Goal: Task Accomplishment & Management: Manage account settings

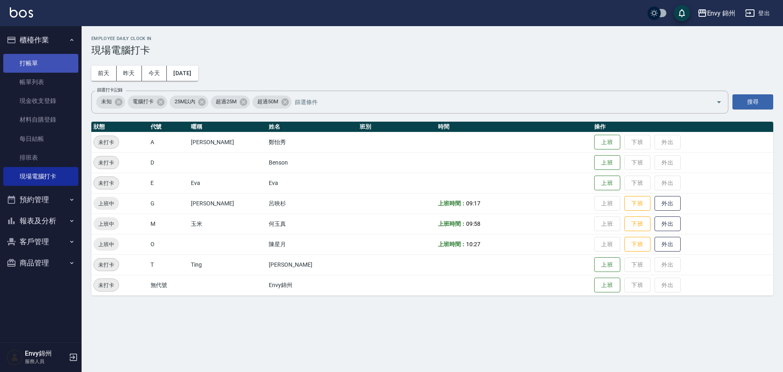
click at [30, 60] on link "打帳單" at bounding box center [40, 63] width 75 height 19
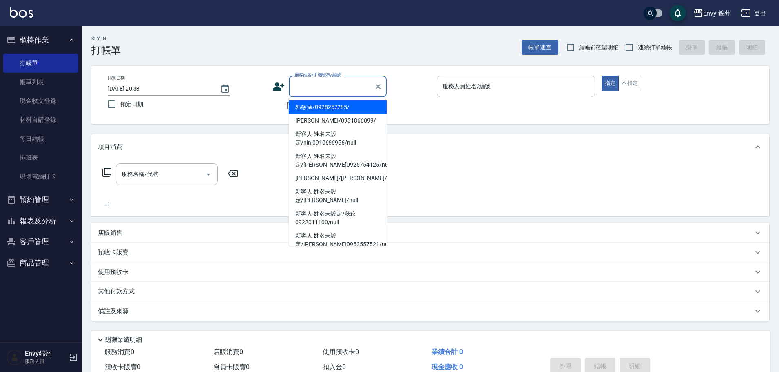
click at [311, 85] on input "顧客姓名/手機號碼/編號" at bounding box center [331, 86] width 78 height 14
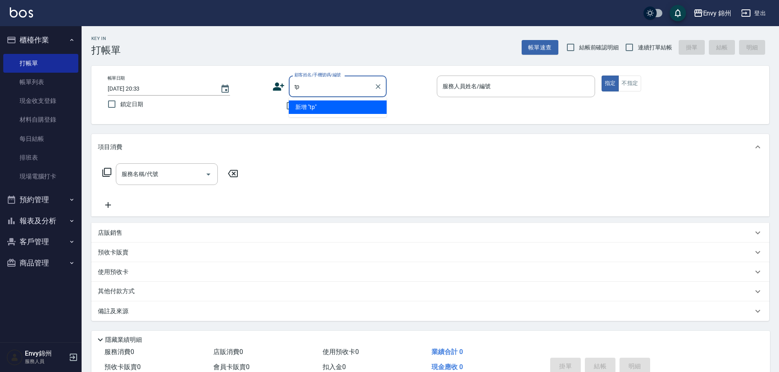
type input "t"
type input "陳妍華/0966523902/"
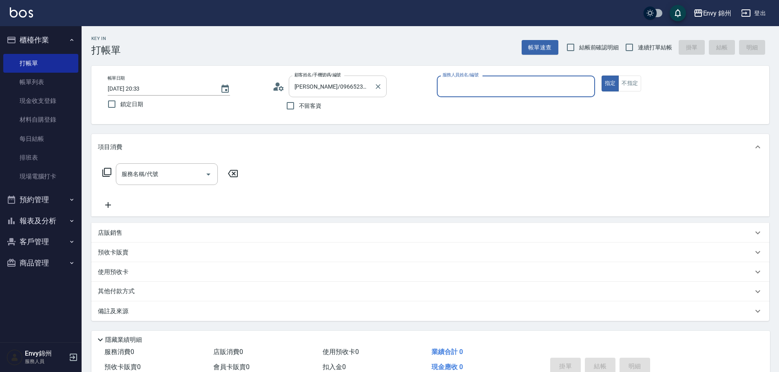
type input "Ting-T"
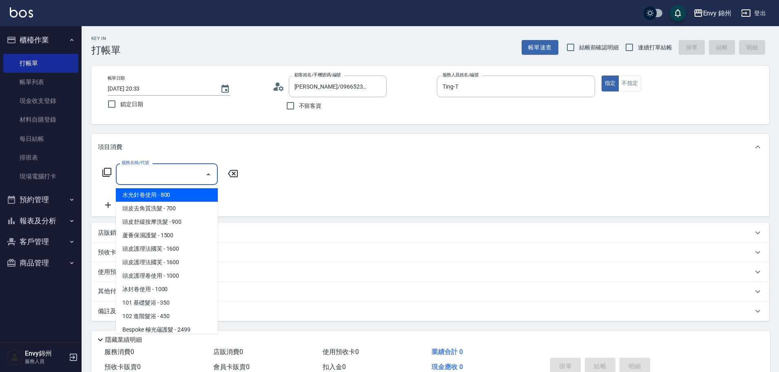
click at [159, 167] on input "服務名稱/代號" at bounding box center [160, 174] width 82 height 14
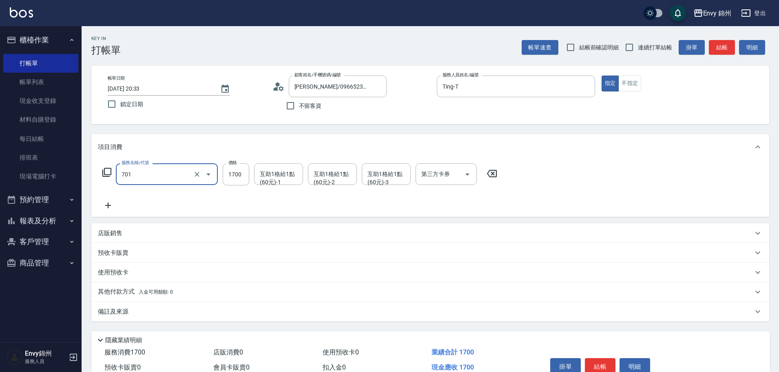
type input "701 染髮(701)"
type input "1000"
type input "杉杉-G"
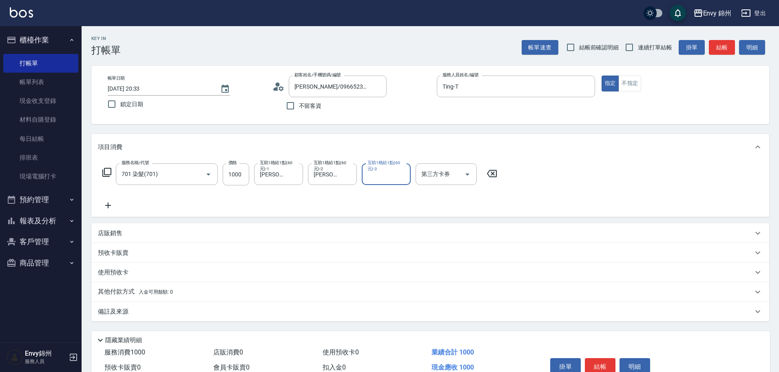
click at [115, 201] on icon at bounding box center [108, 205] width 20 height 10
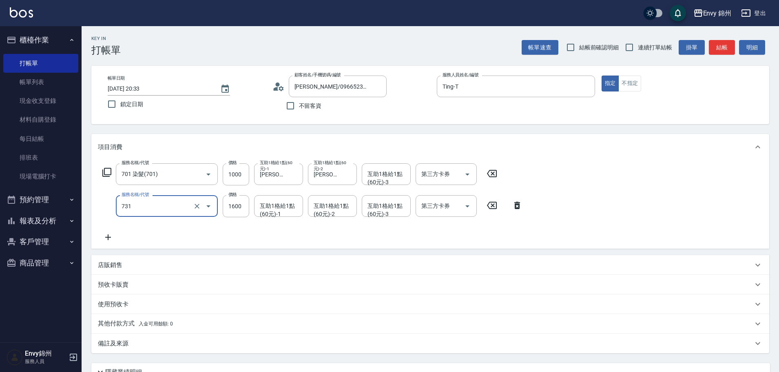
type input "731 漂髮(731)"
type input "1500"
type input "Annie-A"
click at [105, 270] on div "店販銷售" at bounding box center [430, 265] width 678 height 20
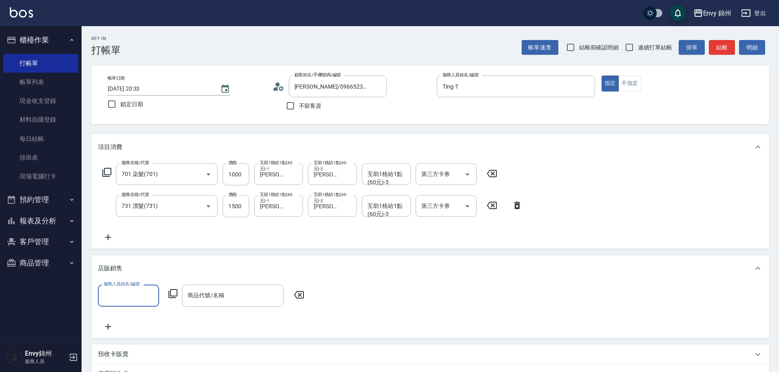
click at [125, 296] on input "服務人員姓名/編號" at bounding box center [129, 295] width 54 height 14
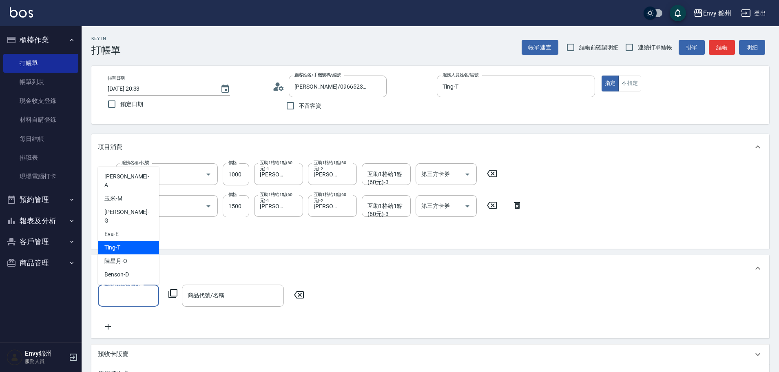
click at [140, 250] on div "Ting -T" at bounding box center [128, 247] width 61 height 13
type input "Ting-T"
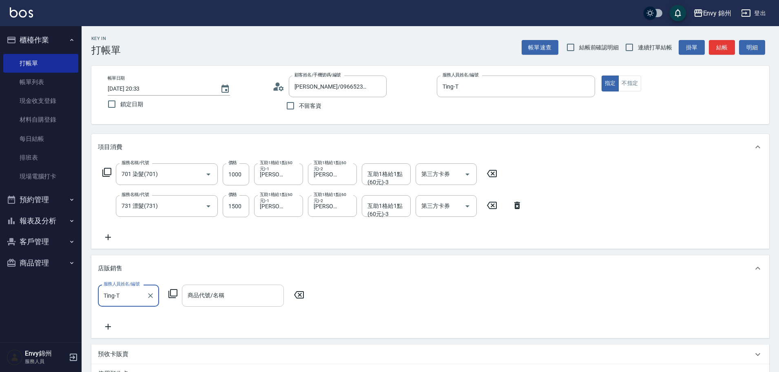
click at [215, 296] on input "商品代號/名稱" at bounding box center [233, 295] width 95 height 14
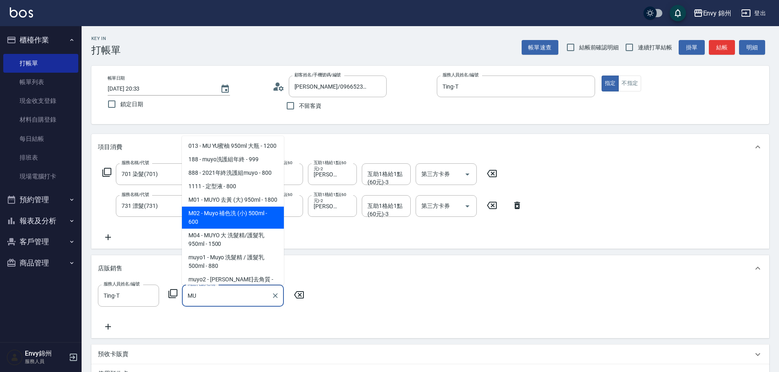
click at [230, 228] on span "M02 - Muyo 補色洗 (小) 500ml - 600" at bounding box center [233, 217] width 102 height 22
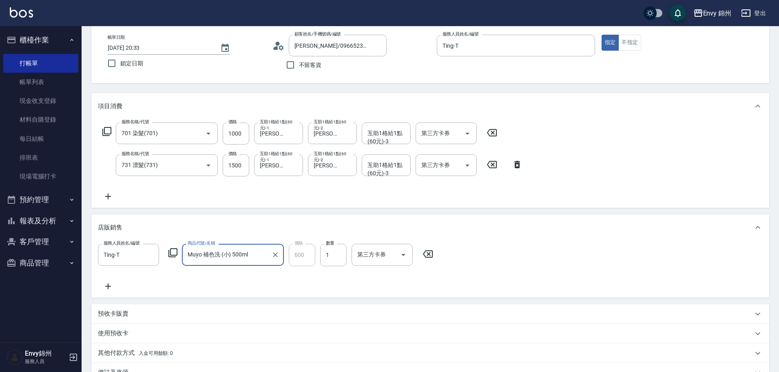
scroll to position [122, 0]
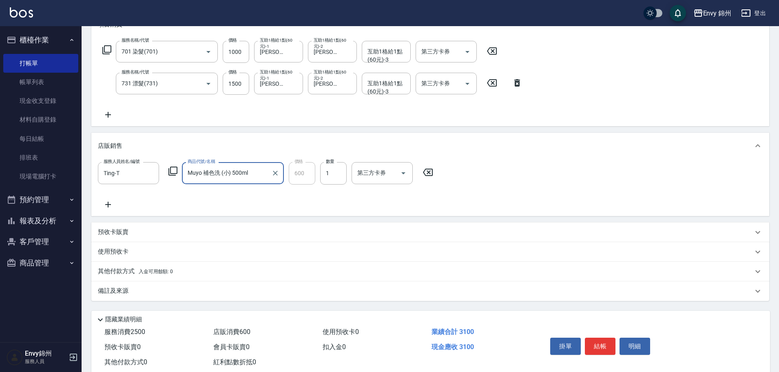
type input "Muyo 補色洗 (小) 500ml"
click at [108, 267] on p "其他付款方式 入金可用餘額: 0" at bounding box center [135, 271] width 75 height 9
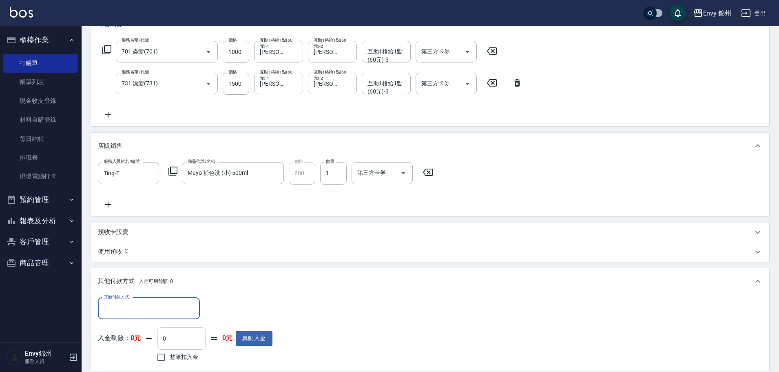
scroll to position [0, 0]
click at [134, 296] on div "其他付款方式 其他付款方式 入金剩餘： 0元 0 ​ 整筆扣入金 0元 異動入金" at bounding box center [430, 332] width 678 height 76
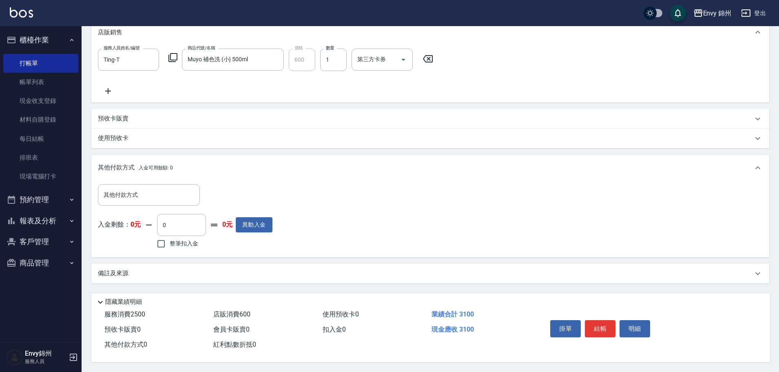
click at [150, 278] on div "備註及來源" at bounding box center [430, 273] width 678 height 20
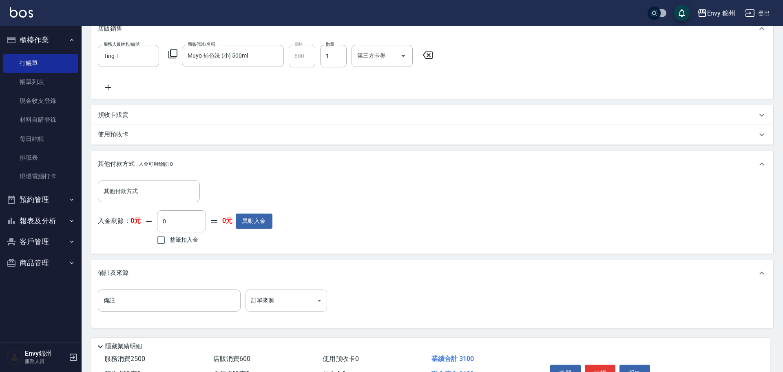
click at [257, 308] on body "Envy 錦州 登出 櫃檯作業 打帳單 帳單列表 現金收支登錄 材料自購登錄 每日結帳 排班表 現場電腦打卡 預約管理 預約管理 單日預約紀錄 單週預約紀錄 …" at bounding box center [391, 88] width 783 height 655
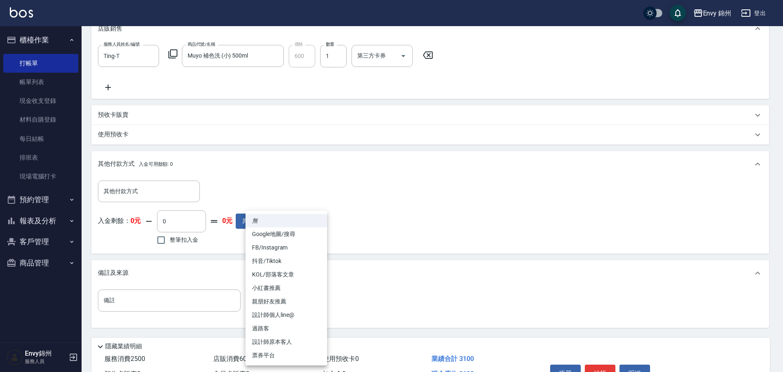
click at [270, 336] on li "設計師原本客人" at bounding box center [286, 341] width 82 height 13
type input "設計師原本客人"
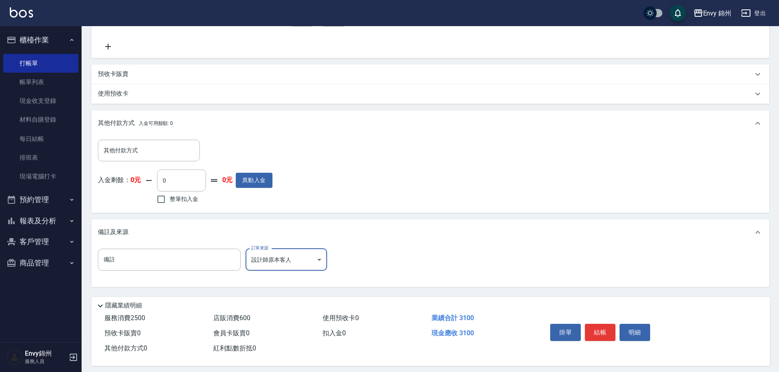
scroll to position [288, 0]
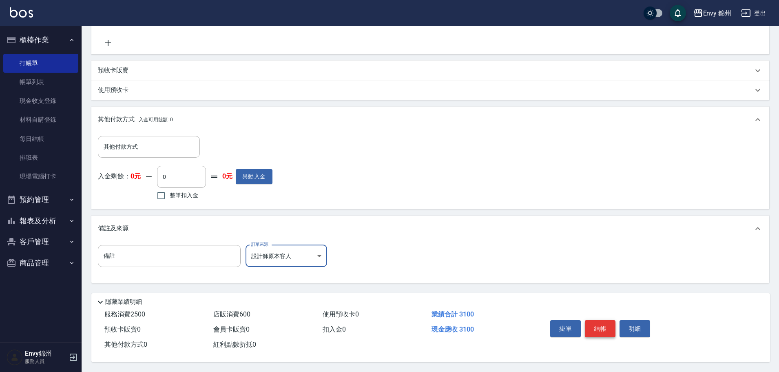
click at [606, 325] on button "結帳" at bounding box center [600, 328] width 31 height 17
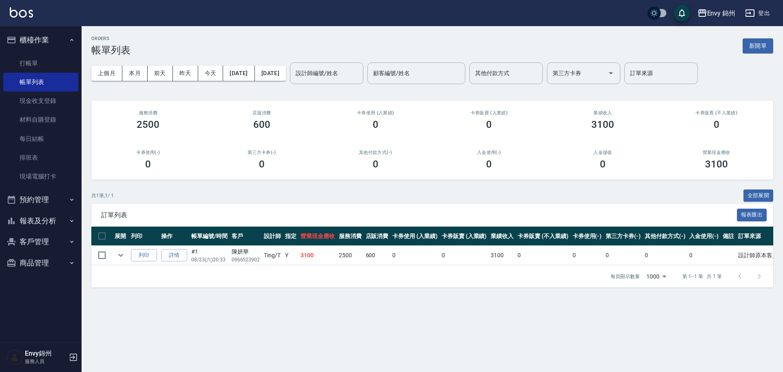
click at [774, 38] on div "ORDERS 帳單列表 新開單 上個月 本月 前天 昨天 今天 2025/08/23 2025/08/23 設計師編號/姓名 設計師編號/姓名 顧客編號/姓名…" at bounding box center [432, 161] width 701 height 271
click at [748, 51] on button "新開單" at bounding box center [758, 45] width 31 height 15
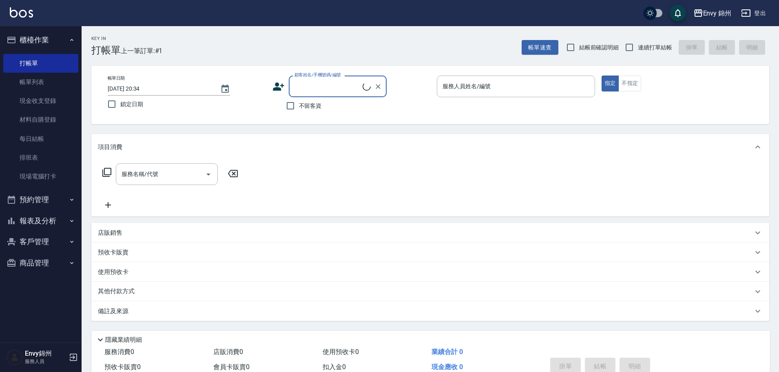
click at [325, 82] on input "顧客姓名/手機號碼/編號" at bounding box center [327, 86] width 70 height 14
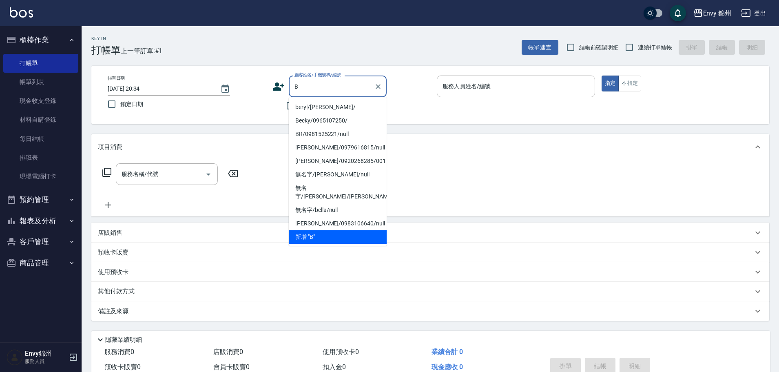
click at [329, 106] on li "beryl/beryl/" at bounding box center [338, 106] width 98 height 13
type input "beryl/beryl/"
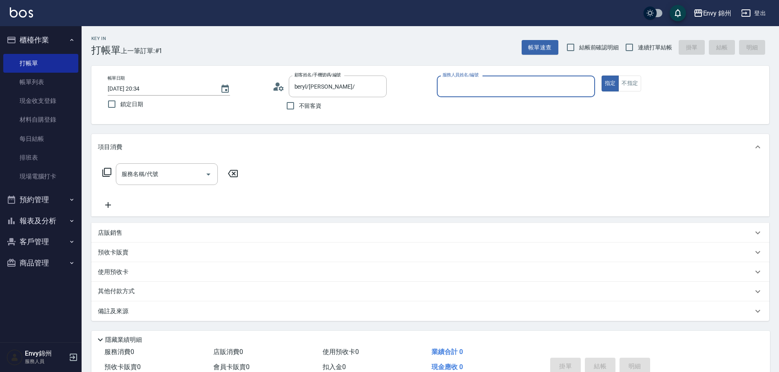
type input "Annie-A"
click at [144, 182] on div "服務名稱/代號" at bounding box center [167, 174] width 102 height 22
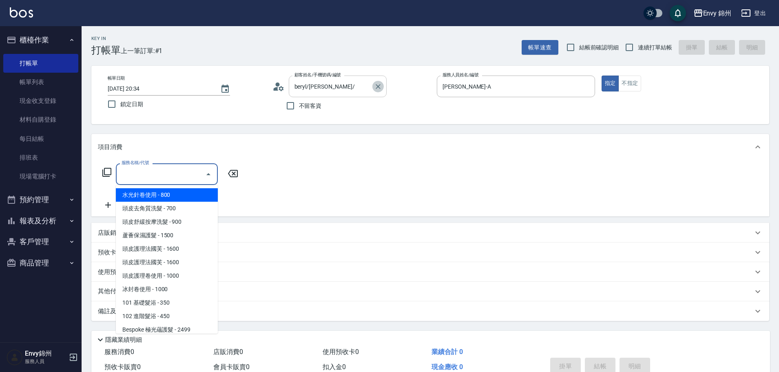
click at [376, 83] on icon "Clear" at bounding box center [378, 86] width 8 height 8
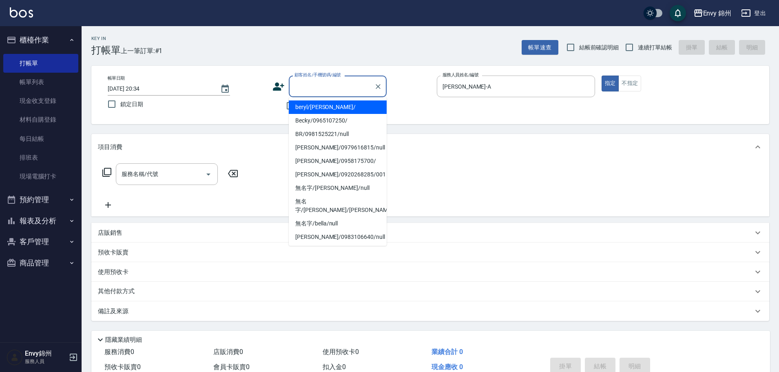
click at [350, 86] on input "顧客姓名/手機號碼/編號" at bounding box center [331, 86] width 78 height 14
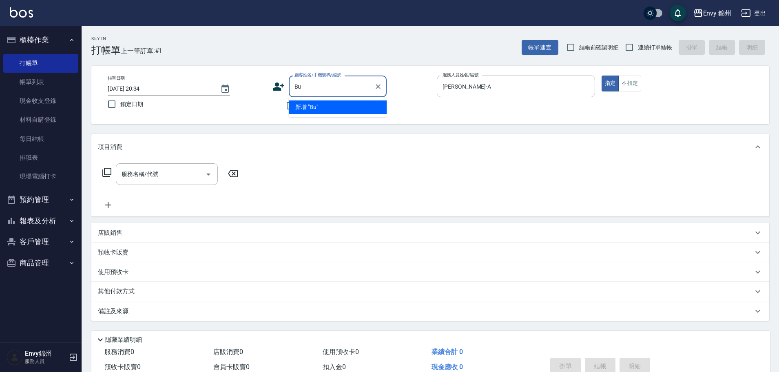
drag, startPoint x: 338, startPoint y: 93, endPoint x: 285, endPoint y: 94, distance: 53.4
click at [285, 94] on div "顧客姓名/手機號碼/編號 Bu 顧客姓名/手機號碼/編號" at bounding box center [351, 86] width 158 height 22
click at [296, 87] on input "bubey" at bounding box center [331, 86] width 78 height 14
type input "Bubey"
click at [379, 86] on icon "Clear" at bounding box center [378, 86] width 8 height 8
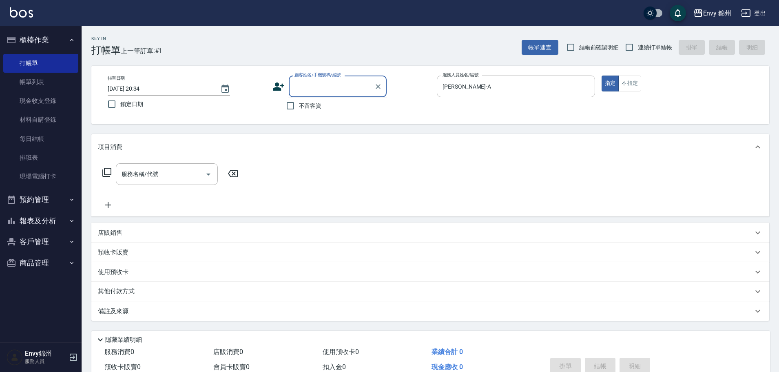
click at [327, 84] on input "顧客姓名/手機號碼/編號" at bounding box center [331, 86] width 78 height 14
type input "b"
click at [383, 86] on button "Clear" at bounding box center [377, 86] width 11 height 11
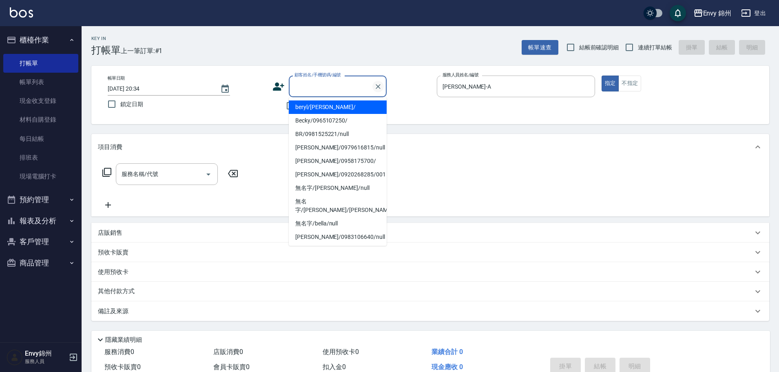
click at [378, 86] on icon "Clear" at bounding box center [378, 86] width 5 height 5
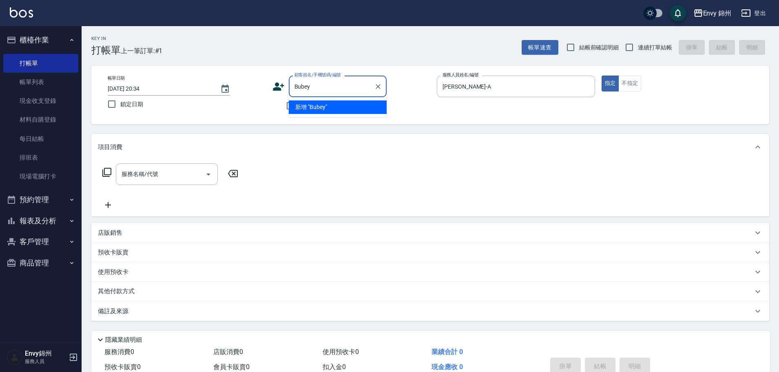
type input "Bubey"
click at [283, 82] on icon at bounding box center [278, 86] width 12 height 12
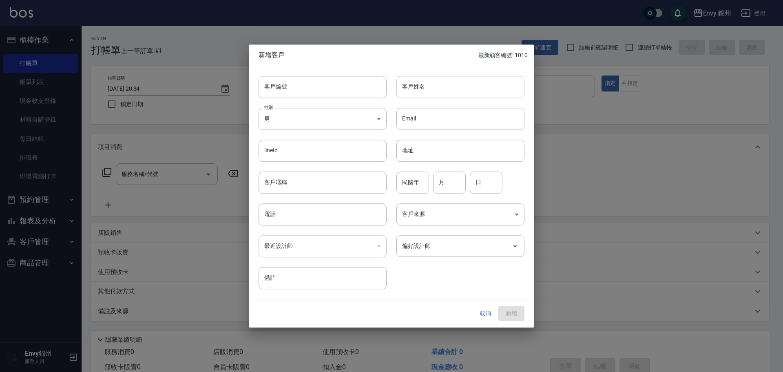
click at [444, 89] on input "客戶姓名" at bounding box center [460, 87] width 128 height 22
paste input "Bubey"
type input "Bubey"
click at [327, 123] on body "Envy 錦州 登出 櫃檯作業 打帳單 帳單列表 現金收支登錄 材料自購登錄 每日結帳 排班表 現場電腦打卡 預約管理 預約管理 單日預約紀錄 單週預約紀錄 …" at bounding box center [391, 204] width 783 height 409
click at [303, 169] on li "女" at bounding box center [323, 166] width 128 height 13
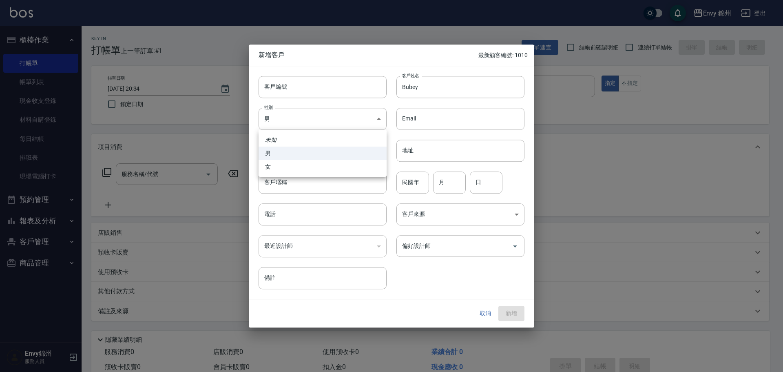
type input "[DEMOGRAPHIC_DATA]"
click at [332, 215] on input "電話" at bounding box center [323, 214] width 128 height 22
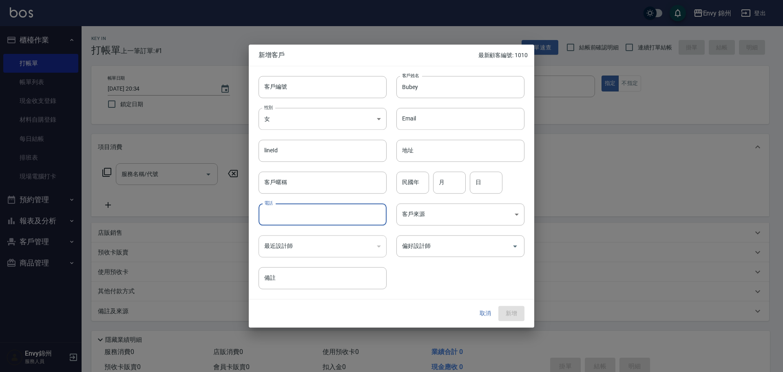
paste input "Bubey"
type input "Bubey"
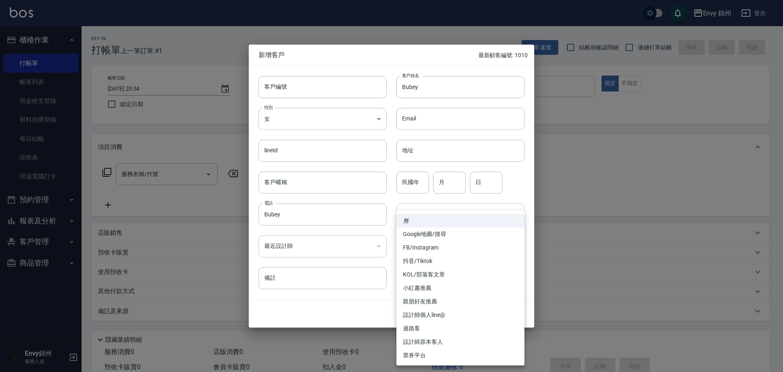
click at [434, 223] on body "Envy 錦州 登出 櫃檯作業 打帳單 帳單列表 現金收支登錄 材料自購登錄 每日結帳 排班表 現場電腦打卡 預約管理 預約管理 單日預約紀錄 單週預約紀錄 …" at bounding box center [391, 204] width 783 height 409
click at [438, 341] on li "設計師原本客人" at bounding box center [460, 341] width 128 height 13
type input "設計師原本客人"
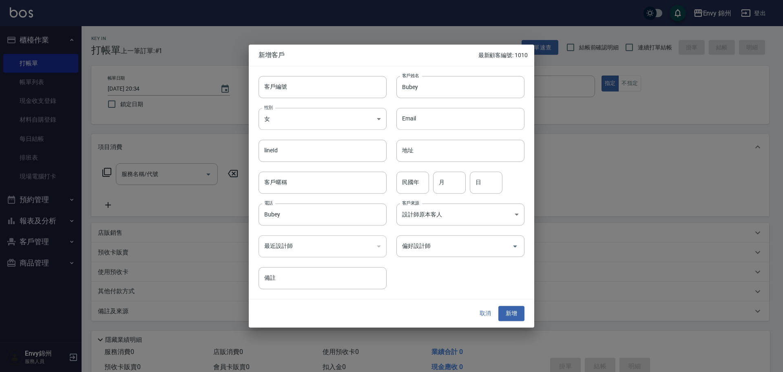
click at [436, 248] on input "偏好設計師" at bounding box center [454, 246] width 108 height 14
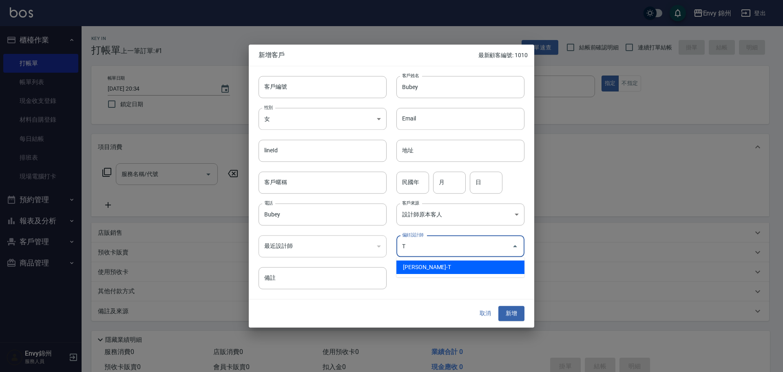
click at [438, 267] on li "潘昀廷-T" at bounding box center [460, 266] width 128 height 13
type input "[PERSON_NAME]"
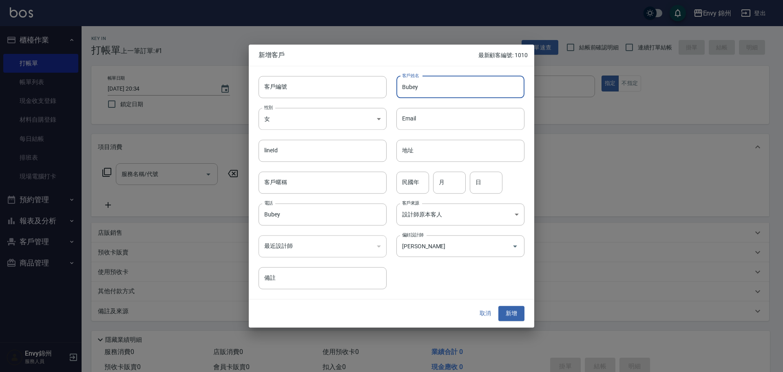
click at [433, 86] on input "Bubey" at bounding box center [460, 87] width 128 height 22
click at [513, 312] on button "新增" at bounding box center [511, 313] width 26 height 15
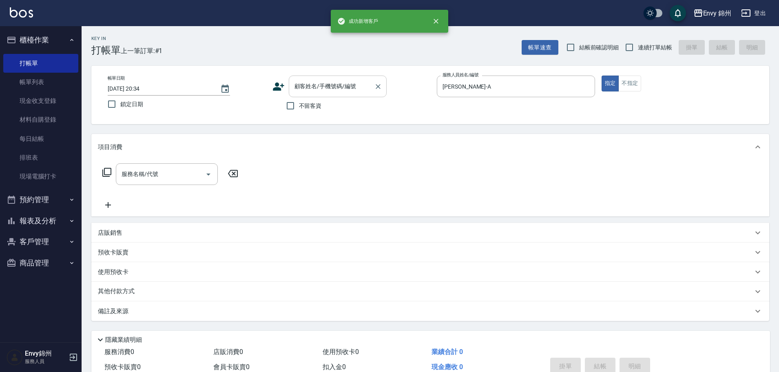
click at [374, 92] on div at bounding box center [377, 86] width 11 height 22
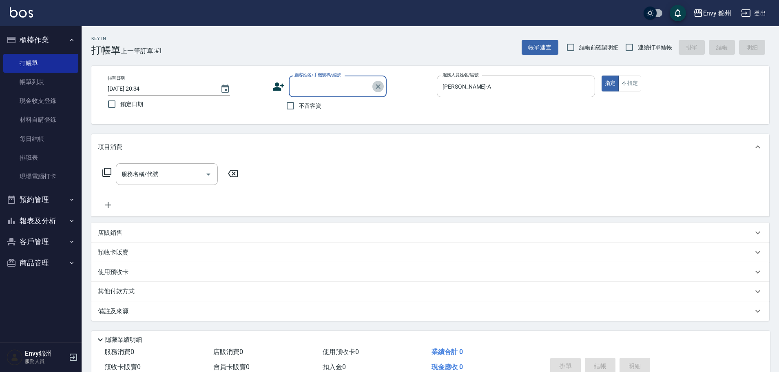
click at [381, 86] on icon "Clear" at bounding box center [378, 86] width 8 height 8
click at [340, 82] on input "顧客姓名/手機號碼/編號" at bounding box center [331, 86] width 78 height 14
paste input "Bubey"
click at [340, 104] on li "新增 "Bubey"" at bounding box center [338, 106] width 98 height 13
type input "Bubey"
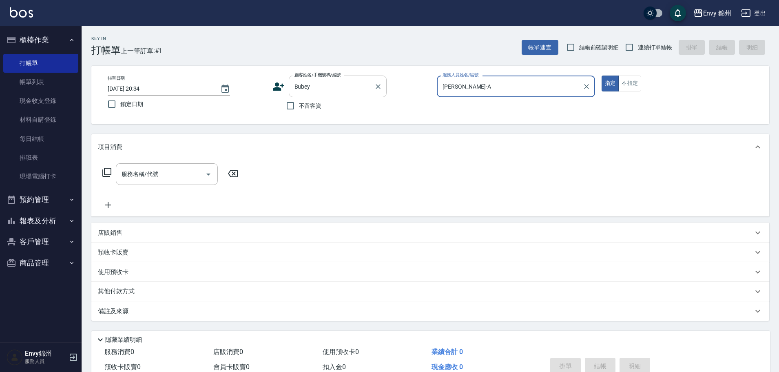
click at [369, 88] on input "Bubey" at bounding box center [331, 86] width 78 height 14
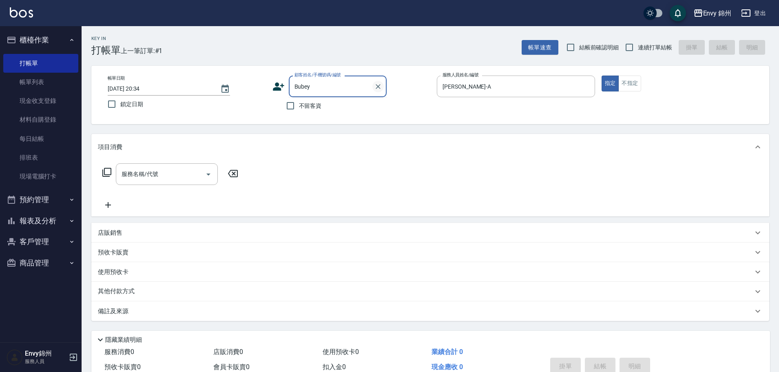
click at [372, 86] on button "Clear" at bounding box center [377, 86] width 11 height 11
click at [341, 88] on input "顧客姓名/手機號碼/編號" at bounding box center [331, 86] width 78 height 14
paste input "Bubey"
click at [332, 106] on li "Bubey/Bubey/" at bounding box center [338, 106] width 98 height 13
type input "Bubey/Bubey/"
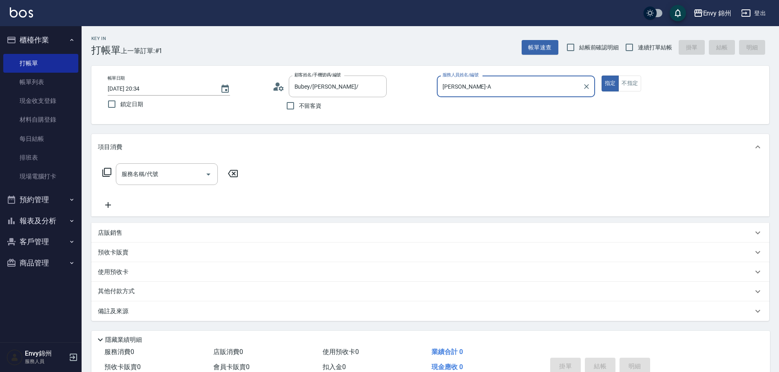
type input "Ting-T"
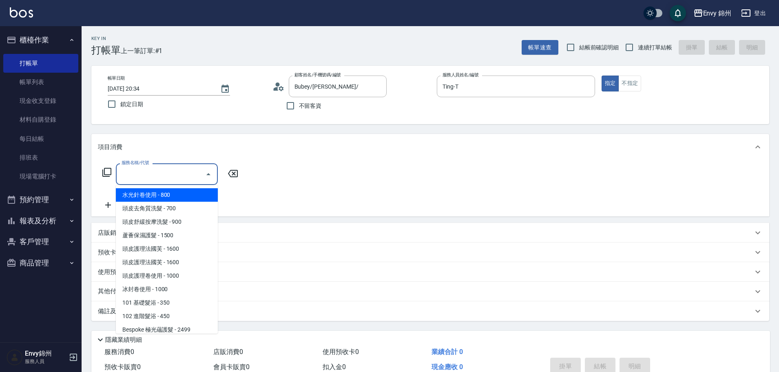
click at [171, 172] on input "服務名稱/代號" at bounding box center [160, 174] width 82 height 14
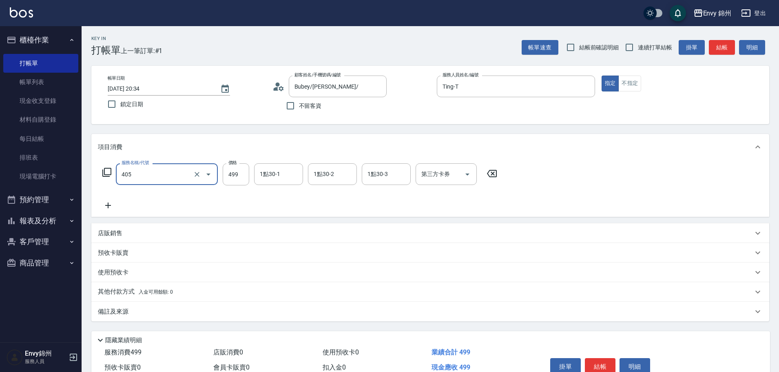
type input "MOYO頭皮clean系列499(405)"
type input "599"
type input "玉米-M"
click at [123, 292] on p "其他付款方式 入金可用餘額: 0" at bounding box center [135, 291] width 75 height 9
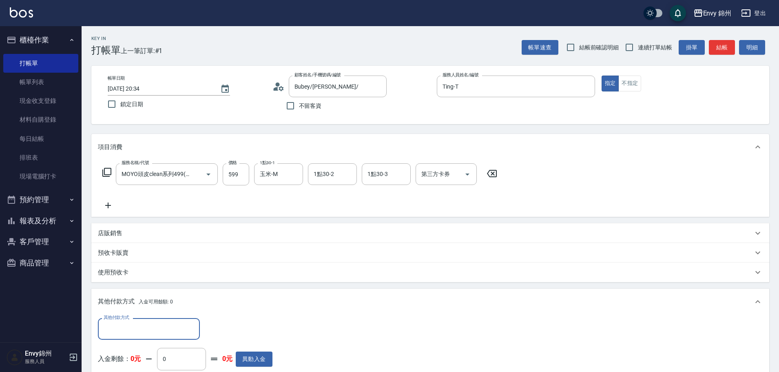
scroll to position [122, 0]
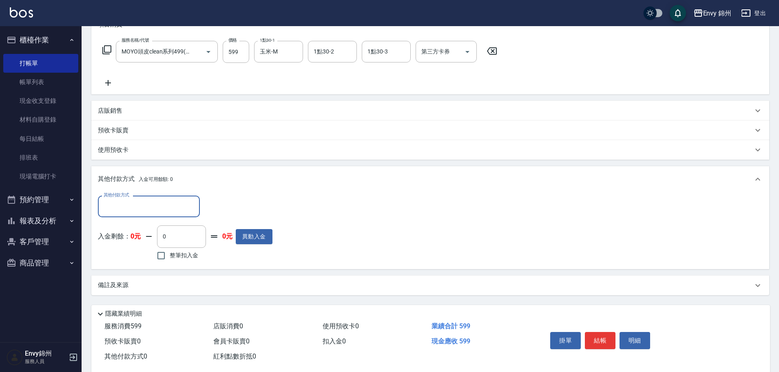
click at [196, 294] on div "備註及來源" at bounding box center [430, 285] width 678 height 20
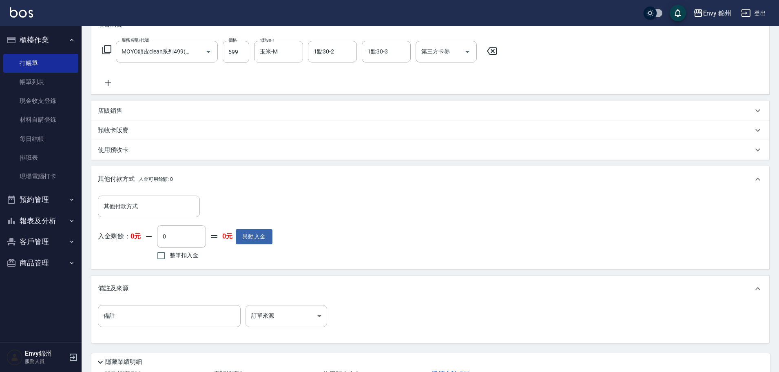
click at [301, 310] on body "Envy 錦州 登出 櫃檯作業 打帳單 帳單列表 現金收支登錄 材料自購登錄 每日結帳 排班表 現場電腦打卡 預約管理 預約管理 單日預約紀錄 單週預約紀錄 …" at bounding box center [389, 155] width 779 height 554
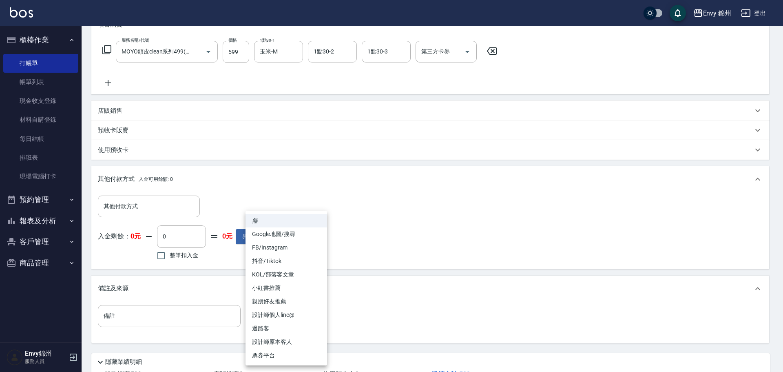
click at [276, 338] on li "設計師原本客人" at bounding box center [286, 341] width 82 height 13
type input "設計師原本客人"
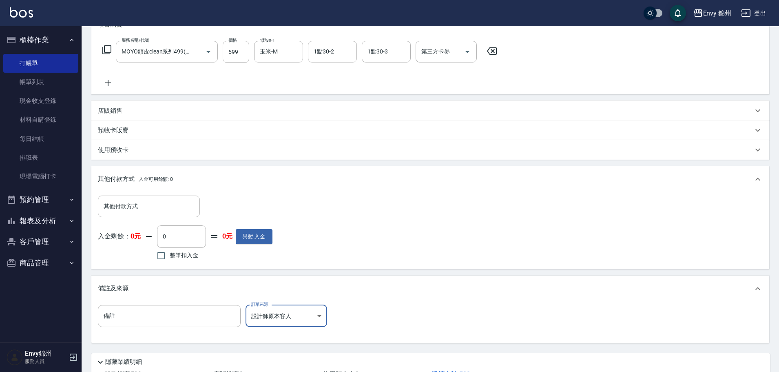
scroll to position [186, 0]
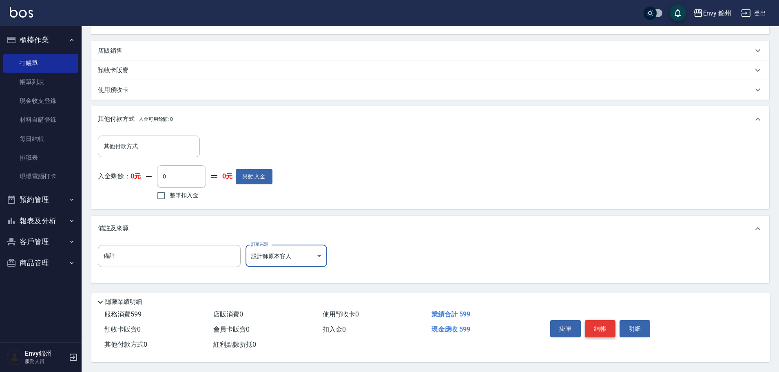
click at [602, 330] on button "結帳" at bounding box center [600, 328] width 31 height 17
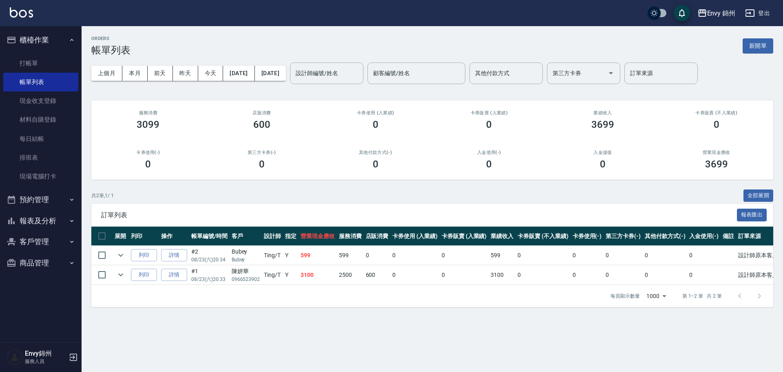
click at [750, 46] on button "新開單" at bounding box center [758, 45] width 31 height 15
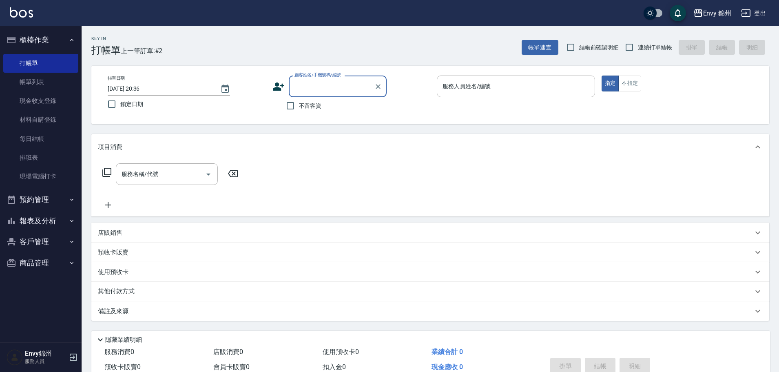
click at [278, 92] on div "顧客姓名/手機號碼/編號 顧客姓名/手機號碼/編號" at bounding box center [351, 86] width 158 height 22
click at [281, 83] on icon at bounding box center [278, 86] width 12 height 12
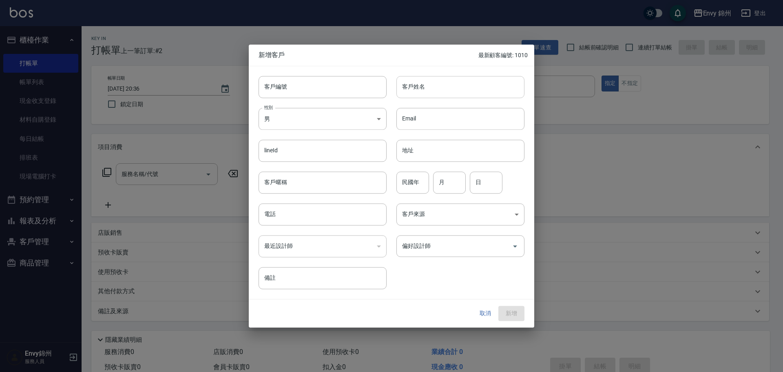
click at [416, 93] on input "客戶姓名" at bounding box center [460, 87] width 128 height 22
type input "r"
type input "金玉茹"
click at [350, 128] on body "Envy 錦州 登出 櫃檯作業 打帳單 帳單列表 現金收支登錄 材料自購登錄 每日結帳 排班表 現場電腦打卡 預約管理 預約管理 單日預約紀錄 單週預約紀錄 …" at bounding box center [391, 204] width 783 height 409
click at [313, 166] on li "女" at bounding box center [323, 166] width 128 height 13
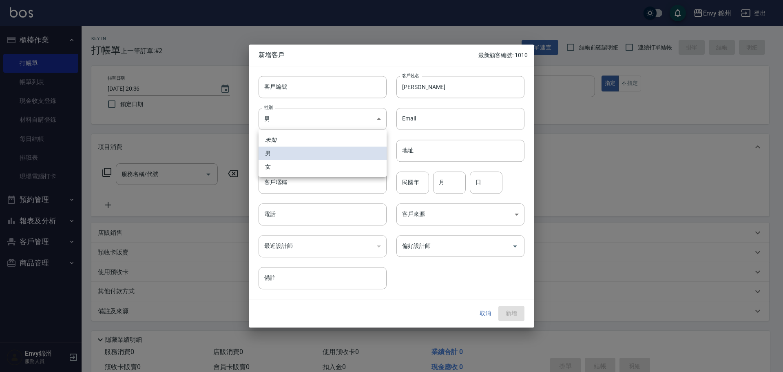
type input "[DEMOGRAPHIC_DATA]"
click at [324, 216] on input "電話" at bounding box center [323, 214] width 128 height 22
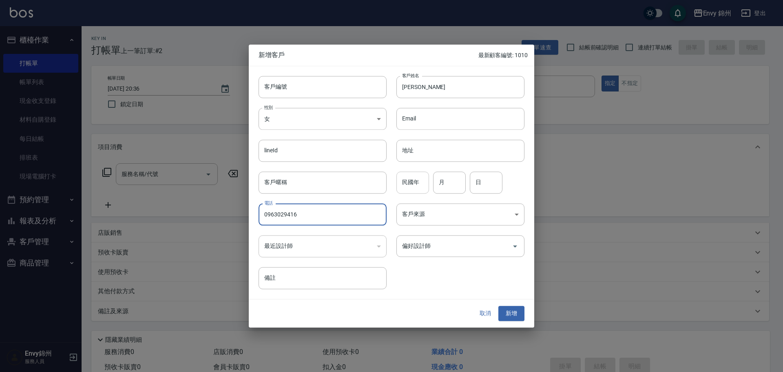
type input "0963029416"
click at [413, 187] on input "民國年" at bounding box center [412, 182] width 33 height 22
type input "81"
type input "8"
type input "18"
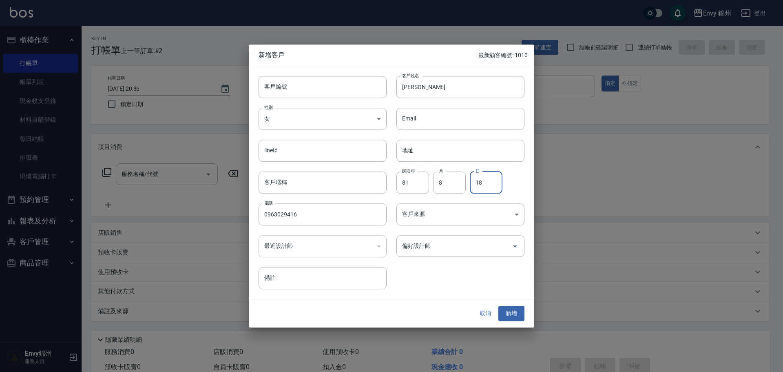
click at [419, 226] on div "偏好設計師 偏好設計師" at bounding box center [456, 241] width 138 height 32
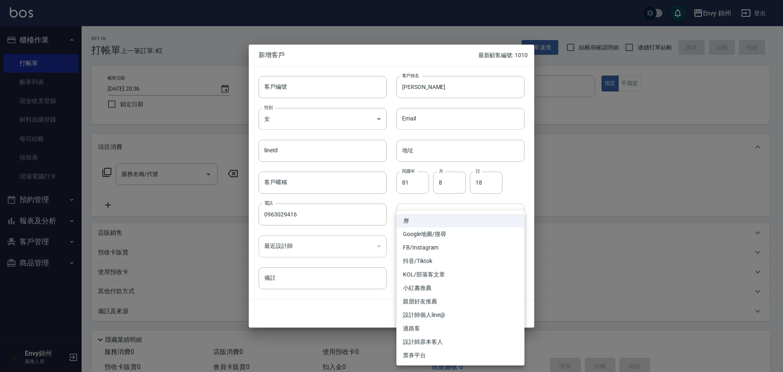
click at [433, 211] on body "Envy 錦州 登出 櫃檯作業 打帳單 帳單列表 現金收支登錄 材料自購登錄 每日結帳 排班表 現場電腦打卡 預約管理 預約管理 單日預約紀錄 單週預約紀錄 …" at bounding box center [391, 204] width 783 height 409
click at [436, 232] on li "Google地圖/搜尋" at bounding box center [460, 233] width 128 height 13
type input "Google地圖/搜尋"
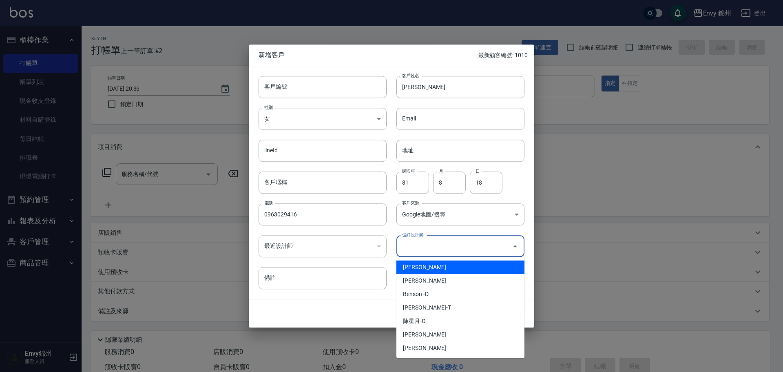
click at [458, 242] on input "偏好設計師" at bounding box center [454, 246] width 108 height 14
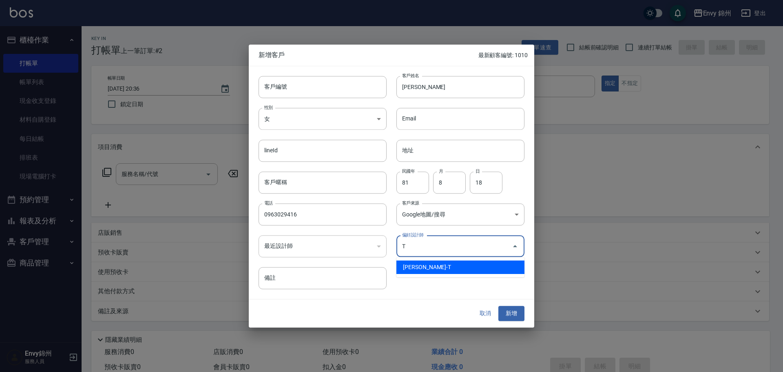
click at [442, 264] on li "潘昀廷-T" at bounding box center [460, 266] width 128 height 13
type input "[PERSON_NAME]"
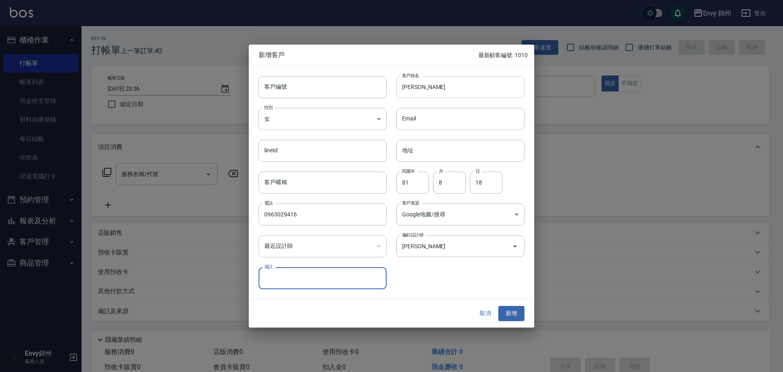
click at [449, 95] on input "金玉茹" at bounding box center [460, 87] width 128 height 22
click at [533, 318] on div "取消 新增" at bounding box center [391, 313] width 285 height 28
click at [522, 313] on button "新增" at bounding box center [511, 313] width 26 height 15
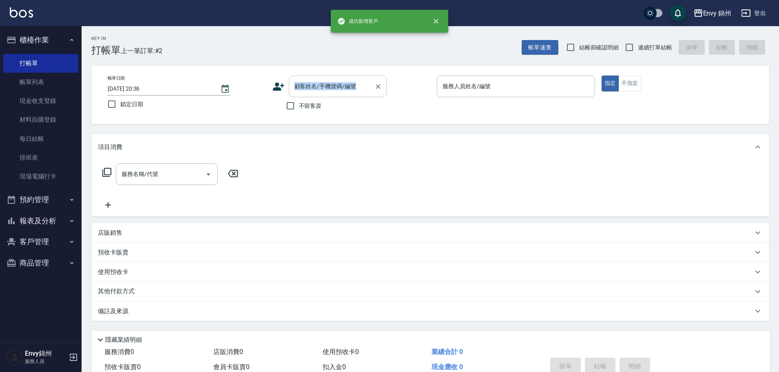
click at [332, 75] on div "帳單日期 2025/08/23 20:36 鎖定日期 顧客姓名/手機號碼/編號 顧客姓名/手機號碼/編號 不留客資 服務人員姓名/編號 服務人員姓名/編號 指…" at bounding box center [430, 95] width 678 height 58
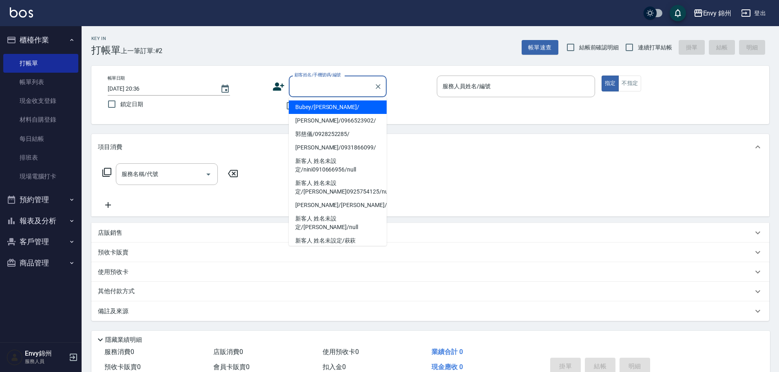
click at [370, 87] on input "顧客姓名/手機號碼/編號" at bounding box center [331, 86] width 78 height 14
paste input "金玉茹"
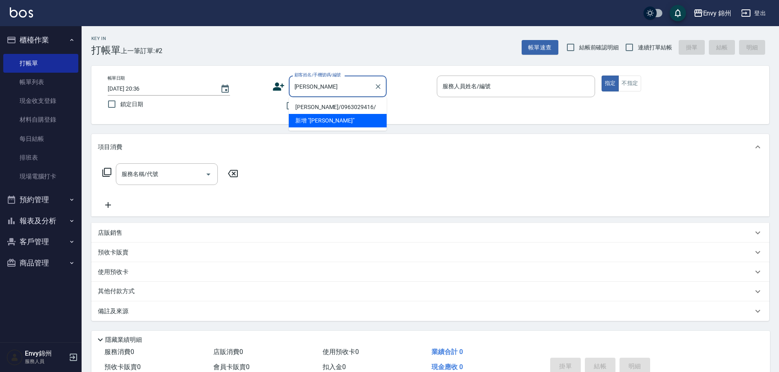
click at [331, 105] on li "金玉茹/0963029416/" at bounding box center [338, 106] width 98 height 13
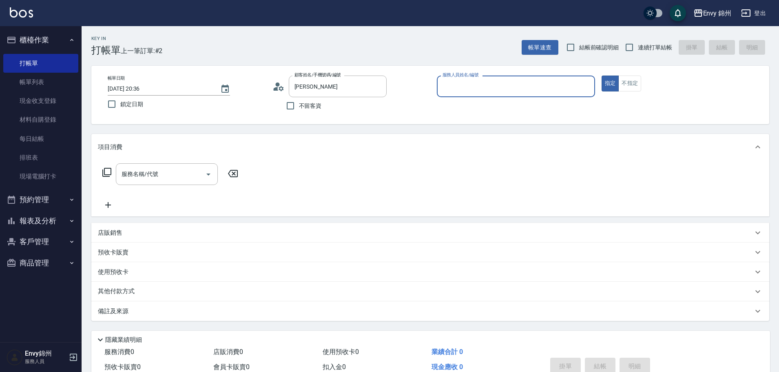
type input "金玉茹/0963029416/"
type input "Ting-T"
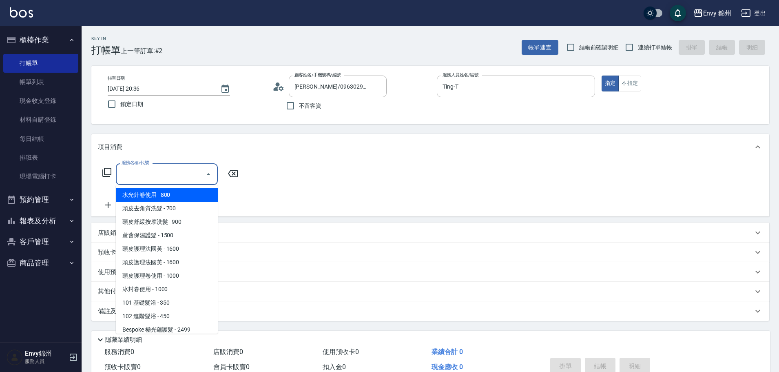
click at [162, 175] on input "服務名稱/代號" at bounding box center [160, 174] width 82 height 14
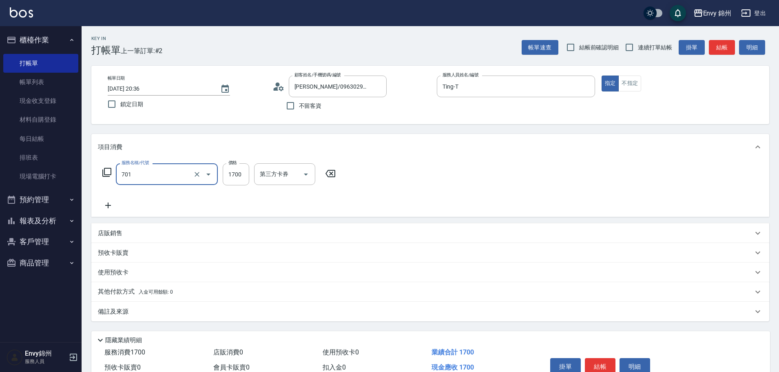
type input "701 染髮(701)"
type input "3000"
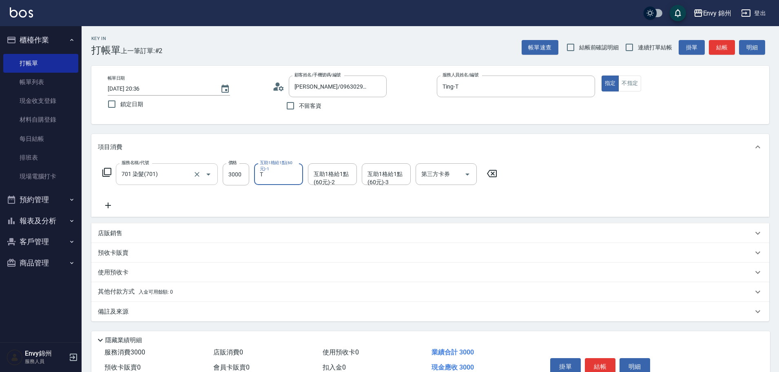
type input "Ting-T"
click at [288, 174] on div "Ting-T 互助1格給1點(60元)-1" at bounding box center [278, 174] width 49 height 22
click at [297, 176] on icon "Clear" at bounding box center [294, 174] width 8 height 8
click at [283, 178] on input "互助1格給1點(60元)-1" at bounding box center [279, 174] width 42 height 14
click at [291, 195] on div "杉杉 -G" at bounding box center [278, 199] width 49 height 22
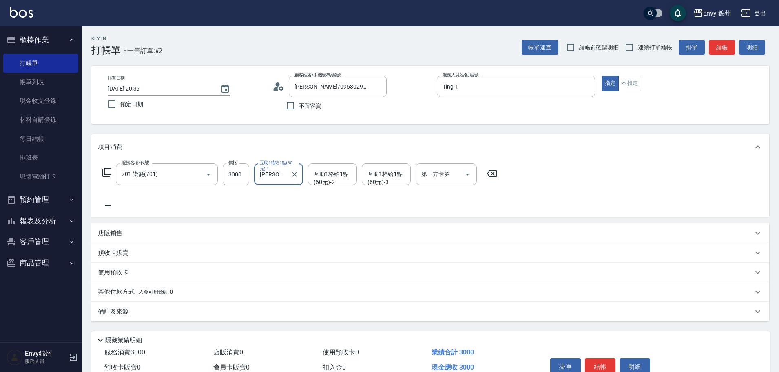
type input "杉杉-G"
click at [104, 209] on icon at bounding box center [108, 205] width 20 height 10
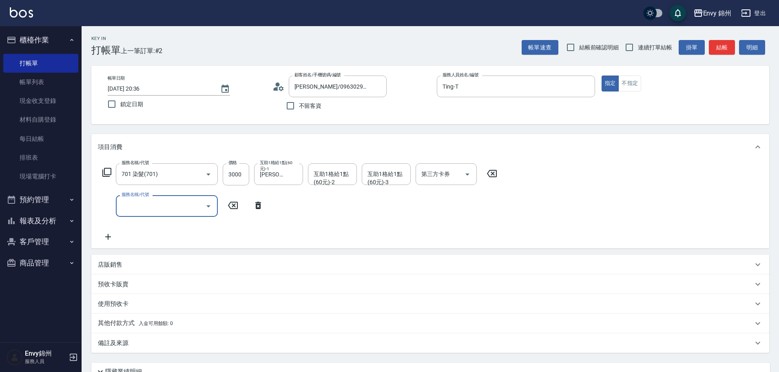
click at [135, 207] on input "服務名稱/代號" at bounding box center [160, 206] width 82 height 14
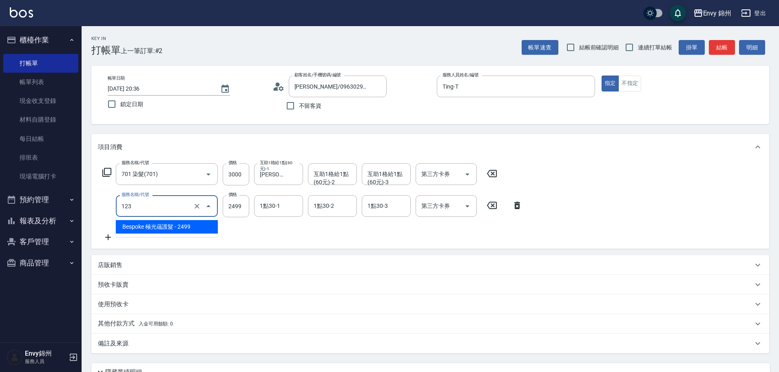
drag, startPoint x: 144, startPoint y: 212, endPoint x: 255, endPoint y: 283, distance: 131.7
click at [238, 273] on div "項目消費 服務名稱/代號 701 染髮(701) 服務名稱/代號 價格 3000 價格 互助1格給1點(60元)-1 杉杉-G 互助1格給1點(60元)-1 …" at bounding box center [430, 243] width 678 height 219
type input "Bespoke 極光蘊護髮(123)"
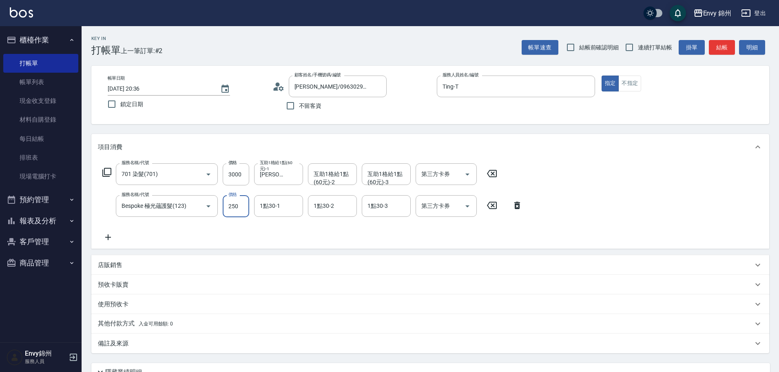
type input "2500"
type input "陳星月-O"
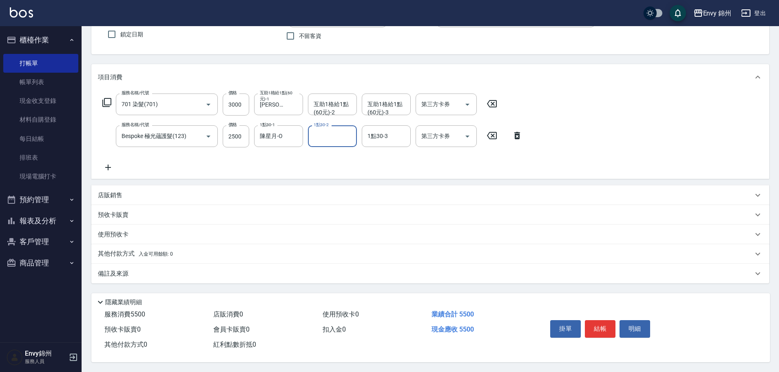
click at [119, 191] on p "店販銷售" at bounding box center [110, 195] width 24 height 9
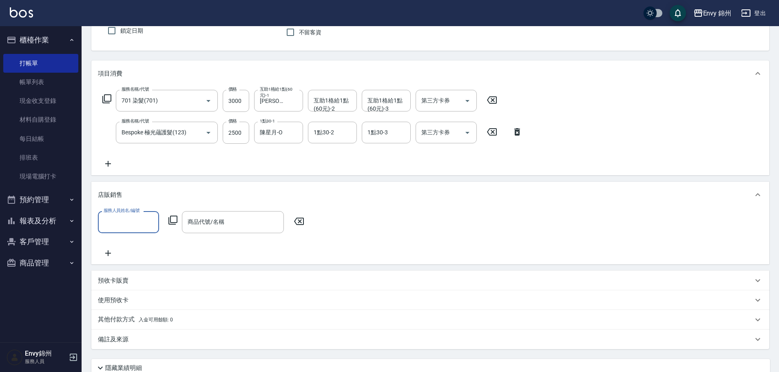
scroll to position [0, 0]
drag, startPoint x: 132, startPoint y: 237, endPoint x: 214, endPoint y: 224, distance: 83.0
click at [132, 237] on div "Ting -T" at bounding box center [128, 242] width 61 height 13
type input "Ting-T"
click at [239, 224] on input "商品代號/名稱" at bounding box center [233, 222] width 95 height 14
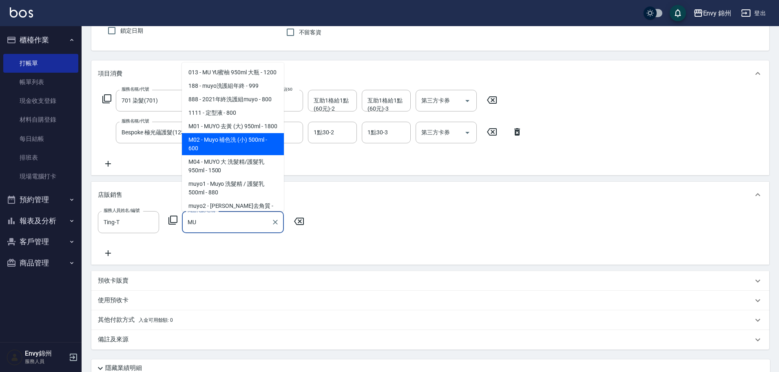
click at [245, 155] on span "M02 - Muyo 補色洗 (小) 500ml - 600" at bounding box center [233, 144] width 102 height 22
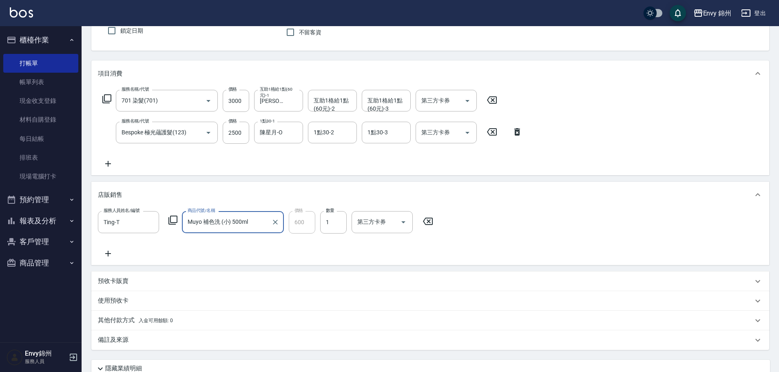
scroll to position [144, 0]
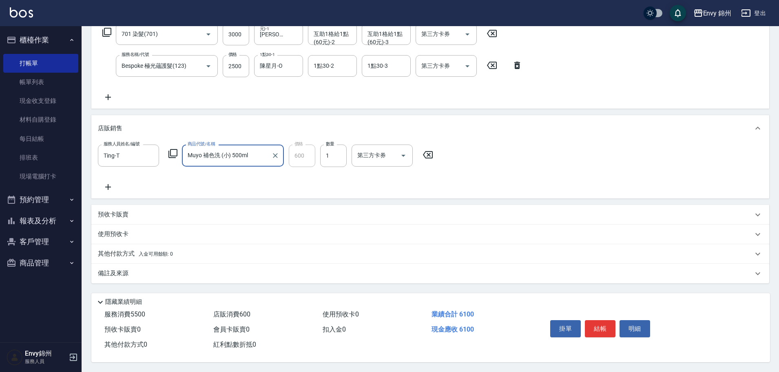
type input "Muyo 補色洗 (小) 500ml"
click at [127, 272] on p "備註及來源" at bounding box center [113, 273] width 31 height 9
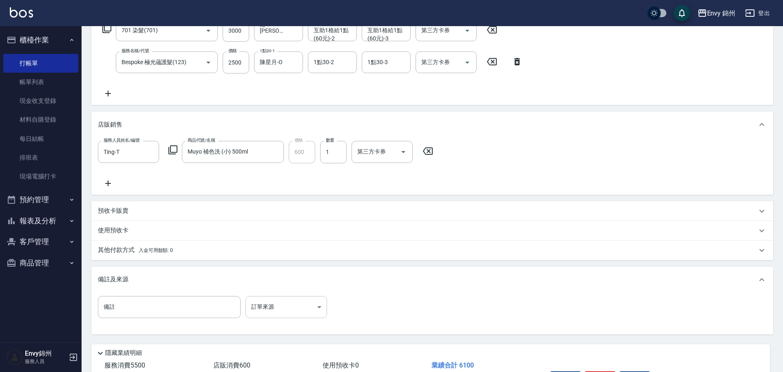
click at [272, 314] on body "Envy 錦州 登出 櫃檯作業 打帳單 帳單列表 現金收支登錄 材料自購登錄 每日結帳 排班表 現場電腦打卡 預約管理 預約管理 單日預約紀錄 單週預約紀錄 …" at bounding box center [391, 139] width 783 height 566
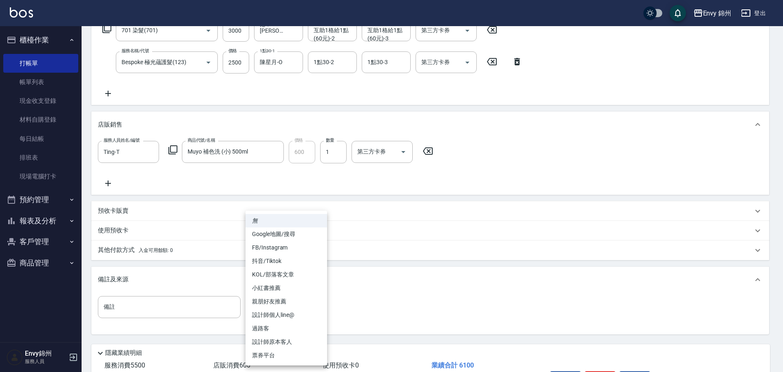
click at [279, 231] on li "Google地圖/搜尋" at bounding box center [286, 233] width 82 height 13
type input "Google地圖/搜尋"
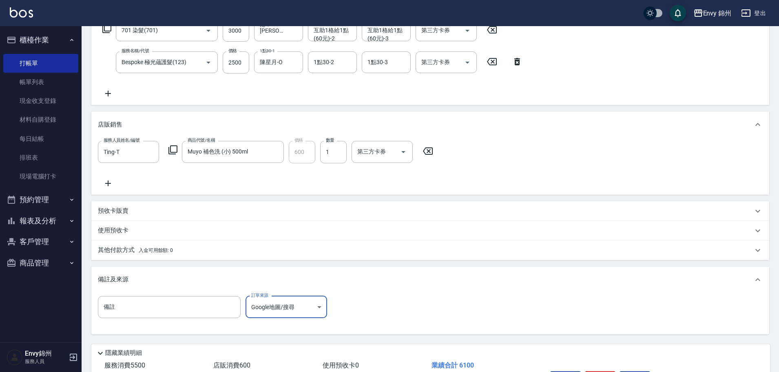
scroll to position [198, 0]
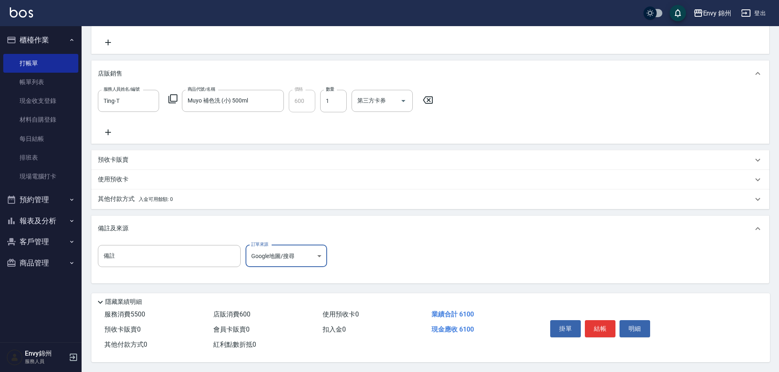
click at [606, 316] on div "掛單 結帳 明細" at bounding box center [600, 329] width 106 height 26
click at [602, 326] on button "結帳" at bounding box center [600, 328] width 31 height 17
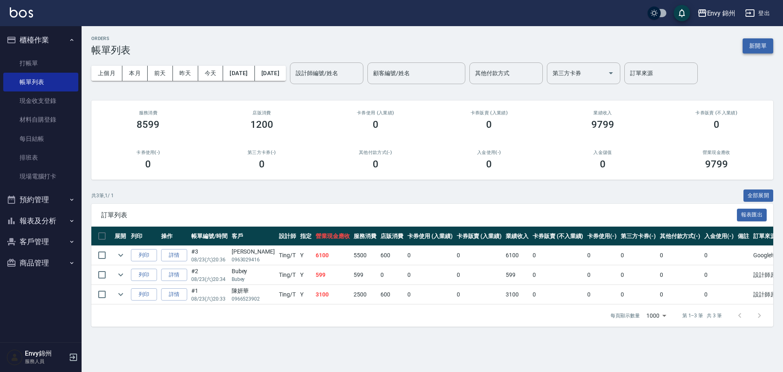
click at [757, 48] on button "新開單" at bounding box center [758, 45] width 31 height 15
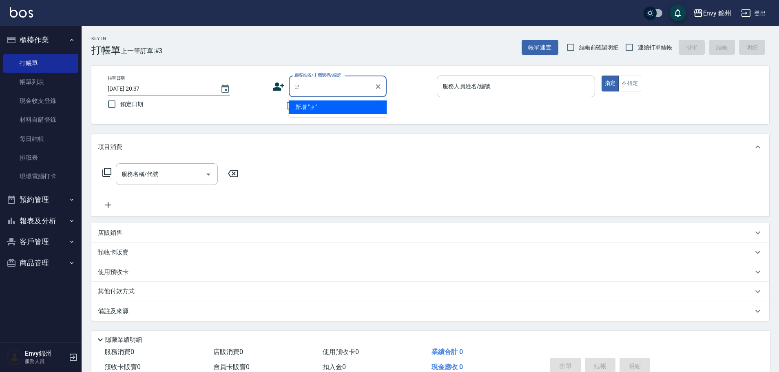
type input "'"
click at [323, 88] on input "張孆方" at bounding box center [331, 86] width 78 height 14
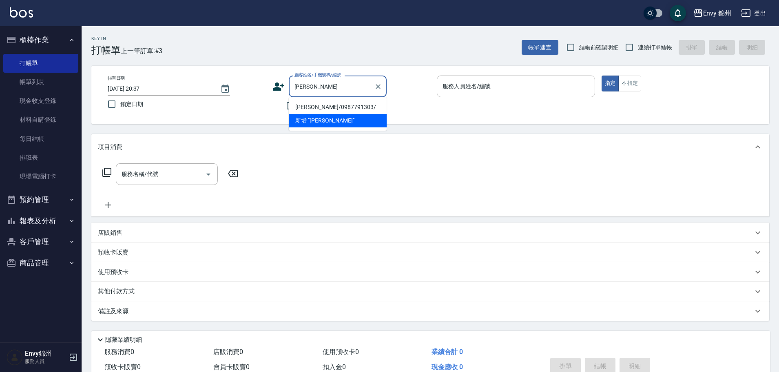
click at [325, 109] on li "張孆云/0987791303/" at bounding box center [338, 106] width 98 height 13
type input "張孆云/0987791303/"
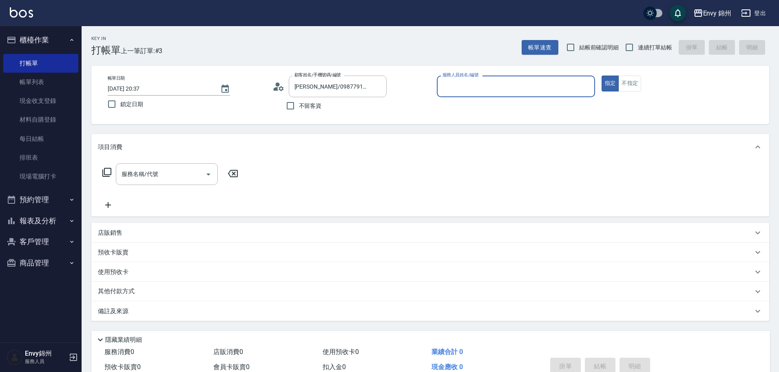
type input "Ting-T"
click at [275, 88] on icon at bounding box center [275, 89] width 5 height 4
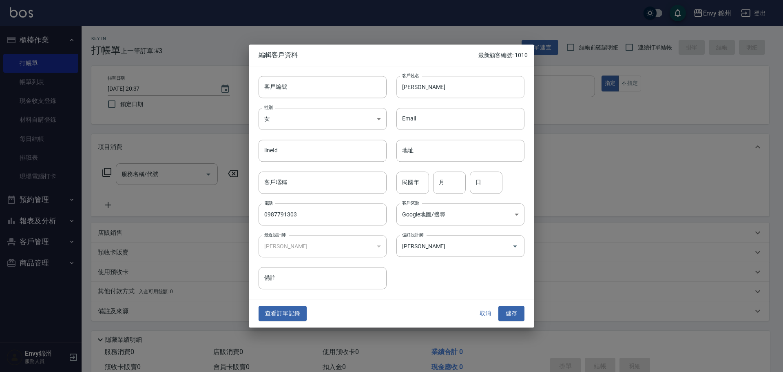
click at [437, 90] on input "張孆云" at bounding box center [460, 87] width 128 height 22
type input "張孆方"
click at [524, 310] on button "儲存" at bounding box center [511, 313] width 26 height 15
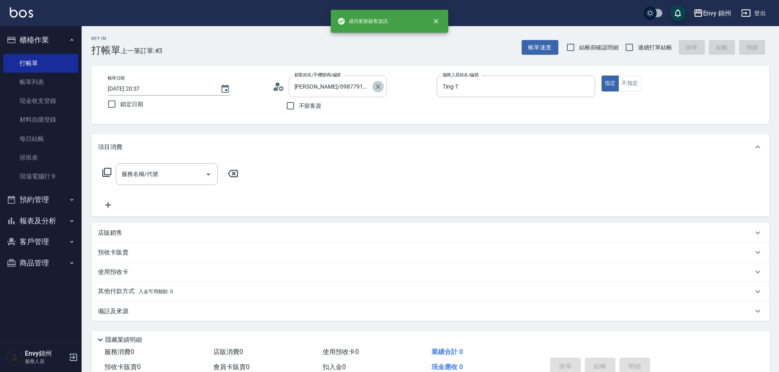
click at [379, 89] on icon "Clear" at bounding box center [378, 86] width 8 height 8
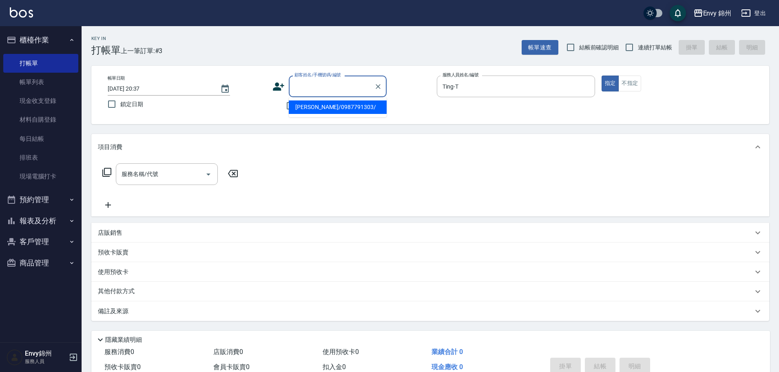
click at [348, 84] on input "顧客姓名/手機號碼/編號" at bounding box center [331, 86] width 78 height 14
paste input "張孆方"
click at [348, 108] on li "張孆方/0987791303/" at bounding box center [338, 106] width 98 height 13
type input "張孆方/0987791303/"
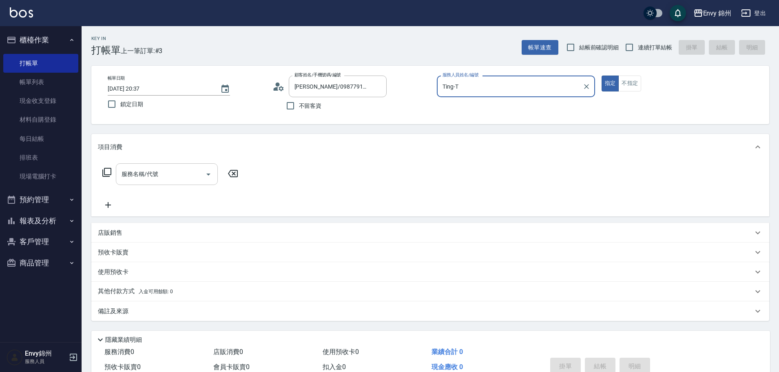
click at [128, 173] on input "服務名稱/代號" at bounding box center [160, 174] width 82 height 14
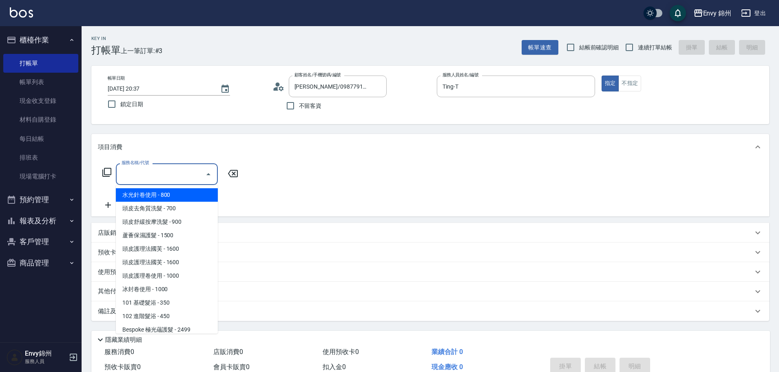
click at [139, 173] on input "服務名稱/代號" at bounding box center [160, 174] width 82 height 14
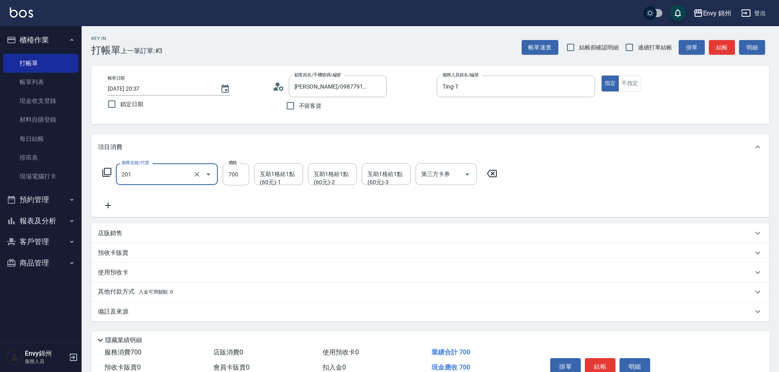
type input "201 剪髮(201)"
click at [232, 177] on input "1049" at bounding box center [236, 174] width 27 height 22
type input "200"
click at [151, 307] on div "備註及來源" at bounding box center [430, 311] width 678 height 20
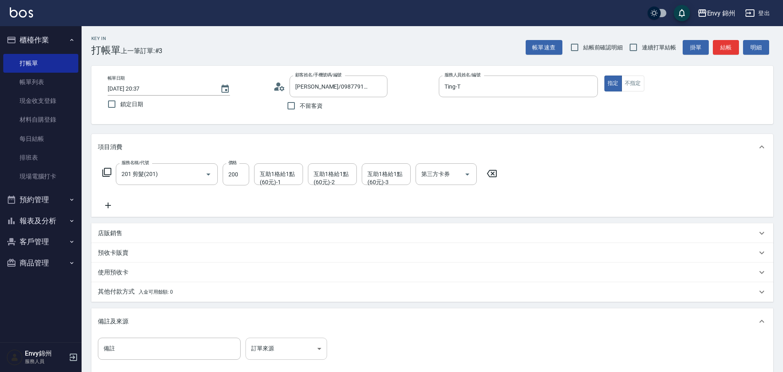
click at [300, 355] on body "Envy 錦州 登出 櫃檯作業 打帳單 帳單列表 現金收支登錄 材料自購登錄 每日結帳 排班表 現場電腦打卡 預約管理 預約管理 單日預約紀錄 單週預約紀錄 …" at bounding box center [391, 232] width 783 height 464
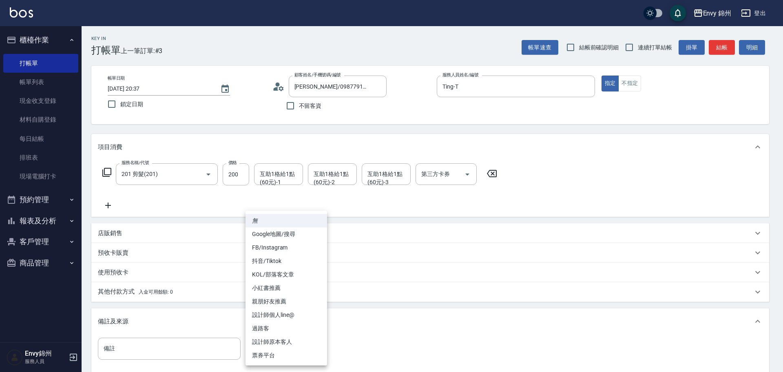
click at [285, 334] on li "過路客" at bounding box center [286, 327] width 82 height 13
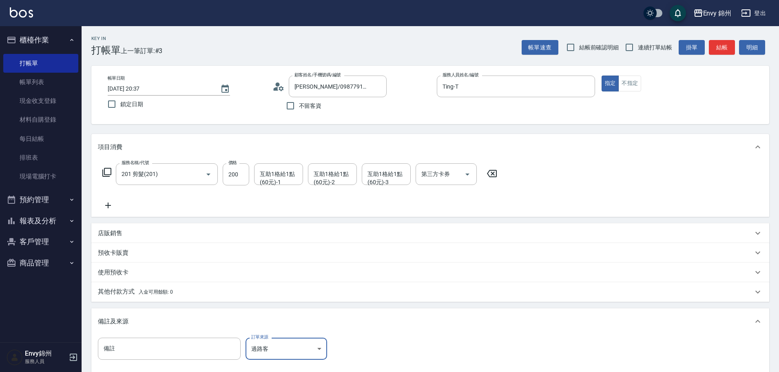
click at [285, 338] on li "過路客" at bounding box center [286, 342] width 61 height 8
click at [276, 346] on body "Envy 錦州 登出 櫃檯作業 打帳單 帳單列表 現金收支登錄 材料自購登錄 每日結帳 排班表 現場電腦打卡 預約管理 預約管理 單日預約紀錄 單週預約紀錄 …" at bounding box center [389, 232] width 779 height 464
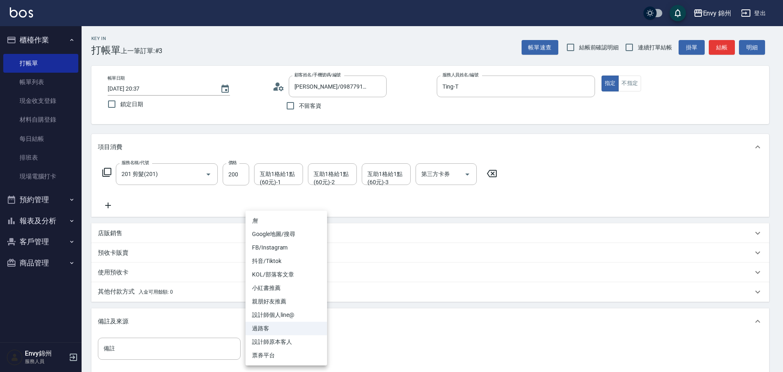
click at [288, 337] on li "設計師原本客人" at bounding box center [286, 341] width 82 height 13
type input "設計師原本客人"
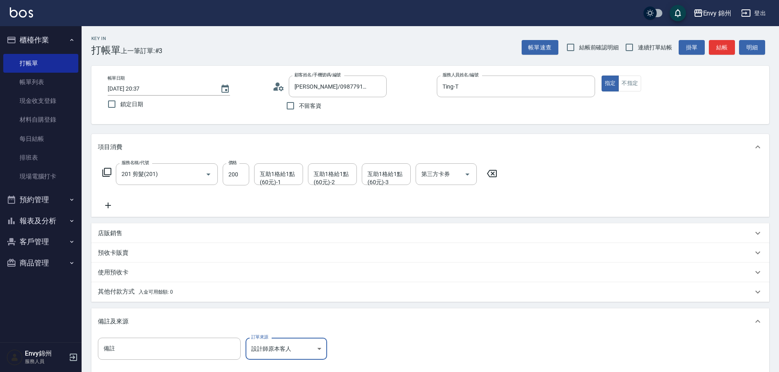
scroll to position [96, 0]
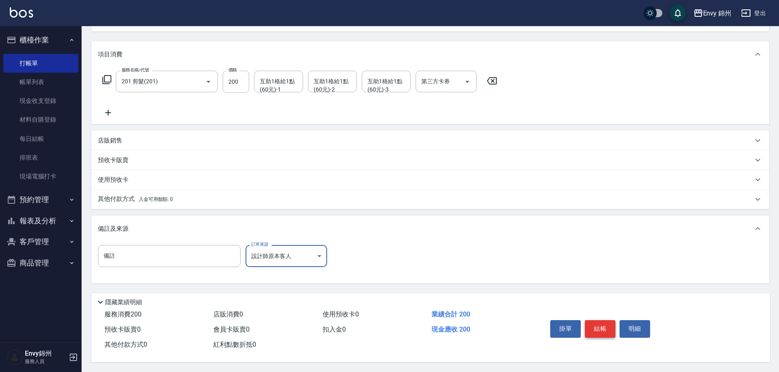
click at [597, 326] on button "結帳" at bounding box center [600, 328] width 31 height 17
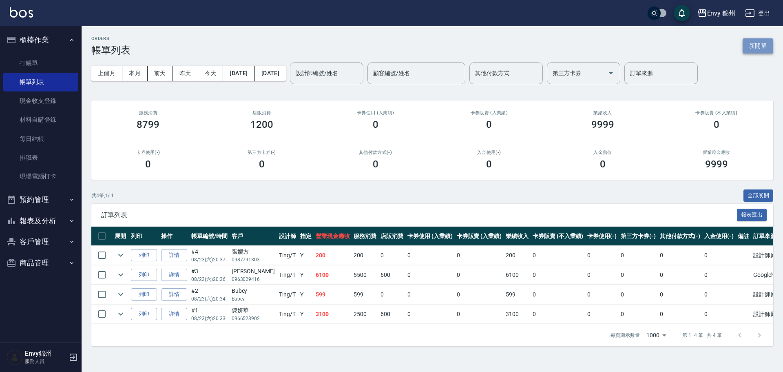
click at [769, 48] on button "新開單" at bounding box center [758, 45] width 31 height 15
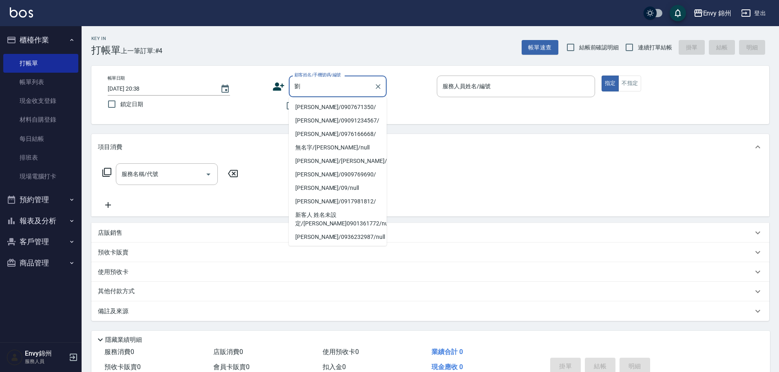
click at [321, 110] on li "劉雅婷/0907671350/" at bounding box center [338, 106] width 98 height 13
type input "劉雅婷/0907671350/"
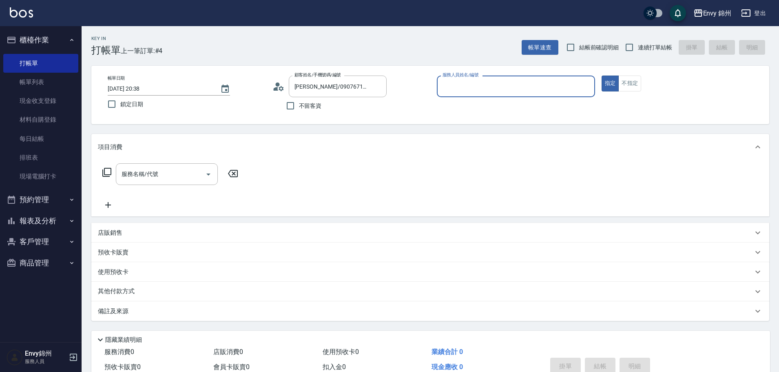
type input "Ting-T"
click at [166, 167] on input "服務名稱/代號" at bounding box center [160, 174] width 82 height 14
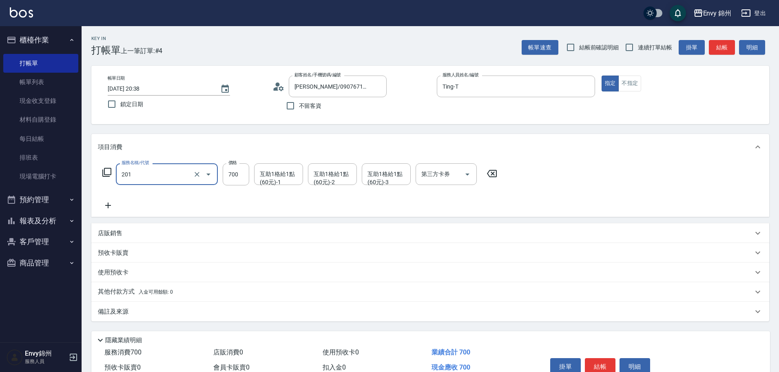
type input "201 剪髮(201)"
type input "1049"
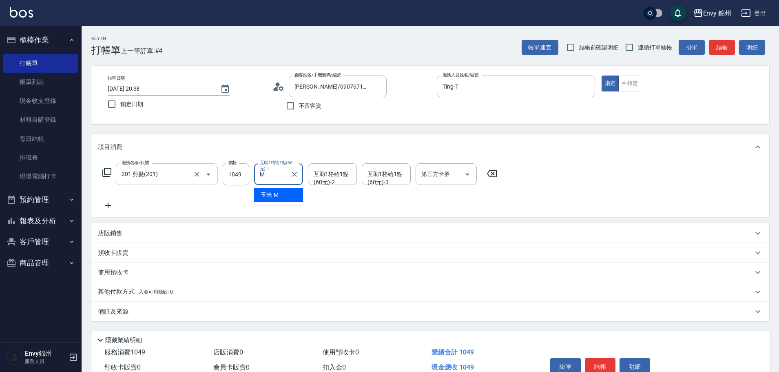
type input "玉米-M"
drag, startPoint x: 174, startPoint y: 320, endPoint x: 178, endPoint y: 318, distance: 4.9
click at [174, 320] on div "備註及來源" at bounding box center [430, 311] width 678 height 20
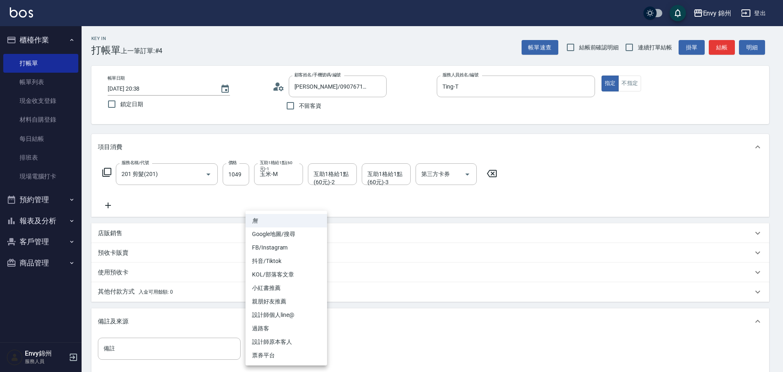
click at [287, 341] on body "Envy 錦州 登出 櫃檯作業 打帳單 帳單列表 現金收支登錄 材料自購登錄 每日結帳 排班表 現場電腦打卡 預約管理 預約管理 單日預約紀錄 單週預約紀錄 …" at bounding box center [391, 232] width 783 height 464
click at [296, 338] on li "設計師原本客人" at bounding box center [286, 341] width 82 height 13
type input "設計師原本客人"
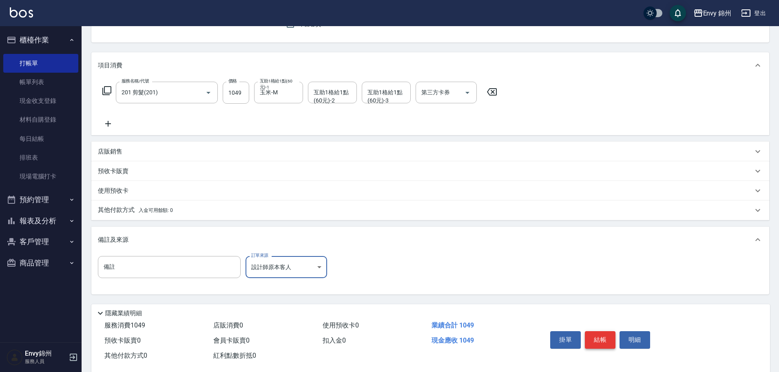
scroll to position [96, 0]
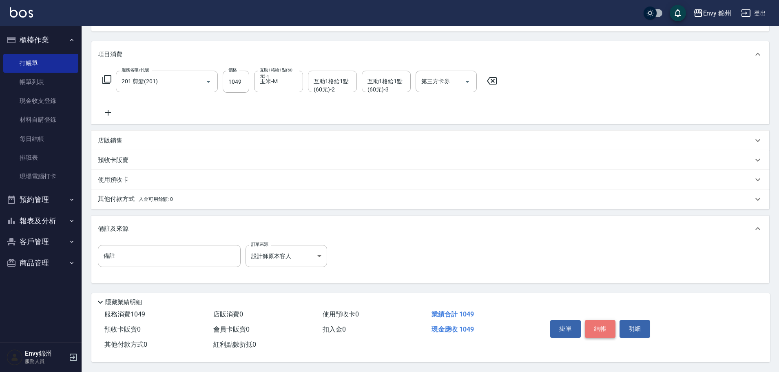
click at [606, 326] on button "結帳" at bounding box center [600, 328] width 31 height 17
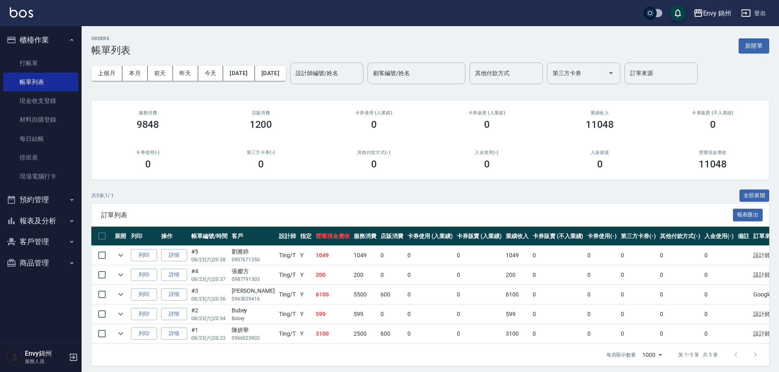
click at [774, 46] on div "ORDERS 帳單列表 新開單 上個月 本月 前天 昨天 今天 2025/08/23 2025/08/23 設計師編號/姓名 設計師編號/姓名 顧客編號/姓名…" at bounding box center [430, 200] width 697 height 349
click at [759, 49] on button "新開單" at bounding box center [754, 45] width 31 height 15
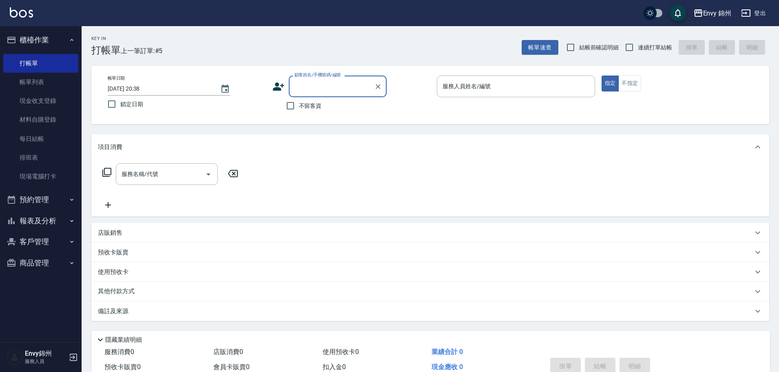
click at [304, 106] on span "不留客資" at bounding box center [310, 106] width 23 height 9
click at [299, 106] on input "不留客資" at bounding box center [290, 105] width 17 height 17
checkbox input "true"
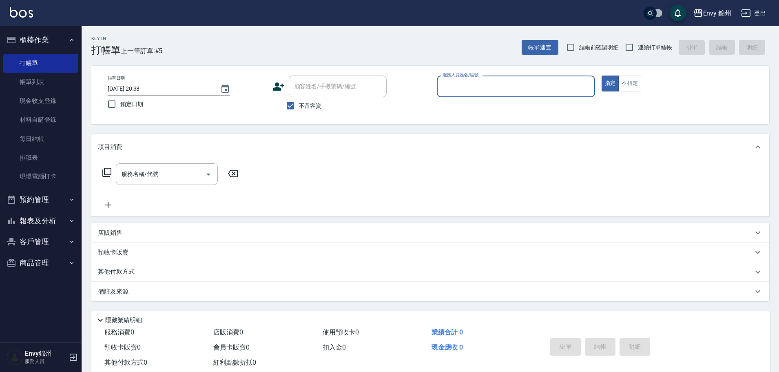
click at [473, 91] on input "服務人員姓名/編號" at bounding box center [515, 86] width 151 height 14
click at [473, 106] on div "Ting -T" at bounding box center [516, 106] width 158 height 13
type input "Ting-T"
click at [631, 84] on button "不指定" at bounding box center [629, 83] width 23 height 16
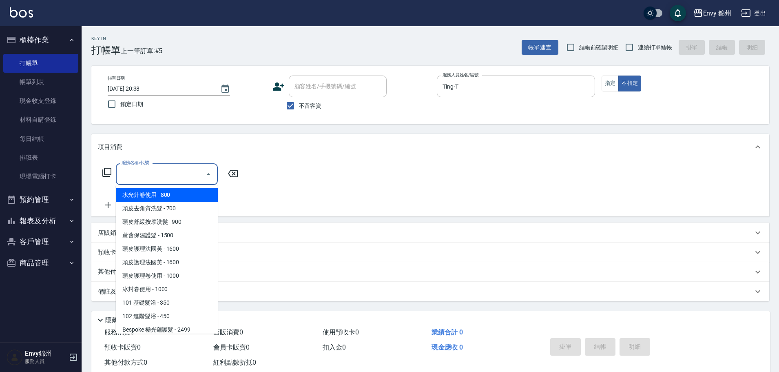
click at [148, 178] on input "服務名稱/代號" at bounding box center [160, 174] width 82 height 14
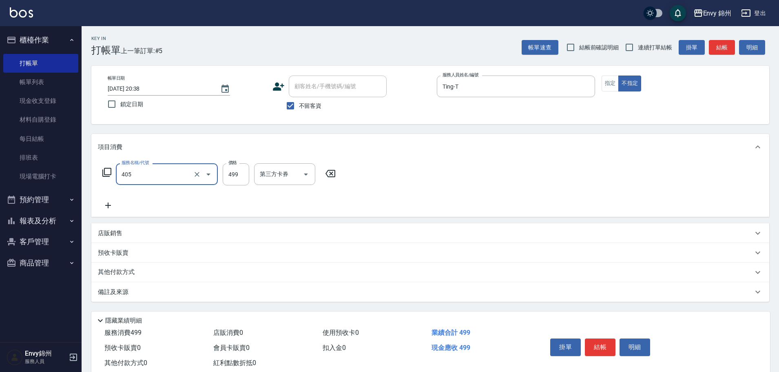
type input "MOYO頭皮clean系列499(405)"
click at [285, 166] on div "1點30-1" at bounding box center [278, 174] width 49 height 22
type input "599"
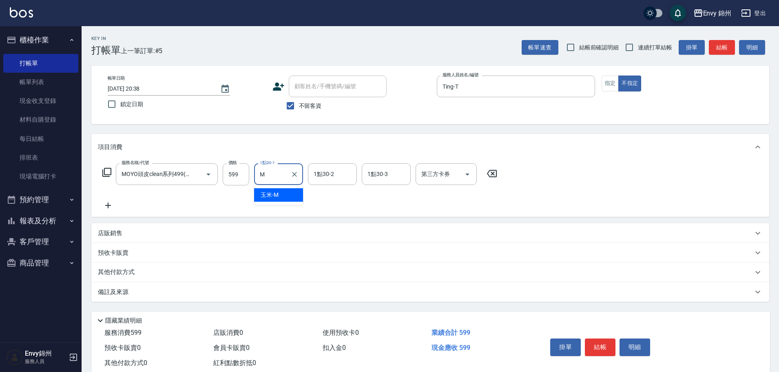
type input "玉米-M"
click at [234, 299] on div "備註及來源" at bounding box center [430, 292] width 678 height 20
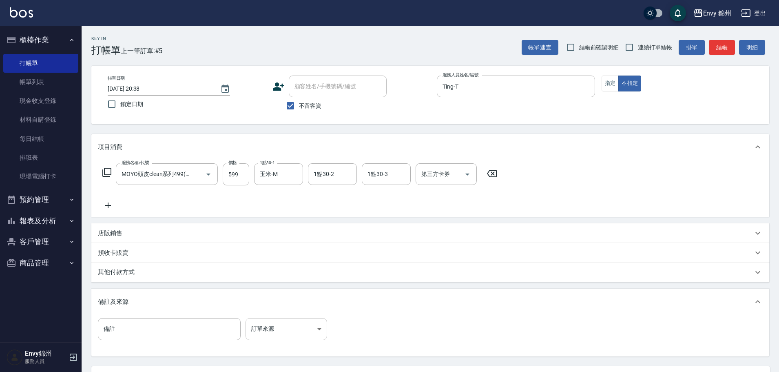
click at [289, 323] on body "Envy 錦州 登出 櫃檯作業 打帳單 帳單列表 現金收支登錄 材料自購登錄 每日結帳 排班表 現場電腦打卡 預約管理 預約管理 單日預約紀錄 單週預約紀錄 …" at bounding box center [389, 222] width 779 height 445
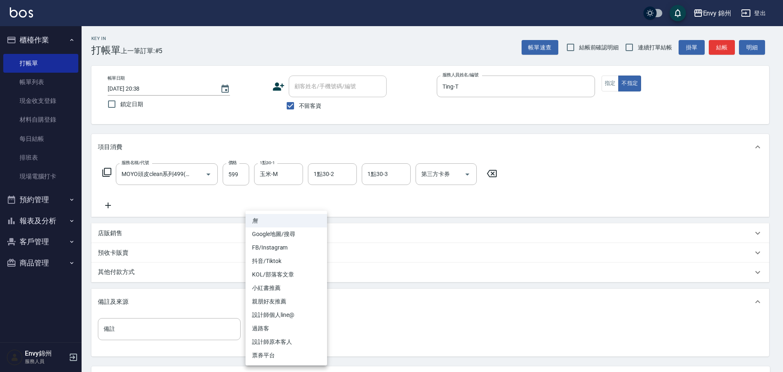
click at [291, 342] on li "設計師原本客人" at bounding box center [286, 341] width 82 height 13
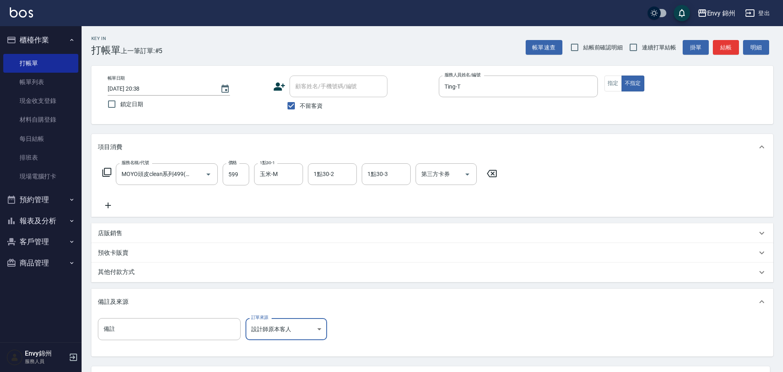
click at [294, 319] on body "Envy 錦州 登出 櫃檯作業 打帳單 帳單列表 現金收支登錄 材料自購登錄 每日結帳 排班表 現場電腦打卡 預約管理 預約管理 單日預約紀錄 單週預約紀錄 …" at bounding box center [391, 222] width 783 height 445
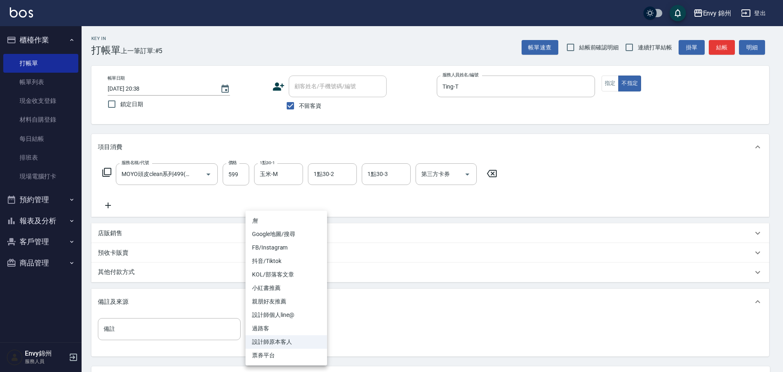
click at [290, 328] on li "過路客" at bounding box center [286, 327] width 82 height 13
type input "過路客"
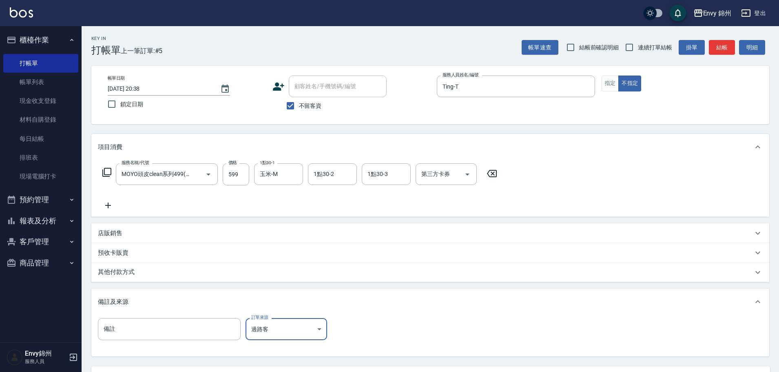
scroll to position [77, 0]
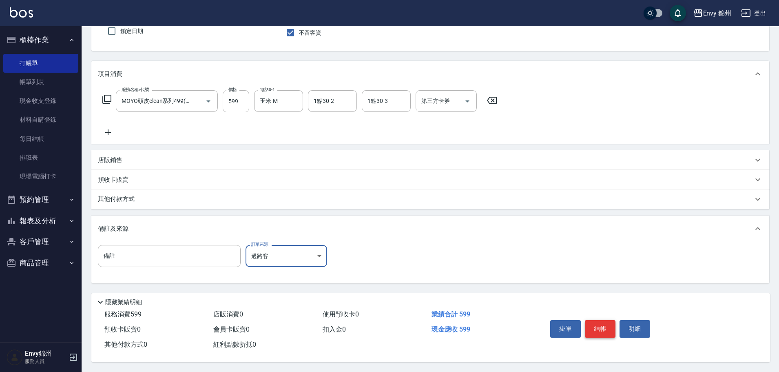
click at [603, 326] on button "結帳" at bounding box center [600, 328] width 31 height 17
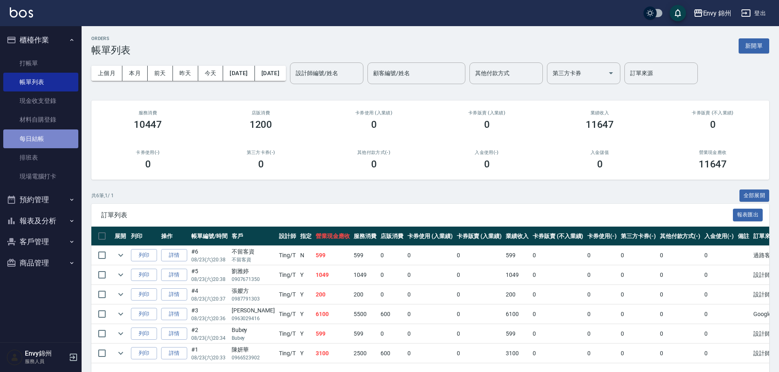
click at [40, 136] on link "每日結帳" at bounding box center [40, 138] width 75 height 19
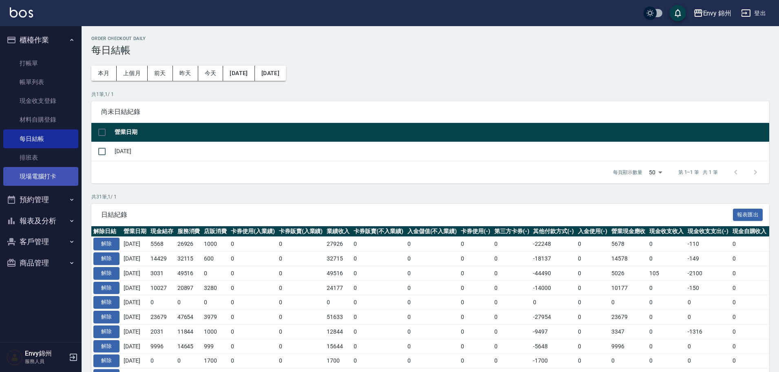
click at [56, 175] on link "現場電腦打卡" at bounding box center [40, 176] width 75 height 19
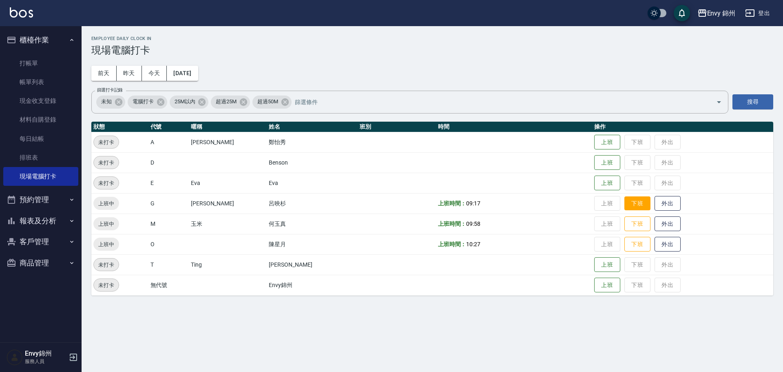
click at [624, 200] on button "下班" at bounding box center [637, 203] width 26 height 14
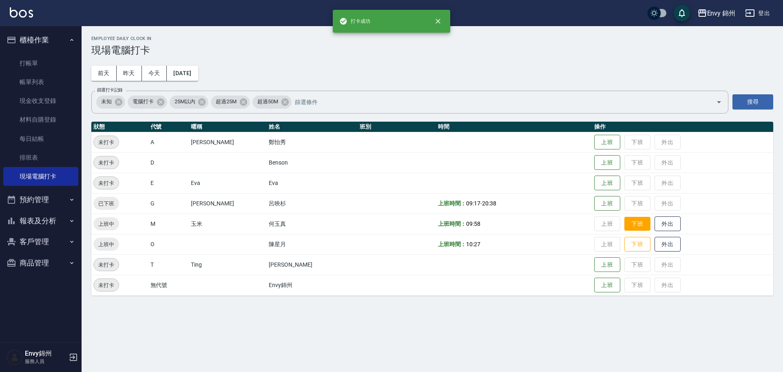
click at [625, 226] on button "下班" at bounding box center [637, 224] width 26 height 14
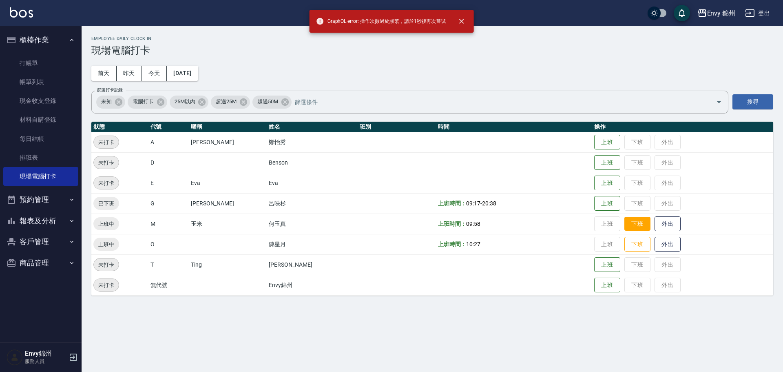
click at [629, 223] on button "下班" at bounding box center [637, 224] width 26 height 14
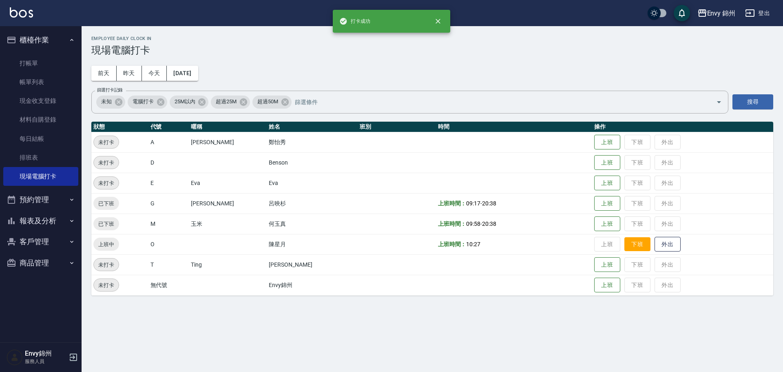
click at [628, 242] on button "下班" at bounding box center [637, 244] width 26 height 14
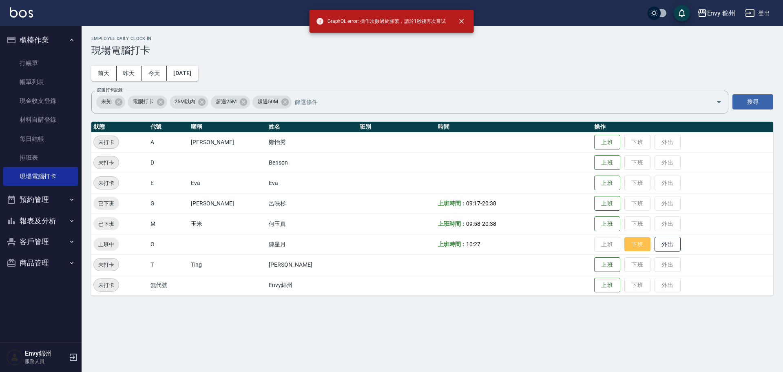
click at [631, 243] on button "下班" at bounding box center [637, 244] width 26 height 14
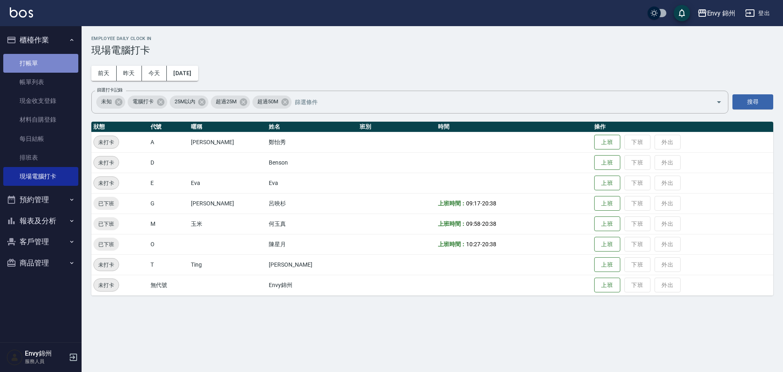
click at [35, 64] on link "打帳單" at bounding box center [40, 63] width 75 height 19
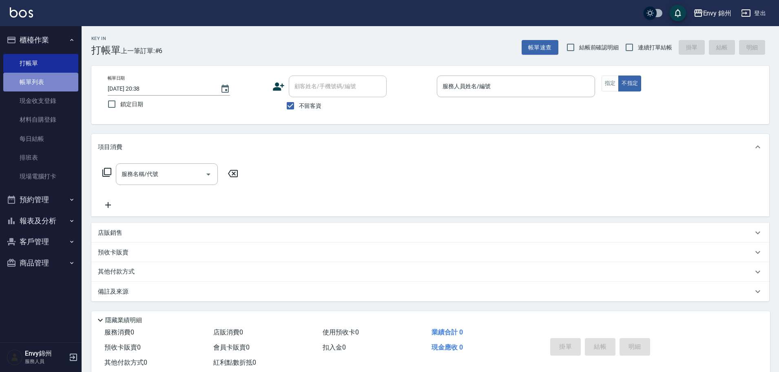
click at [50, 82] on link "帳單列表" at bounding box center [40, 82] width 75 height 19
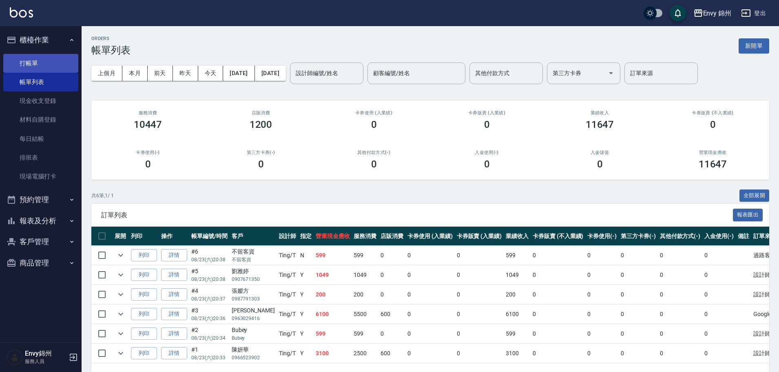
click at [16, 71] on link "打帳單" at bounding box center [40, 63] width 75 height 19
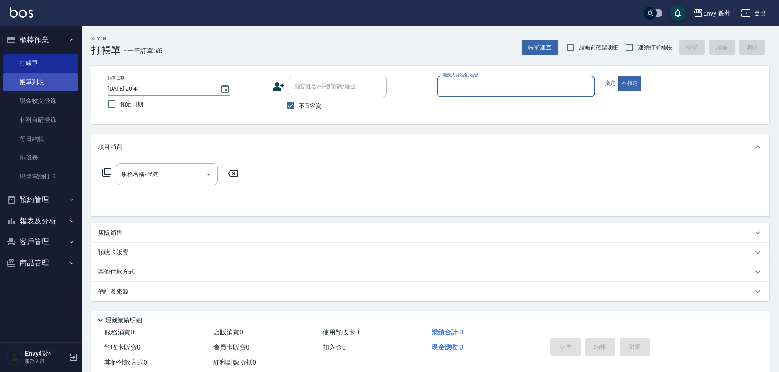
click at [42, 82] on link "帳單列表" at bounding box center [40, 82] width 75 height 19
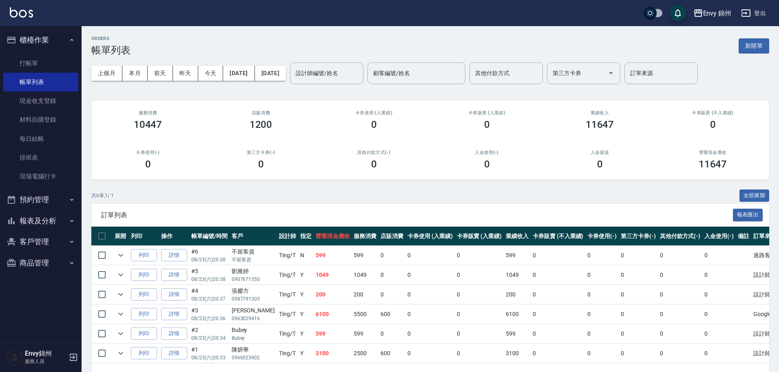
scroll to position [29, 0]
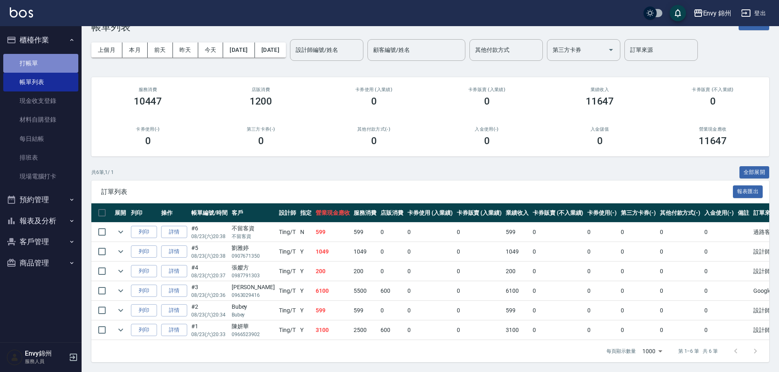
click at [20, 61] on link "打帳單" at bounding box center [40, 63] width 75 height 19
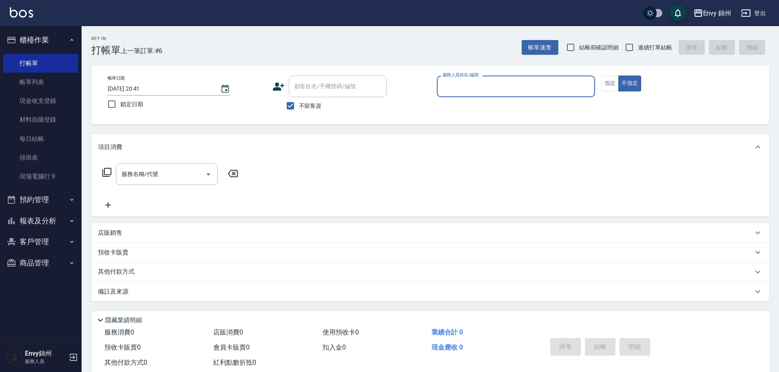
click at [305, 112] on label "不留客資" at bounding box center [302, 105] width 40 height 17
click at [299, 112] on input "不留客資" at bounding box center [290, 105] width 17 height 17
checkbox input "false"
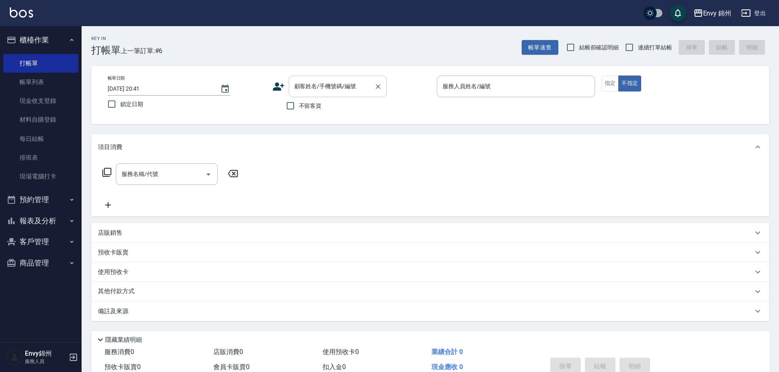
click at [316, 95] on div "顧客姓名/手機號碼/編號" at bounding box center [338, 86] width 98 height 22
type input "張"
click at [277, 89] on icon at bounding box center [278, 86] width 11 height 8
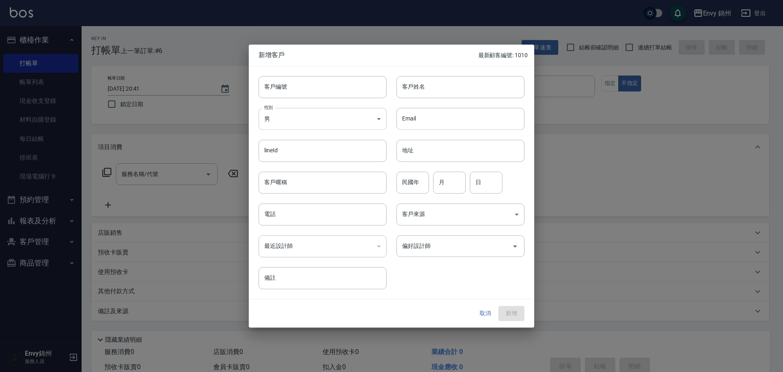
click at [310, 120] on body "Envy 錦州 登出 櫃檯作業 打帳單 帳單列表 現金收支登錄 材料自購登錄 每日結帳 排班表 現場電腦打卡 預約管理 預約管理 單日預約紀錄 單週預約紀錄 …" at bounding box center [391, 204] width 783 height 409
click at [331, 171] on li "女" at bounding box center [323, 166] width 128 height 13
type input "[DEMOGRAPHIC_DATA]"
drag, startPoint x: 417, startPoint y: 93, endPoint x: 412, endPoint y: 97, distance: 6.9
click at [417, 93] on input "客戶姓名" at bounding box center [460, 87] width 128 height 22
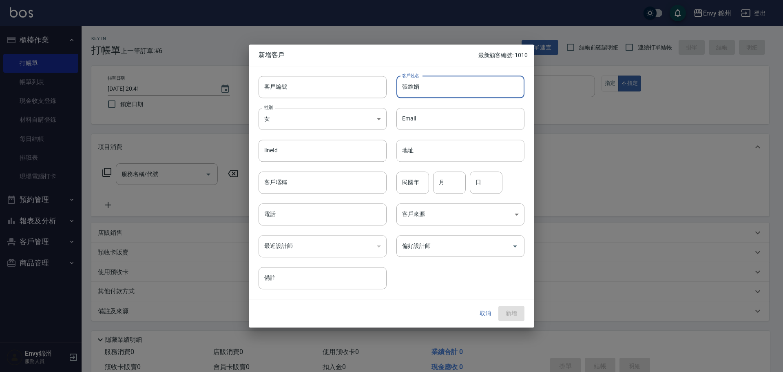
type input "張維娟"
click at [435, 154] on input "地址" at bounding box center [460, 150] width 128 height 22
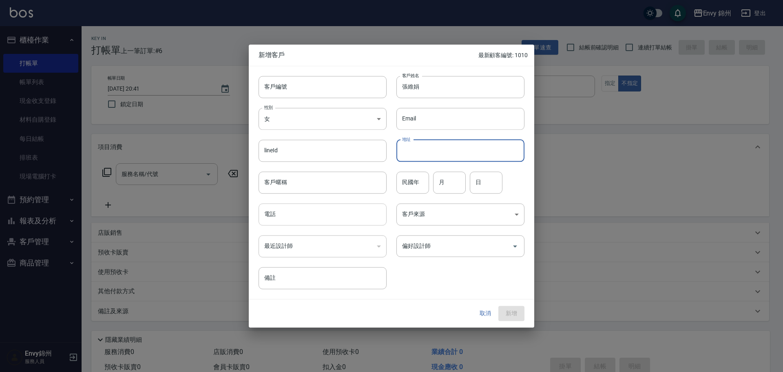
click at [291, 208] on input "電話" at bounding box center [323, 214] width 128 height 22
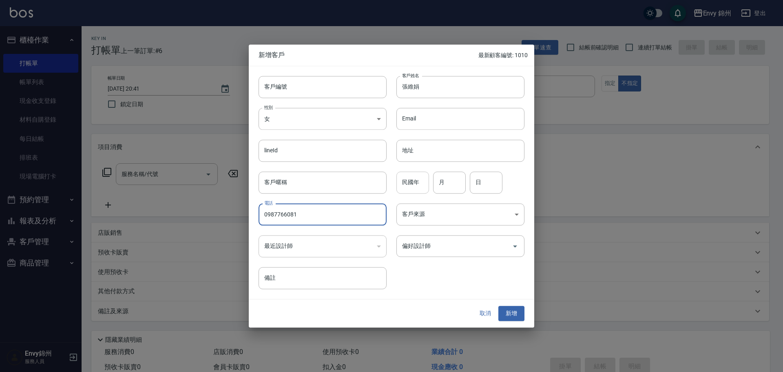
type input "0987766081"
click at [416, 183] on input "民國年" at bounding box center [412, 182] width 33 height 22
type input "82"
click at [455, 185] on input "月" at bounding box center [449, 182] width 33 height 22
type input "4"
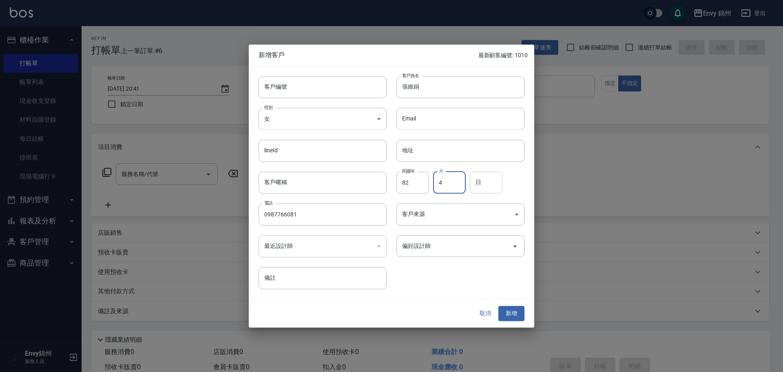
click at [472, 185] on input "日" at bounding box center [486, 182] width 33 height 22
type input "7"
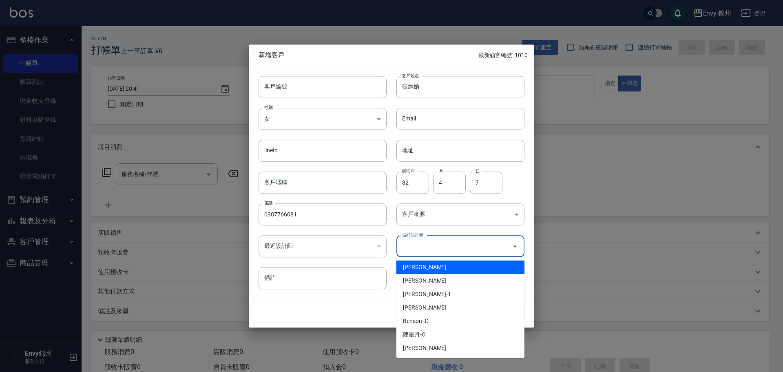
click at [425, 244] on input "偏好設計師" at bounding box center [454, 246] width 108 height 14
click at [440, 265] on li "鄭怡秀-A" at bounding box center [460, 266] width 128 height 13
type input "鄭怡秀"
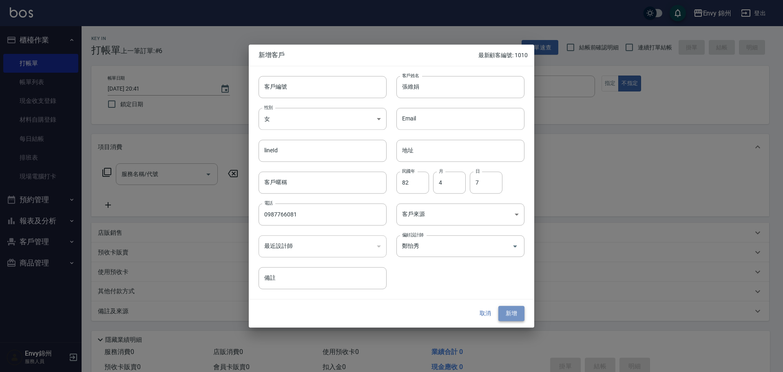
click at [520, 312] on button "新增" at bounding box center [511, 313] width 26 height 15
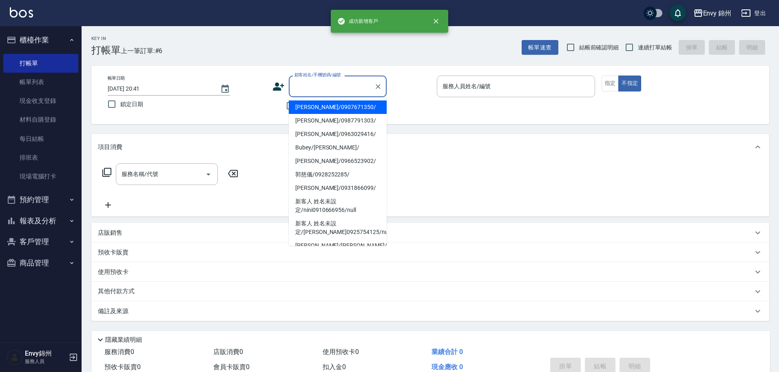
click at [345, 90] on input "顧客姓名/手機號碼/編號" at bounding box center [331, 86] width 78 height 14
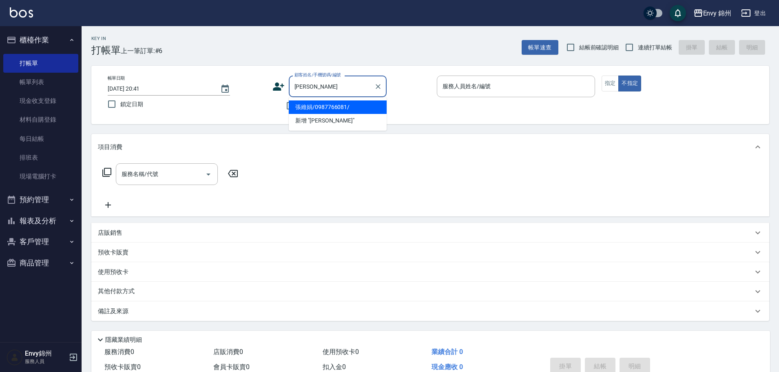
click at [347, 103] on li "張維娟/0987766081/" at bounding box center [338, 106] width 98 height 13
type input "張維娟/0987766081/"
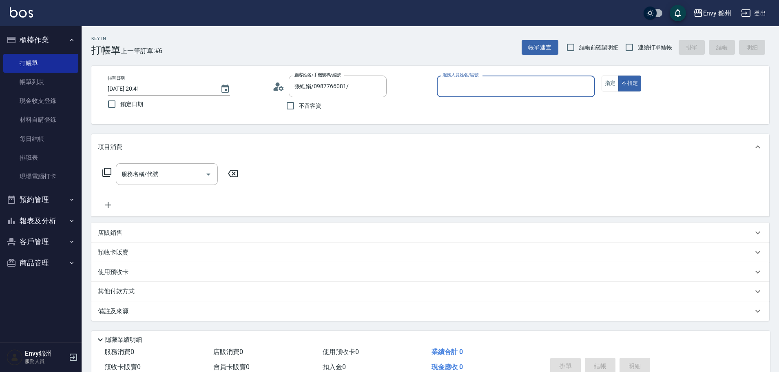
type input "Annie-A"
click at [604, 87] on div "帳單日期 2025/08/23 20:41 鎖定日期 顧客姓名/手機號碼/編號 張維娟/0987766081/ 顧客姓名/手機號碼/編號 不留客資 服務人員姓…" at bounding box center [430, 94] width 658 height 39
click at [606, 86] on button "指定" at bounding box center [611, 83] width 18 height 16
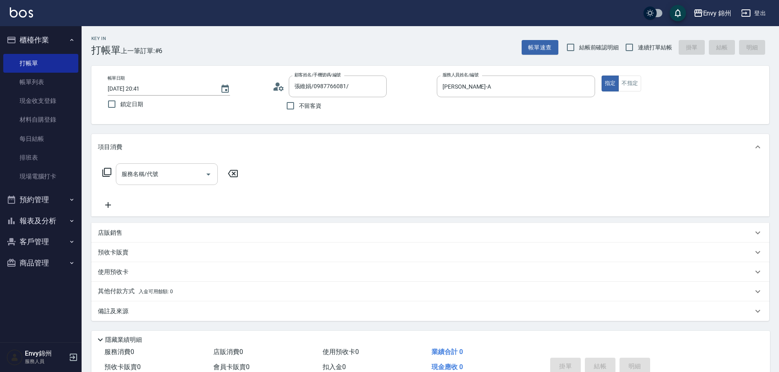
click at [175, 167] on input "服務名稱/代號" at bounding box center [160, 174] width 82 height 14
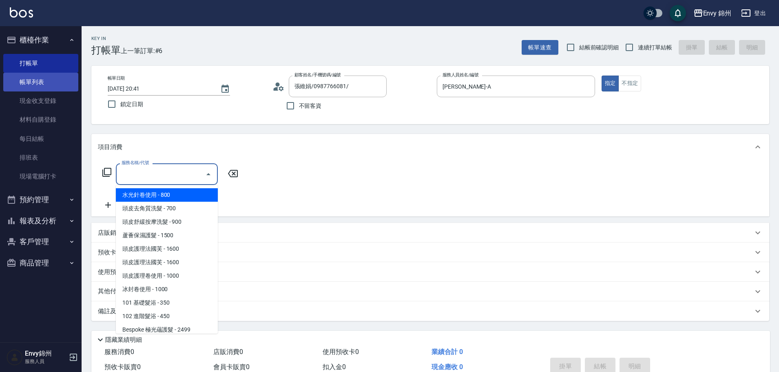
type input "8"
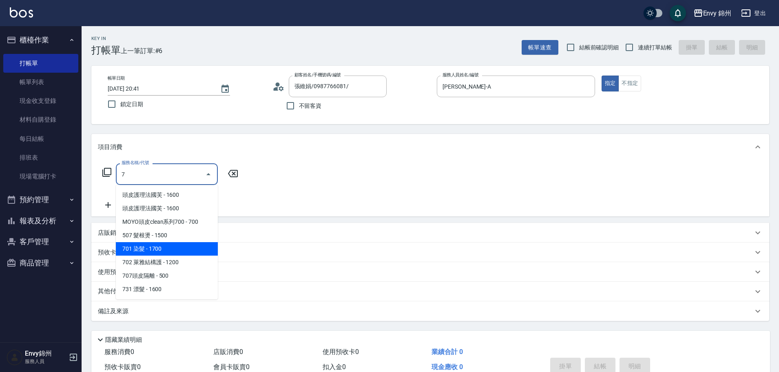
click at [165, 245] on span "701 染髮 - 1700" at bounding box center [167, 248] width 102 height 13
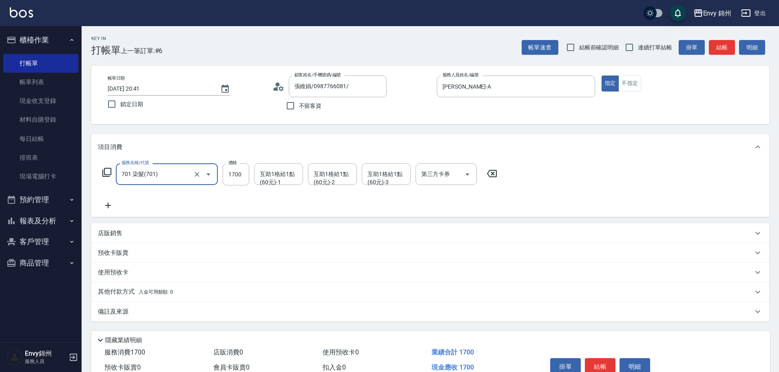
type input "701 染髮(701)"
click at [221, 178] on div "服務名稱/代號 701 染髮(701) 服務名稱/代號 價格 1700 價格 互助1格給1點(60元)-1 互助1格給1點(60元)-1 互助1格給1點(60…" at bounding box center [300, 174] width 404 height 22
click at [241, 173] on input "1700" at bounding box center [236, 174] width 27 height 22
type input "5000"
click at [113, 200] on div "服務名稱/代號 701 染髮(701) 服務名稱/代號 價格 5000 價格 互助1格給1點(60元)-1 互助1格給1點(60元)-1 互助1格給1點(60…" at bounding box center [300, 186] width 404 height 47
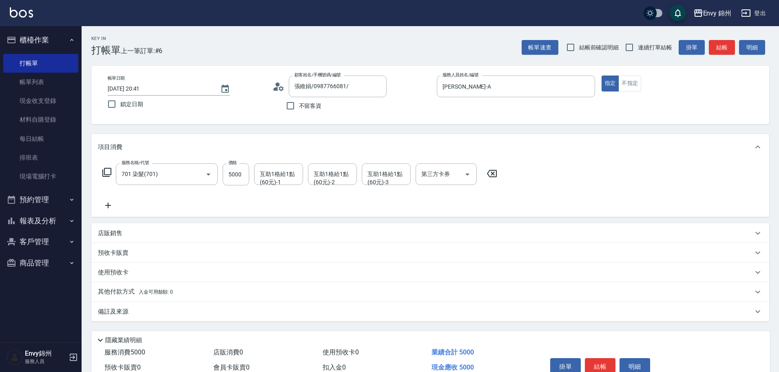
click at [109, 201] on icon at bounding box center [108, 205] width 20 height 10
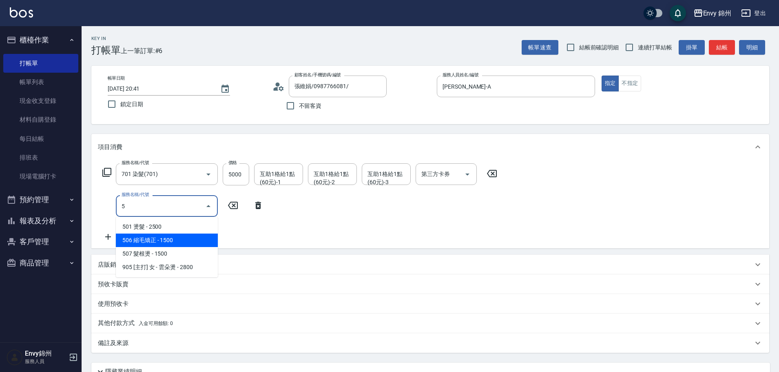
click at [141, 238] on span "506 縮毛矯正 - 1500" at bounding box center [167, 239] width 102 height 13
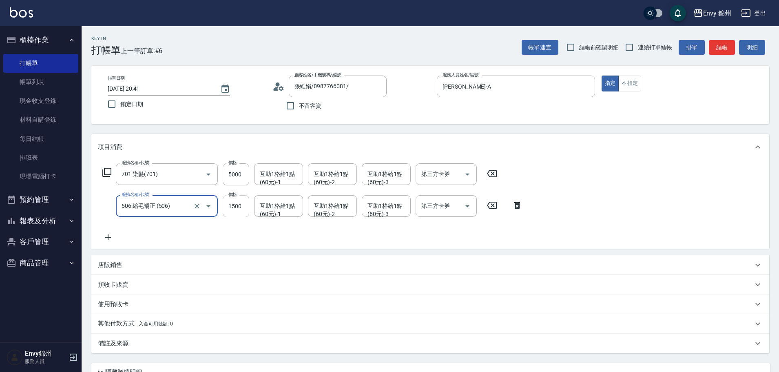
type input "506 縮毛矯正 (506)"
click at [234, 204] on input "1500" at bounding box center [236, 206] width 27 height 22
type input "3000"
click at [101, 236] on icon at bounding box center [108, 237] width 20 height 10
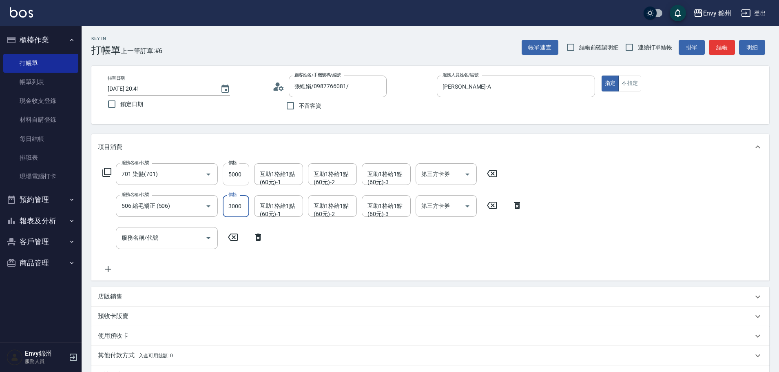
click at [243, 173] on input "5000" at bounding box center [236, 174] width 27 height 22
click at [240, 179] on input "5000" at bounding box center [236, 174] width 27 height 22
type input "2000"
click at [164, 239] on input "服務名稱/代號" at bounding box center [160, 237] width 82 height 14
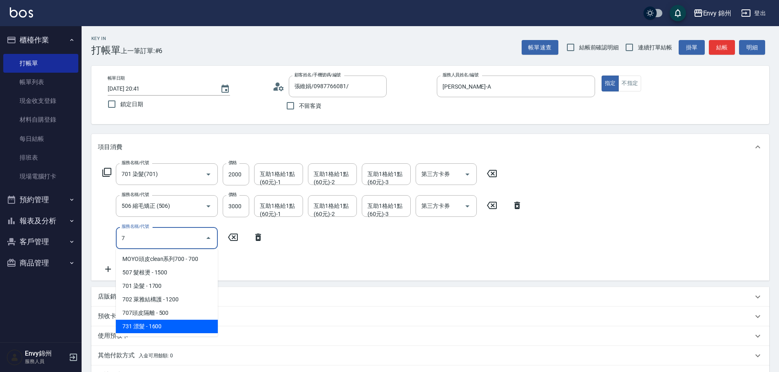
click at [166, 330] on span "731 漂髮 - 1600" at bounding box center [167, 325] width 102 height 13
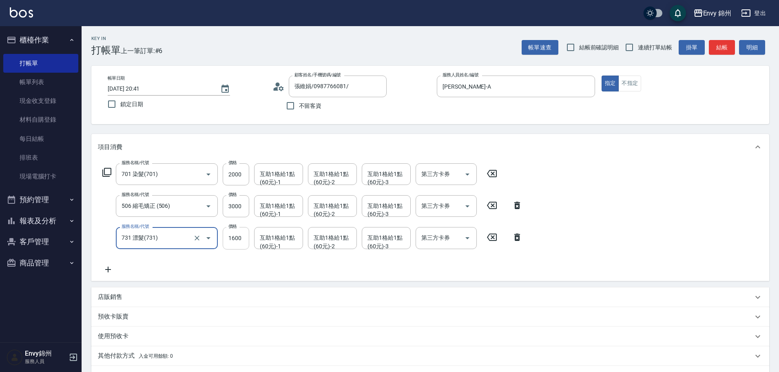
type input "731 漂髮(731)"
click at [230, 237] on input "1600" at bounding box center [236, 238] width 27 height 22
type input "3000"
click at [193, 263] on div "服務名稱/代號 701 染髮(701) 服務名稱/代號 價格 2000 價格 互助1格給1點(60元)-1 互助1格給1點(60元)-1 互助1格給1點(60…" at bounding box center [312, 218] width 429 height 111
click at [108, 269] on icon at bounding box center [108, 269] width 6 height 6
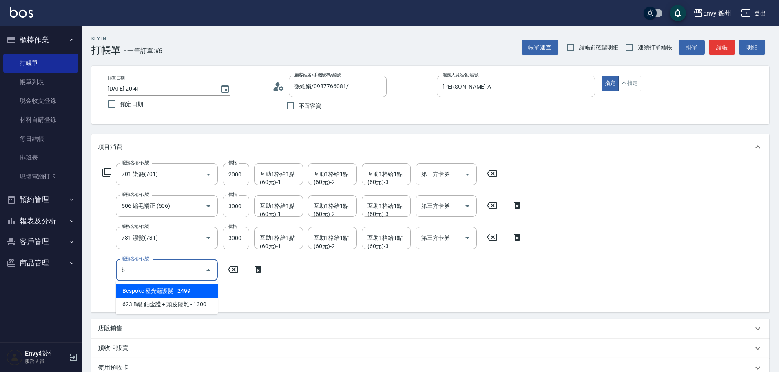
click at [163, 290] on span "Bespoke 極光蘊護髮 - 2499" at bounding box center [167, 290] width 102 height 13
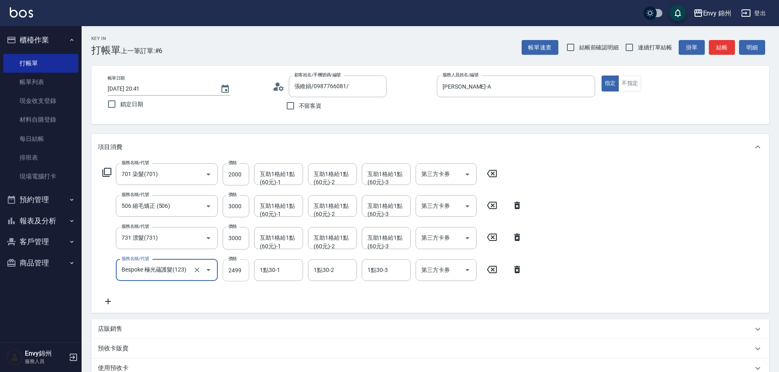
type input "Bespoke 極光蘊護髮(123)"
click at [241, 268] on input "2499" at bounding box center [236, 270] width 27 height 22
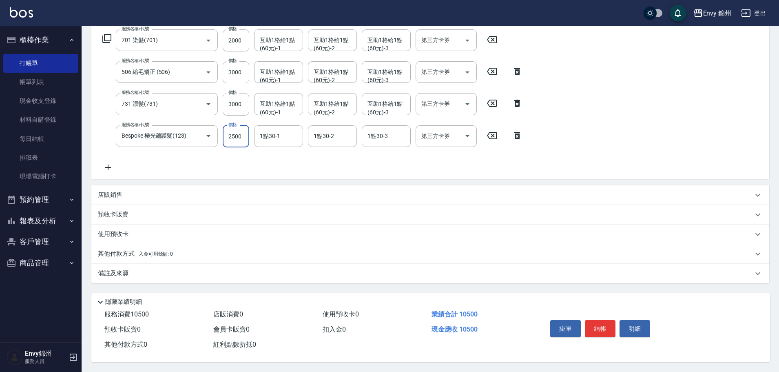
type input "2500"
click at [111, 190] on p "店販銷售" at bounding box center [110, 194] width 24 height 9
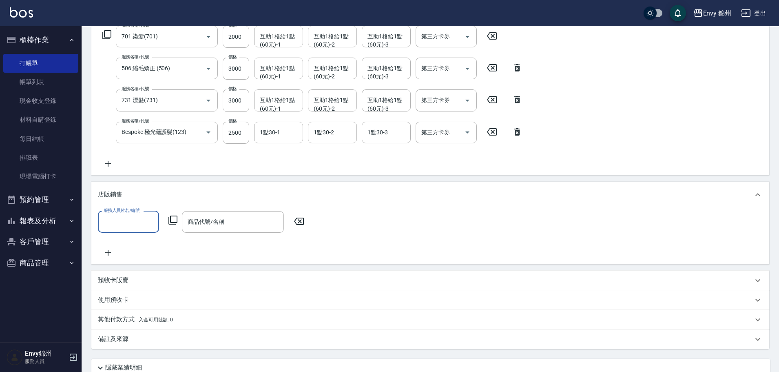
scroll to position [0, 0]
click at [121, 221] on input "服務人員姓名/編號" at bounding box center [129, 222] width 54 height 14
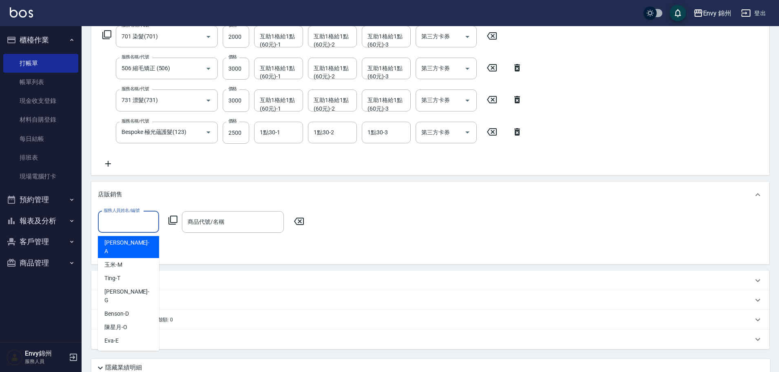
click at [125, 246] on div "Annie -A" at bounding box center [128, 247] width 61 height 22
type input "Annie-A"
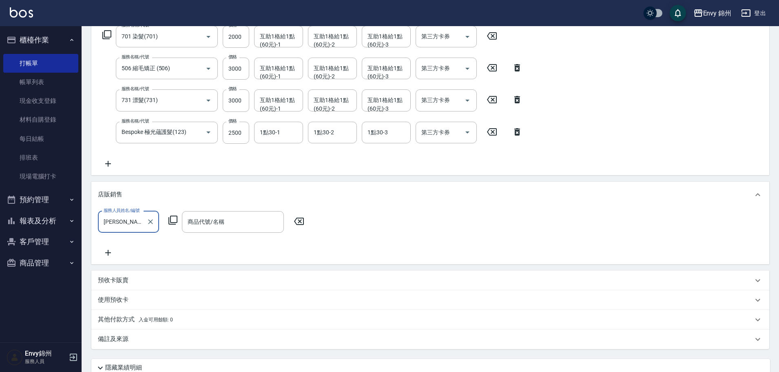
click at [170, 224] on icon at bounding box center [172, 219] width 9 height 9
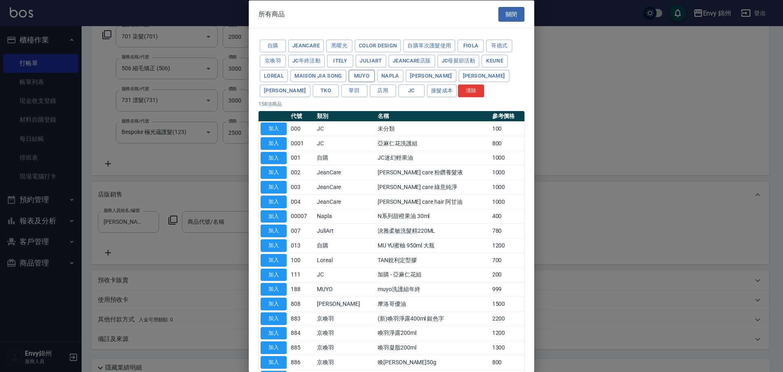
click at [366, 78] on button "MUYO" at bounding box center [362, 75] width 26 height 13
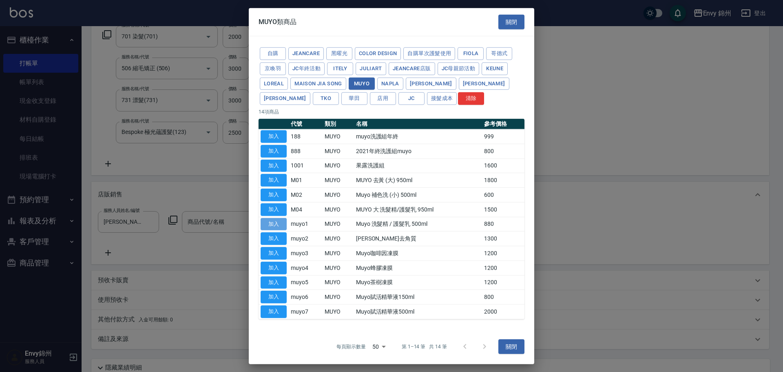
click at [275, 223] on button "加入" at bounding box center [274, 223] width 26 height 13
type input "Muyo 洗髮精 / 護髮乳 500ml"
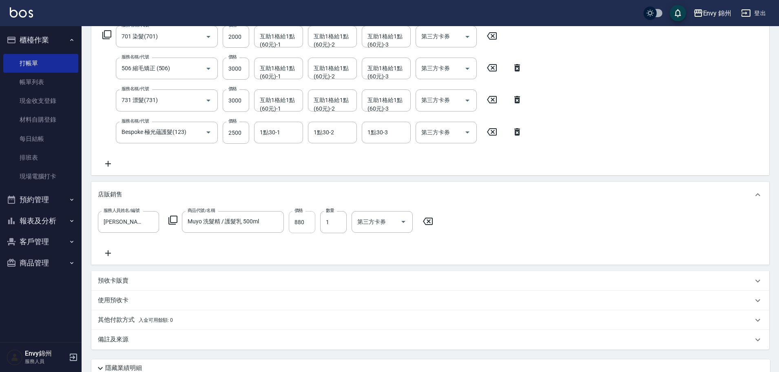
click at [308, 225] on input "880" at bounding box center [302, 222] width 27 height 22
type input "750"
click at [340, 221] on input "1" at bounding box center [333, 222] width 27 height 22
type input "2"
click at [110, 253] on icon at bounding box center [108, 253] width 6 height 6
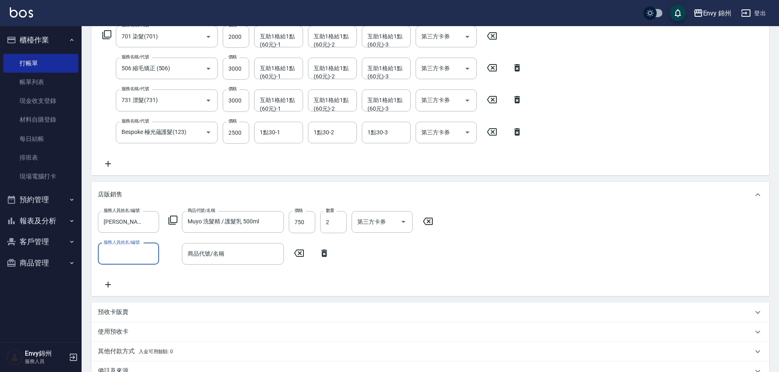
click at [115, 259] on input "服務人員姓名/編號" at bounding box center [129, 253] width 54 height 14
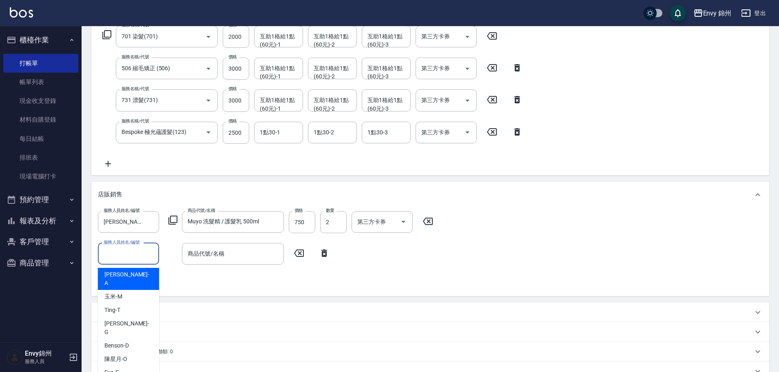
click at [127, 274] on div "Annie -A" at bounding box center [128, 279] width 61 height 22
type input "Annie-A"
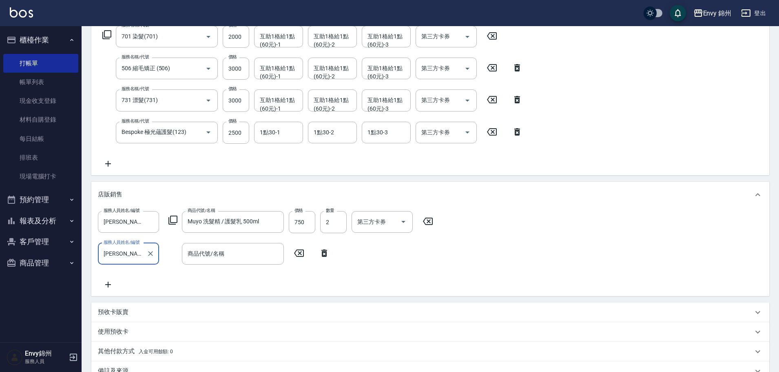
click at [170, 218] on icon at bounding box center [173, 220] width 10 height 10
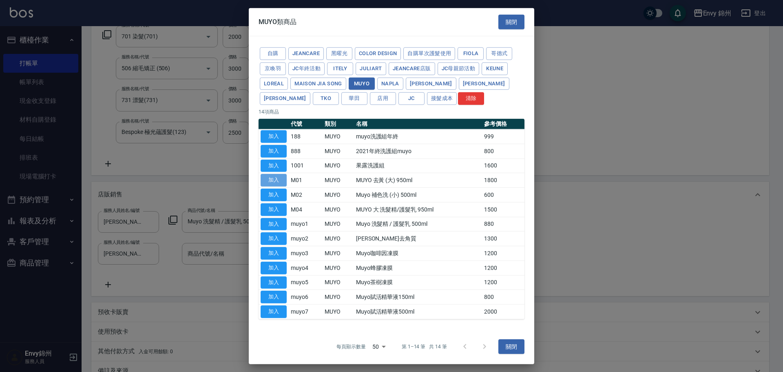
click at [276, 177] on button "加入" at bounding box center [274, 180] width 26 height 13
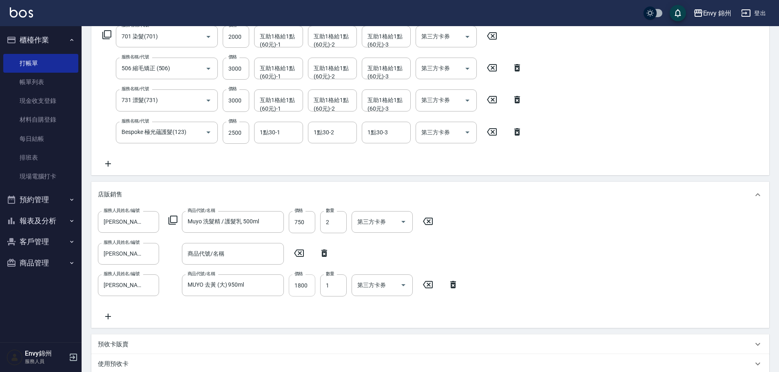
click at [302, 288] on input "1800" at bounding box center [302, 285] width 27 height 22
type input "1500"
click at [321, 253] on icon at bounding box center [324, 253] width 20 height 10
type input "MUYO 去黃 (大) 950ml"
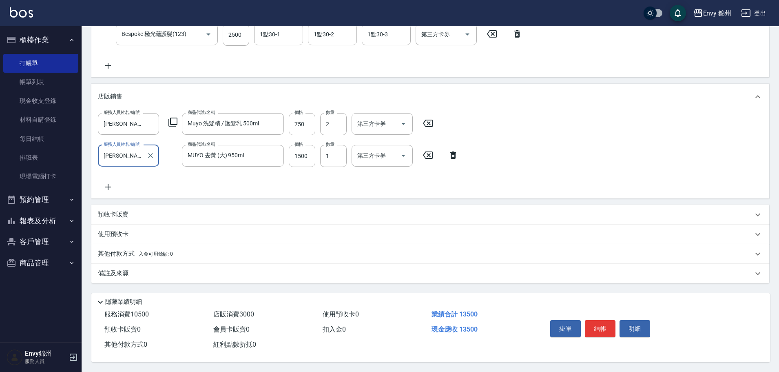
scroll to position [117, 0]
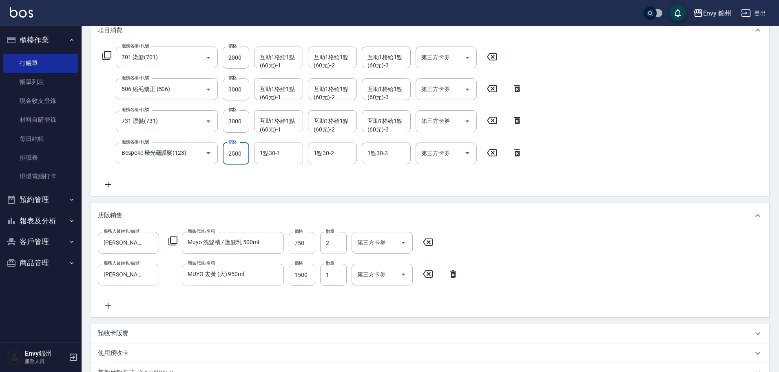
click at [236, 155] on input "2500" at bounding box center [236, 153] width 27 height 22
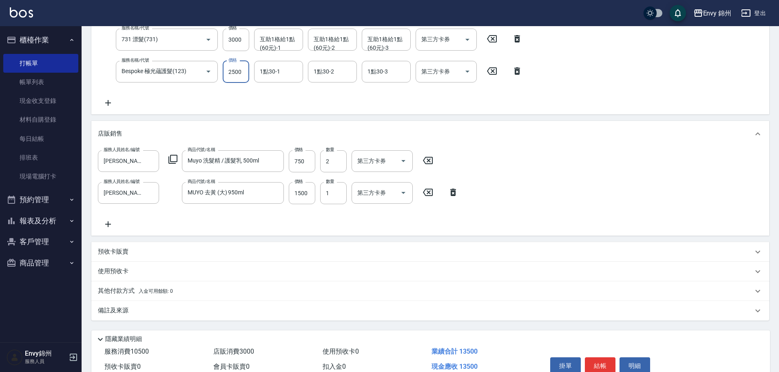
scroll to position [76, 0]
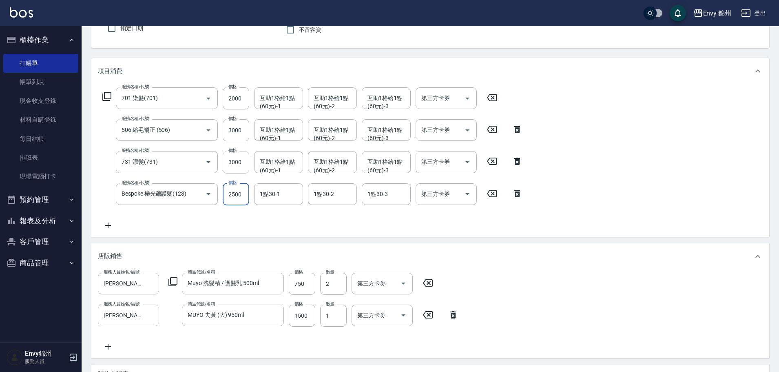
click at [236, 161] on input "3000" at bounding box center [236, 162] width 27 height 22
click at [235, 130] on input "3000" at bounding box center [236, 130] width 27 height 22
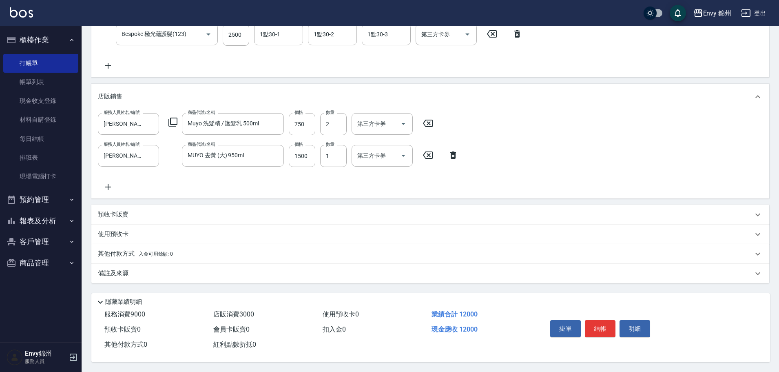
type input "1500"
click at [124, 253] on p "其他付款方式 入金可用餘額: 0" at bounding box center [135, 253] width 75 height 9
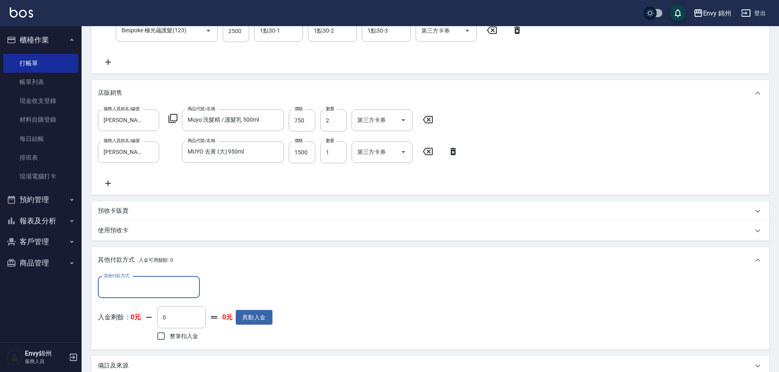
scroll to position [0, 0]
click at [141, 279] on div "其他付款方式" at bounding box center [149, 287] width 102 height 22
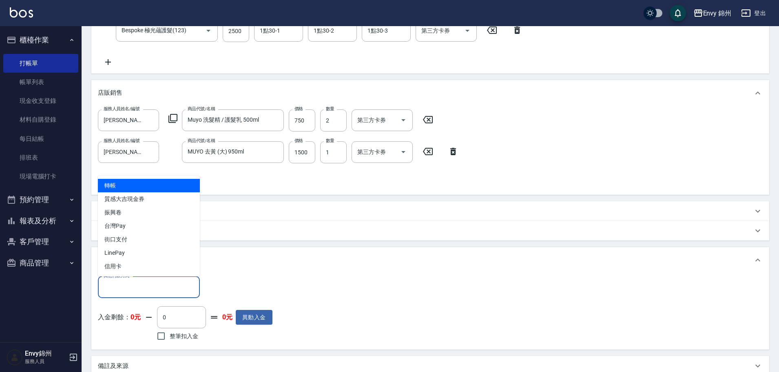
click at [155, 188] on span "轉帳" at bounding box center [149, 185] width 102 height 13
type input "轉帳"
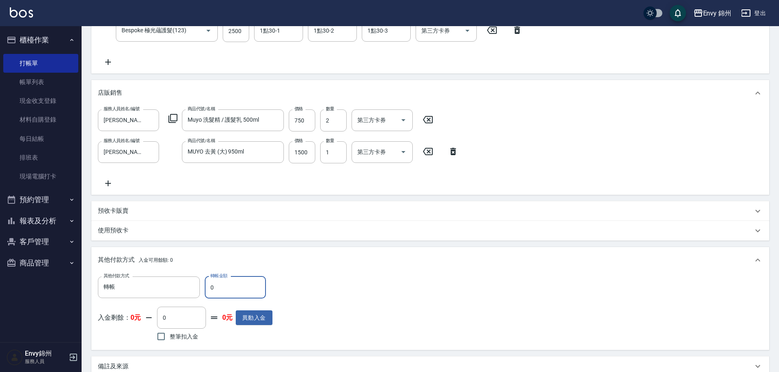
drag, startPoint x: 220, startPoint y: 283, endPoint x: 208, endPoint y: 288, distance: 13.0
click at [208, 288] on input "0" at bounding box center [235, 287] width 61 height 22
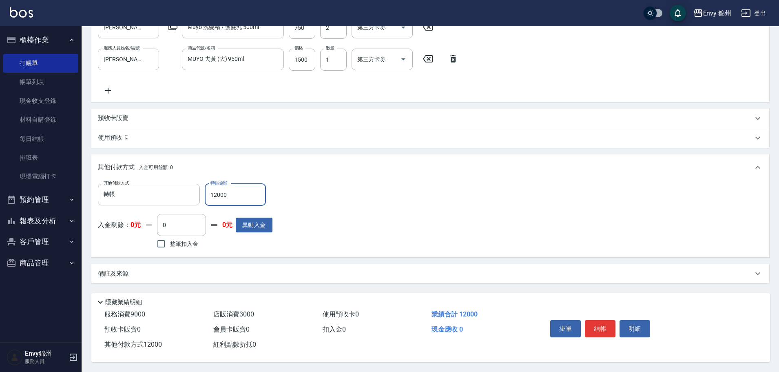
type input "12000"
click at [192, 269] on div "備註及來源" at bounding box center [425, 273] width 655 height 9
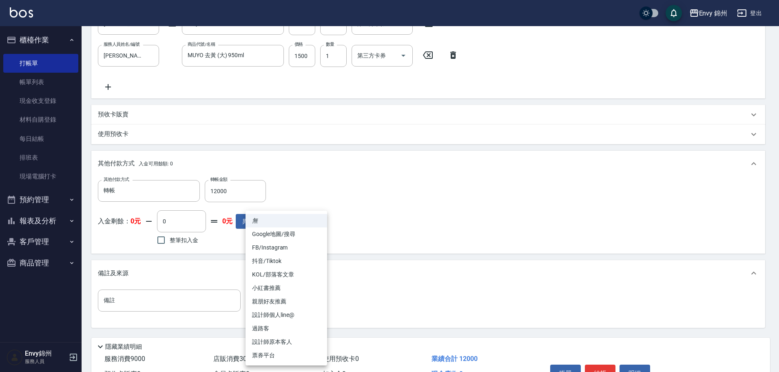
click at [257, 299] on body "Envy 錦州 登出 櫃檯作業 打帳單 帳單列表 現金收支登錄 材料自購登錄 每日結帳 排班表 現場電腦打卡 預約管理 預約管理 單日預約紀錄 單週預約紀錄 …" at bounding box center [389, 40] width 779 height 751
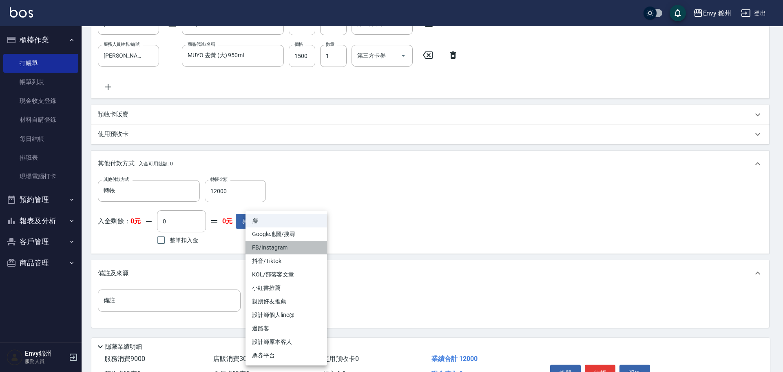
click at [295, 249] on li "FB/Instagram" at bounding box center [286, 247] width 82 height 13
type input "FB/Instagram"
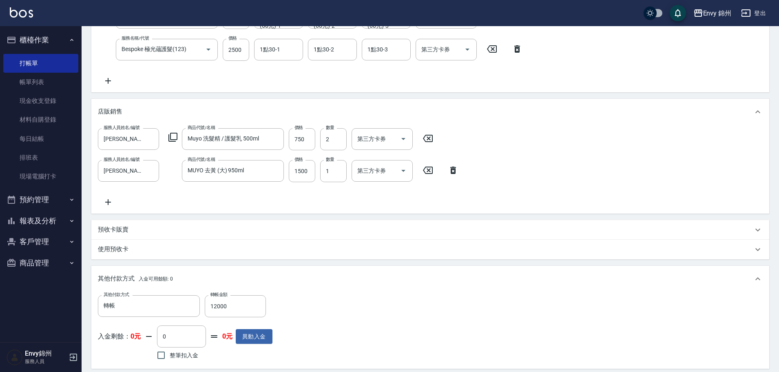
scroll to position [57, 0]
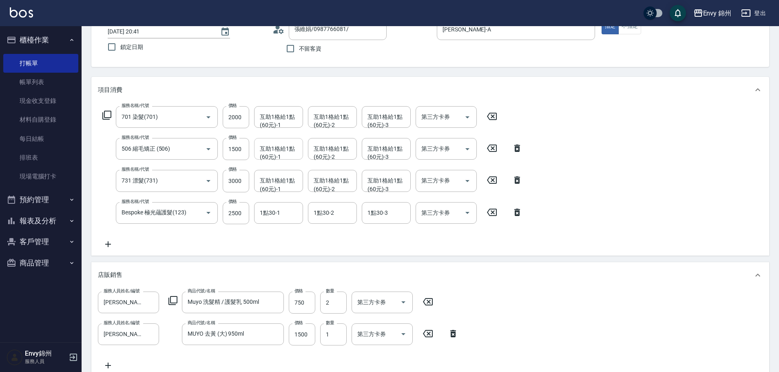
click at [281, 151] on div "互助1格給1點(60元)-1 互助1格給1點(60元)-1" at bounding box center [278, 149] width 49 height 22
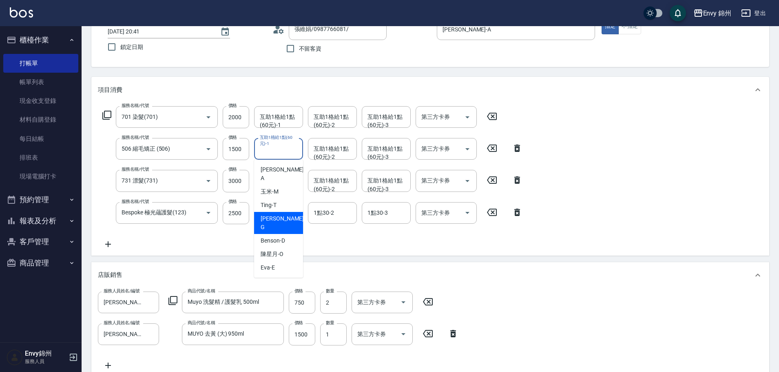
click at [287, 212] on div "杉杉 -G" at bounding box center [278, 223] width 49 height 22
type input "杉杉-G"
type input "0"
click at [285, 149] on input "杉杉-G" at bounding box center [272, 149] width 29 height 14
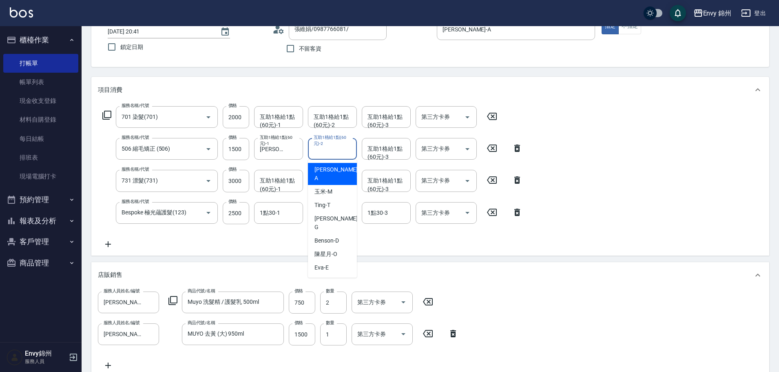
click at [333, 144] on div "互助1格給1點(60元)-2 互助1格給1點(60元)-2" at bounding box center [332, 149] width 49 height 22
click at [341, 198] on div "Ting -T" at bounding box center [332, 204] width 49 height 13
type input "Ting-T"
click at [383, 154] on div "互助1格給1點(60元)-3 互助1格給1點(60元)-3" at bounding box center [386, 149] width 49 height 22
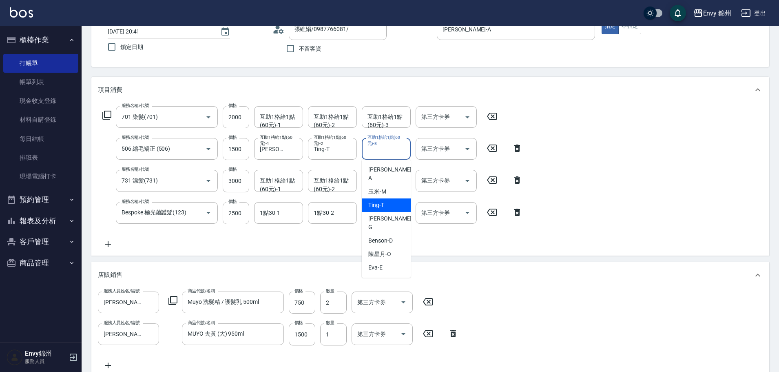
click at [380, 201] on span "Ting -T" at bounding box center [376, 205] width 16 height 9
type input "Ting-T"
click at [277, 183] on div "互助1格給1點(60元)-1 互助1格給1點(60元)-1" at bounding box center [278, 181] width 49 height 22
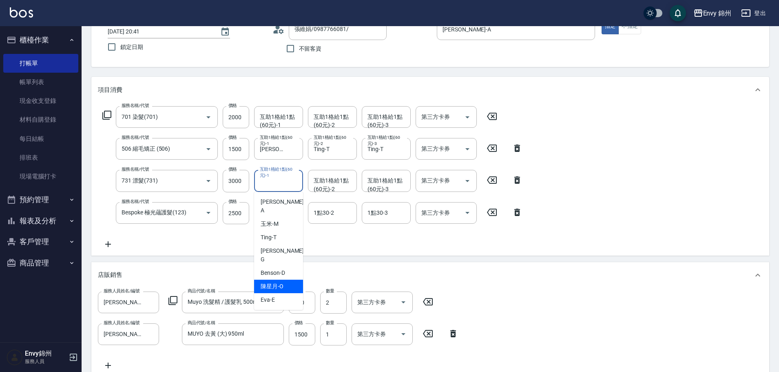
click at [284, 279] on div "陳星月 -O" at bounding box center [278, 285] width 49 height 13
type input "陳星月-O"
click at [330, 181] on div "互助1格給1點(60元)-2 互助1格給1點(60元)-2" at bounding box center [332, 181] width 49 height 22
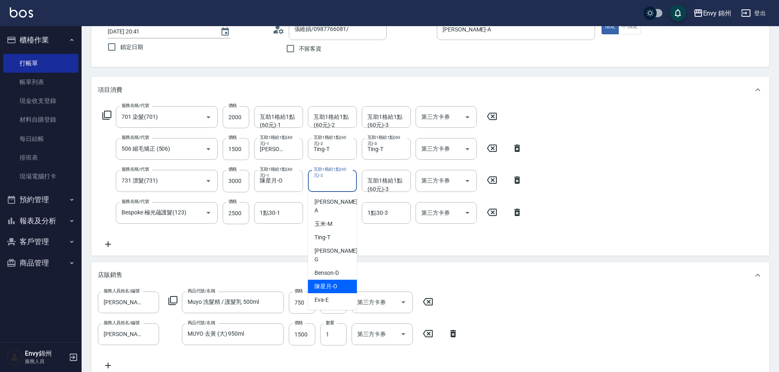
click at [322, 282] on span "陳星月 -O" at bounding box center [325, 286] width 23 height 9
type input "陳星月-O"
click at [386, 168] on div "服務名稱/代號 701 染髮(701) 服務名稱/代號 價格 2000 價格 互助1格給1點(60元)-1 互助1格給1點(60元)-1 互助1格給1點(60…" at bounding box center [312, 177] width 429 height 143
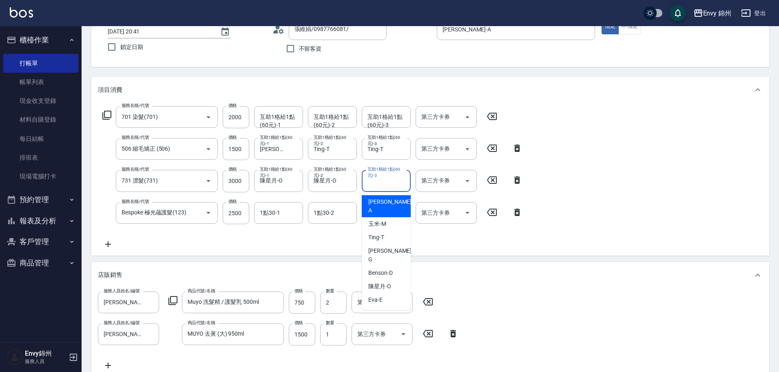
click at [392, 175] on div "互助1格給1點(60元)-3 互助1格給1點(60元)-3" at bounding box center [386, 181] width 49 height 22
click at [396, 217] on div "玉米 -M" at bounding box center [386, 223] width 49 height 13
type input "玉米-M"
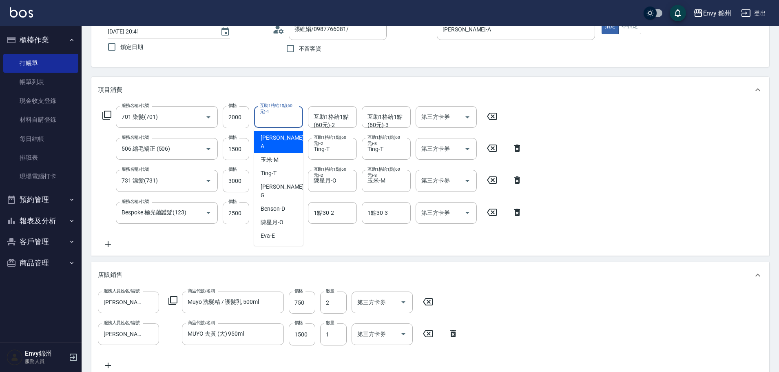
click at [276, 114] on div "互助1格給1點(60元)-1 互助1格給1點(60元)-1" at bounding box center [278, 117] width 49 height 22
click at [277, 182] on span "杉杉 -G" at bounding box center [283, 190] width 45 height 17
type input "杉杉-G"
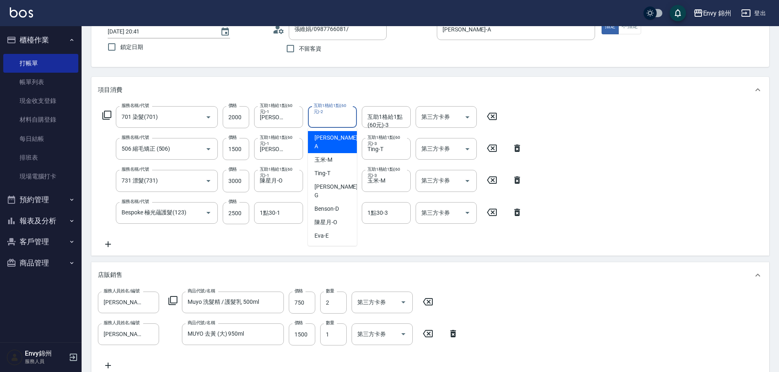
click at [330, 115] on div "互助1格給1點(60元)-2 互助1格給1點(60元)-2" at bounding box center [332, 117] width 49 height 22
click at [337, 182] on div "杉杉 -G" at bounding box center [332, 191] width 49 height 22
type input "杉杉-G"
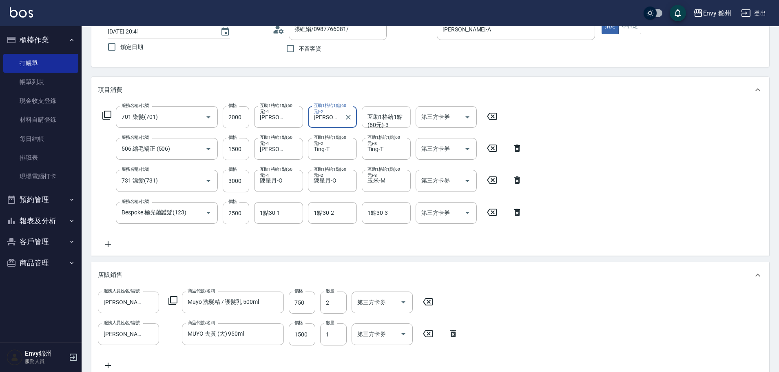
click at [382, 119] on div "互助1格給1點(60元)-3 互助1格給1點(60元)-3" at bounding box center [386, 117] width 49 height 22
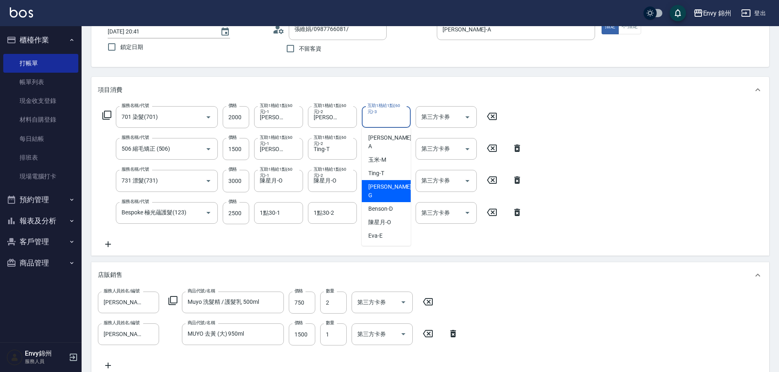
click at [376, 182] on span "杉杉 -G" at bounding box center [390, 190] width 45 height 17
type input "杉杉-G"
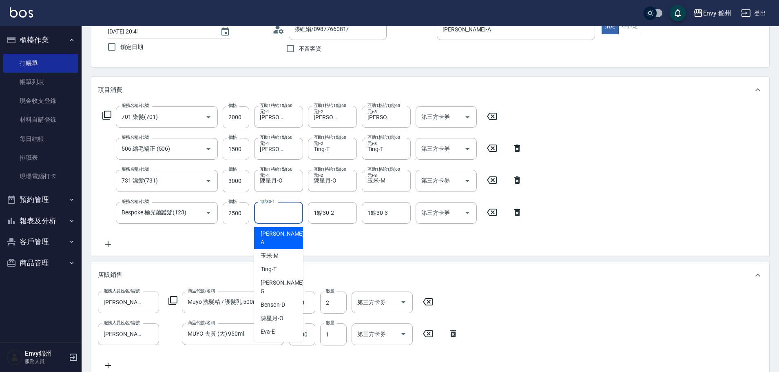
click at [269, 212] on div "1點30-1 1點30-1" at bounding box center [278, 213] width 49 height 22
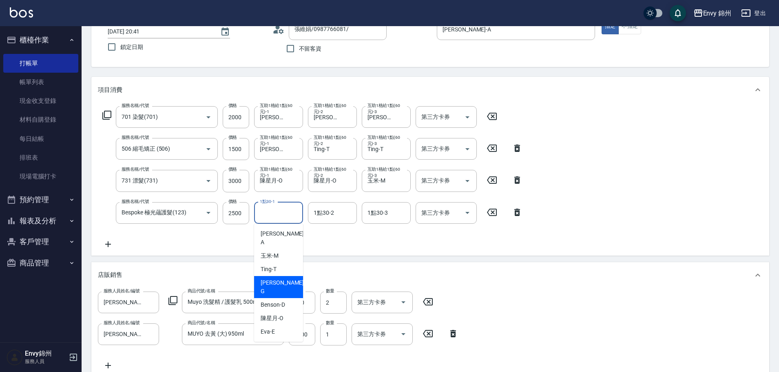
click at [273, 278] on span "杉杉 -G" at bounding box center [283, 286] width 45 height 17
type input "杉杉-G"
click at [395, 116] on div "杉杉-G 互助1格給1點(60元)-3" at bounding box center [386, 117] width 49 height 22
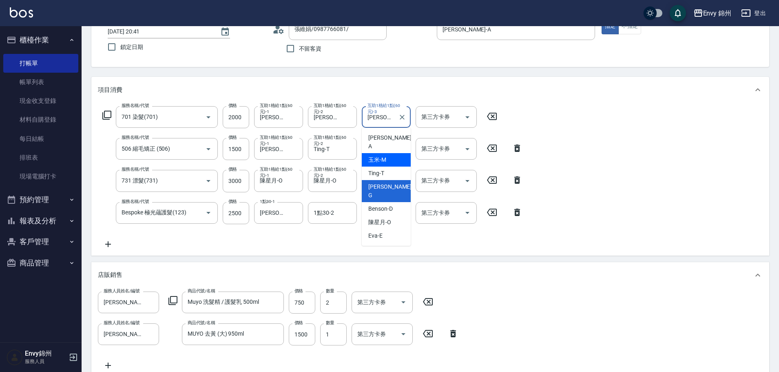
click at [376, 155] on span "玉米 -M" at bounding box center [377, 159] width 18 height 9
type input "玉米-M"
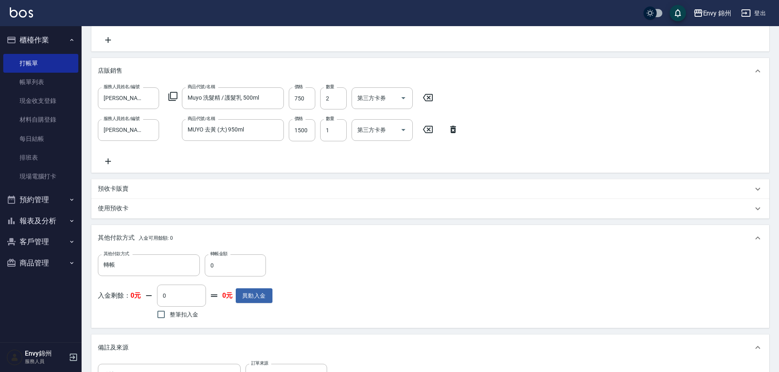
scroll to position [383, 0]
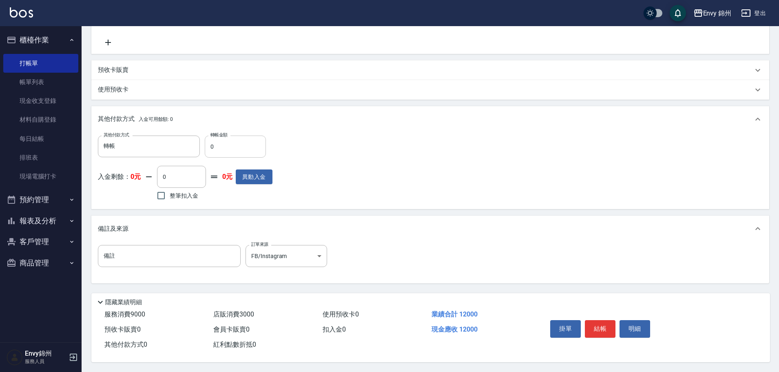
click at [242, 142] on input "0" at bounding box center [235, 146] width 61 height 22
type input "12000"
click at [599, 325] on button "結帳" at bounding box center [600, 328] width 31 height 17
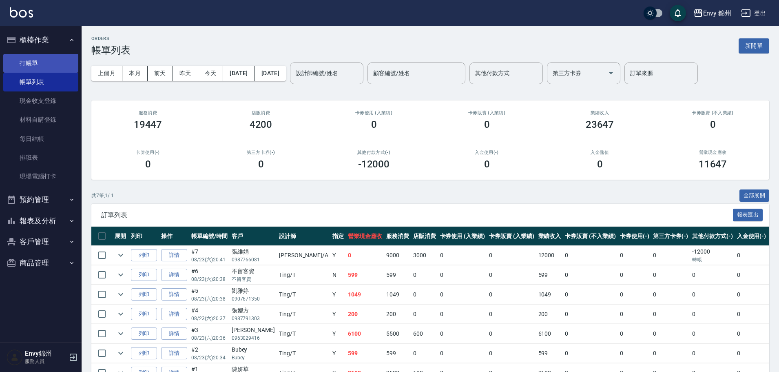
click at [44, 64] on link "打帳單" at bounding box center [40, 63] width 75 height 19
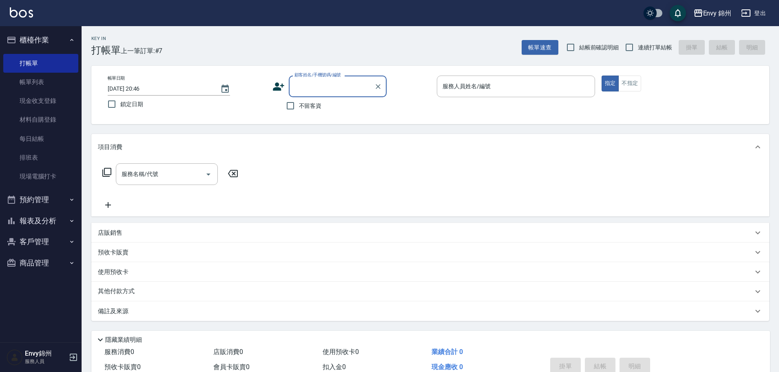
click at [303, 83] on input "顧客姓名/手機號碼/編號" at bounding box center [331, 86] width 78 height 14
click at [341, 111] on li "李宇婕/李宇婕/" at bounding box center [338, 106] width 98 height 13
type input "李宇婕/李宇婕/"
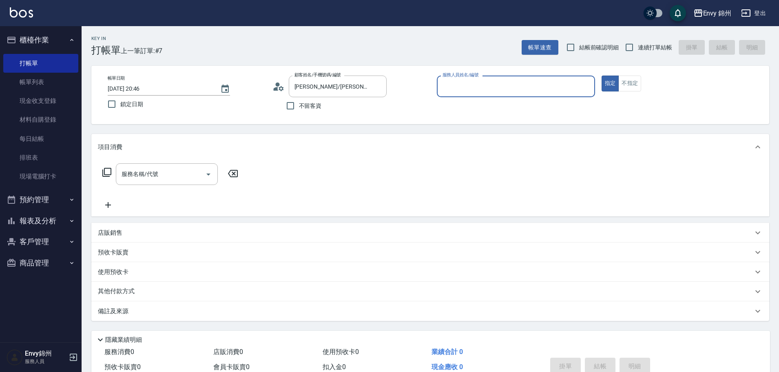
type input "Annie-A"
click at [140, 167] on div "服務名稱/代號 服務名稱/代號" at bounding box center [167, 174] width 102 height 22
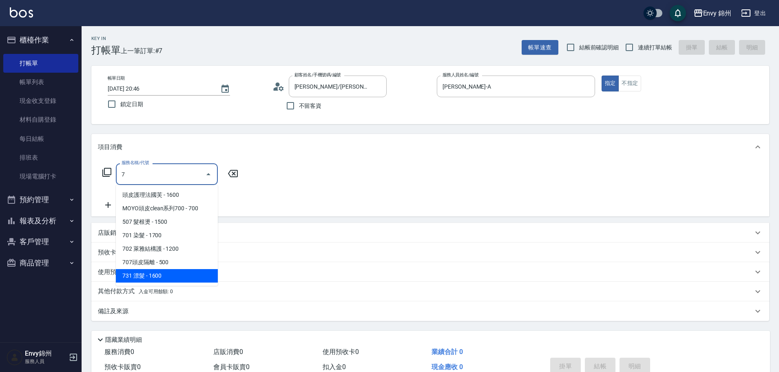
drag, startPoint x: 156, startPoint y: 273, endPoint x: 168, endPoint y: 261, distance: 17.6
click at [156, 273] on span "731 漂髮 - 1600" at bounding box center [167, 275] width 102 height 13
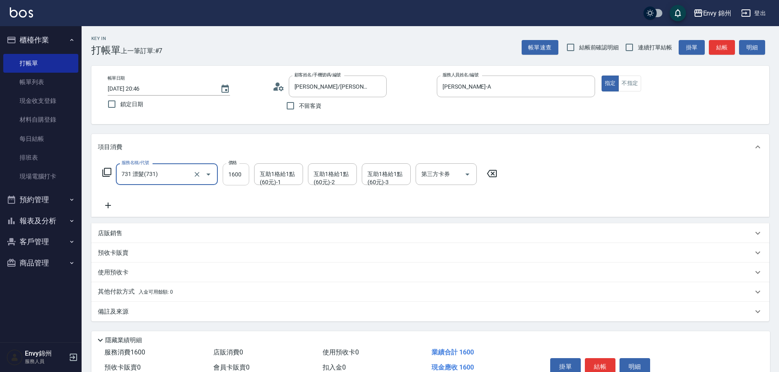
type input "731 漂髮(731)"
click at [240, 179] on input "1600" at bounding box center [236, 174] width 27 height 22
type input "5280"
click at [106, 204] on icon at bounding box center [108, 205] width 20 height 10
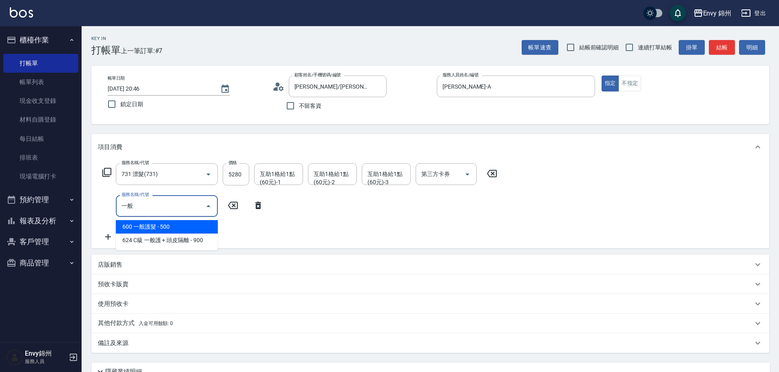
click at [180, 227] on span "600 一般護髮 - 500" at bounding box center [167, 226] width 102 height 13
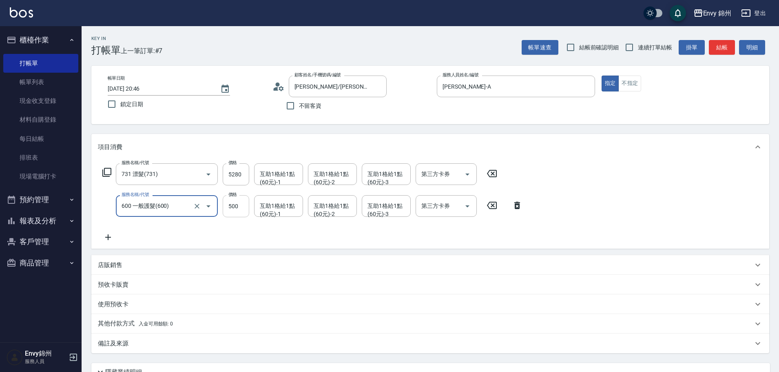
type input "600 一般護髮(600)"
click at [229, 213] on input "500" at bounding box center [236, 206] width 27 height 22
type input "640"
click at [283, 179] on div "互助1格給1點(60元)-1 互助1格給1點(60元)-1" at bounding box center [278, 174] width 49 height 22
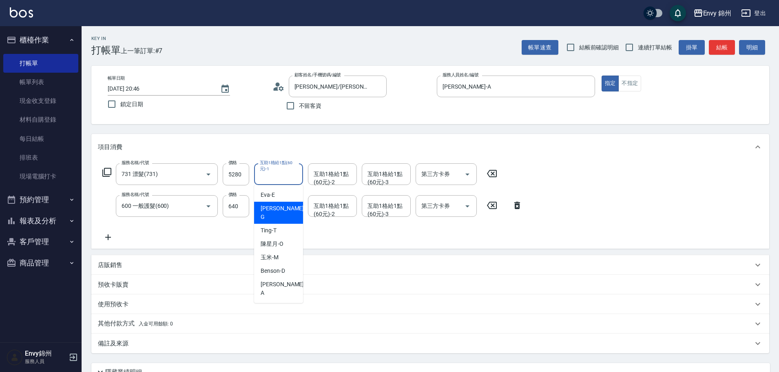
click at [298, 213] on div "杉杉 -G" at bounding box center [278, 212] width 49 height 22
type input "杉杉-G"
click at [332, 176] on div "互助1格給1點(60元)-2 互助1格給1點(60元)-2" at bounding box center [332, 174] width 49 height 22
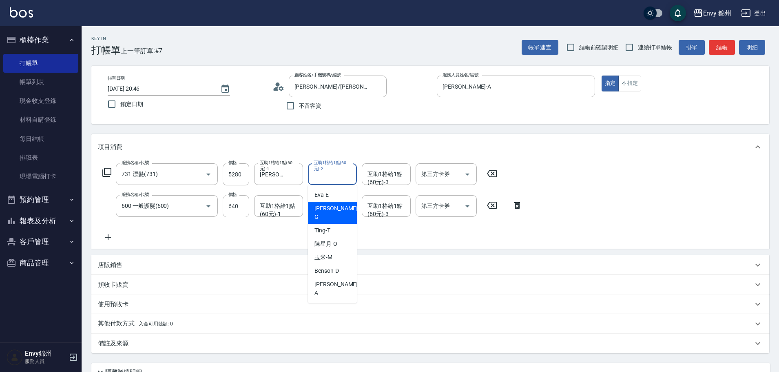
click at [328, 206] on span "杉杉 -G" at bounding box center [336, 212] width 45 height 17
type input "杉杉-G"
click at [381, 174] on div "互助1格給1點(60元)-3 互助1格給1點(60元)-3" at bounding box center [386, 174] width 49 height 22
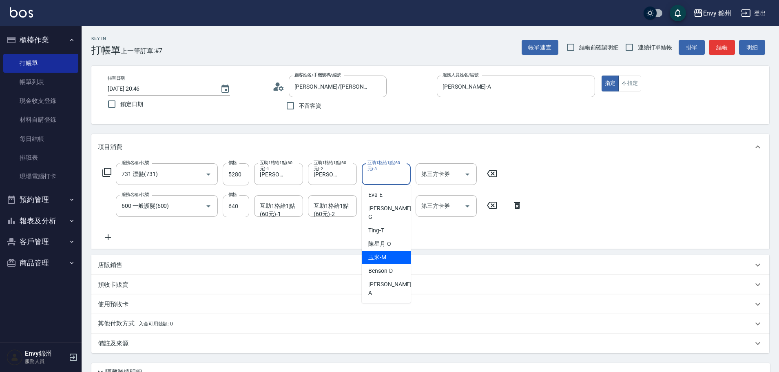
click at [379, 253] on div "玉米 -M" at bounding box center [386, 256] width 49 height 13
type input "玉米-M"
click at [273, 208] on div "互助1格給1點(60元)-1 互助1格給1點(60元)-1" at bounding box center [278, 206] width 49 height 22
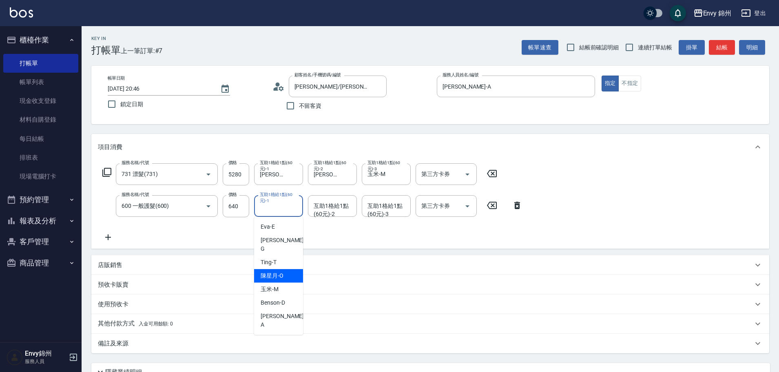
click at [282, 269] on div "陳星月 -O" at bounding box center [278, 275] width 49 height 13
type input "陳星月-O"
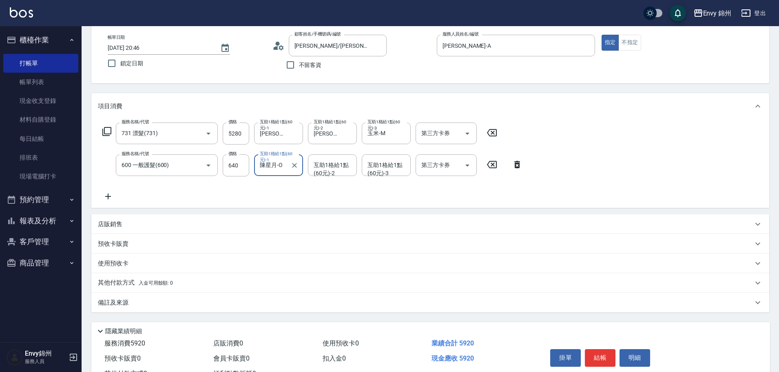
click at [187, 297] on div "備註及來源" at bounding box center [430, 302] width 678 height 20
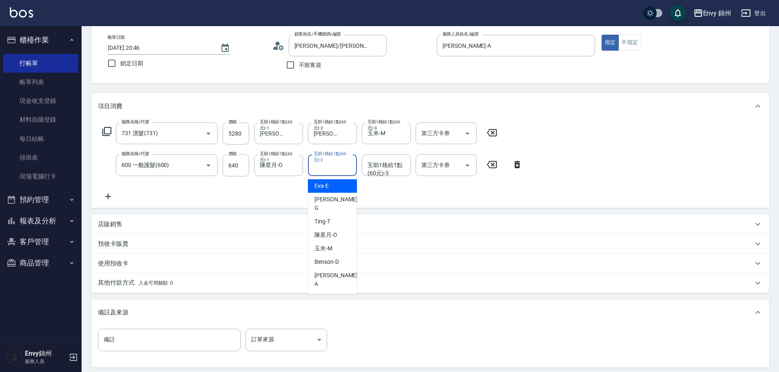
click at [329, 166] on div "互助1格給1點(60元)-2 互助1格給1點(60元)-2" at bounding box center [332, 165] width 49 height 22
click at [334, 230] on span "陳星月 -O" at bounding box center [325, 234] width 23 height 9
type input "陳星月-O"
click at [388, 157] on div "互助1格給1點(60元)-3" at bounding box center [386, 165] width 49 height 22
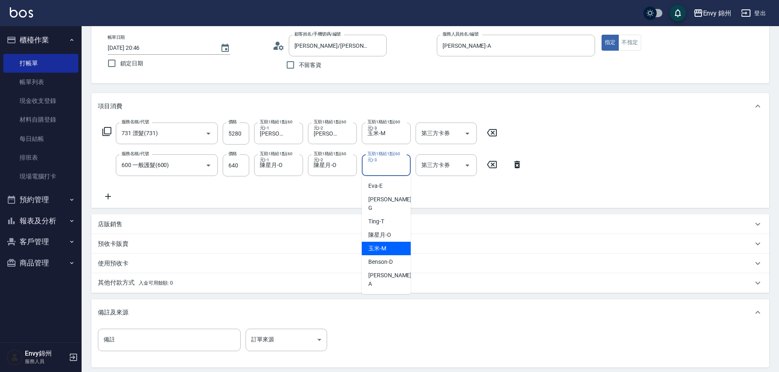
click at [379, 244] on span "玉米 -M" at bounding box center [377, 248] width 18 height 9
type input "玉米-M"
click at [219, 282] on div "其他付款方式 入金可用餘額: 0" at bounding box center [425, 282] width 655 height 9
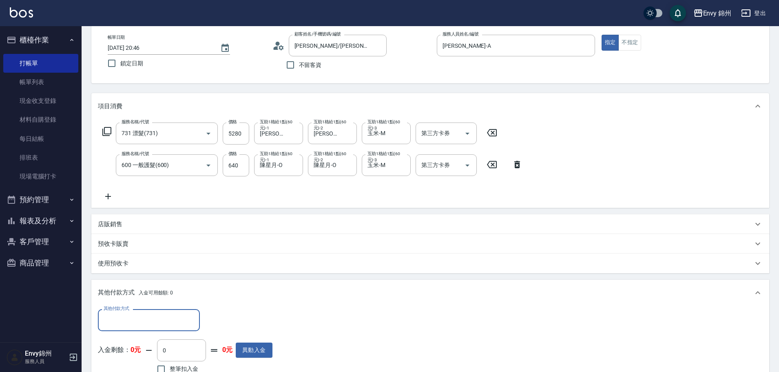
scroll to position [163, 0]
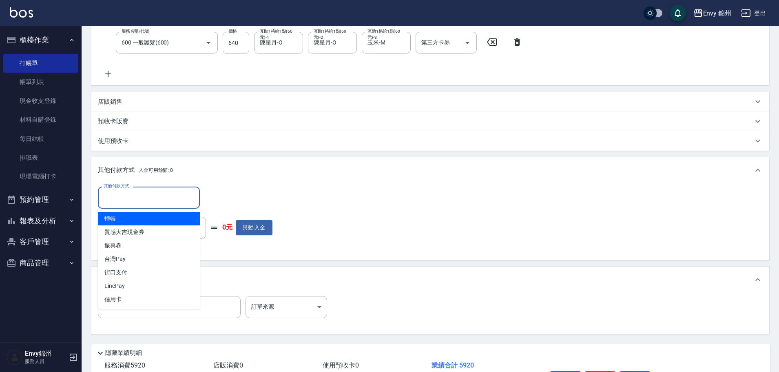
click at [131, 192] on input "其他付款方式" at bounding box center [149, 197] width 95 height 14
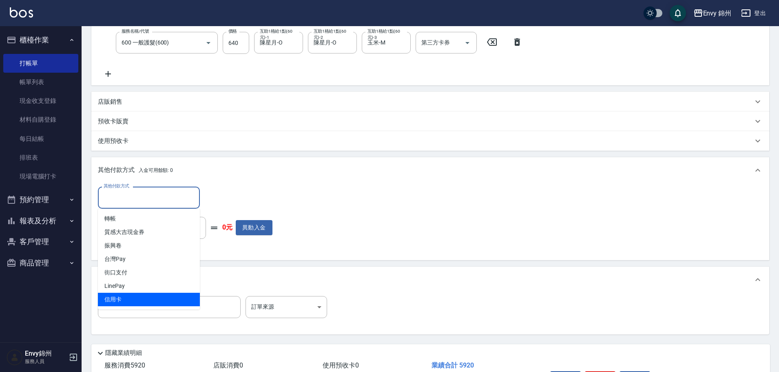
click at [141, 294] on span "信用卡" at bounding box center [149, 298] width 102 height 13
type input "信用卡"
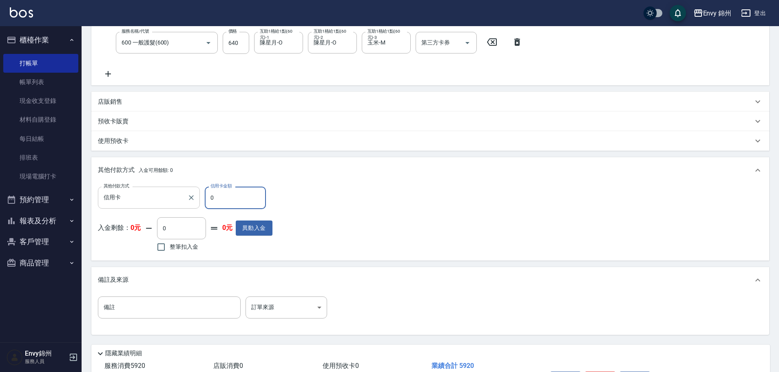
drag, startPoint x: 220, startPoint y: 194, endPoint x: 198, endPoint y: 194, distance: 22.0
click at [198, 194] on div "其他付款方式 信用卡 其他付款方式 信用卡金額 0 信用卡金額" at bounding box center [185, 197] width 175 height 22
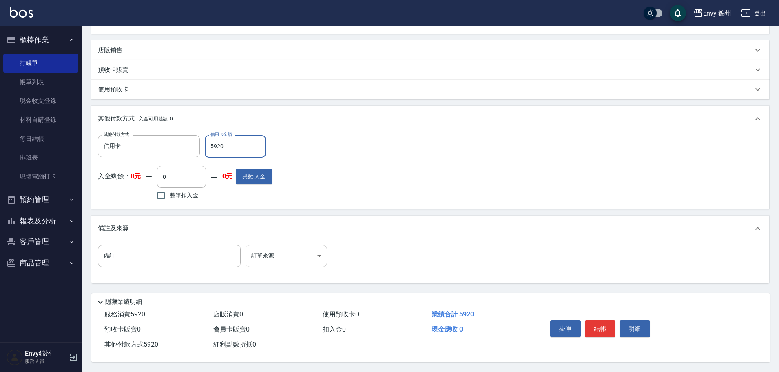
type input "5920"
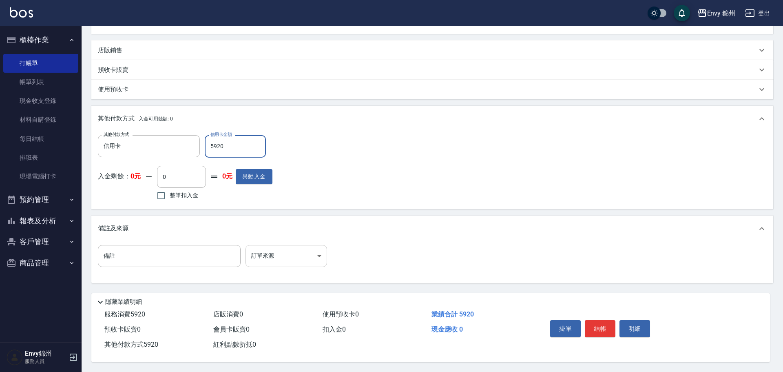
click at [285, 252] on body "Envy 錦州 登出 櫃檯作業 打帳單 帳單列表 現金收支登錄 材料自購登錄 每日結帳 排班表 現場電腦打卡 預約管理 預約管理 單日預約紀錄 單週預約紀錄 …" at bounding box center [391, 78] width 783 height 586
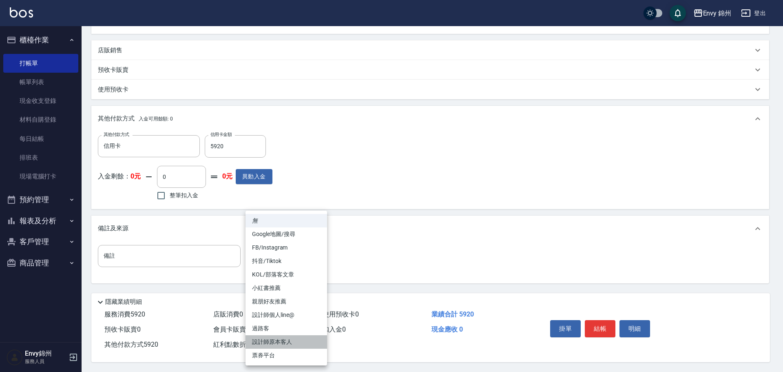
click at [288, 338] on li "設計師原本客人" at bounding box center [286, 341] width 82 height 13
type input "設計師原本客人"
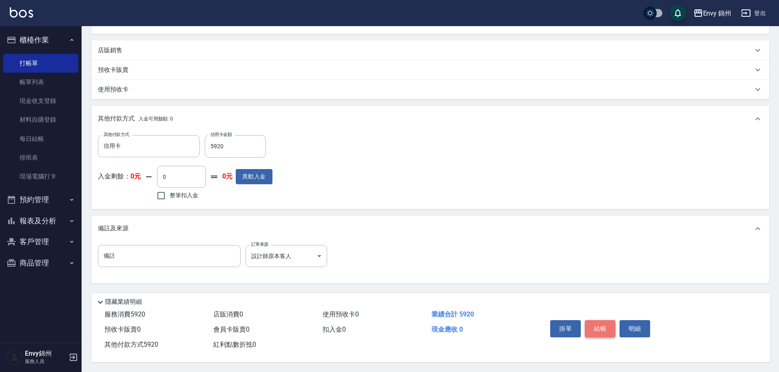
click at [604, 321] on button "結帳" at bounding box center [600, 328] width 31 height 17
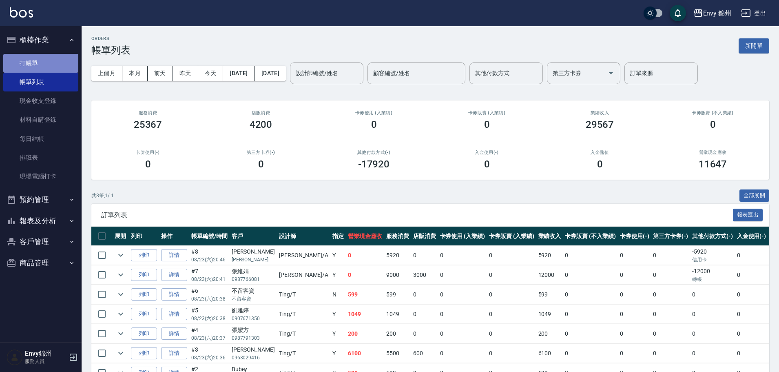
click at [45, 64] on link "打帳單" at bounding box center [40, 63] width 75 height 19
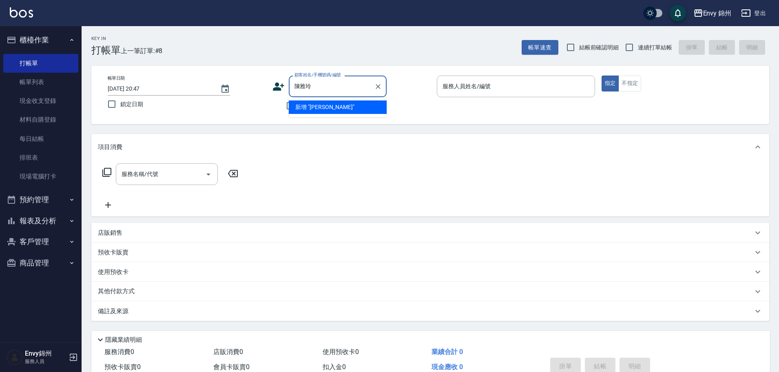
type input "陳雅玲"
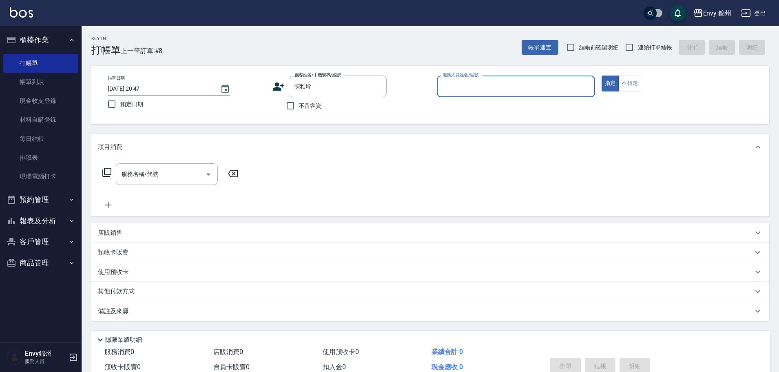
click at [464, 86] on input "服務人員姓名/編號" at bounding box center [515, 86] width 151 height 14
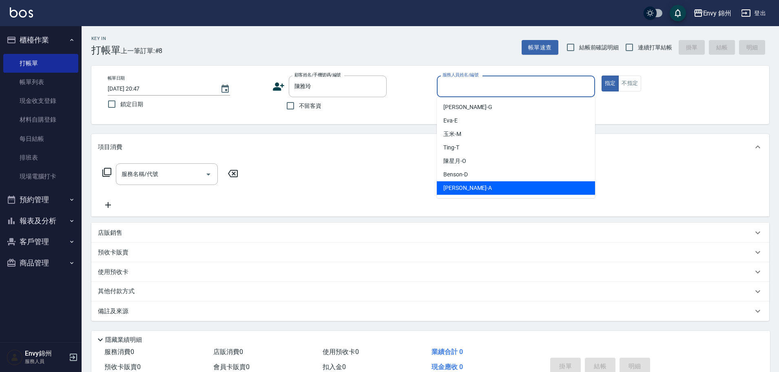
drag, startPoint x: 462, startPoint y: 186, endPoint x: 440, endPoint y: 180, distance: 22.7
click at [462, 186] on span "Annie -A" at bounding box center [467, 188] width 49 height 9
type input "Annie-A"
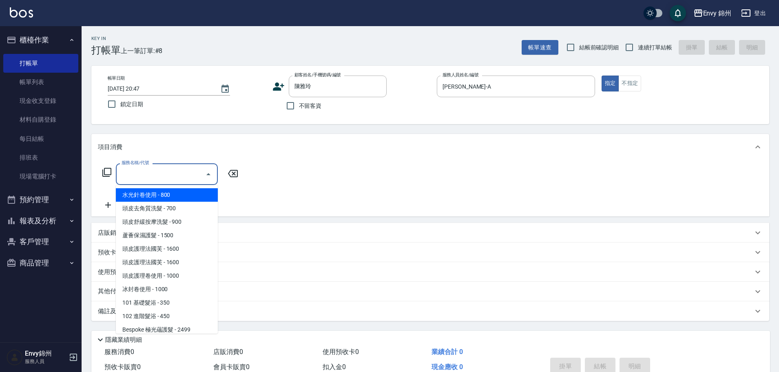
drag, startPoint x: 167, startPoint y: 173, endPoint x: 165, endPoint y: 169, distance: 4.6
click at [166, 172] on input "服務名稱/代號" at bounding box center [160, 174] width 82 height 14
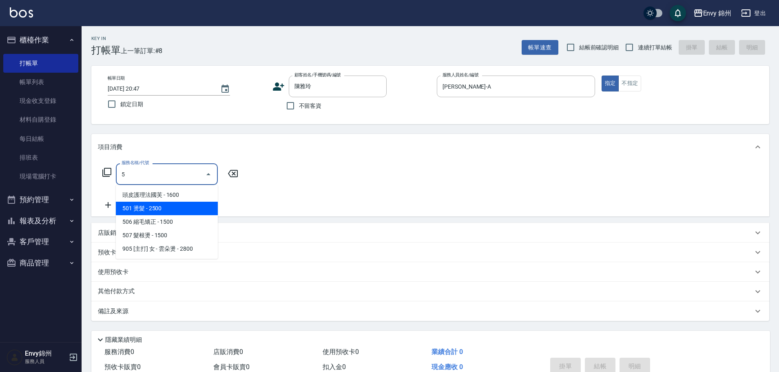
click at [171, 208] on span "501 燙髮 - 2500" at bounding box center [167, 207] width 102 height 13
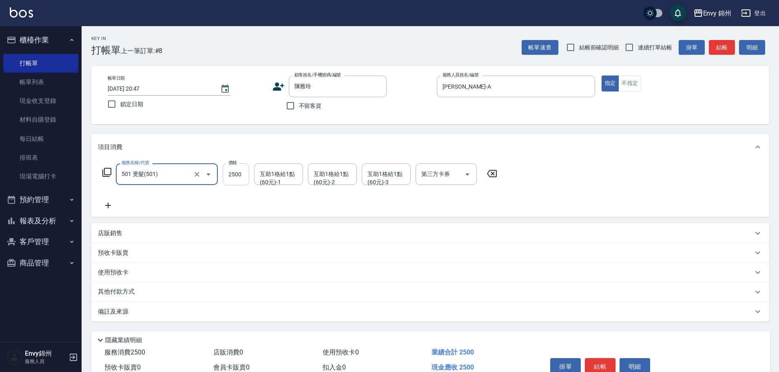
type input "501 燙髮(501)"
click at [247, 170] on input "2500" at bounding box center [236, 174] width 27 height 22
type input "2500"
click at [108, 201] on icon at bounding box center [108, 205] width 20 height 10
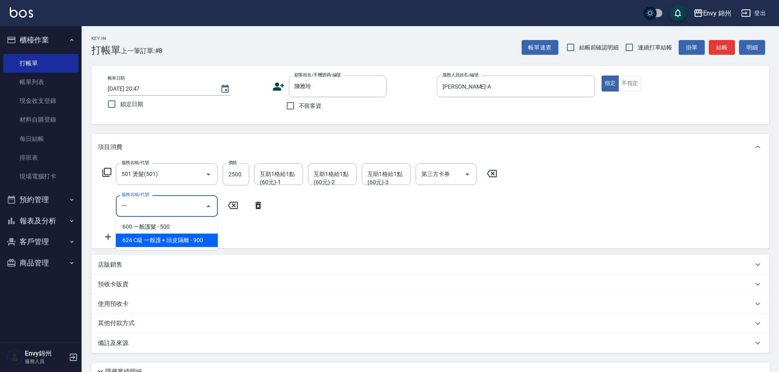
type input "頭皮護理法國芙(010)"
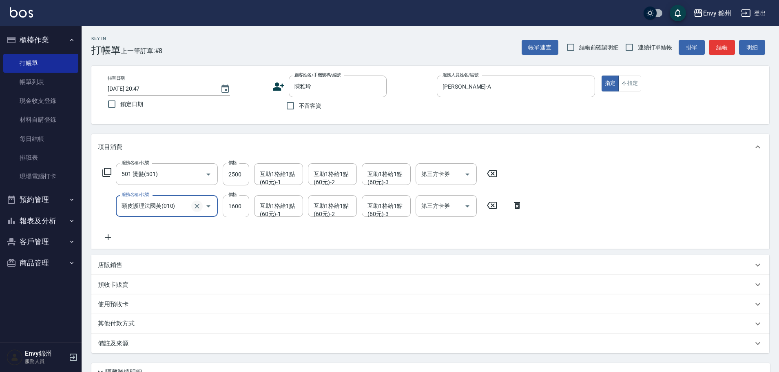
click at [201, 201] on div at bounding box center [202, 206] width 23 height 22
click at [196, 205] on icon "Clear" at bounding box center [197, 205] width 5 height 5
type input "600 一般護髮(600)"
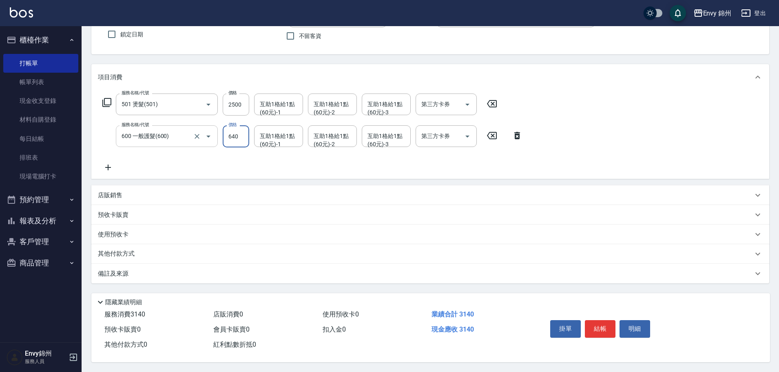
type input "640"
click at [100, 163] on icon at bounding box center [108, 167] width 20 height 10
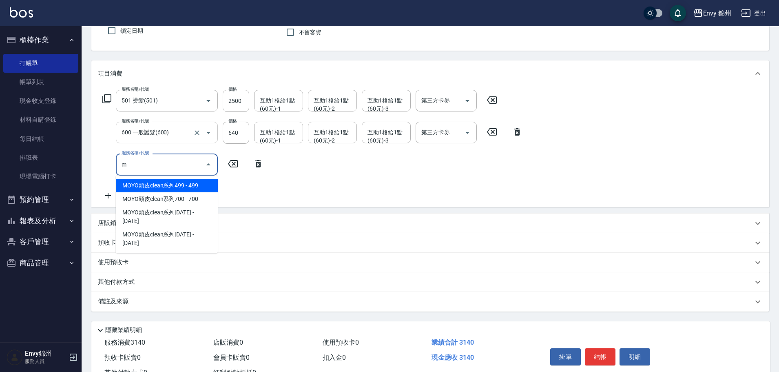
click at [178, 190] on span "MOYO頭皮clean系列499 - 499" at bounding box center [167, 185] width 102 height 13
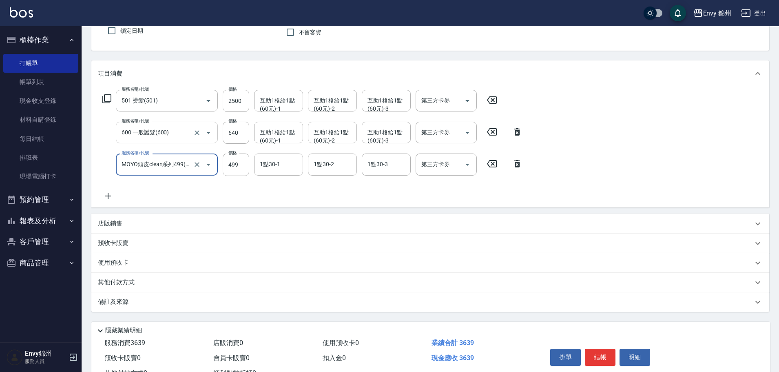
type input "MOYO頭皮clean系列499(405)"
drag, startPoint x: 234, startPoint y: 177, endPoint x: 232, endPoint y: 166, distance: 10.8
click at [234, 174] on div "服務名稱/代號 501 燙髮(501) 服務名稱/代號 價格 2500 價格 互助1格給1點(60元)-1 互助1格給1點(60元)-1 互助1格給1點(60…" at bounding box center [312, 145] width 429 height 111
click at [231, 160] on input "499" at bounding box center [236, 164] width 27 height 22
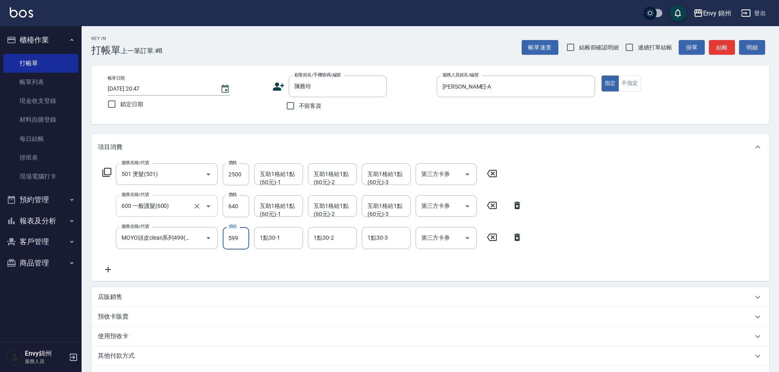
type input "599"
click at [265, 170] on div "互助1格給1點(60元)-1 互助1格給1點(60元)-1" at bounding box center [278, 174] width 49 height 22
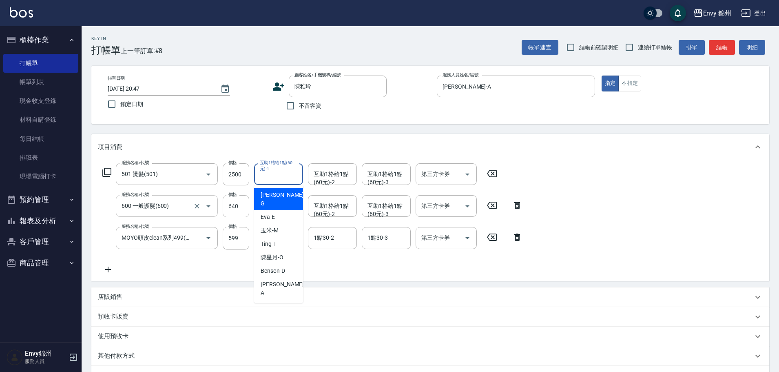
click at [287, 197] on div "杉杉 -G" at bounding box center [278, 199] width 49 height 22
type input "杉杉-G"
click at [322, 178] on div "互助1格給1點(60元)-2 互助1格給1點(60元)-2" at bounding box center [332, 174] width 49 height 22
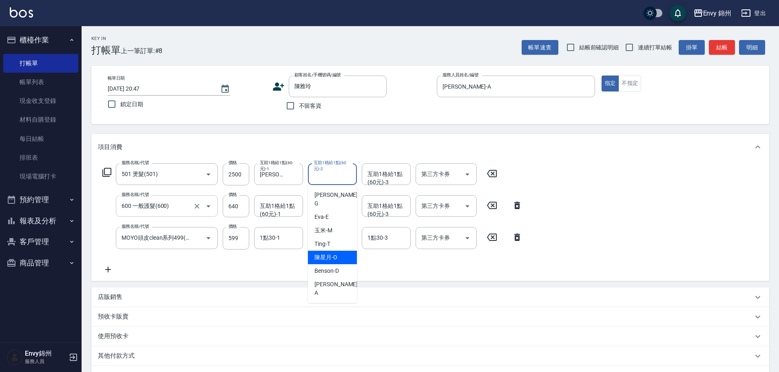
click at [339, 251] on div "陳星月 -O" at bounding box center [332, 256] width 49 height 13
type input "陳星月-O"
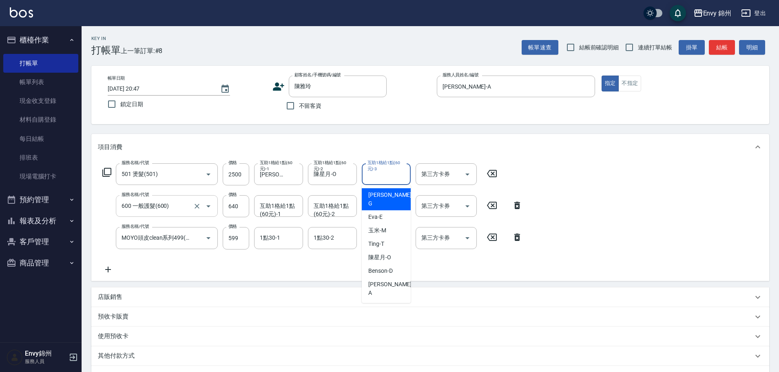
click at [387, 175] on div "互助1格給1點(60元)-3 互助1格給1點(60元)-3" at bounding box center [386, 174] width 49 height 22
click at [374, 253] on span "陳星月 -O" at bounding box center [379, 257] width 23 height 9
type input "陳星月-O"
click at [269, 207] on div "互助1格給1點(60元)-1 互助1格給1點(60元)-1" at bounding box center [278, 206] width 49 height 22
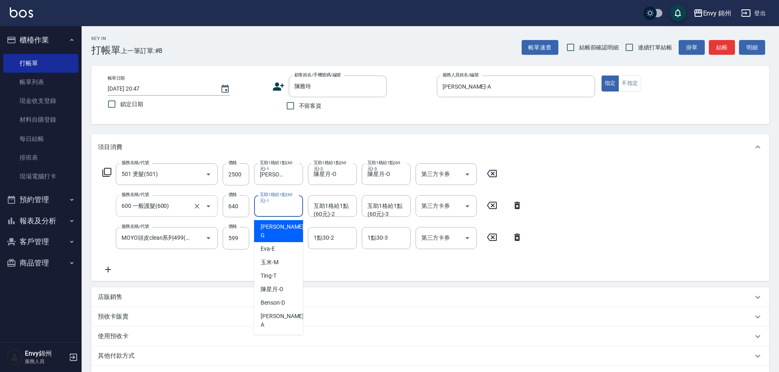
click at [288, 228] on div "杉杉 -G" at bounding box center [278, 231] width 49 height 22
type input "杉杉-G"
click at [322, 211] on div "互助1格給1點(60元)-2 互助1格給1點(60元)-2" at bounding box center [332, 206] width 49 height 22
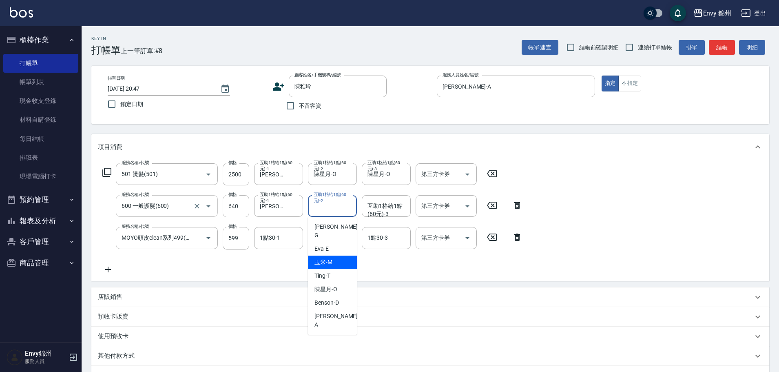
click at [330, 255] on div "玉米 -M" at bounding box center [332, 261] width 49 height 13
type input "玉米-M"
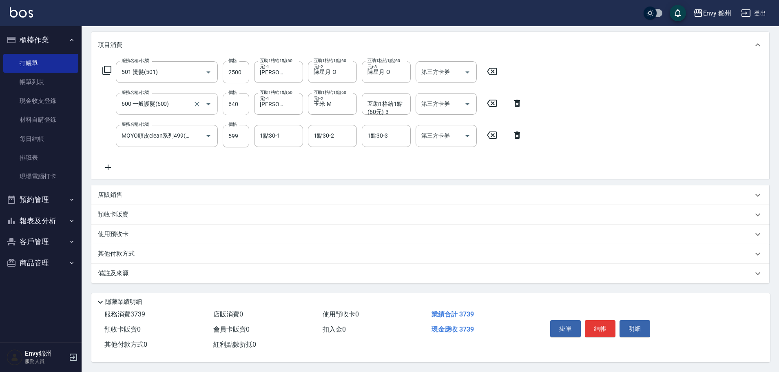
click at [225, 281] on div "Key In 打帳單 上一筆訂單:#8 帳單速查 結帳前確認明細 連續打單結帳 掛單 結帳 明細 帳單日期 2025/08/23 20:47 鎖定日期 顧客姓…" at bounding box center [430, 147] width 697 height 447
click at [241, 275] on div "備註及來源" at bounding box center [430, 273] width 678 height 20
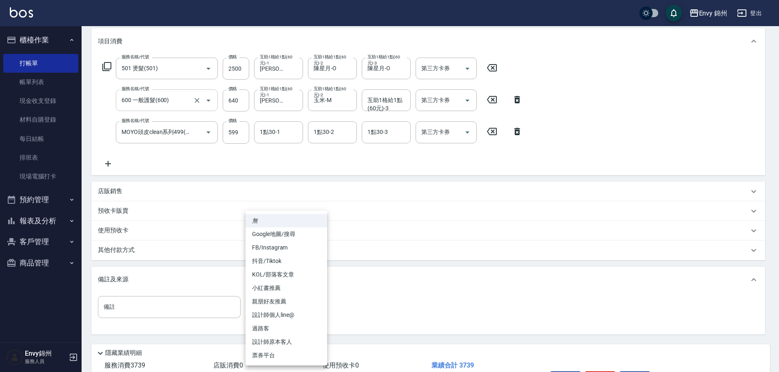
click at [289, 310] on body "Envy 錦州 登出 櫃檯作業 打帳單 帳單列表 現金收支登錄 材料自購登錄 每日結帳 排班表 現場電腦打卡 預約管理 預約管理 單日預約紀錄 單週預約紀錄 …" at bounding box center [389, 158] width 779 height 528
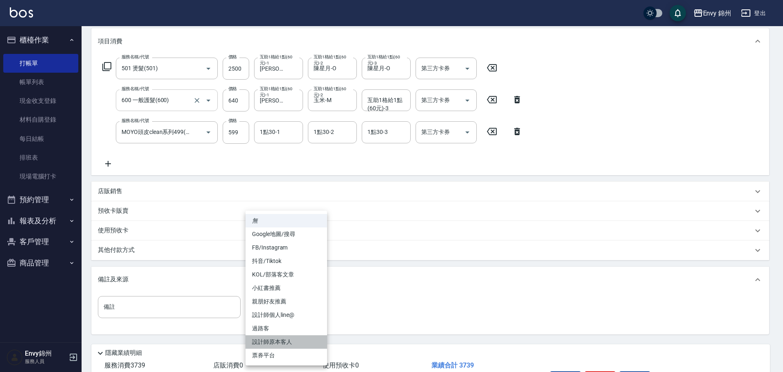
click at [283, 339] on li "設計師原本客人" at bounding box center [286, 341] width 82 height 13
type input "設計師原本客人"
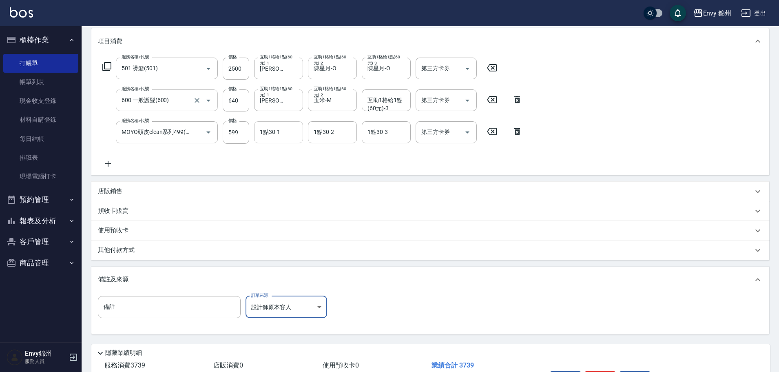
click at [272, 137] on input "1點30-1" at bounding box center [279, 132] width 42 height 14
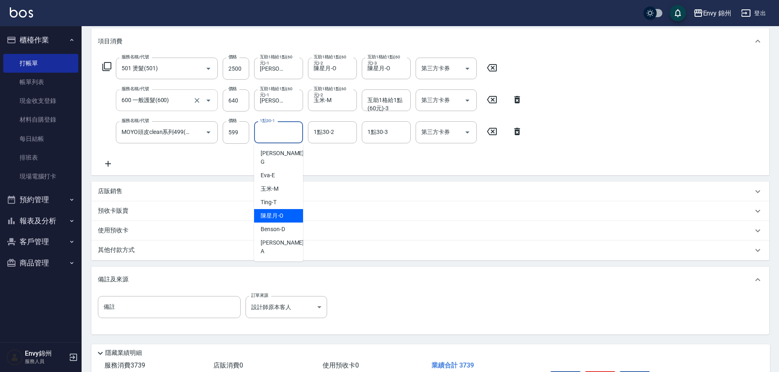
drag, startPoint x: 285, startPoint y: 201, endPoint x: 232, endPoint y: 186, distance: 55.9
click at [284, 209] on div "陳星月 -O" at bounding box center [278, 215] width 49 height 13
type input "陳星月-O"
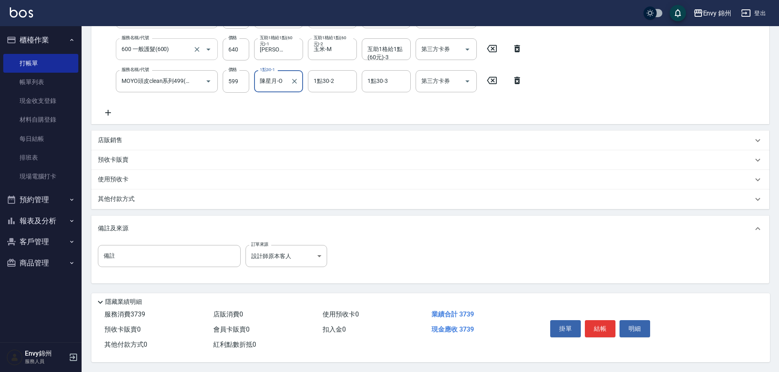
click at [159, 198] on div "其他付款方式" at bounding box center [425, 199] width 655 height 9
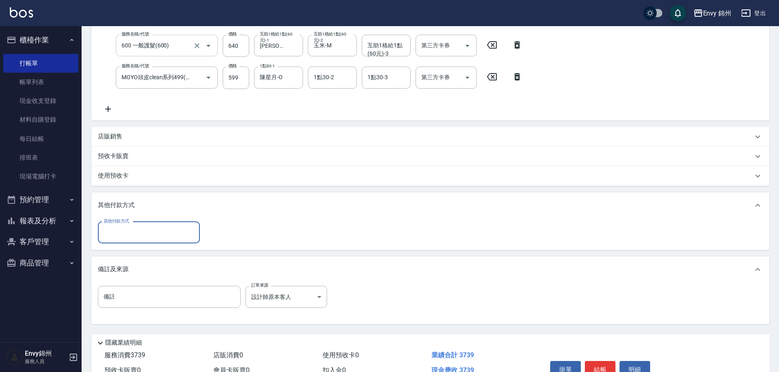
scroll to position [0, 0]
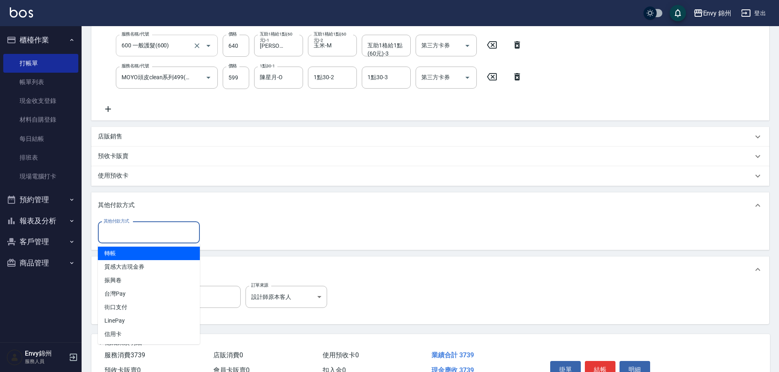
click at [168, 234] on input "其他付款方式" at bounding box center [149, 232] width 95 height 14
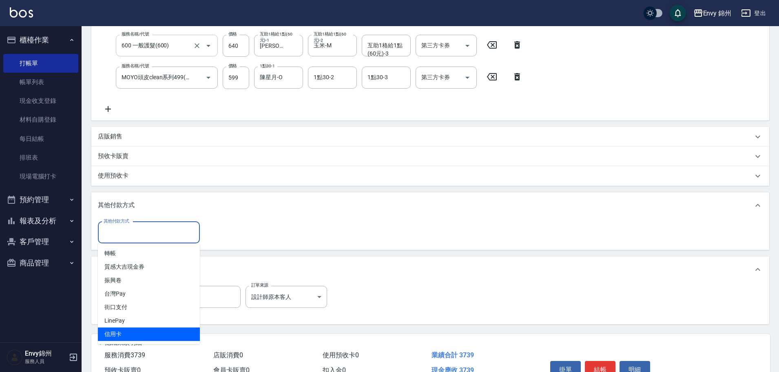
drag, startPoint x: 146, startPoint y: 335, endPoint x: 234, endPoint y: 278, distance: 104.9
click at [146, 335] on span "信用卡" at bounding box center [149, 333] width 102 height 13
type input "信用卡"
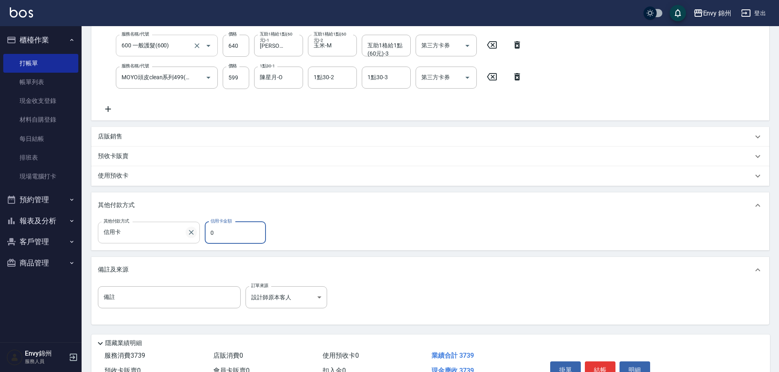
drag, startPoint x: 232, startPoint y: 231, endPoint x: 192, endPoint y: 230, distance: 39.6
click at [192, 230] on div "其他付款方式 信用卡 其他付款方式 信用卡金額 0 信用卡金額" at bounding box center [184, 232] width 173 height 22
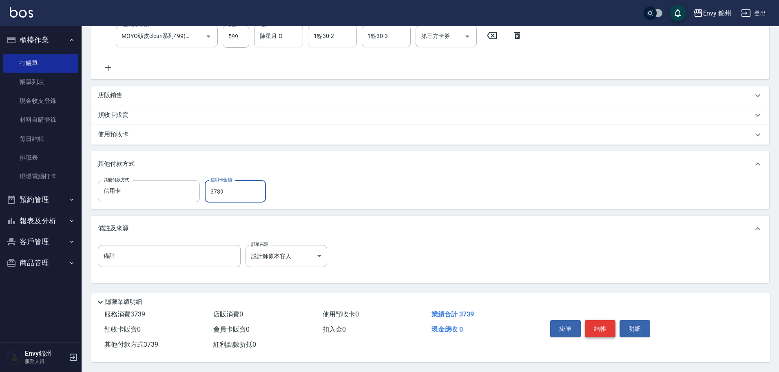
type input "3739"
click at [601, 323] on button "結帳" at bounding box center [600, 328] width 31 height 17
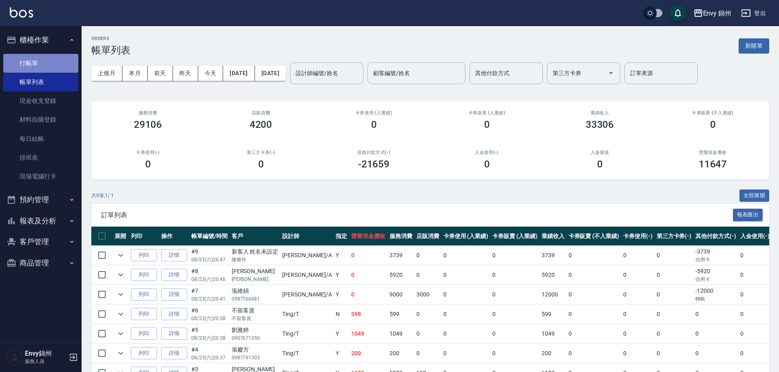
click at [38, 59] on link "打帳單" at bounding box center [40, 63] width 75 height 19
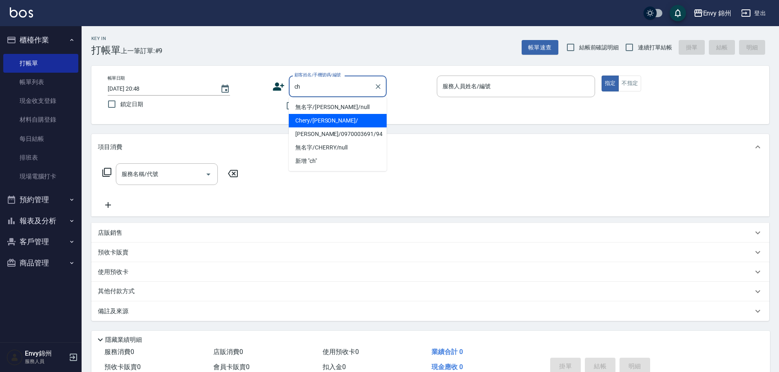
type input "c"
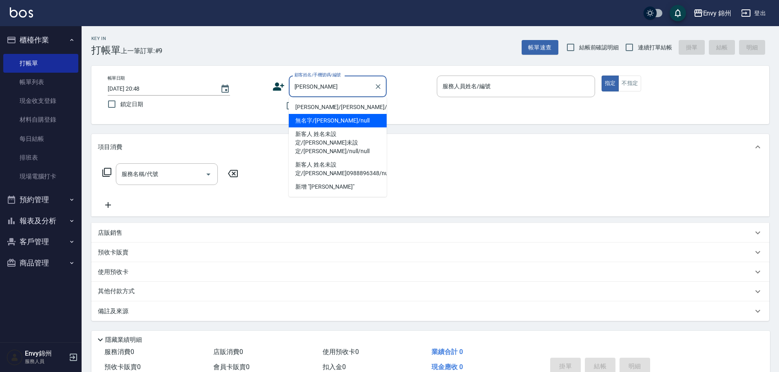
click at [355, 118] on li "無名字/李思璇/null" at bounding box center [338, 120] width 98 height 13
type input "無名字/李思璇/null"
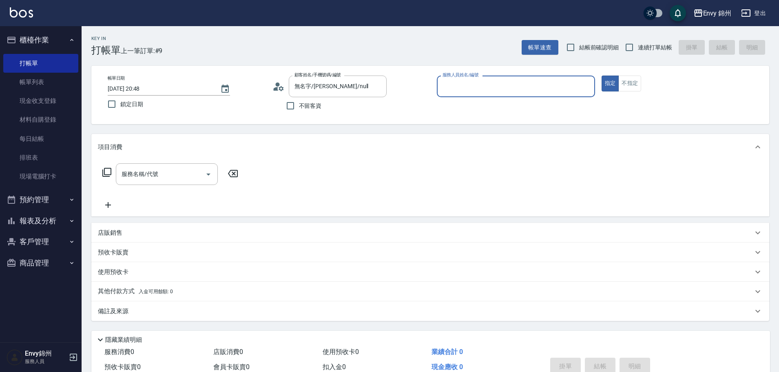
click at [456, 90] on input "服務人員姓名/編號" at bounding box center [515, 86] width 151 height 14
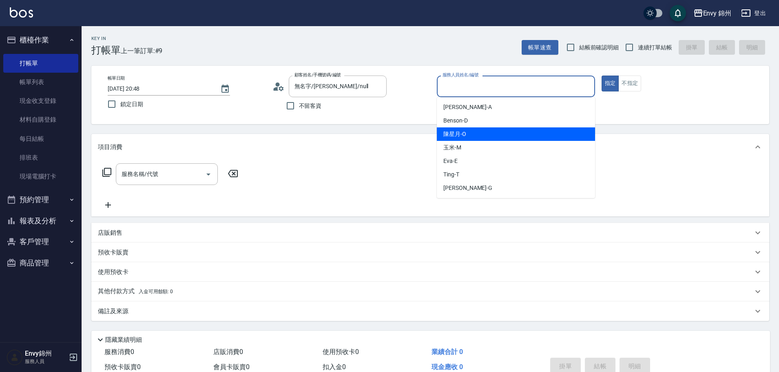
click at [478, 108] on div "Annie -A" at bounding box center [516, 106] width 158 height 13
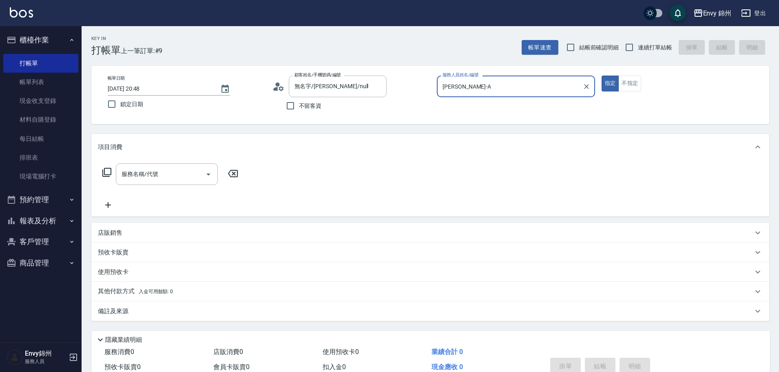
type input "Annie-A"
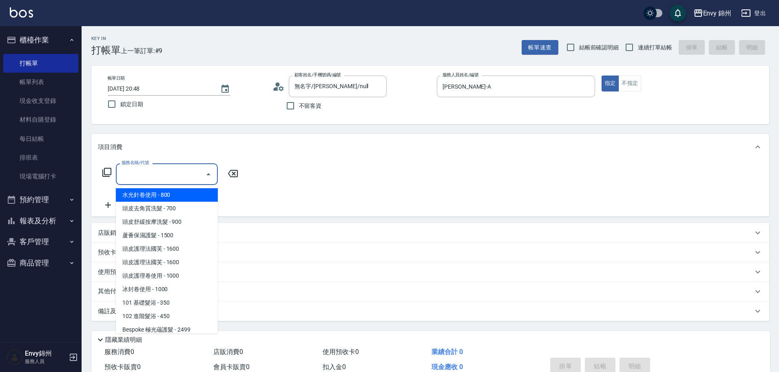
click at [155, 177] on input "服務名稱/代號" at bounding box center [160, 174] width 82 height 14
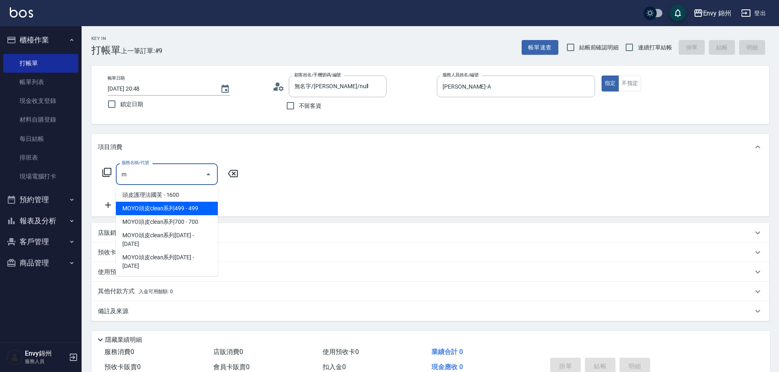
click at [179, 210] on span "MOYO頭皮clean系列499 - 499" at bounding box center [167, 207] width 102 height 13
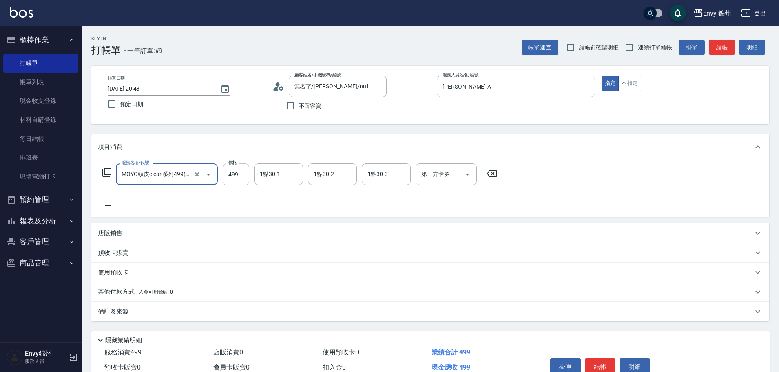
type input "MOYO頭皮clean系列499(405)"
click at [248, 173] on input "499" at bounding box center [236, 174] width 27 height 22
type input "599"
click at [109, 201] on icon at bounding box center [108, 205] width 20 height 10
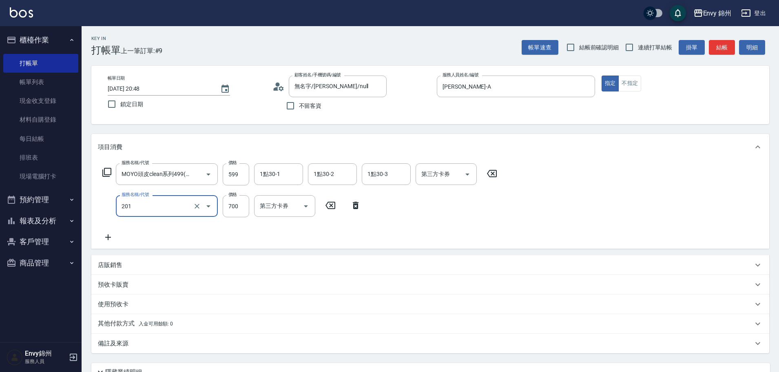
type input "201 剪髮(201)"
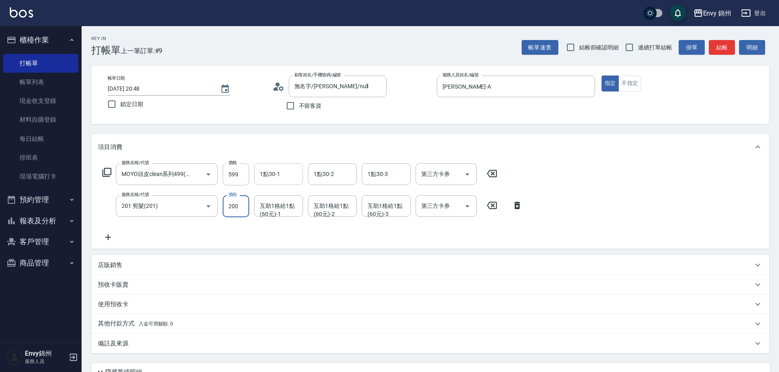
type input "200"
click at [278, 179] on input "1點30-1" at bounding box center [279, 174] width 42 height 14
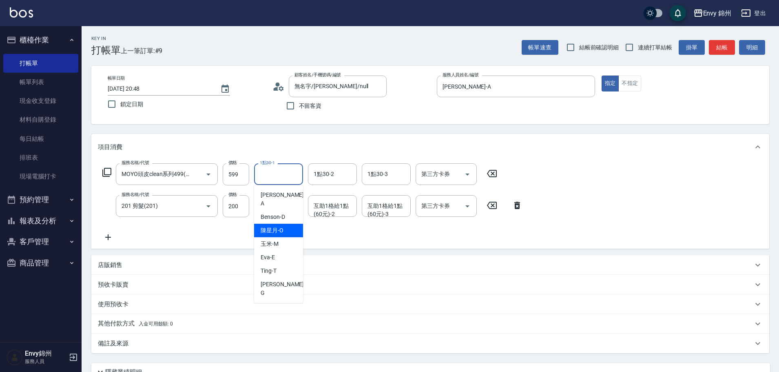
click at [293, 223] on div "陳星月 -O" at bounding box center [278, 229] width 49 height 13
type input "陳星月-O"
click at [222, 345] on div "備註及來源" at bounding box center [425, 343] width 655 height 9
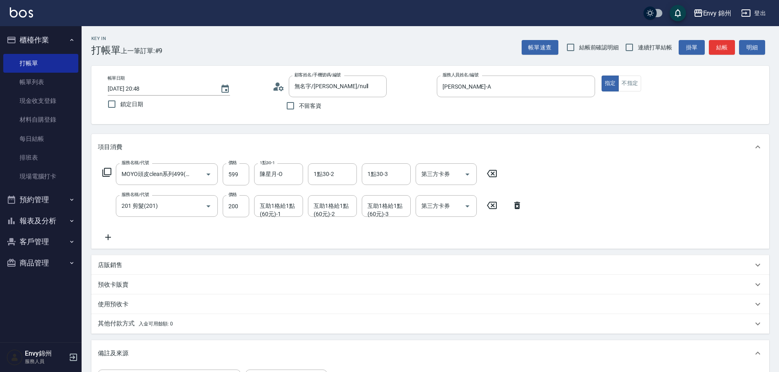
scroll to position [122, 0]
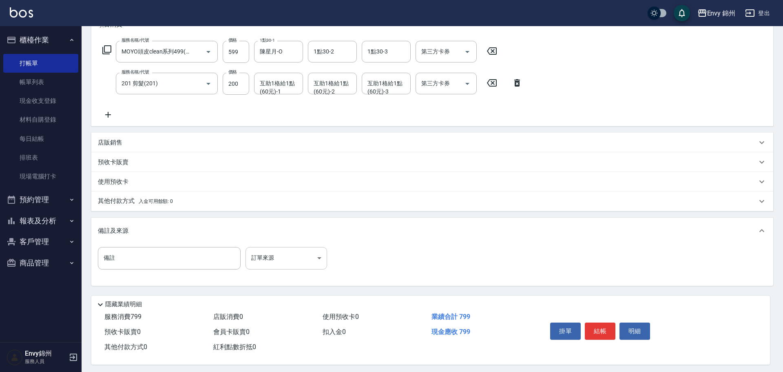
click at [294, 255] on body "Envy 錦州 登出 櫃檯作業 打帳單 帳單列表 現金收支登錄 材料自購登錄 每日結帳 排班表 現場電腦打卡 預約管理 預約管理 單日預約紀錄 單週預約紀錄 …" at bounding box center [391, 126] width 783 height 496
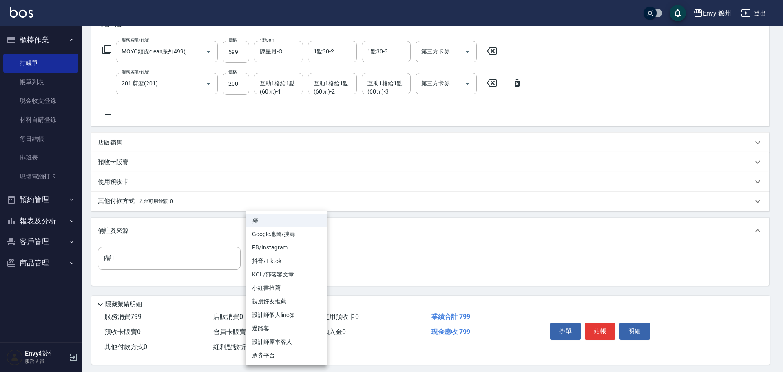
click at [293, 341] on li "設計師原本客人" at bounding box center [286, 341] width 82 height 13
type input "設計師原本客人"
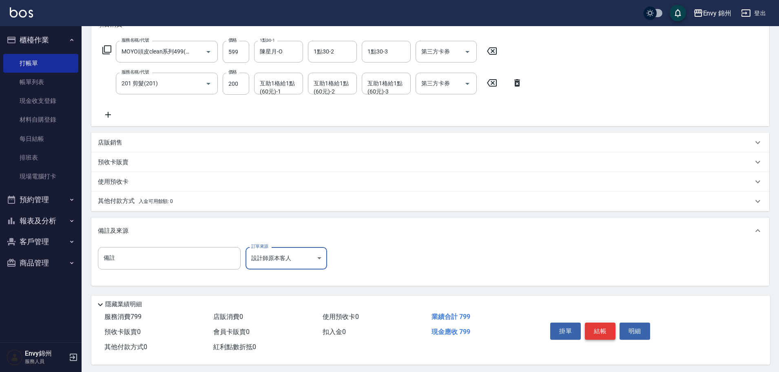
click at [604, 328] on button "結帳" at bounding box center [600, 330] width 31 height 17
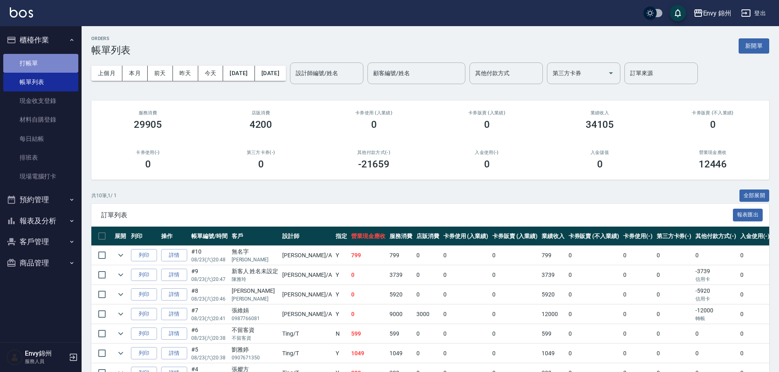
click at [45, 64] on link "打帳單" at bounding box center [40, 63] width 75 height 19
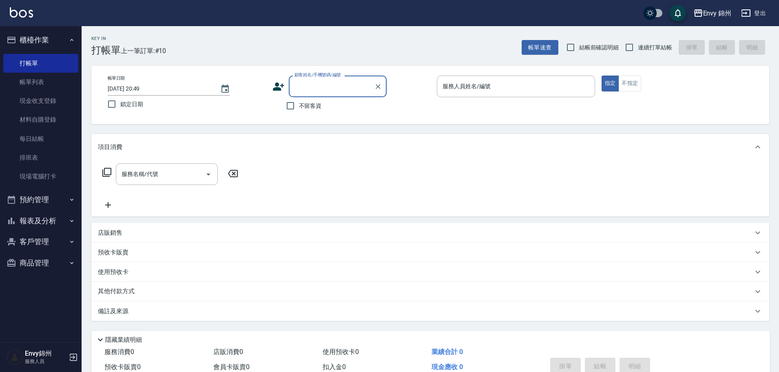
click at [301, 106] on span "不留客資" at bounding box center [310, 106] width 23 height 9
click at [299, 106] on input "不留客資" at bounding box center [290, 105] width 17 height 17
checkbox input "true"
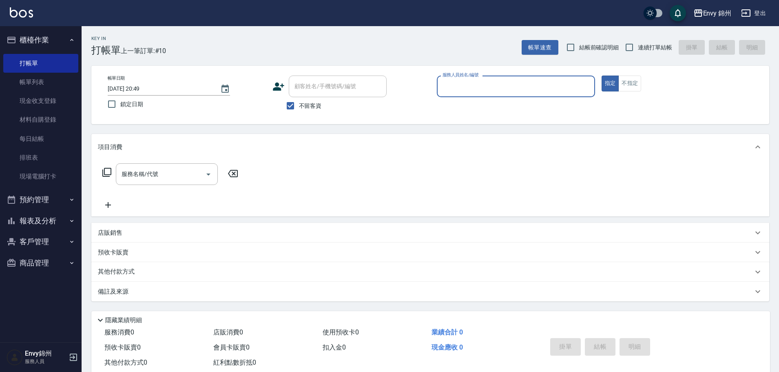
click at [479, 93] on input "服務人員姓名/編號" at bounding box center [515, 86] width 151 height 14
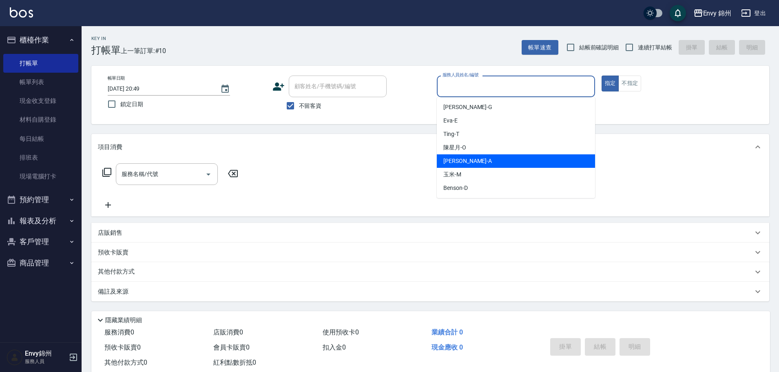
click at [473, 164] on div "Annie -A" at bounding box center [516, 160] width 158 height 13
type input "Annie-A"
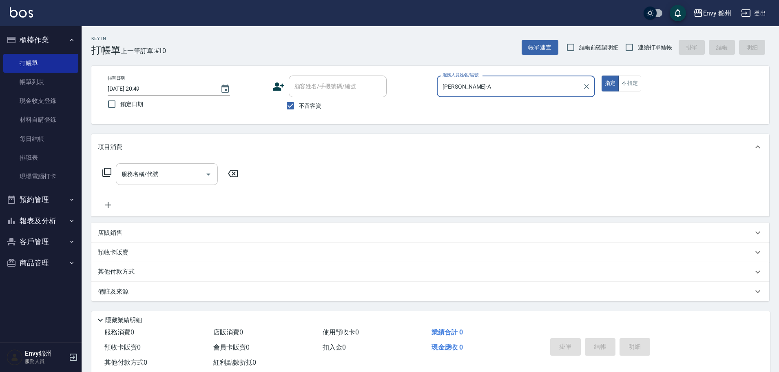
click at [162, 166] on div "服務名稱/代號" at bounding box center [167, 174] width 102 height 22
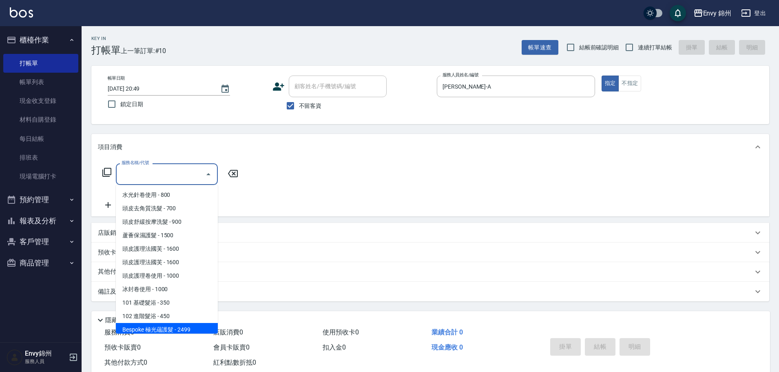
scroll to position [82, 0]
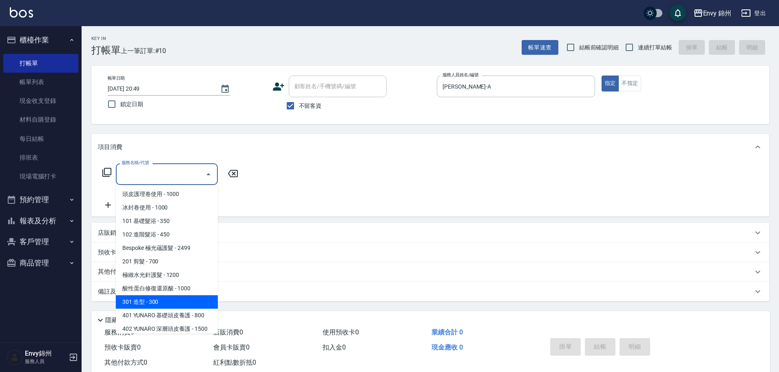
click at [170, 305] on span "301 造型 - 300" at bounding box center [167, 301] width 102 height 13
type input "301 造型(301)"
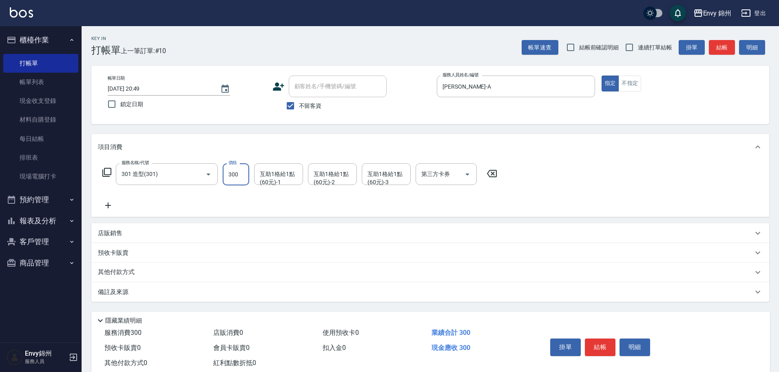
click at [232, 176] on input "300" at bounding box center [236, 174] width 27 height 22
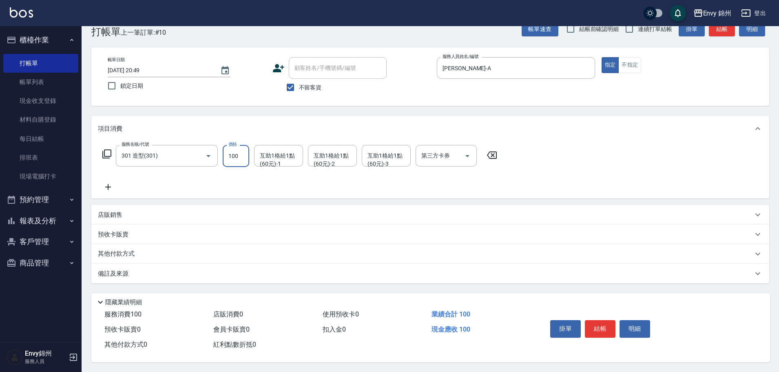
type input "100"
click at [356, 273] on div "備註及來源" at bounding box center [425, 273] width 655 height 9
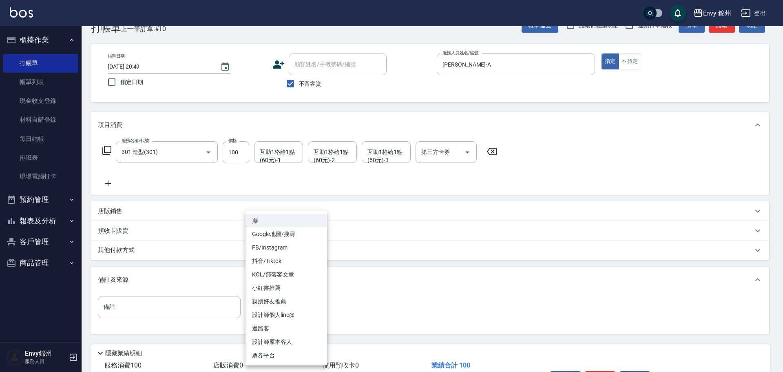
click at [288, 312] on body "Envy 錦州 登出 櫃檯作業 打帳單 帳單列表 現金收支登錄 材料自購登錄 每日結帳 排班表 現場電腦打卡 預約管理 預約管理 單日預約紀錄 單週預約紀錄 …" at bounding box center [391, 200] width 783 height 445
click at [308, 341] on li "設計師原本客人" at bounding box center [286, 341] width 82 height 13
type input "設計師原本客人"
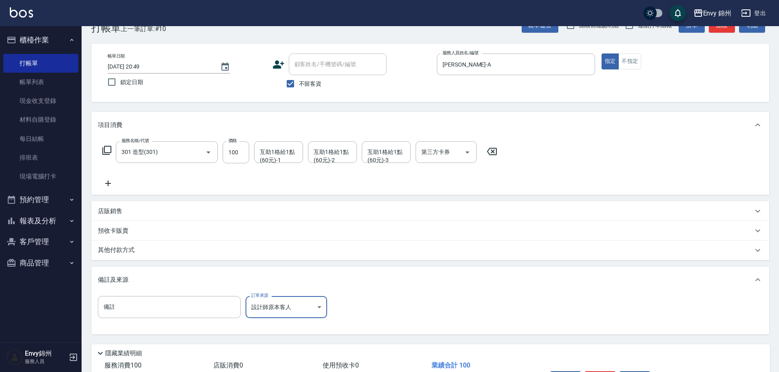
scroll to position [77, 0]
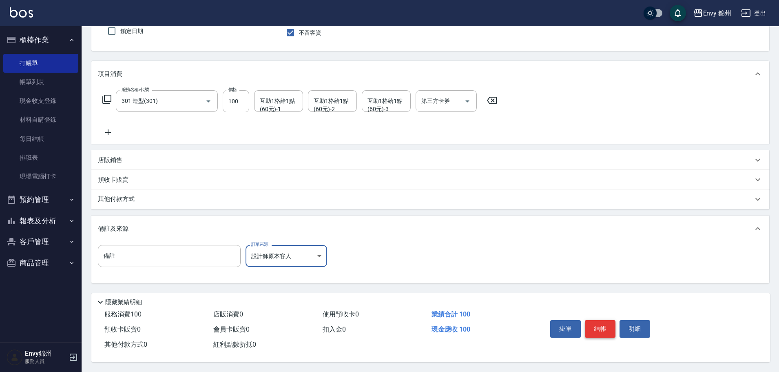
click at [599, 320] on button "結帳" at bounding box center [600, 328] width 31 height 17
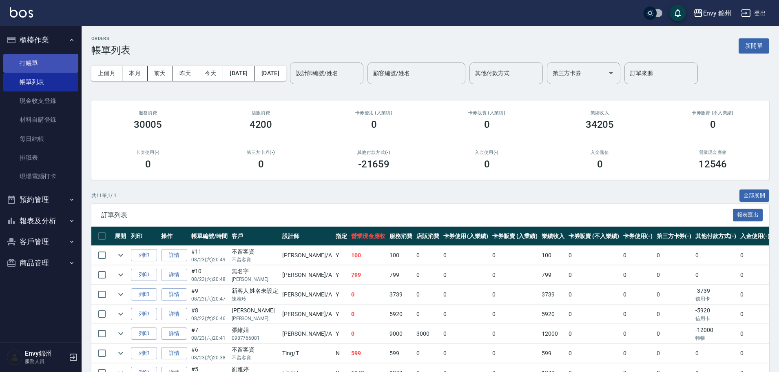
click at [38, 65] on link "打帳單" at bounding box center [40, 63] width 75 height 19
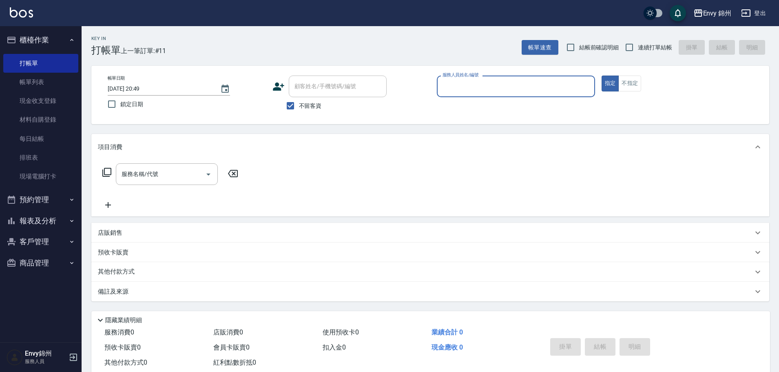
click at [303, 103] on span "不留客資" at bounding box center [310, 106] width 23 height 9
click at [299, 103] on input "不留客資" at bounding box center [290, 105] width 17 height 17
checkbox input "false"
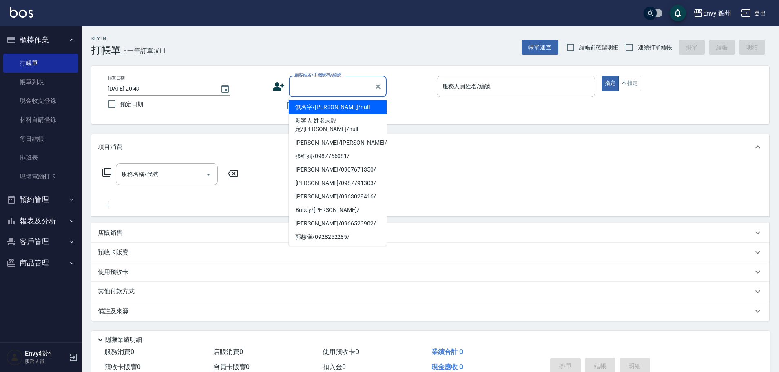
click at [332, 89] on input "顧客姓名/手機號碼/編號" at bounding box center [331, 86] width 78 height 14
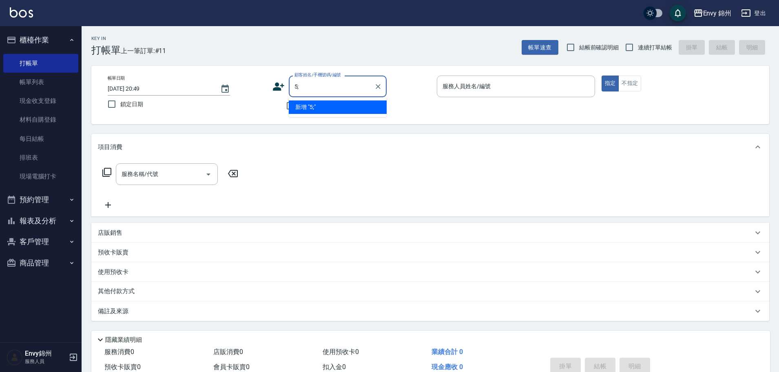
type input "5"
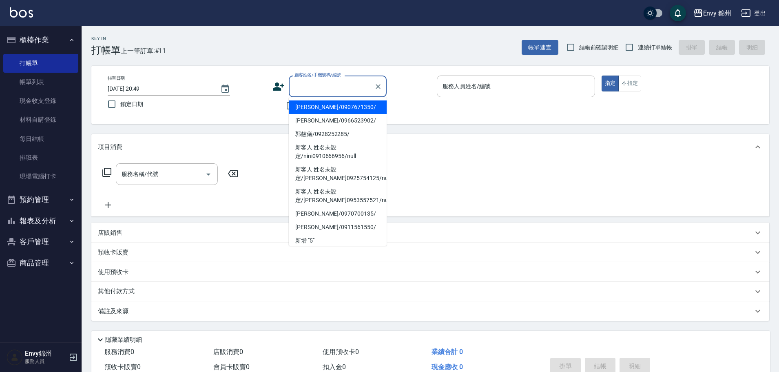
type input "5"
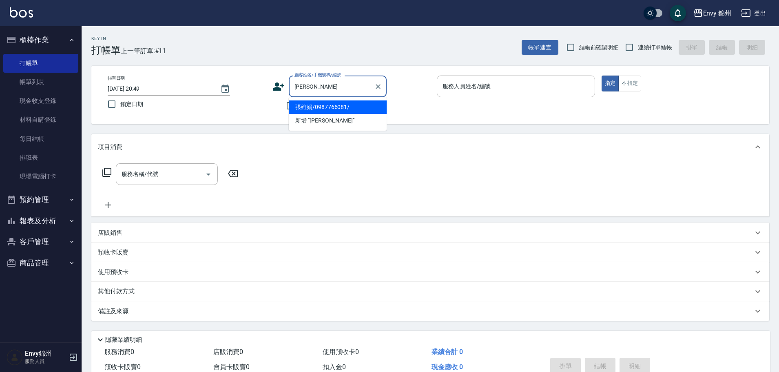
click at [350, 107] on li "張維娟/0987766081/" at bounding box center [338, 106] width 98 height 13
type input "張維娟/0987766081/"
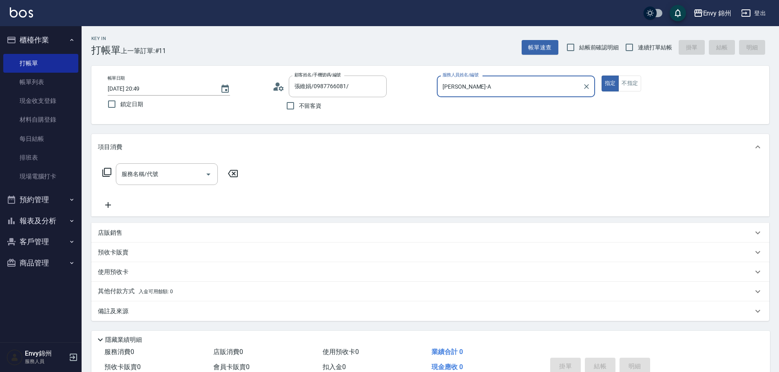
type input "Annie-A"
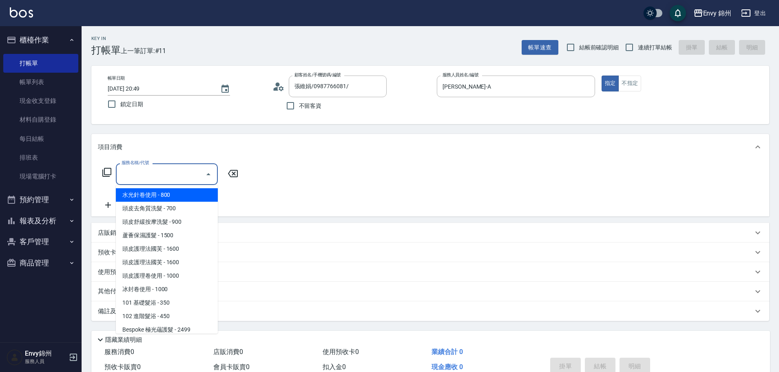
click at [161, 175] on input "服務名稱/代號" at bounding box center [160, 174] width 82 height 14
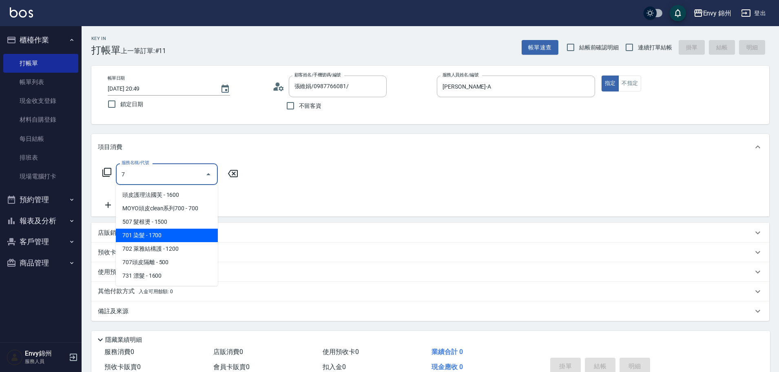
drag, startPoint x: 163, startPoint y: 241, endPoint x: 166, endPoint y: 235, distance: 6.0
click at [163, 241] on span "701 染髮 - 1700" at bounding box center [167, 234] width 102 height 13
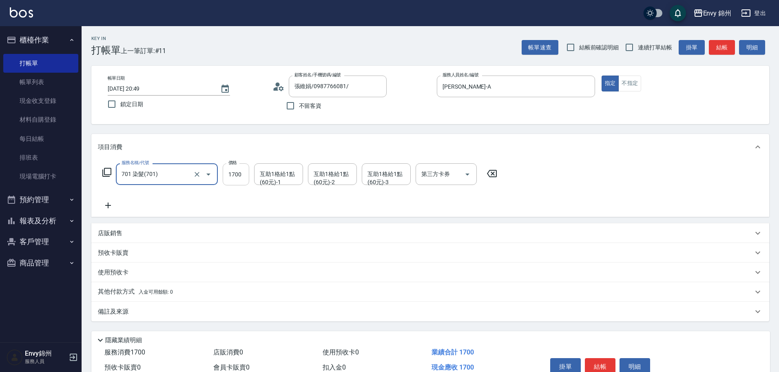
type input "701 染髮(701)"
click at [234, 176] on input "1700" at bounding box center [236, 174] width 27 height 22
type input "3000"
click at [275, 179] on div "互助1格給1點(60元)-1 互助1格給1點(60元)-1" at bounding box center [278, 174] width 49 height 22
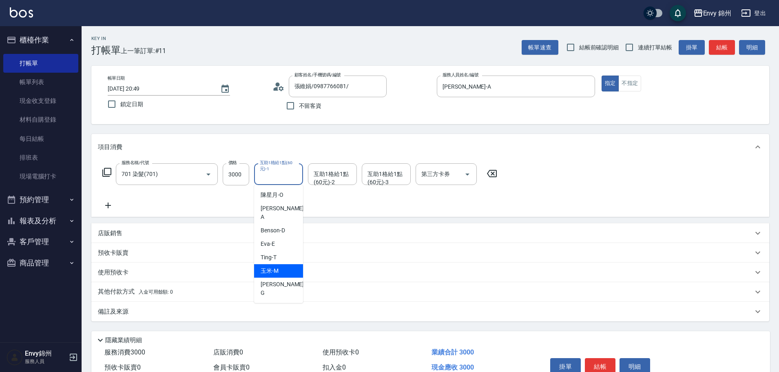
click at [276, 266] on span "玉米 -M" at bounding box center [270, 270] width 18 height 9
type input "玉米-M"
click at [331, 178] on div "互助1格給1點(60元)-2 互助1格給1點(60元)-2" at bounding box center [332, 174] width 49 height 22
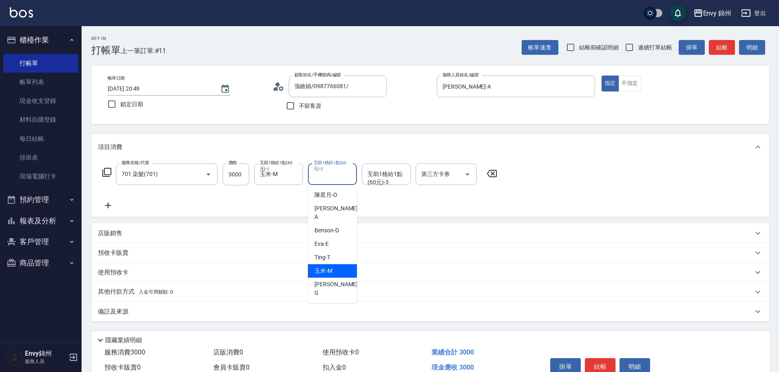
click at [330, 266] on div "玉米 -M" at bounding box center [332, 270] width 49 height 13
type input "玉米-M"
click at [383, 176] on div "互助1格給1點(60元)-3 互助1格給1點(60元)-3" at bounding box center [386, 174] width 49 height 22
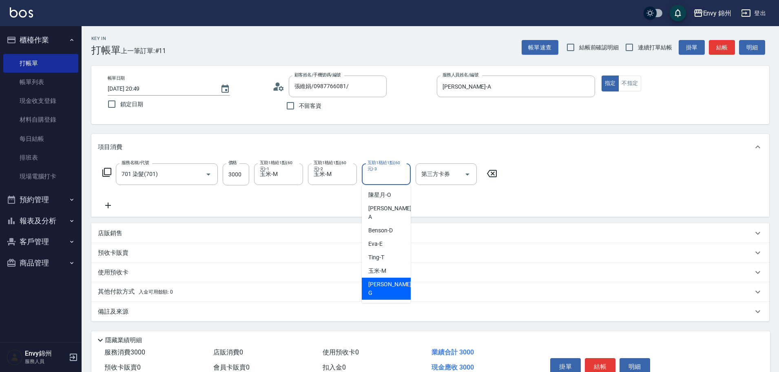
click at [380, 280] on span "杉杉 -G" at bounding box center [390, 288] width 45 height 17
type input "杉杉-G"
click at [284, 309] on div "備註及來源" at bounding box center [425, 311] width 655 height 9
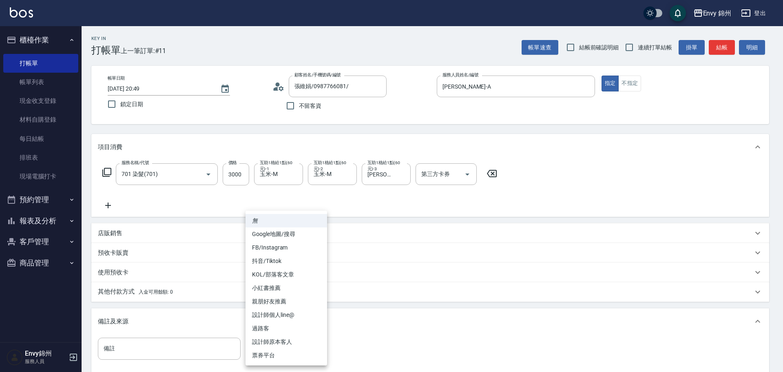
click at [310, 345] on body "Envy 錦州 登出 櫃檯作業 打帳單 帳單列表 現金收支登錄 材料自購登錄 每日結帳 排班表 現場電腦打卡 預約管理 預約管理 單日預約紀錄 單週預約紀錄 …" at bounding box center [391, 232] width 783 height 464
click at [310, 344] on li "設計師原本客人" at bounding box center [286, 341] width 82 height 13
type input "設計師原本客人"
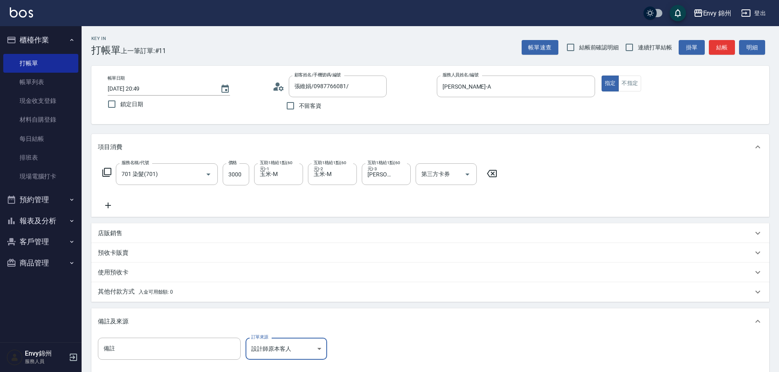
scroll to position [96, 0]
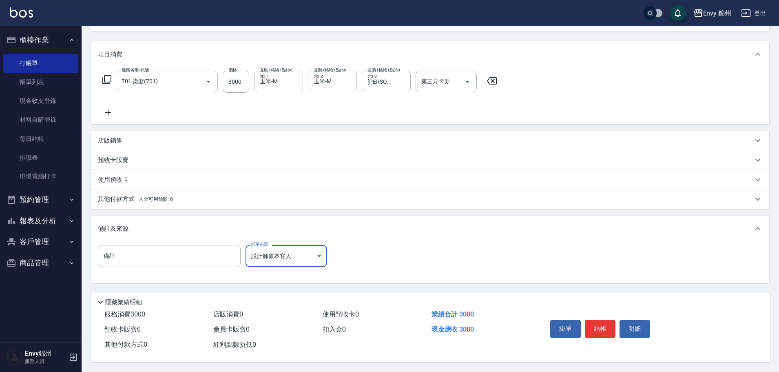
click at [156, 198] on span "入金可用餘額: 0" at bounding box center [156, 199] width 35 height 6
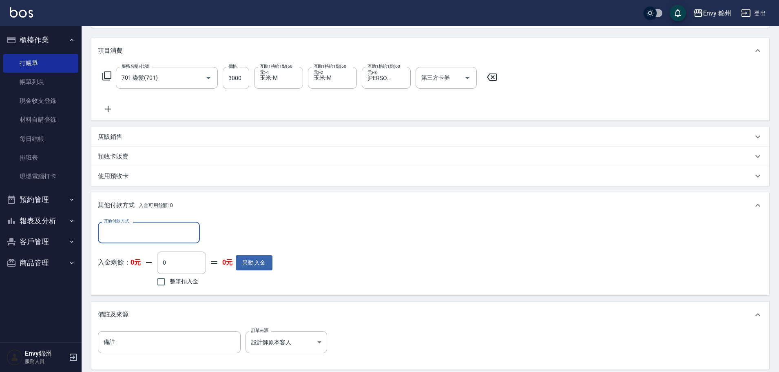
scroll to position [0, 0]
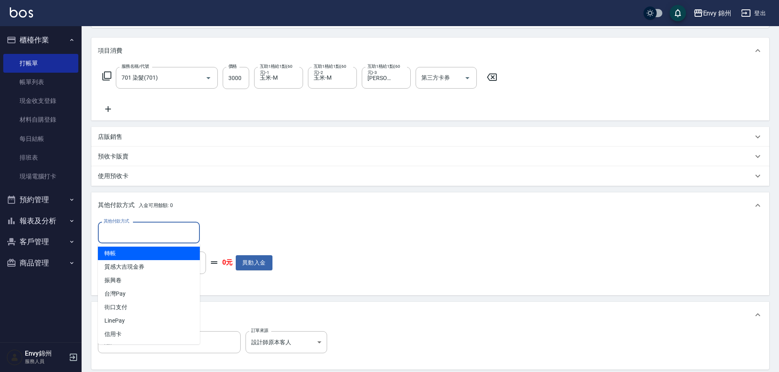
click at [150, 228] on input "其他付款方式" at bounding box center [149, 232] width 95 height 14
click at [408, 251] on div "其他付款方式 其他付款方式 入金剩餘： 0元 0 ​ 整筆扣入金 0元 異動入金" at bounding box center [430, 254] width 665 height 66
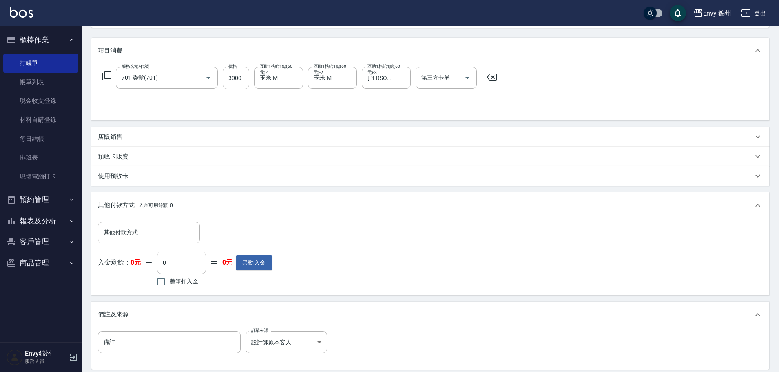
scroll to position [186, 0]
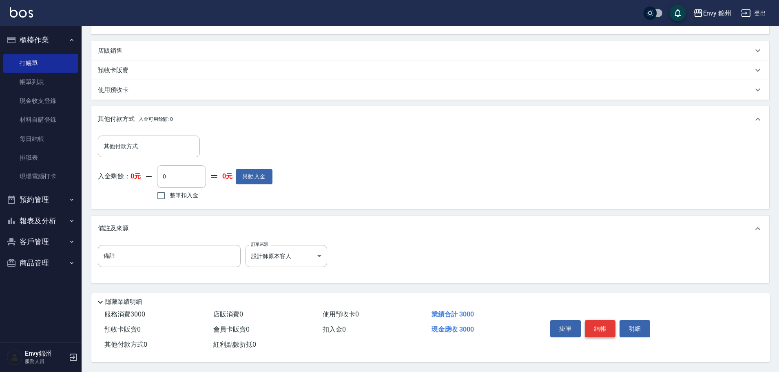
click at [593, 325] on button "結帳" at bounding box center [600, 328] width 31 height 17
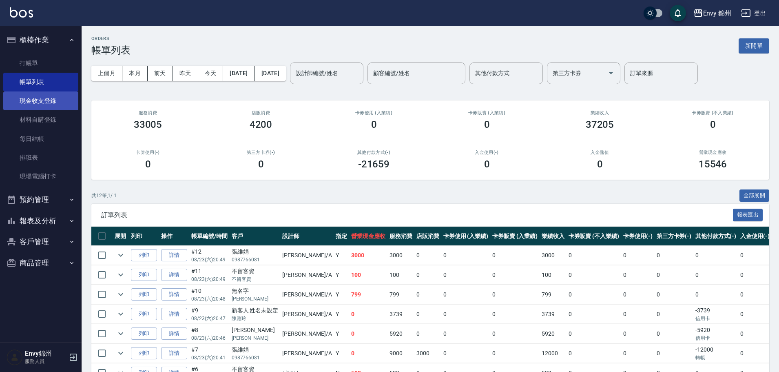
click at [38, 106] on link "現金收支登錄" at bounding box center [40, 100] width 75 height 19
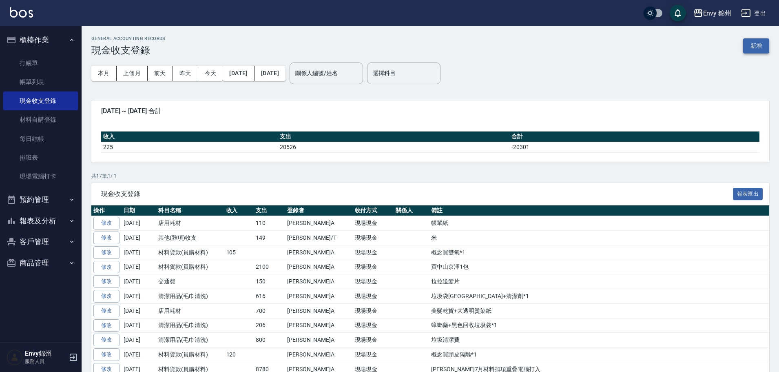
click at [751, 47] on button "新增" at bounding box center [756, 45] width 26 height 15
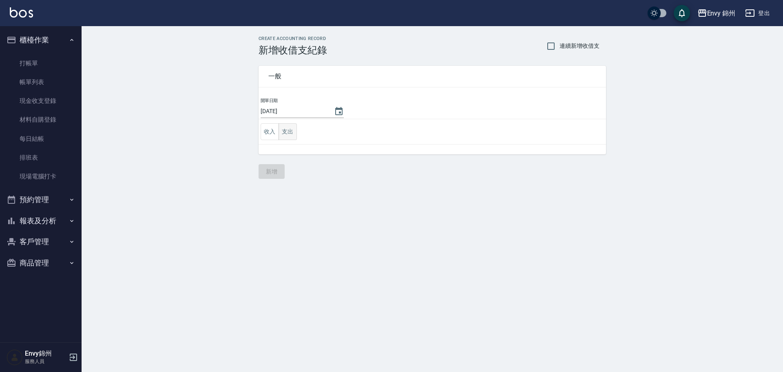
click at [290, 130] on button "支出" at bounding box center [288, 131] width 18 height 17
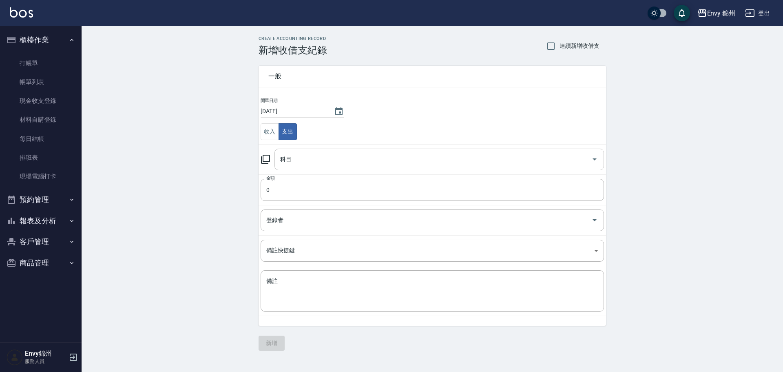
click at [323, 163] on input "科目" at bounding box center [433, 159] width 310 height 14
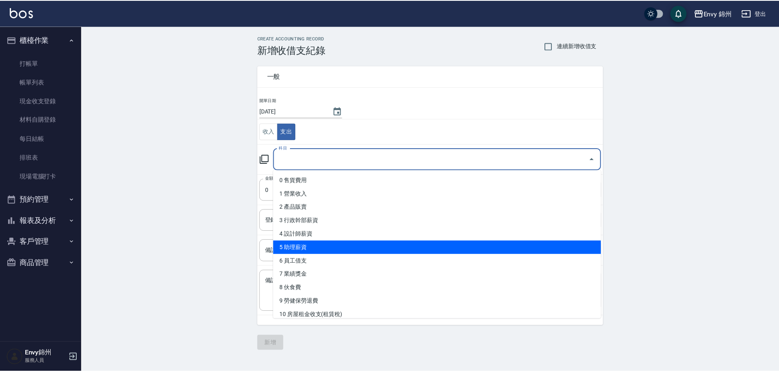
scroll to position [163, 0]
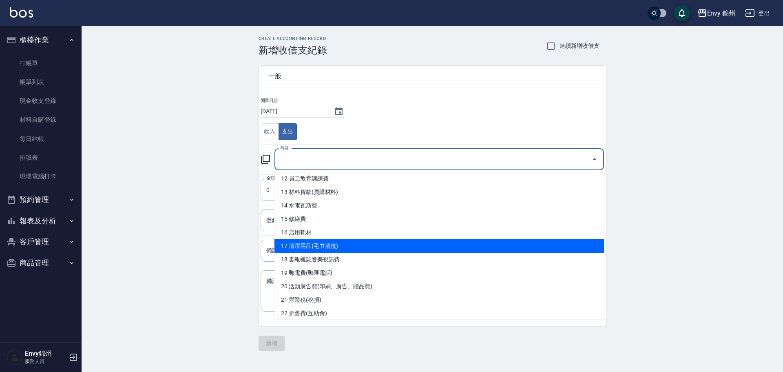
click at [332, 247] on li "17 清潔用品(毛巾清洗)" at bounding box center [439, 245] width 330 height 13
type input "17 清潔用品(毛巾清洗)"
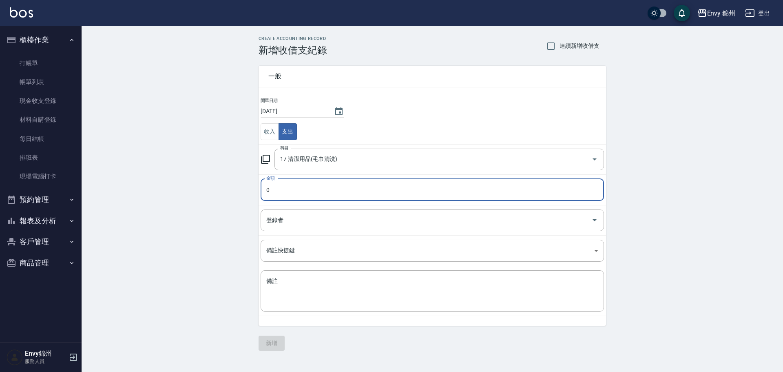
click at [290, 191] on input "0" at bounding box center [432, 190] width 343 height 22
type input "0140"
click at [298, 217] on input "登錄者" at bounding box center [426, 220] width 324 height 14
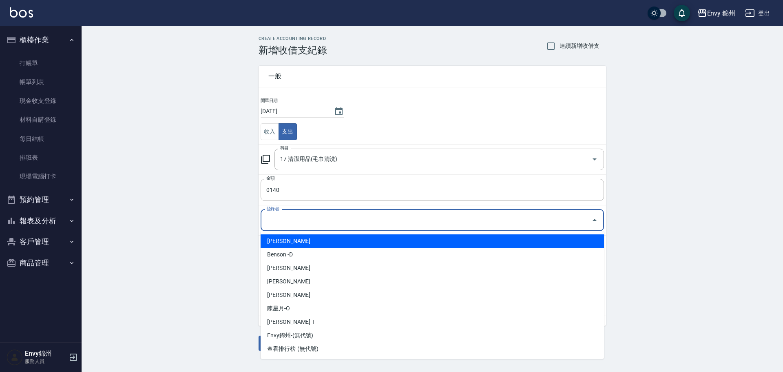
drag, startPoint x: 314, startPoint y: 230, endPoint x: 316, endPoint y: 241, distance: 10.8
click at [314, 231] on body "Envy 錦州 登出 櫃檯作業 打帳單 帳單列表 現金收支登錄 材料自購登錄 每日結帳 排班表 現場電腦打卡 預約管理 預約管理 單日預約紀錄 單週預約紀錄 …" at bounding box center [391, 186] width 783 height 372
click at [325, 232] on ul "鄭怡秀-A Benson -D Eva-E 呂映杉-G 何玉真-M 陳星月-O 潘昀廷-T Envy錦州-(無代號) 查看排行榜-(無代號)" at bounding box center [432, 295] width 343 height 128
click at [331, 245] on li "鄭怡秀-A" at bounding box center [432, 240] width 343 height 13
type input "鄭怡秀-A"
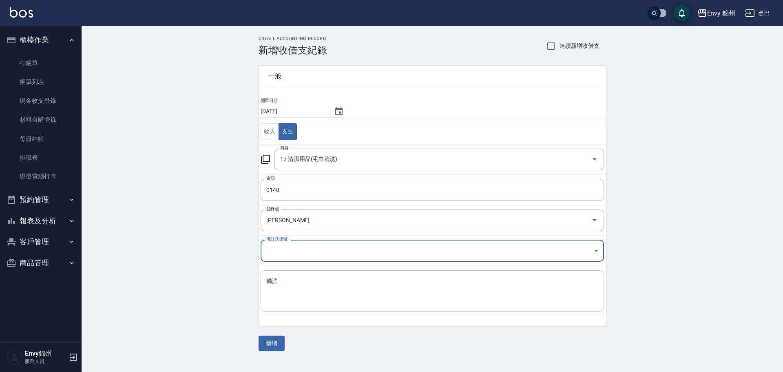
click at [355, 299] on textarea "備註" at bounding box center [432, 291] width 332 height 28
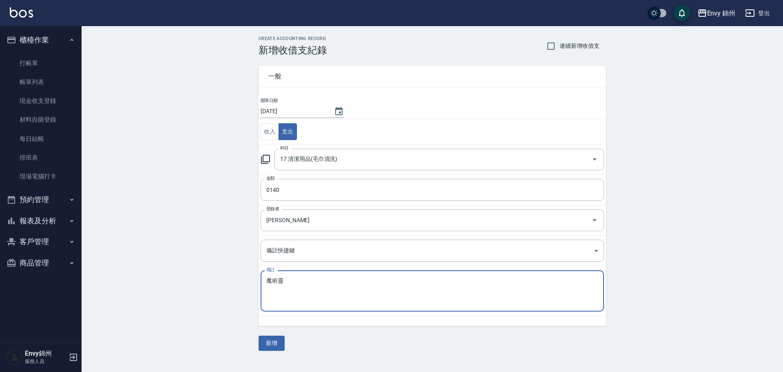
click at [323, 291] on textarea "魔術靈" at bounding box center [432, 291] width 332 height 28
type textarea "魔術靈"
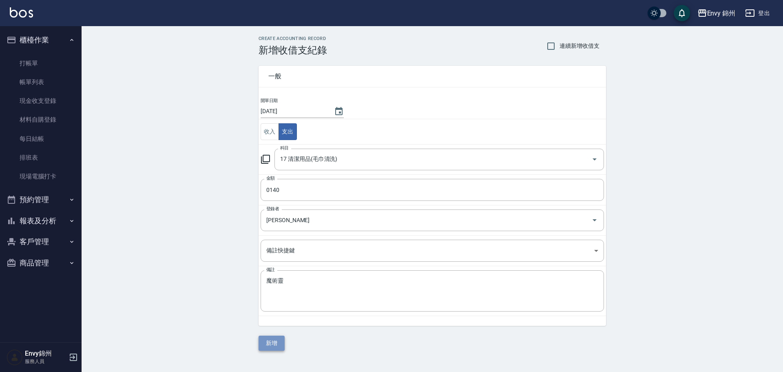
click at [276, 338] on button "新增" at bounding box center [272, 342] width 26 height 15
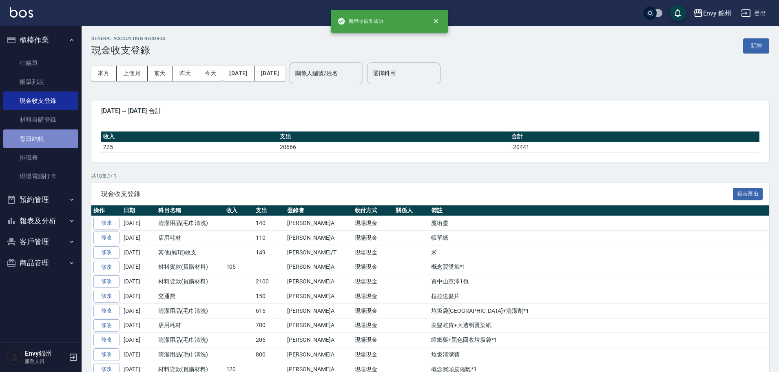
click at [4, 144] on link "每日結帳" at bounding box center [40, 138] width 75 height 19
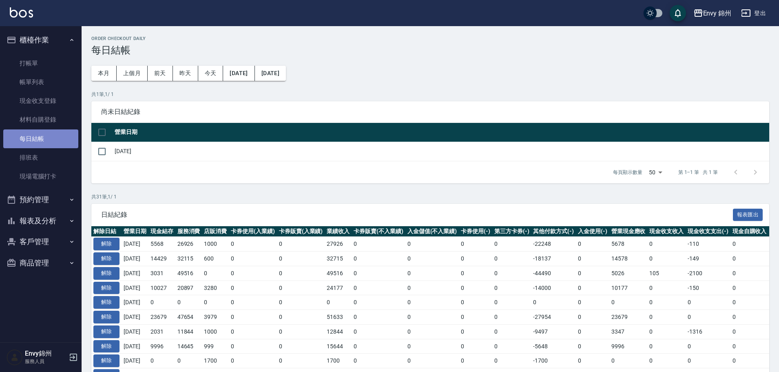
click at [29, 134] on link "每日結帳" at bounding box center [40, 138] width 75 height 19
click at [98, 156] on input "checkbox" at bounding box center [101, 151] width 17 height 17
checkbox input "true"
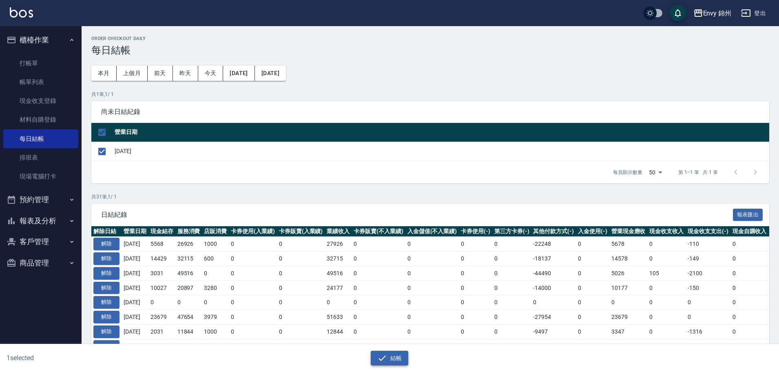
click at [392, 360] on button "結帳" at bounding box center [390, 357] width 38 height 15
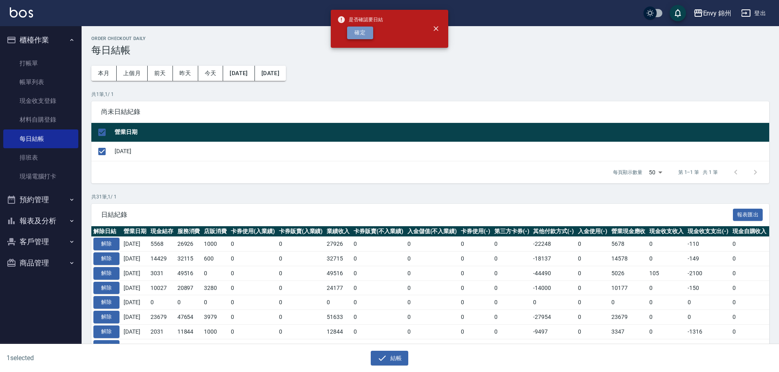
click at [362, 27] on button "確定" at bounding box center [360, 33] width 26 height 13
checkbox input "false"
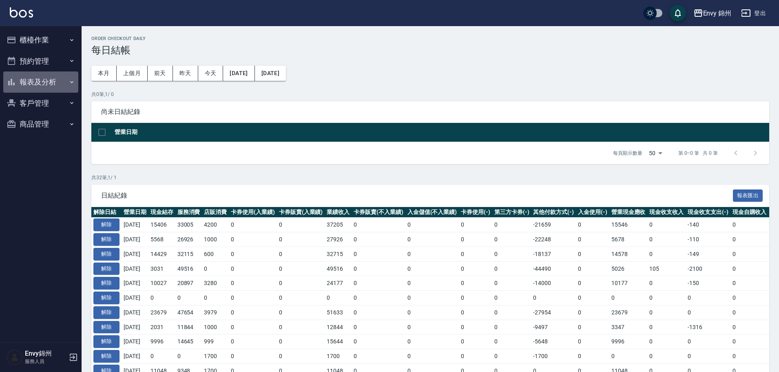
click at [24, 85] on button "報表及分析" at bounding box center [40, 81] width 75 height 21
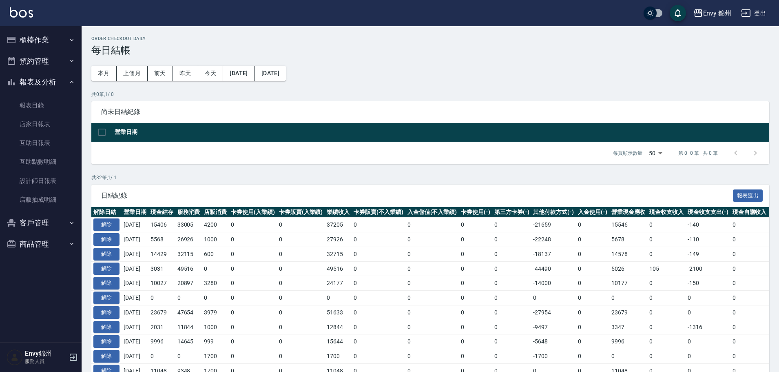
click at [26, 40] on button "櫃檯作業" at bounding box center [40, 39] width 75 height 21
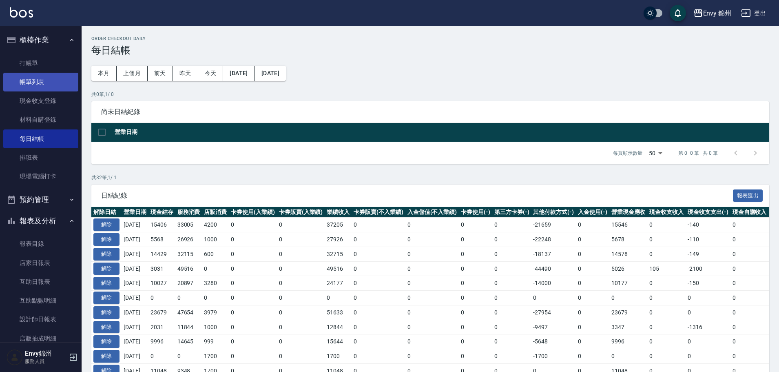
click at [39, 79] on link "帳單列表" at bounding box center [40, 82] width 75 height 19
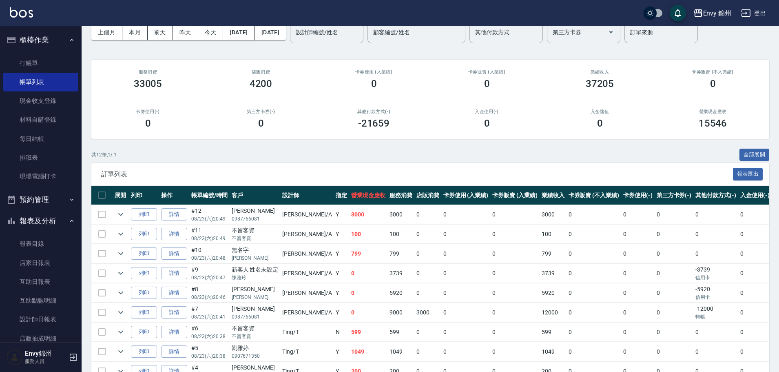
scroll to position [82, 0]
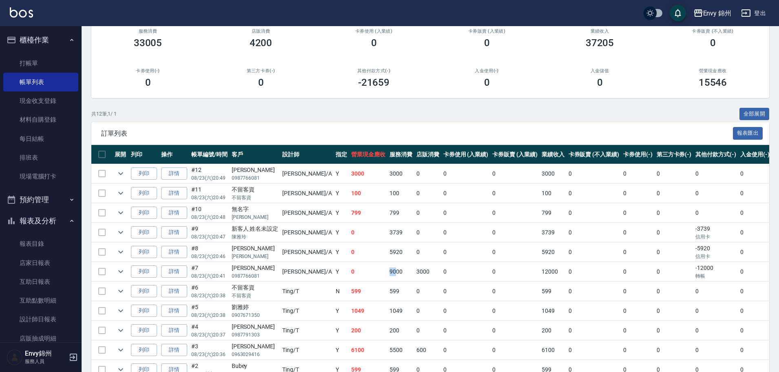
drag, startPoint x: 359, startPoint y: 269, endPoint x: 366, endPoint y: 271, distance: 7.5
click at [387, 271] on td "9000" at bounding box center [400, 271] width 27 height 19
drag, startPoint x: 354, startPoint y: 250, endPoint x: 375, endPoint y: 250, distance: 21.2
click at [375, 250] on tr "列印 詳情 #8 08/23 (六) 20:46 李宇婕 李宇婕 Annie /A Y 0 5920 0 0 0 5920 0 0 0 -5920 信用卡 0…" at bounding box center [462, 251] width 743 height 19
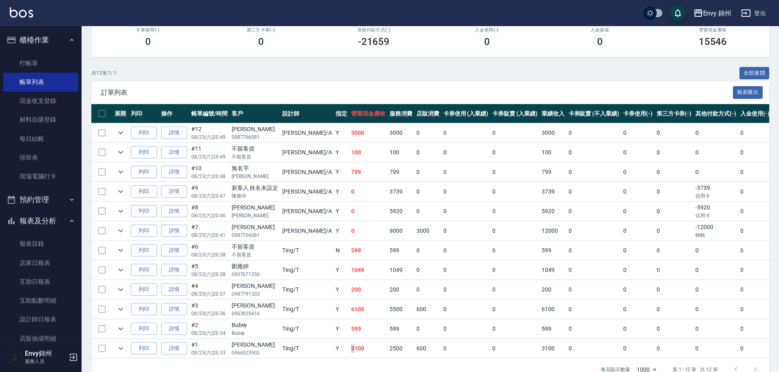
click at [349, 346] on td "3100" at bounding box center [368, 347] width 38 height 19
drag, startPoint x: 327, startPoint y: 346, endPoint x: 319, endPoint y: 349, distance: 8.1
click at [319, 349] on tr "列印 詳情 #1 08/23 (六) 20:33 陳妍華 0966523902 Ting /T Y 3100 2500 600 0 0 3100 0 0 0 …" at bounding box center [462, 347] width 743 height 19
click at [349, 197] on td "0" at bounding box center [368, 191] width 38 height 19
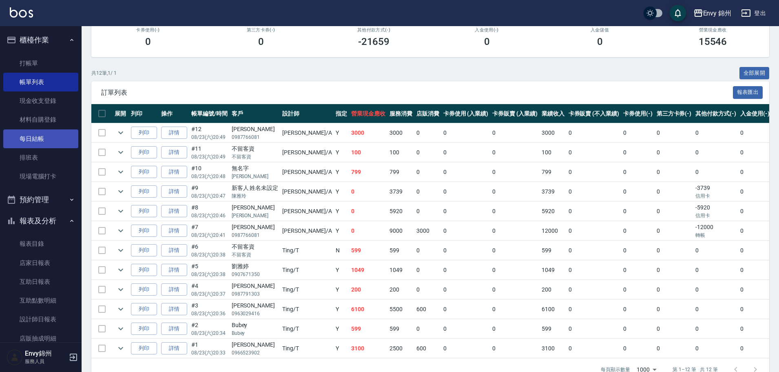
click at [45, 142] on link "每日結帳" at bounding box center [40, 138] width 75 height 19
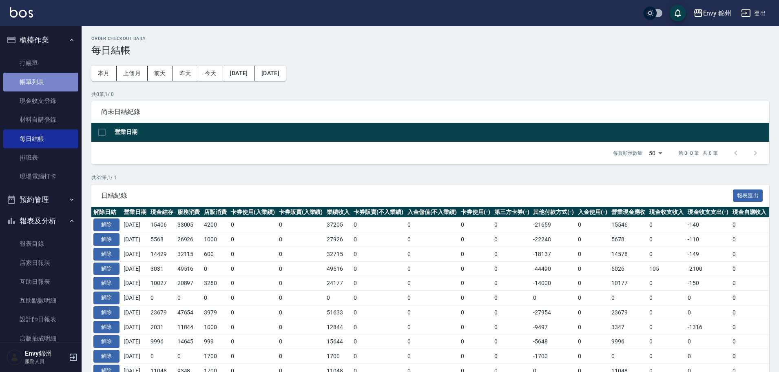
click at [42, 77] on link "帳單列表" at bounding box center [40, 82] width 75 height 19
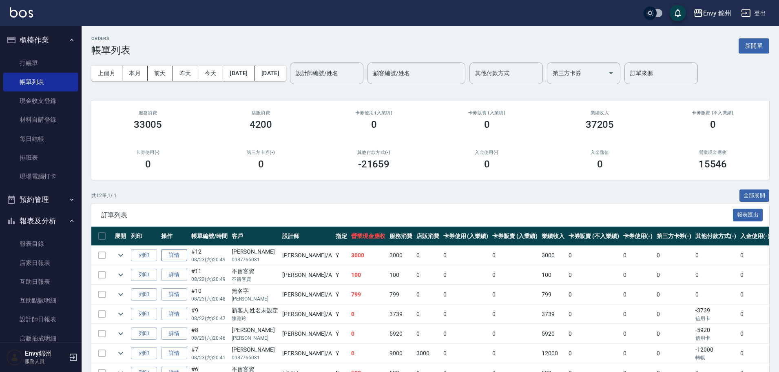
click at [176, 257] on link "詳情" at bounding box center [174, 255] width 26 height 13
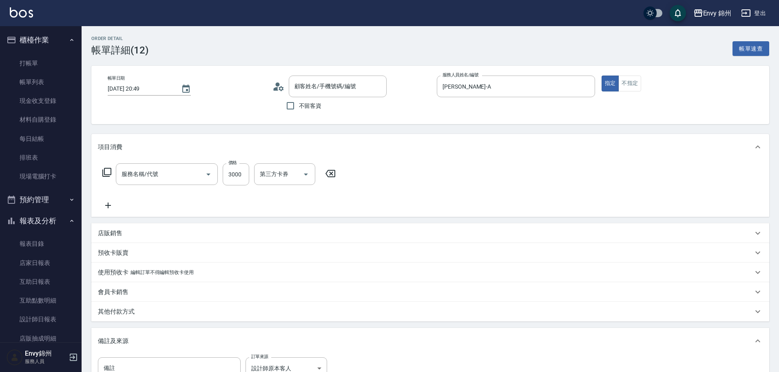
type input "2025/08/23 20:49"
type input "Annie-A"
type input "設計師原本客人"
type input "701 染髮(701)"
type input "張維娟/0987766081/"
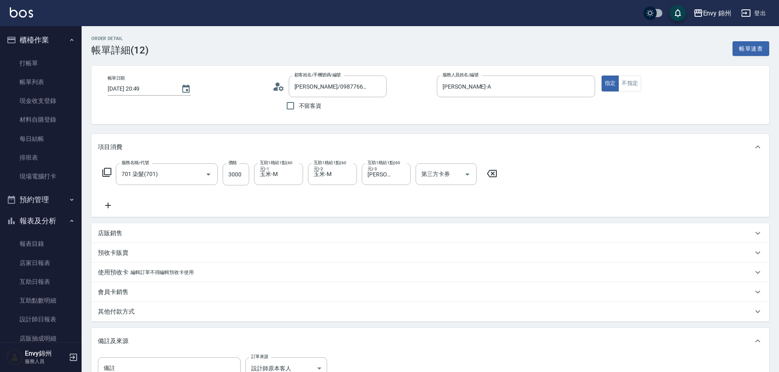
click at [151, 314] on div "其他付款方式" at bounding box center [425, 311] width 655 height 9
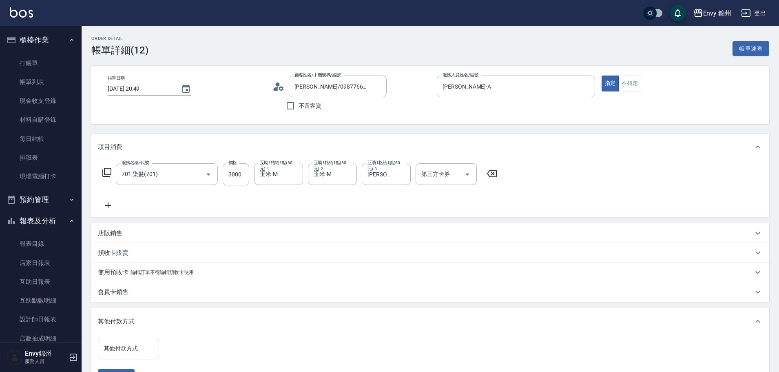
click at [122, 348] on input "其他付款方式" at bounding box center [129, 348] width 54 height 14
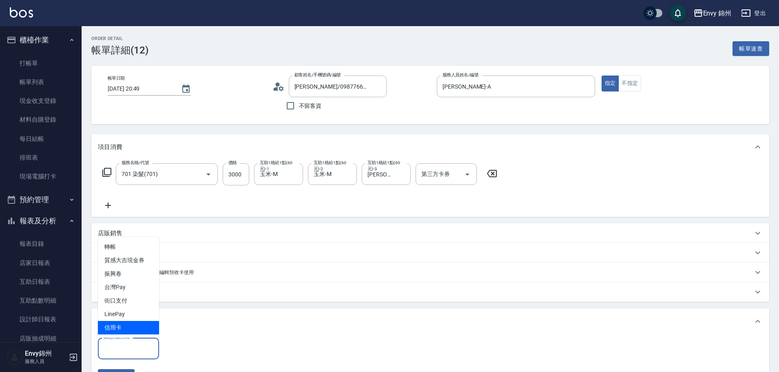
click at [125, 325] on span "信用卡" at bounding box center [128, 327] width 61 height 13
type input "信用卡"
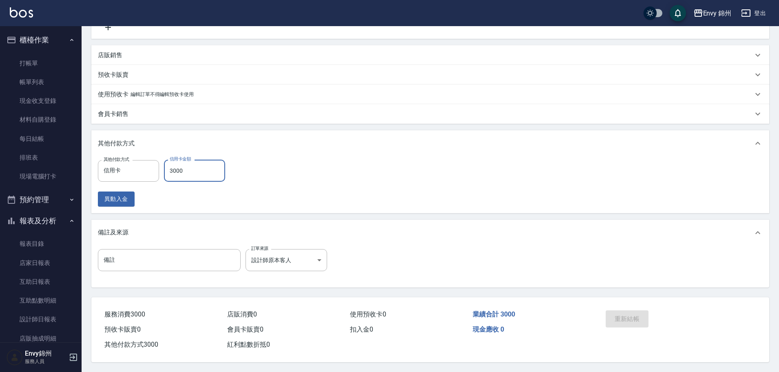
scroll to position [100, 0]
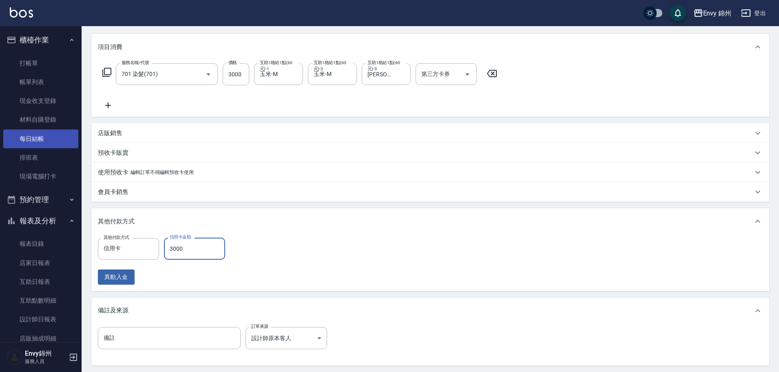
type input "3000"
click at [49, 135] on link "每日結帳" at bounding box center [40, 138] width 75 height 19
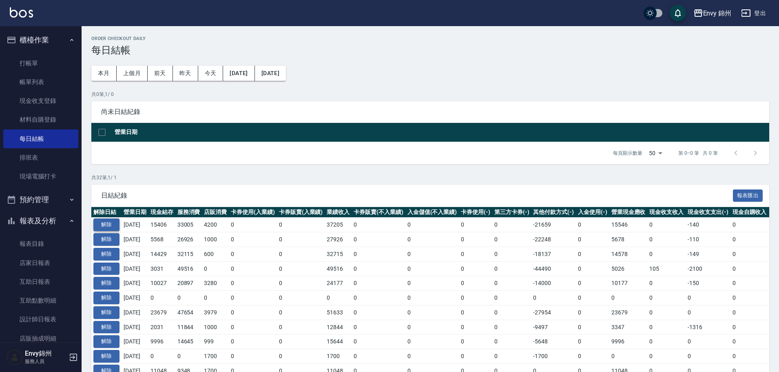
click at [101, 221] on button "解除" at bounding box center [106, 224] width 26 height 13
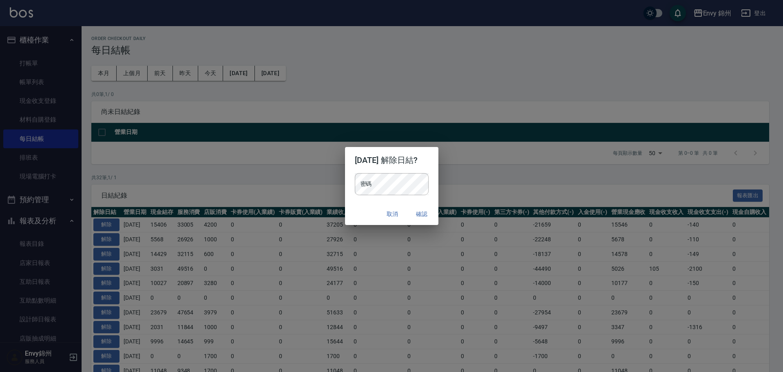
click at [382, 196] on div "密碼 密碼" at bounding box center [391, 188] width 93 height 30
click at [467, 186] on div "2025/08/23 解除日結? 密碼 密碼 取消 確認" at bounding box center [391, 186] width 783 height 372
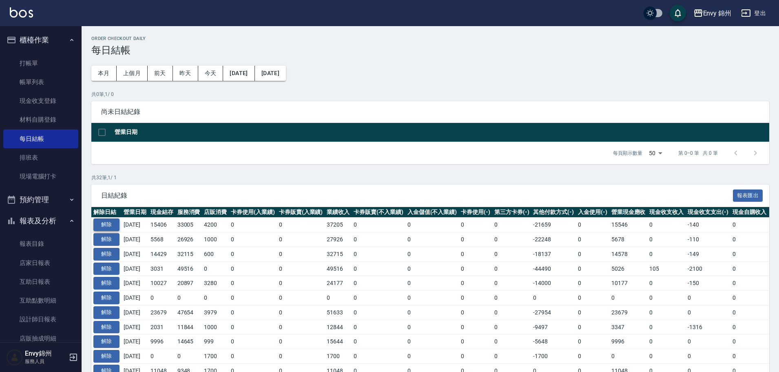
click at [107, 227] on button "解除" at bounding box center [106, 224] width 26 height 13
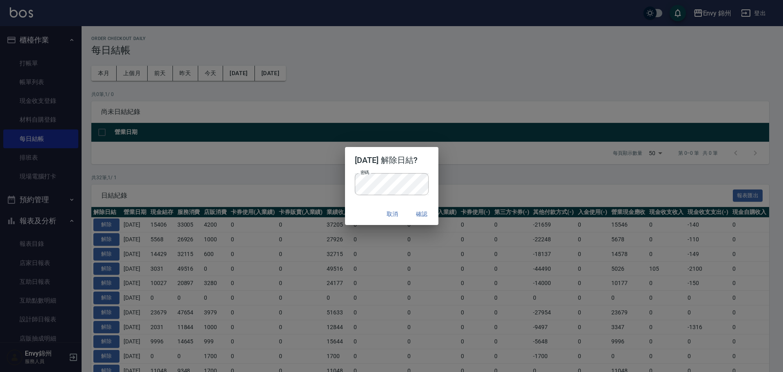
click at [374, 200] on div "密碼 密碼" at bounding box center [391, 188] width 93 height 30
click at [428, 207] on button "確認" at bounding box center [422, 213] width 26 height 15
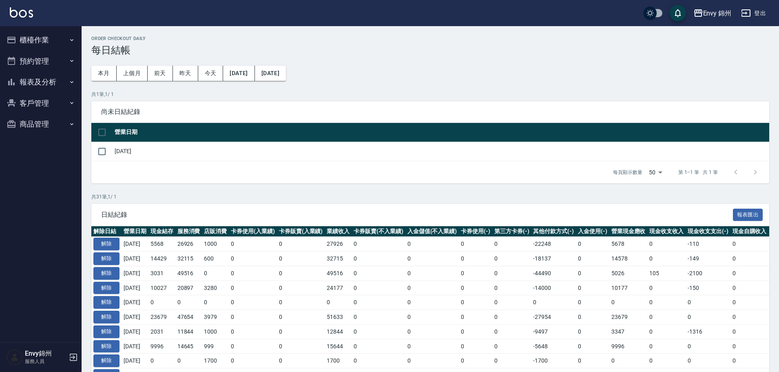
click at [38, 46] on button "櫃檯作業" at bounding box center [40, 39] width 75 height 21
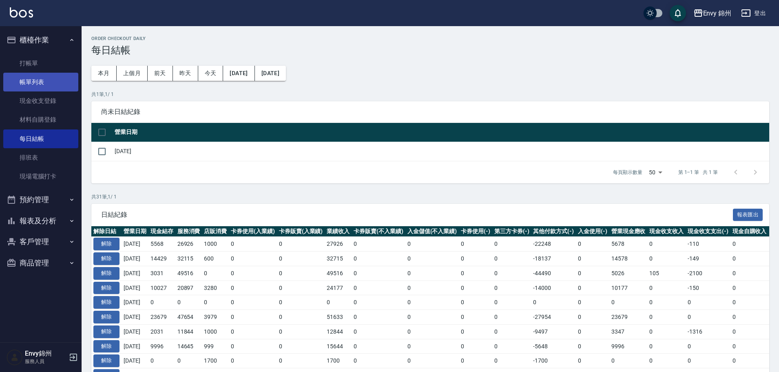
click at [37, 83] on link "帳單列表" at bounding box center [40, 82] width 75 height 19
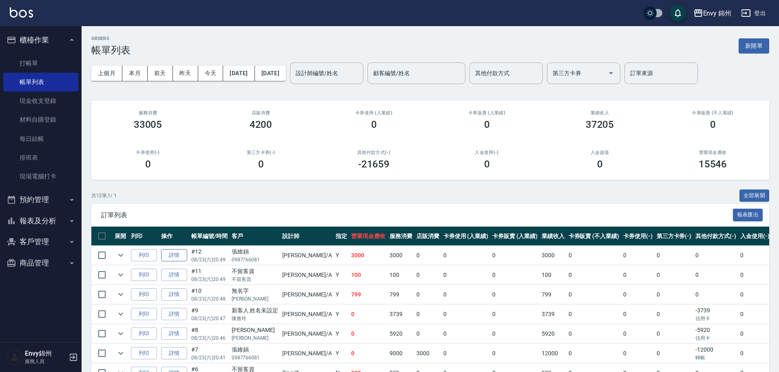
click at [175, 251] on link "詳情" at bounding box center [174, 255] width 26 height 13
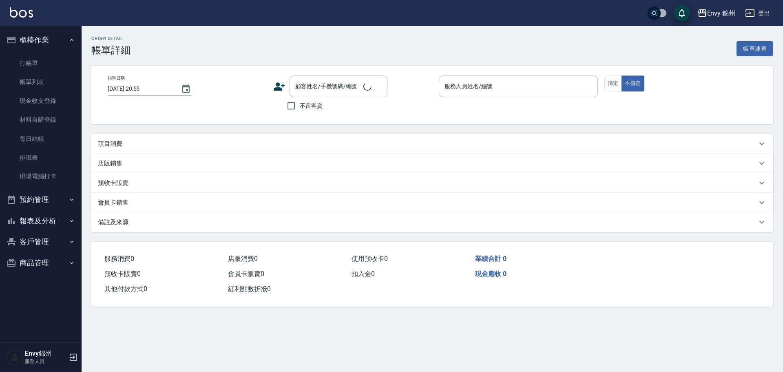
type input "2025/08/23 20:49"
type input "Annie-A"
type input "設計師原本客人"
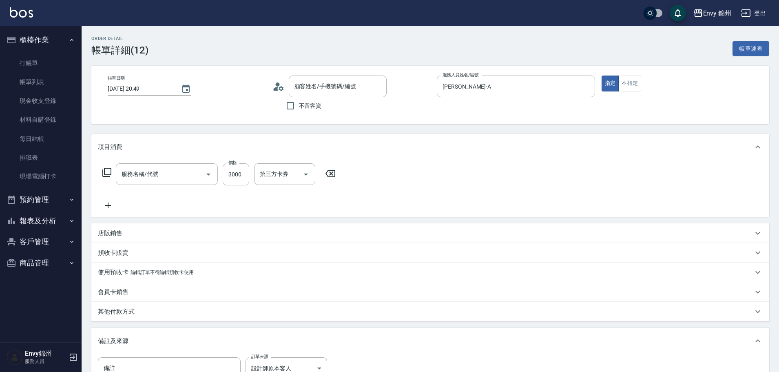
type input "張維娟/0987766081/"
type input "701 染髮(701)"
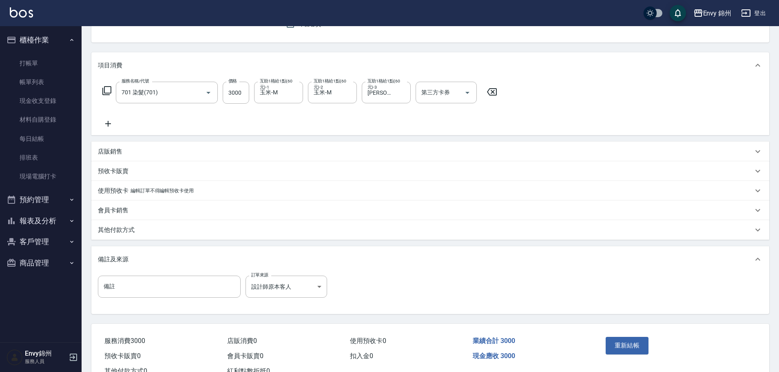
click at [157, 236] on div "其他付款方式" at bounding box center [430, 230] width 678 height 20
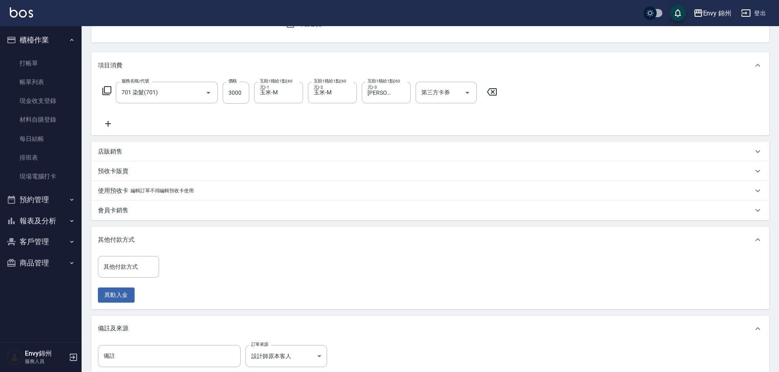
scroll to position [122, 0]
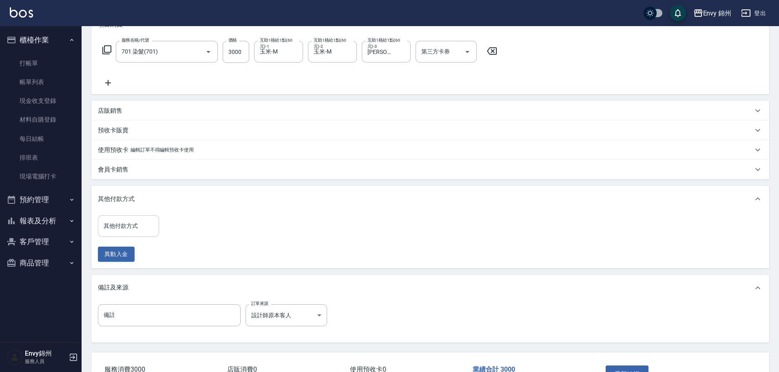
click at [126, 230] on input "其他付款方式" at bounding box center [129, 226] width 54 height 14
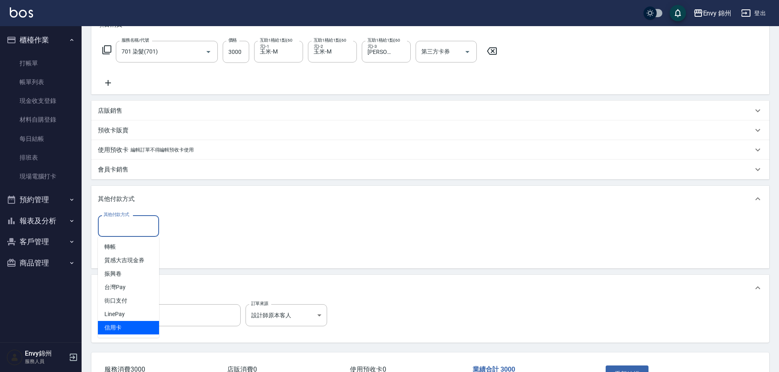
click at [153, 328] on span "信用卡" at bounding box center [128, 327] width 61 height 13
type input "信用卡"
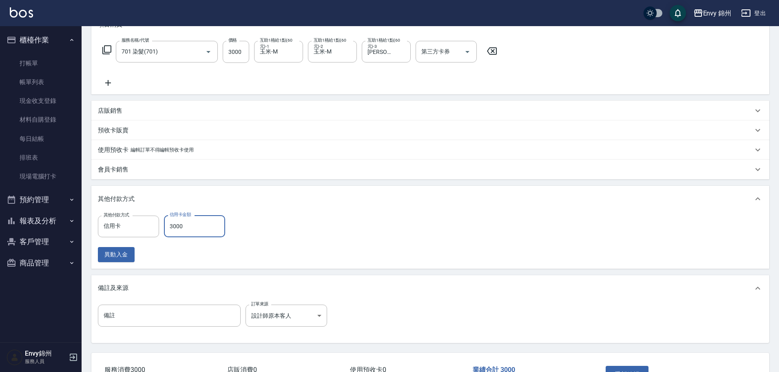
scroll to position [181, 0]
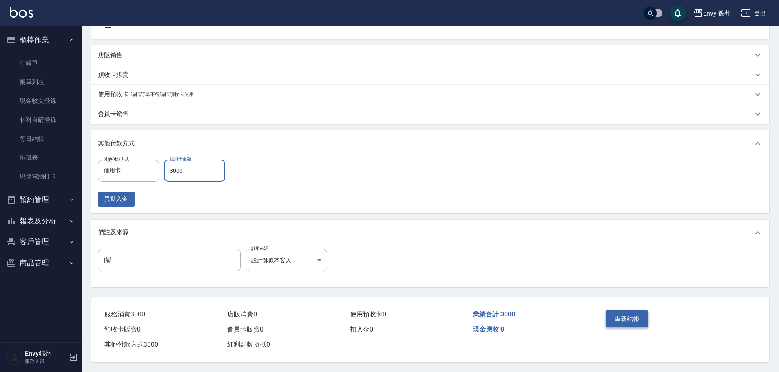
type input "3000"
click at [627, 315] on button "重新結帳" at bounding box center [627, 318] width 43 height 17
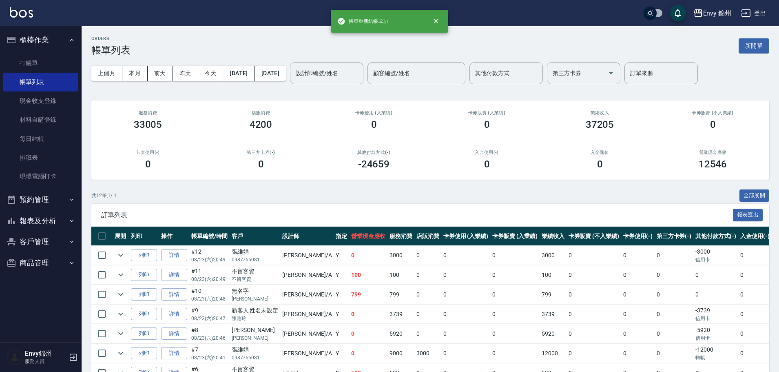
click at [40, 227] on button "報表及分析" at bounding box center [40, 220] width 75 height 21
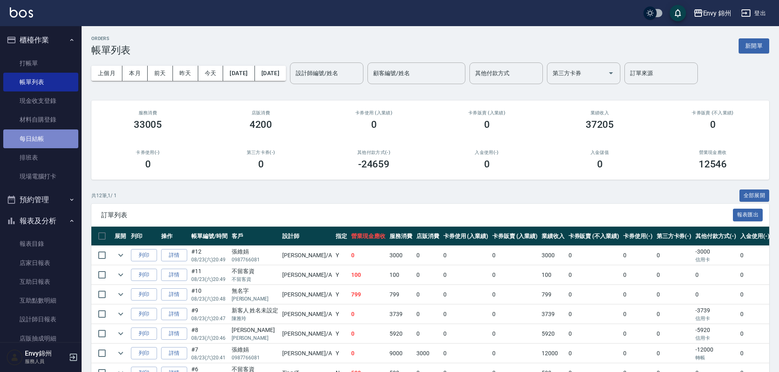
click at [46, 141] on link "每日結帳" at bounding box center [40, 138] width 75 height 19
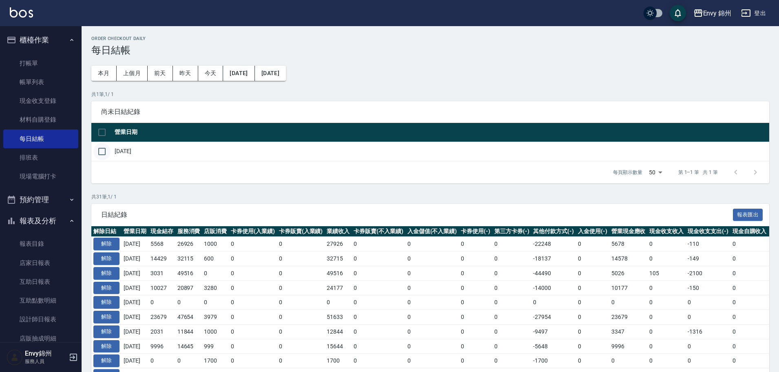
click at [101, 153] on input "checkbox" at bounding box center [101, 151] width 17 height 17
checkbox input "true"
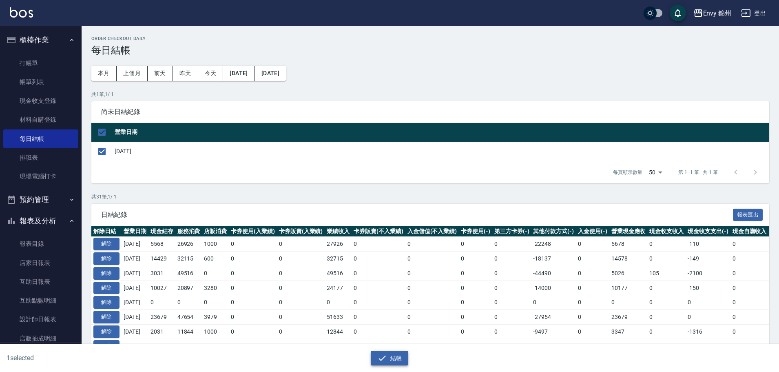
click at [405, 357] on button "結帳" at bounding box center [390, 357] width 38 height 15
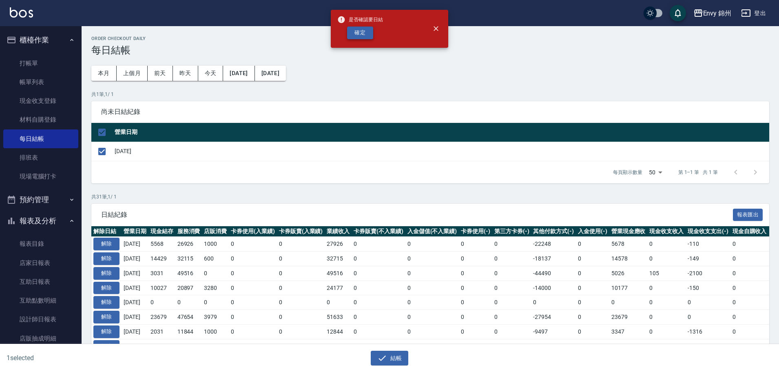
click at [358, 31] on button "確定" at bounding box center [360, 33] width 26 height 13
checkbox input "false"
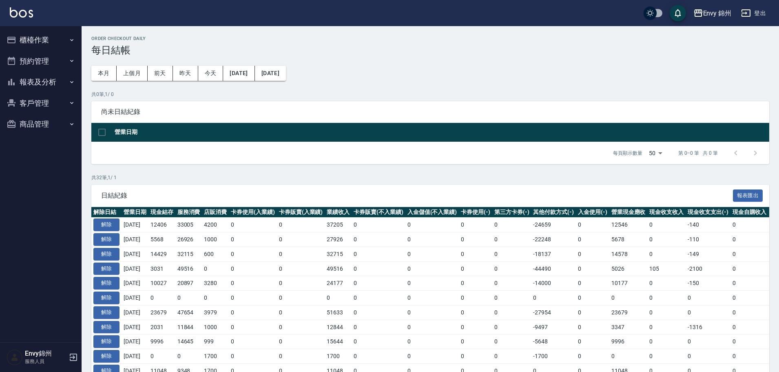
click at [742, 3] on div "Envy 錦州 登出" at bounding box center [389, 13] width 779 height 26
click at [750, 13] on icon "button" at bounding box center [745, 12] width 9 height 7
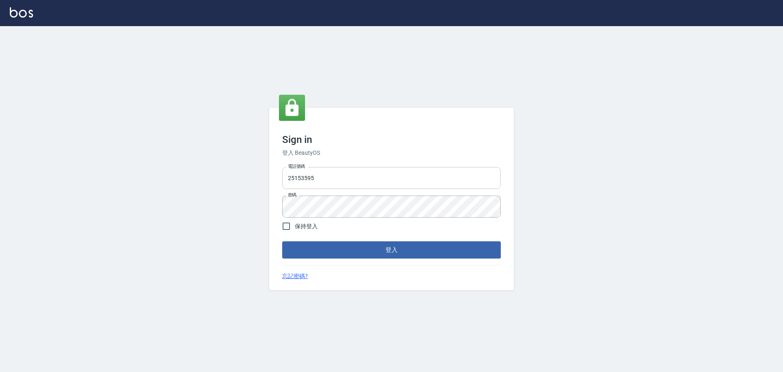
click at [382, 161] on div "Sign in 登入 BeautyOS 電話號碼 [PHONE_NUMBER] 電話號碼 密碼 密碼 保持登入 登入 忘記密碼?" at bounding box center [391, 199] width 245 height 183
click at [373, 173] on input "25153595" at bounding box center [391, 178] width 219 height 22
type input "9990001234567"
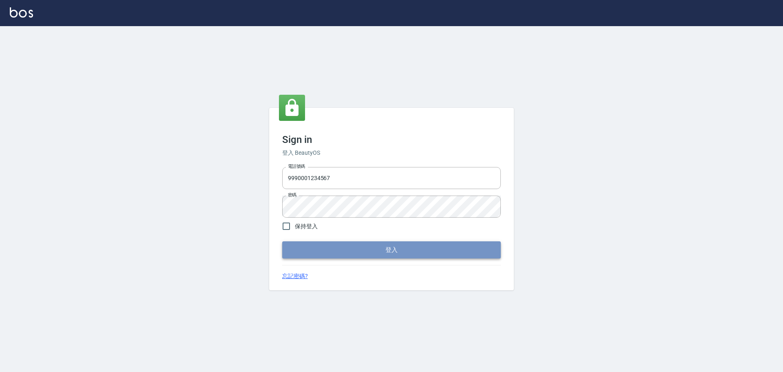
click at [372, 248] on button "登入" at bounding box center [391, 249] width 219 height 17
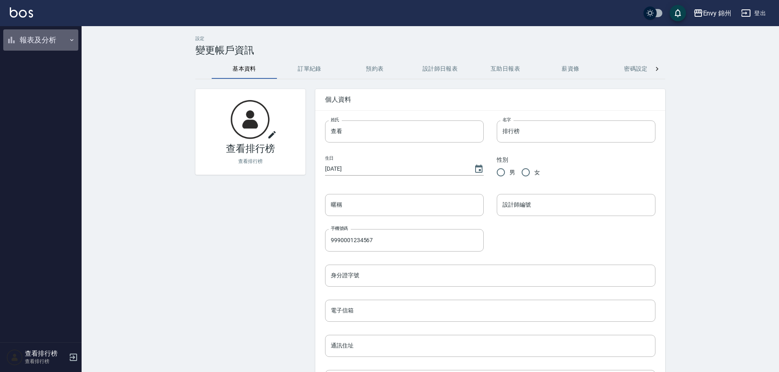
click at [57, 37] on button "報表及分析" at bounding box center [40, 39] width 75 height 21
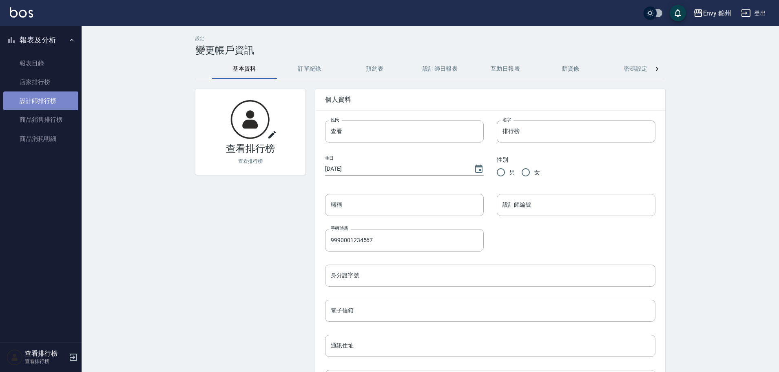
click at [49, 101] on link "設計師排行榜" at bounding box center [40, 100] width 75 height 19
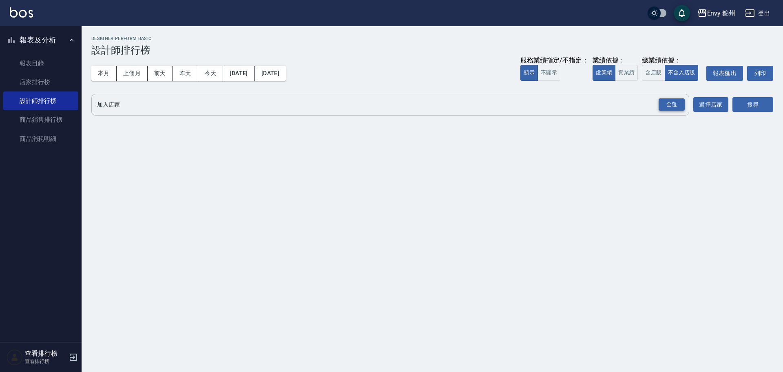
click at [662, 104] on div "全選" at bounding box center [672, 104] width 26 height 13
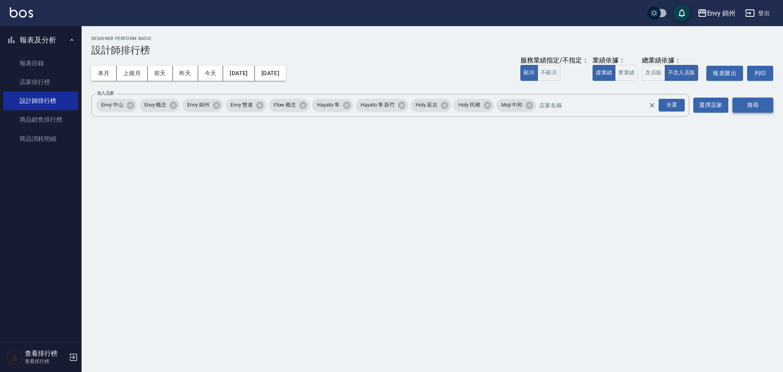
click at [758, 108] on button "搜尋" at bounding box center [752, 104] width 41 height 15
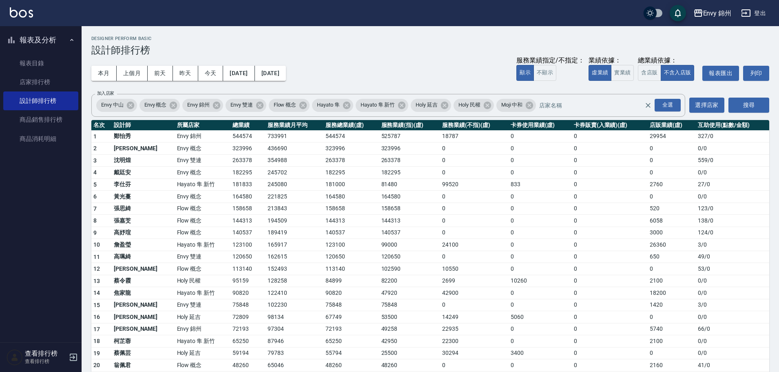
scroll to position [82, 0]
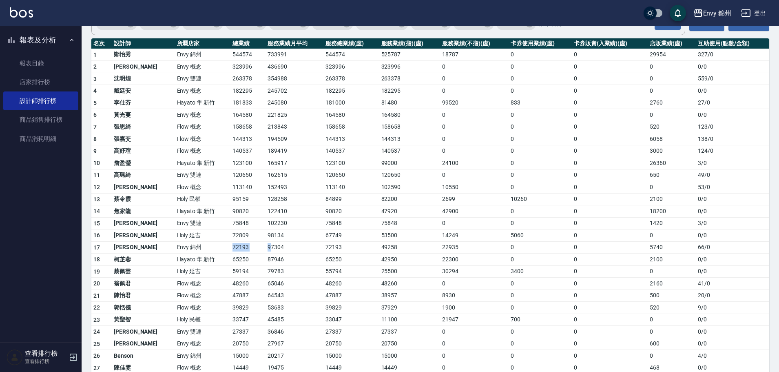
drag, startPoint x: 190, startPoint y: 246, endPoint x: 245, endPoint y: 249, distance: 55.1
click at [245, 249] on tr "17 潘昀廷 Envy 錦州 72193 97304 72193 49258 22935 0 0 5740 66 / 0" at bounding box center [430, 247] width 678 height 12
drag, startPoint x: 189, startPoint y: 127, endPoint x: 237, endPoint y: 126, distance: 48.1
click at [237, 126] on tr "7 張思綺 Flow 概念 158658 213843 158658 158658 0 0 0 520 123 / 0" at bounding box center [430, 127] width 678 height 12
click at [230, 205] on td "90820" at bounding box center [247, 211] width 35 height 12
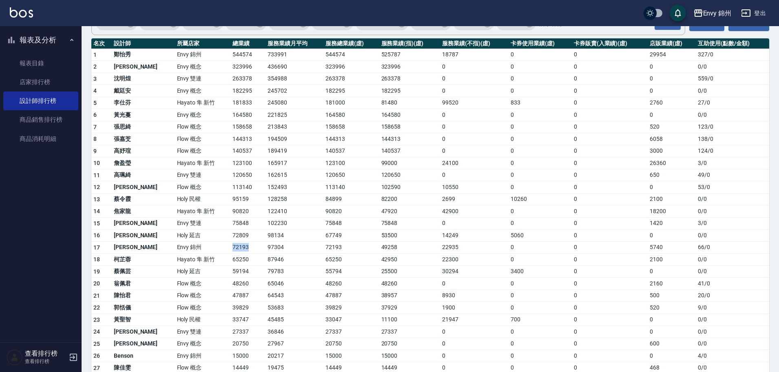
drag, startPoint x: 205, startPoint y: 241, endPoint x: 239, endPoint y: 244, distance: 33.6
click at [237, 244] on td "72193" at bounding box center [247, 247] width 35 height 12
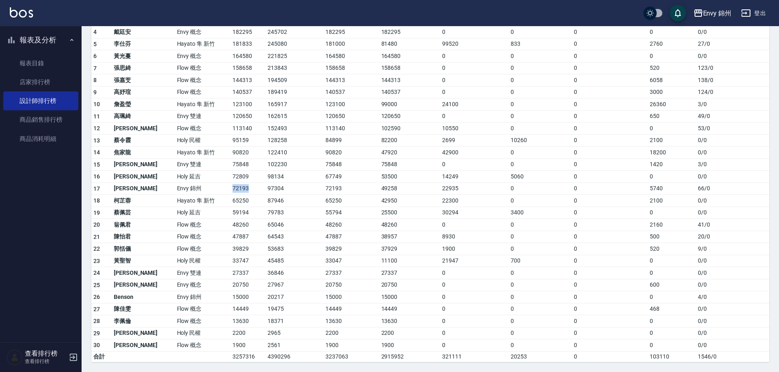
click at [230, 188] on td "72193" at bounding box center [247, 188] width 35 height 12
drag, startPoint x: 245, startPoint y: 186, endPoint x: 350, endPoint y: 188, distance: 104.4
click at [344, 189] on tr "17 潘昀廷 Envy 錦州 72193 97304 72193 49258 22935 0 0 5740 66 / 0" at bounding box center [430, 188] width 678 height 12
click at [379, 188] on td "49258" at bounding box center [409, 188] width 61 height 12
drag, startPoint x: 327, startPoint y: 191, endPoint x: 421, endPoint y: 192, distance: 94.2
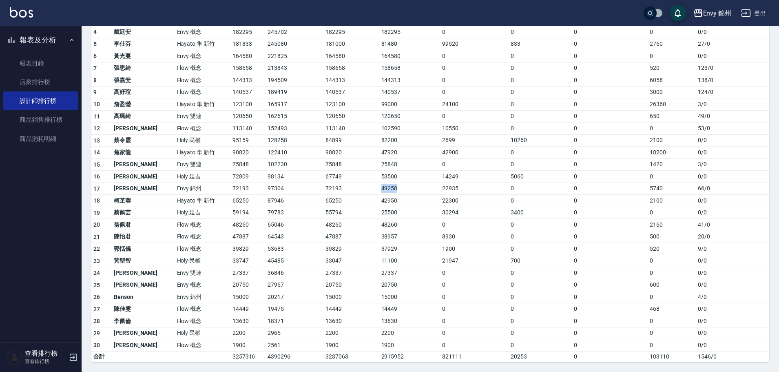
click at [421, 192] on tr "17 潘昀廷 Envy 錦州 72193 97304 72193 49258 22935 0 0 5740 66 / 0" at bounding box center [430, 188] width 678 height 12
click at [416, 189] on td "49258" at bounding box center [409, 188] width 61 height 12
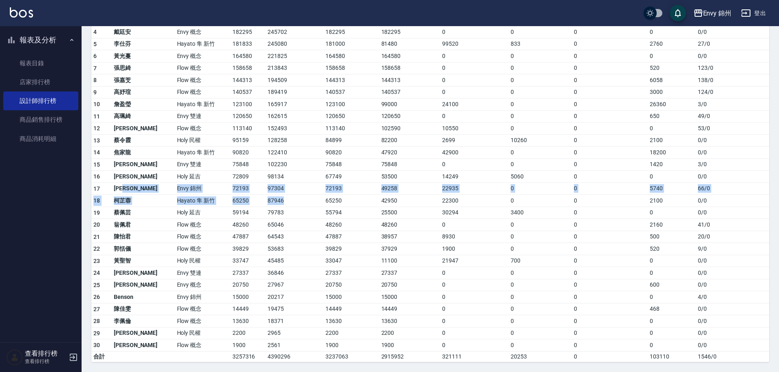
drag, startPoint x: 139, startPoint y: 188, endPoint x: 277, endPoint y: 197, distance: 137.7
click at [277, 197] on tbody "1 鄭怡秀 Envy 錦州 544574 733991 544574 525787 18787 0 0 29954 327 / 0 2 王文嘉 Envy 概念…" at bounding box center [430, 176] width 678 height 372
click at [274, 190] on td "97304" at bounding box center [294, 188] width 58 height 12
drag, startPoint x: 139, startPoint y: 184, endPoint x: 280, endPoint y: 187, distance: 140.7
click at [280, 187] on tr "17 潘昀廷 Envy 錦州 72193 97304 72193 49258 22935 0 0 5740 66 / 0" at bounding box center [430, 188] width 678 height 12
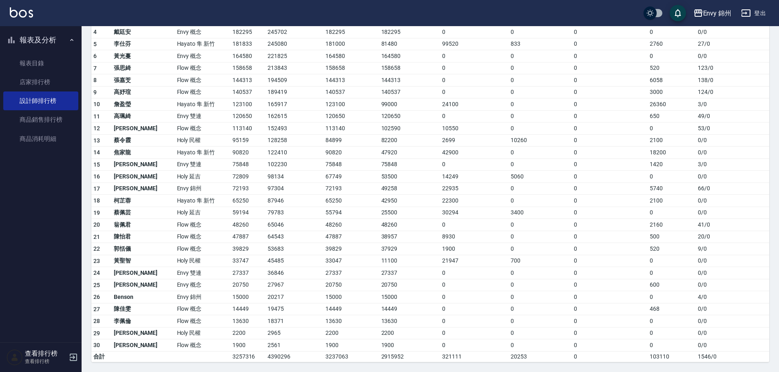
click at [189, 181] on td "Holy 延吉" at bounding box center [202, 176] width 55 height 12
drag, startPoint x: 198, startPoint y: 186, endPoint x: 270, endPoint y: 183, distance: 71.8
click at [263, 185] on tr "17 潘昀廷 Envy 錦州 72193 97304 72193 49258 22935 0 0 5740 66 / 0" at bounding box center [430, 188] width 678 height 12
click at [279, 182] on td "98134" at bounding box center [294, 176] width 58 height 12
drag, startPoint x: 144, startPoint y: 189, endPoint x: 676, endPoint y: 188, distance: 531.8
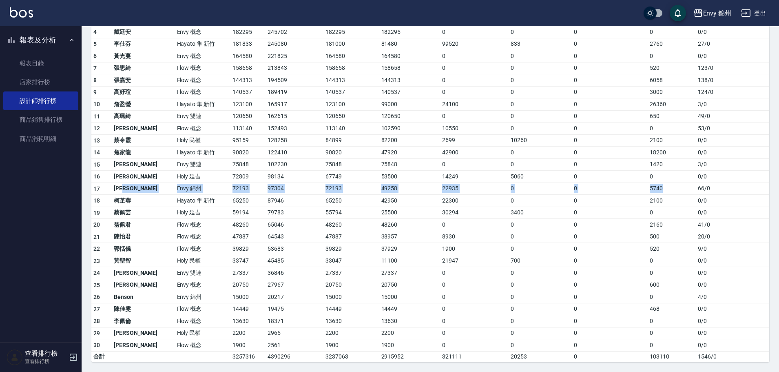
click at [676, 188] on tr "17 潘昀廷 Envy 錦州 72193 97304 72193 49258 22935 0 0 5740 66 / 0" at bounding box center [430, 188] width 678 height 12
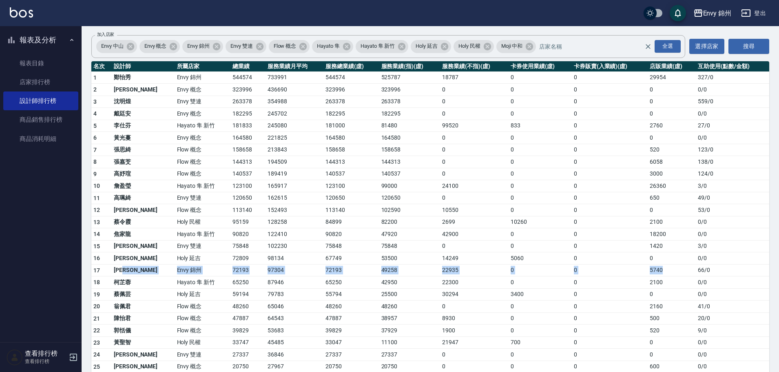
scroll to position [18, 0]
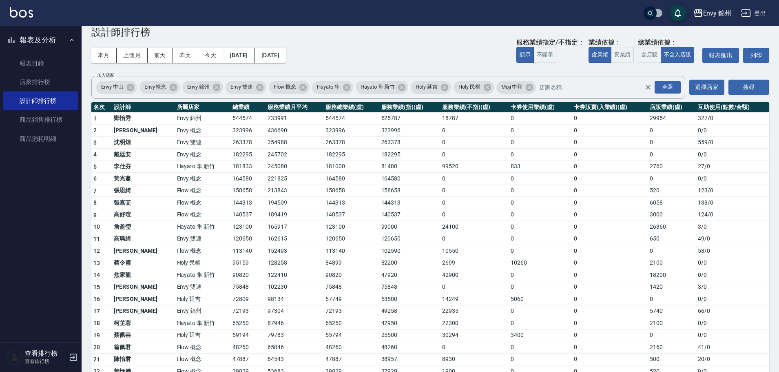
click at [332, 246] on td "113140" at bounding box center [350, 251] width 55 height 12
click at [746, 15] on icon "button" at bounding box center [746, 13] width 10 height 10
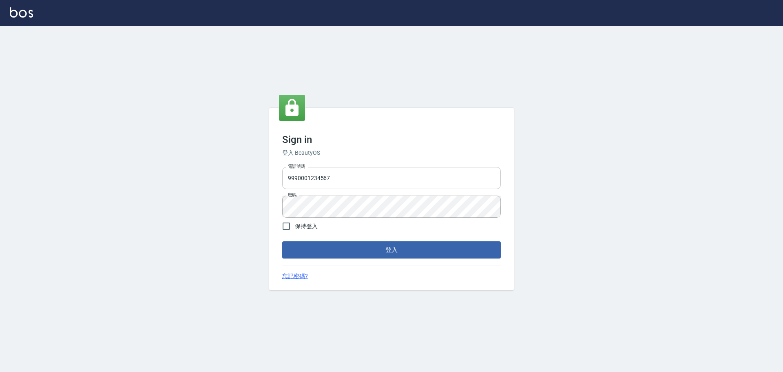
click at [355, 174] on input "9990001234567" at bounding box center [391, 178] width 219 height 22
type input "25153595"
click at [400, 253] on button "登入" at bounding box center [391, 249] width 219 height 17
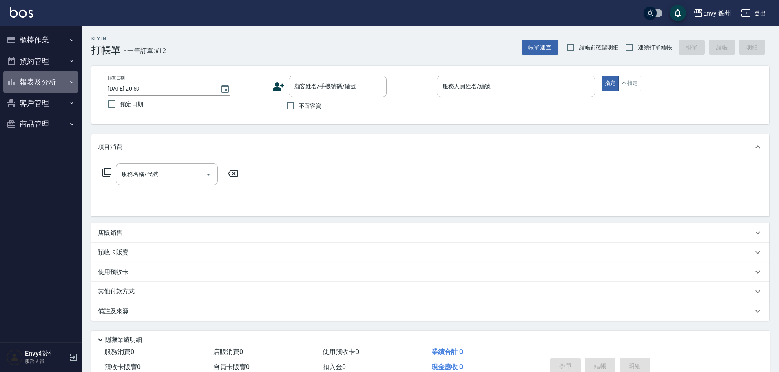
drag, startPoint x: 50, startPoint y: 77, endPoint x: 48, endPoint y: 81, distance: 4.2
click at [48, 81] on button "報表及分析" at bounding box center [40, 81] width 75 height 21
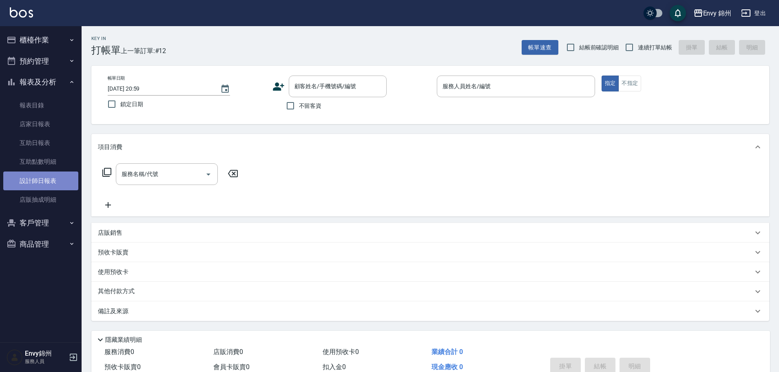
click at [38, 184] on link "設計師日報表" at bounding box center [40, 180] width 75 height 19
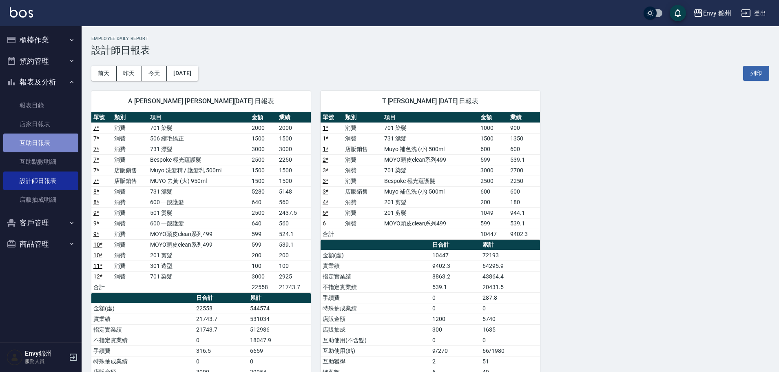
click at [29, 134] on link "互助日報表" at bounding box center [40, 142] width 75 height 19
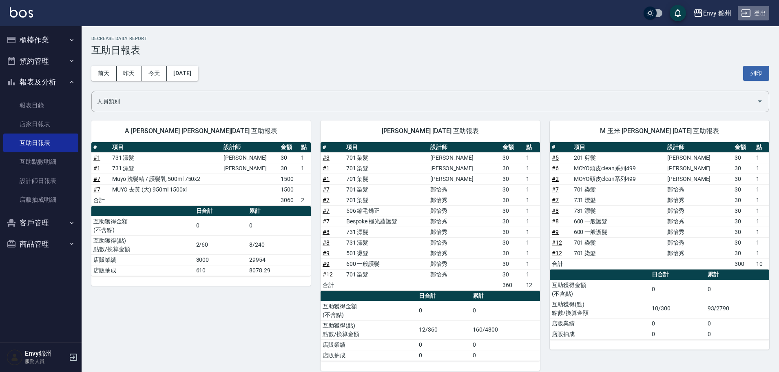
click at [757, 11] on button "登出" at bounding box center [753, 13] width 31 height 15
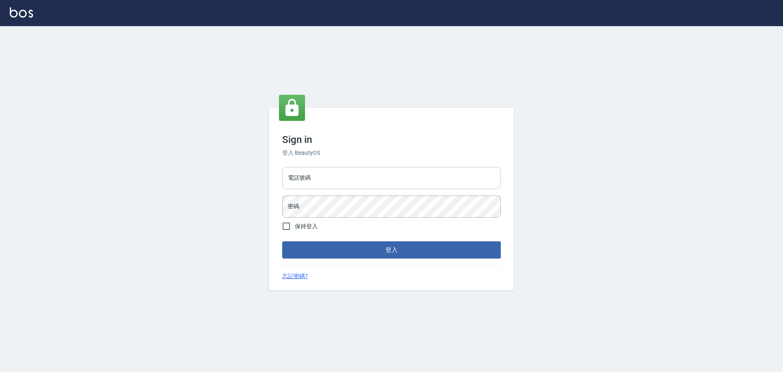
click at [343, 176] on input "電話號碼" at bounding box center [391, 178] width 219 height 22
click at [338, 176] on input "25153595" at bounding box center [391, 178] width 219 height 22
type input "9990001234567"
click at [430, 251] on button "登入" at bounding box center [391, 249] width 219 height 17
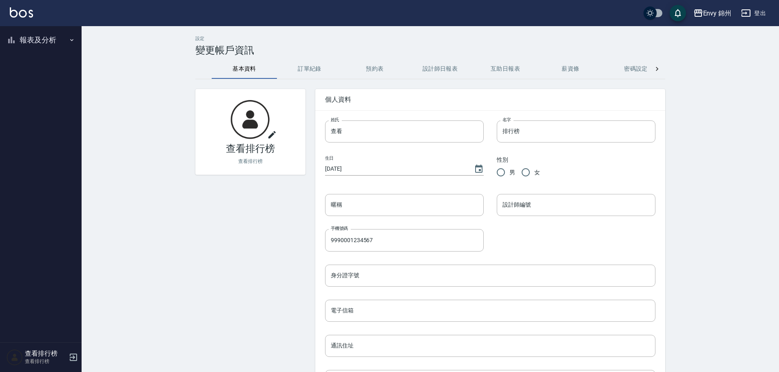
click at [31, 35] on button "報表及分析" at bounding box center [40, 39] width 75 height 21
click at [55, 84] on link "店家排行榜" at bounding box center [40, 82] width 75 height 19
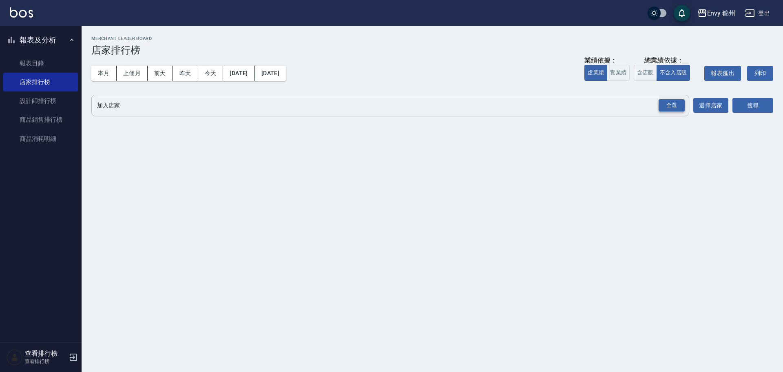
click at [676, 106] on div "全選" at bounding box center [672, 105] width 26 height 13
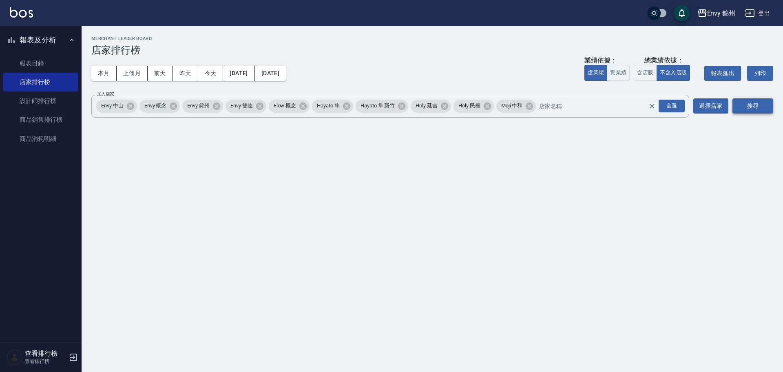
click at [743, 109] on button "搜尋" at bounding box center [752, 105] width 41 height 15
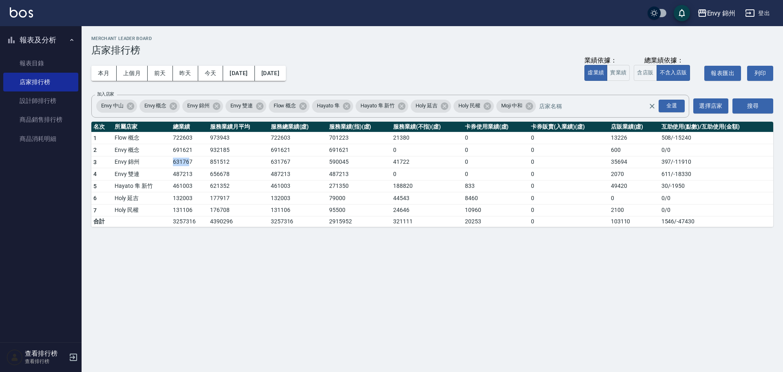
drag, startPoint x: 172, startPoint y: 162, endPoint x: 189, endPoint y: 164, distance: 16.8
click at [189, 164] on td "631767" at bounding box center [189, 162] width 37 height 12
click at [216, 170] on td "656678" at bounding box center [238, 174] width 61 height 12
drag, startPoint x: 192, startPoint y: 177, endPoint x: 206, endPoint y: 177, distance: 13.5
click at [206, 177] on tr "4 Envy 雙連 487213 656678 487213 487213 0 0 0 2070 611 / -18330" at bounding box center [432, 174] width 682 height 12
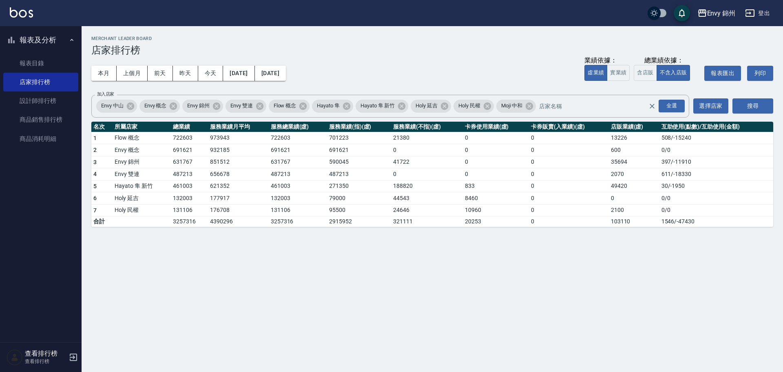
click at [221, 194] on td "177917" at bounding box center [238, 198] width 61 height 12
drag, startPoint x: 212, startPoint y: 187, endPoint x: 219, endPoint y: 187, distance: 7.3
click at [219, 187] on td "621352" at bounding box center [238, 186] width 61 height 12
click at [221, 186] on td "621352" at bounding box center [238, 186] width 61 height 12
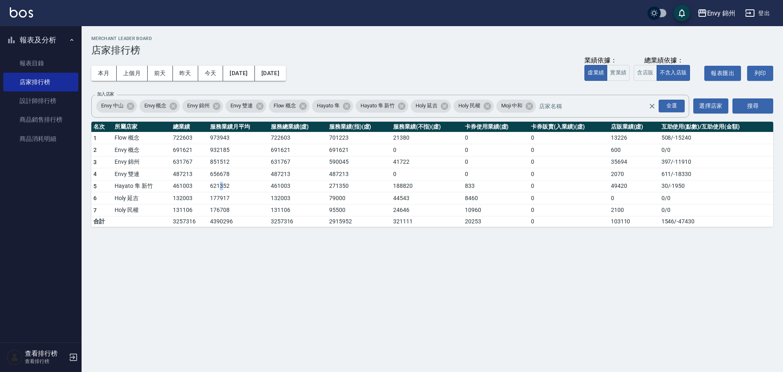
click at [221, 186] on td "621352" at bounding box center [238, 186] width 61 height 12
click at [212, 74] on button "今天" at bounding box center [210, 73] width 25 height 15
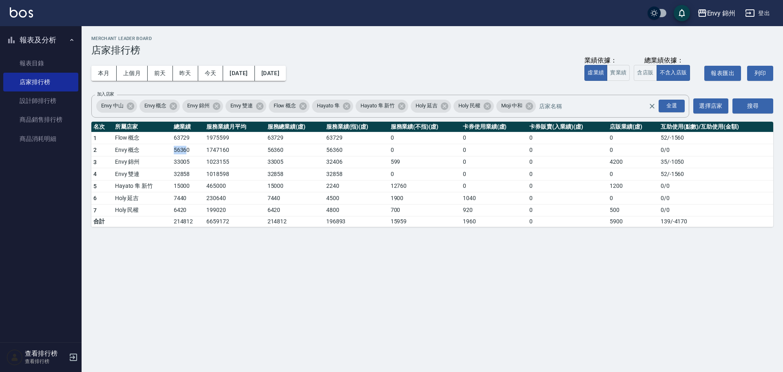
drag, startPoint x: 168, startPoint y: 150, endPoint x: 186, endPoint y: 150, distance: 17.9
click at [186, 150] on tr "2 Envy 概念 56360 1747160 56360 56360 0 0 0 0 0 / 0" at bounding box center [432, 150] width 682 height 12
click at [188, 149] on td "56360" at bounding box center [188, 150] width 33 height 12
drag, startPoint x: 173, startPoint y: 164, endPoint x: 188, endPoint y: 163, distance: 14.7
click at [188, 163] on td "33005" at bounding box center [188, 162] width 33 height 12
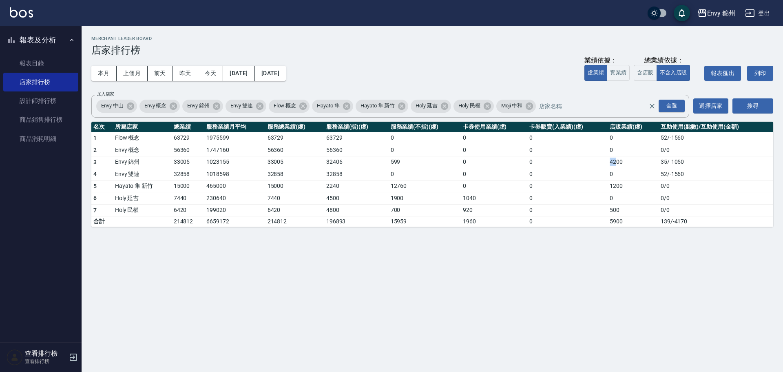
drag, startPoint x: 596, startPoint y: 162, endPoint x: 617, endPoint y: 160, distance: 20.9
click at [617, 160] on tr "3 [GEOGRAPHIC_DATA] 1023155 33005 32406 599 0 0 4200 35 / -1050" at bounding box center [432, 162] width 682 height 12
click at [197, 161] on td "33005" at bounding box center [188, 162] width 33 height 12
drag, startPoint x: 171, startPoint y: 188, endPoint x: 182, endPoint y: 190, distance: 11.1
click at [182, 190] on td "15000" at bounding box center [188, 186] width 33 height 12
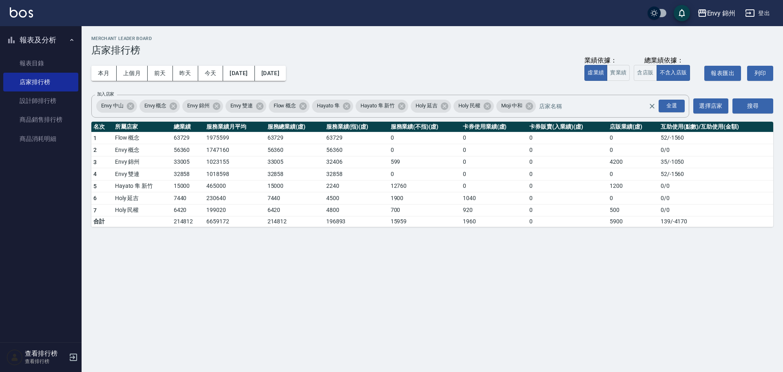
click at [189, 189] on td "15000" at bounding box center [188, 186] width 33 height 12
drag, startPoint x: 189, startPoint y: 189, endPoint x: 181, endPoint y: 189, distance: 8.2
click at [181, 189] on td "15000" at bounding box center [188, 186] width 33 height 12
click at [183, 187] on td "15000" at bounding box center [188, 186] width 33 height 12
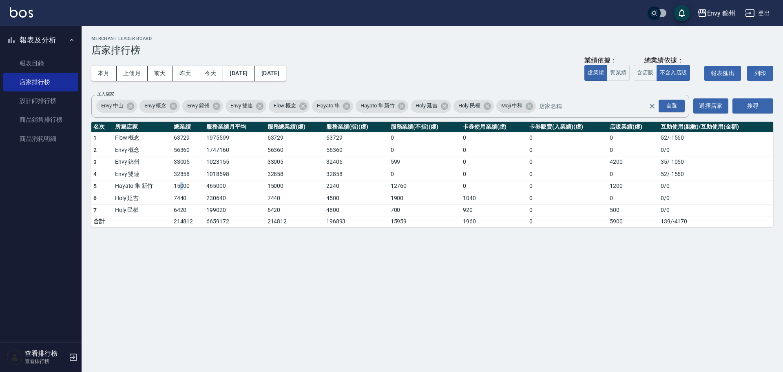
click at [183, 187] on td "15000" at bounding box center [188, 186] width 33 height 12
click at [106, 77] on button "本月" at bounding box center [103, 73] width 25 height 15
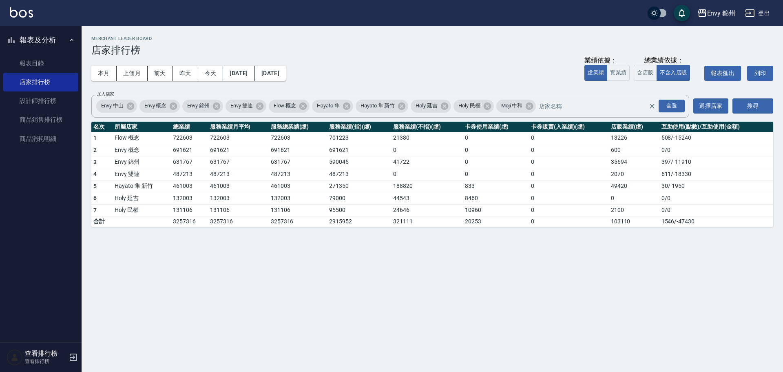
click at [286, 73] on button "[DATE]" at bounding box center [270, 73] width 31 height 15
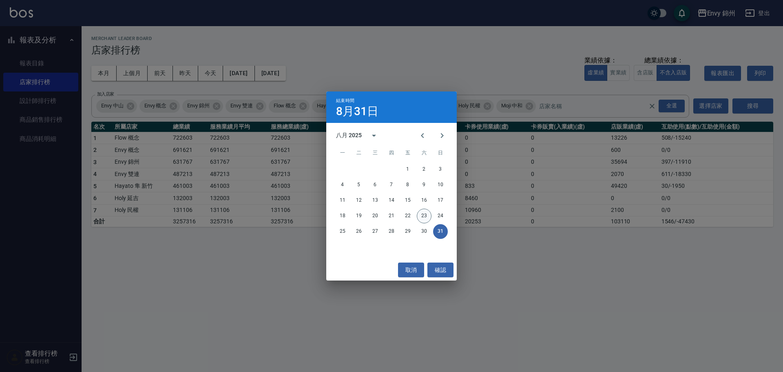
click at [431, 215] on button "23" at bounding box center [424, 215] width 15 height 15
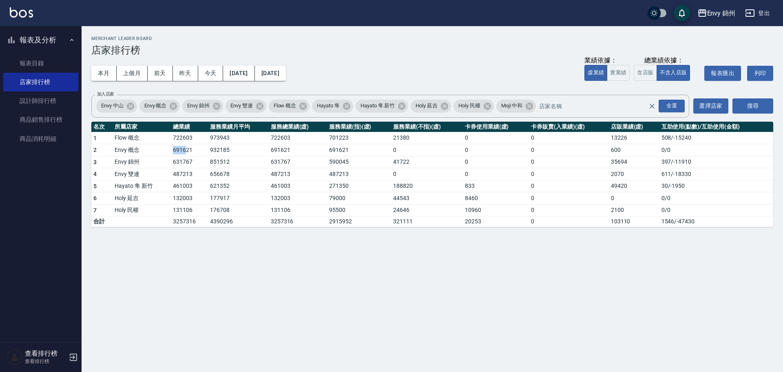
drag, startPoint x: 169, startPoint y: 150, endPoint x: 185, endPoint y: 150, distance: 15.9
click at [185, 150] on tr "2 Envy 概念 691621 932185 691621 691621 0 0 0 600 0 / 0" at bounding box center [432, 150] width 682 height 12
drag, startPoint x: 600, startPoint y: 163, endPoint x: 631, endPoint y: 163, distance: 31.0
click at [631, 163] on tr "3 [GEOGRAPHIC_DATA] 851512 631767 590045 41722 0 0 35694 397 / -11910" at bounding box center [432, 162] width 682 height 12
click at [636, 163] on td "35694" at bounding box center [634, 162] width 51 height 12
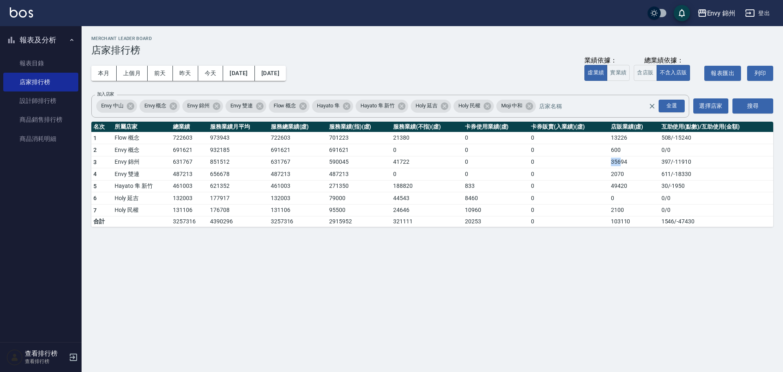
drag, startPoint x: 603, startPoint y: 161, endPoint x: 620, endPoint y: 161, distance: 17.6
click at [620, 161] on tr "3 [GEOGRAPHIC_DATA] 851512 631767 590045 41722 0 0 35694 397 / -11910" at bounding box center [432, 162] width 682 height 12
drag, startPoint x: 179, startPoint y: 166, endPoint x: 190, endPoint y: 166, distance: 11.0
click at [190, 166] on tr "3 [GEOGRAPHIC_DATA] 851512 631767 590045 41722 0 0 35694 397 / -11910" at bounding box center [432, 162] width 682 height 12
click at [188, 168] on td "631767" at bounding box center [189, 162] width 37 height 12
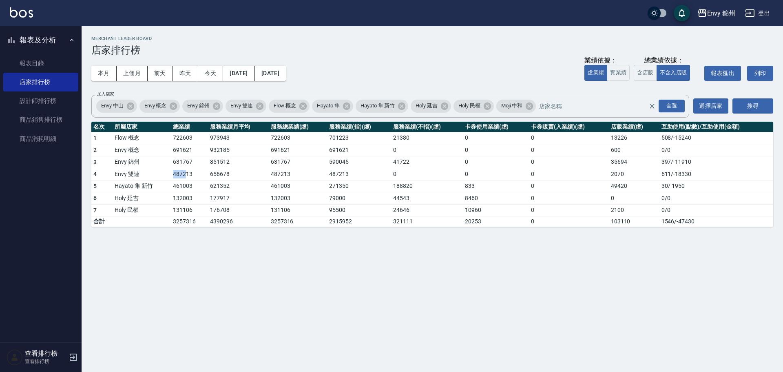
drag, startPoint x: 166, startPoint y: 173, endPoint x: 186, endPoint y: 174, distance: 19.6
click at [186, 174] on tr "4 Envy 雙連 487213 656678 487213 487213 0 0 0 2070 611 / -18330" at bounding box center [432, 174] width 682 height 12
click at [196, 177] on td "487213" at bounding box center [189, 174] width 37 height 12
click at [33, 103] on link "設計師排行榜" at bounding box center [40, 100] width 75 height 19
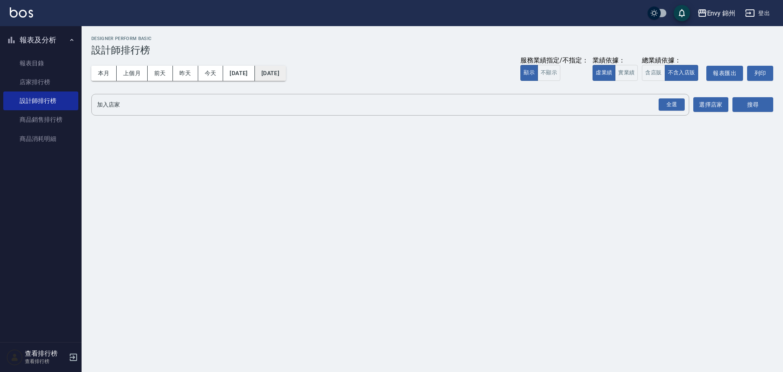
click at [286, 73] on button "[DATE]" at bounding box center [270, 73] width 31 height 15
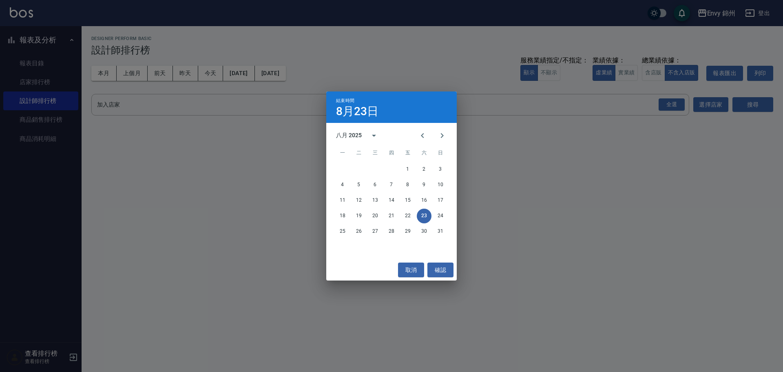
click at [665, 106] on div "結束時間 [DATE] 八月 2025 一 二 三 四 五 六 日 1 2 3 4 5 6 7 8 9 10 11 12 13 14 15 16 17 18 …" at bounding box center [391, 186] width 783 height 372
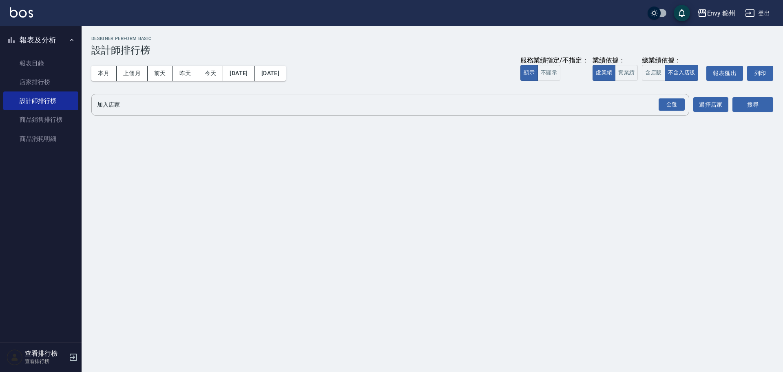
click at [666, 106] on div "全選" at bounding box center [672, 104] width 26 height 13
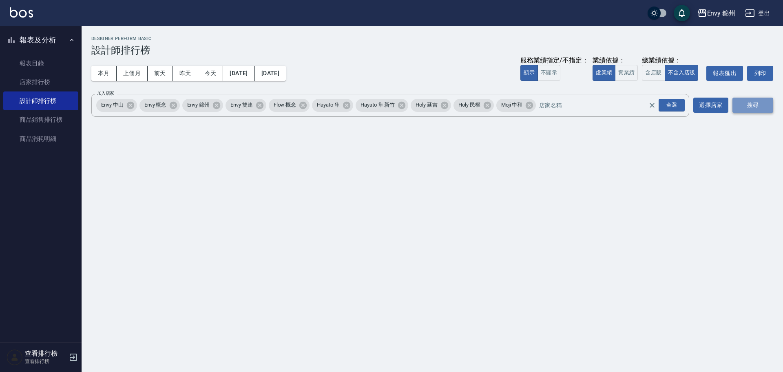
click at [743, 106] on button "搜尋" at bounding box center [752, 104] width 41 height 15
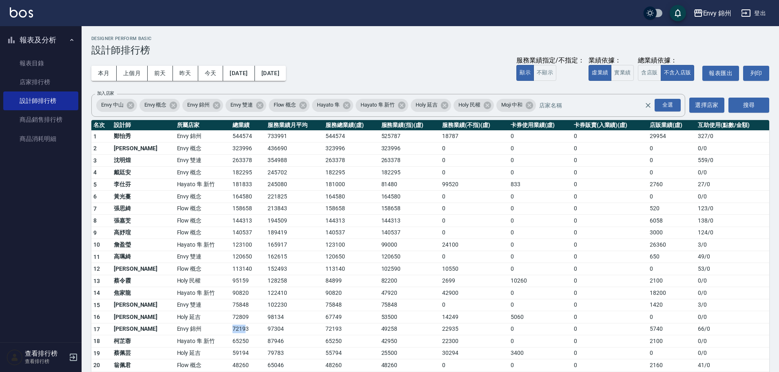
drag, startPoint x: 203, startPoint y: 326, endPoint x: 218, endPoint y: 326, distance: 15.1
click at [230, 326] on td "72193" at bounding box center [247, 329] width 35 height 12
drag, startPoint x: 239, startPoint y: 328, endPoint x: 259, endPoint y: 331, distance: 20.2
click at [259, 331] on tr "17 [PERSON_NAME] [GEOGRAPHIC_DATA] 97304 72193 49258 22935 0 0 5740 66 / 0" at bounding box center [430, 329] width 678 height 12
click at [230, 327] on td "72193" at bounding box center [247, 329] width 35 height 12
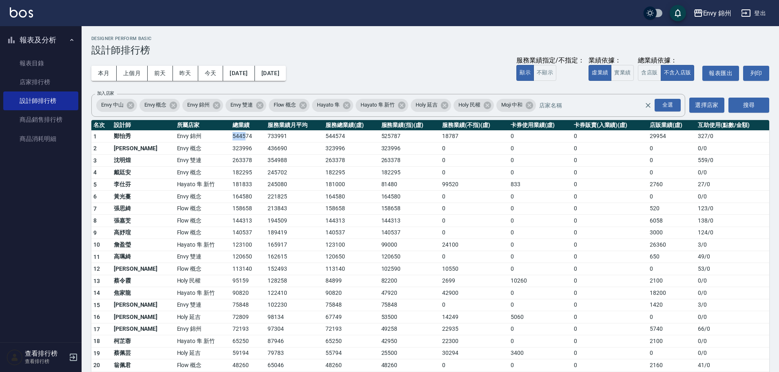
drag, startPoint x: 201, startPoint y: 137, endPoint x: 217, endPoint y: 137, distance: 15.1
click at [217, 137] on tr "1 [PERSON_NAME][GEOGRAPHIC_DATA] 733991 544574 525787 18787 0 0 29954 327 / 0" at bounding box center [430, 136] width 678 height 12
click at [230, 137] on td "544574" at bounding box center [247, 136] width 35 height 12
drag, startPoint x: 200, startPoint y: 132, endPoint x: 217, endPoint y: 138, distance: 17.8
click at [217, 138] on tr "1 [PERSON_NAME][GEOGRAPHIC_DATA] 733991 544574 525787 18787 0 0 29954 327 / 0" at bounding box center [430, 136] width 678 height 12
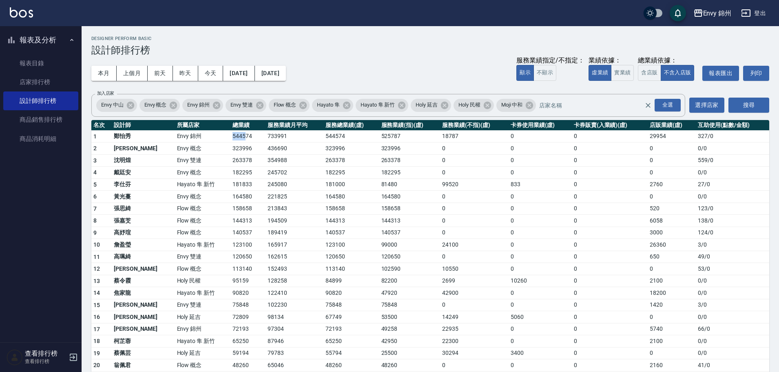
click at [230, 138] on td "544574" at bounding box center [247, 136] width 35 height 12
drag, startPoint x: 201, startPoint y: 137, endPoint x: 229, endPoint y: 140, distance: 28.8
click at [229, 140] on tr "1 [PERSON_NAME][GEOGRAPHIC_DATA] 733991 544574 525787 18787 0 0 29954 327 / 0" at bounding box center [430, 136] width 678 height 12
click at [230, 140] on td "544574" at bounding box center [247, 136] width 35 height 12
drag, startPoint x: 194, startPoint y: 332, endPoint x: 215, endPoint y: 330, distance: 21.3
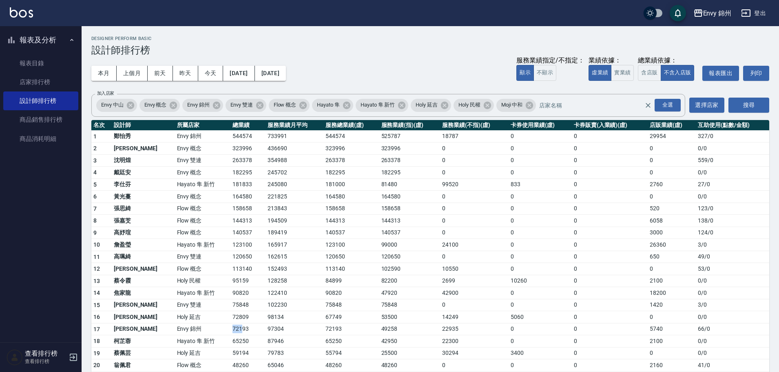
click at [215, 330] on tr "17 [PERSON_NAME] [GEOGRAPHIC_DATA] 97304 72193 49258 22935 0 0 5740 66 / 0" at bounding box center [430, 329] width 678 height 12
click at [230, 330] on td "72193" at bounding box center [247, 329] width 35 height 12
drag, startPoint x: 204, startPoint y: 327, endPoint x: 211, endPoint y: 327, distance: 7.0
click at [230, 327] on td "72193" at bounding box center [247, 329] width 35 height 12
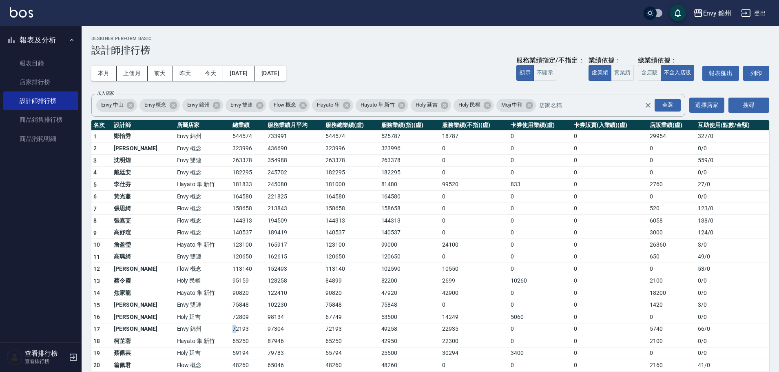
click at [230, 326] on td "72193" at bounding box center [247, 329] width 35 height 12
drag, startPoint x: 637, startPoint y: 134, endPoint x: 648, endPoint y: 134, distance: 11.0
click at [648, 134] on tr "1 [PERSON_NAME][GEOGRAPHIC_DATA] 733991 544574 525787 18787 0 0 29954 327 / 0" at bounding box center [430, 136] width 678 height 12
click at [230, 137] on td "544574" at bounding box center [247, 136] width 35 height 12
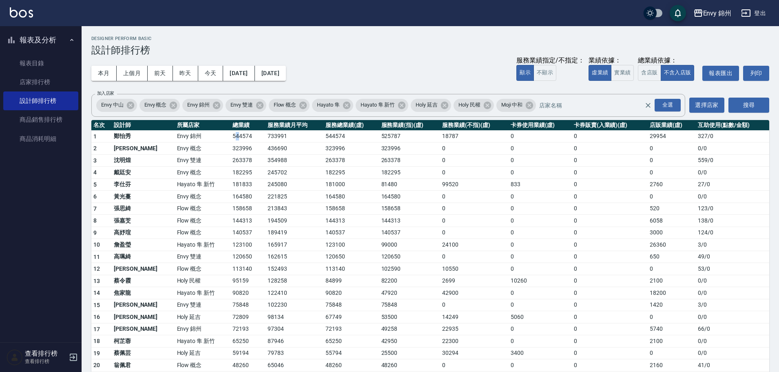
click at [230, 137] on td "544574" at bounding box center [247, 136] width 35 height 12
click at [230, 136] on td "544574" at bounding box center [247, 136] width 35 height 12
drag, startPoint x: 205, startPoint y: 135, endPoint x: 215, endPoint y: 136, distance: 9.8
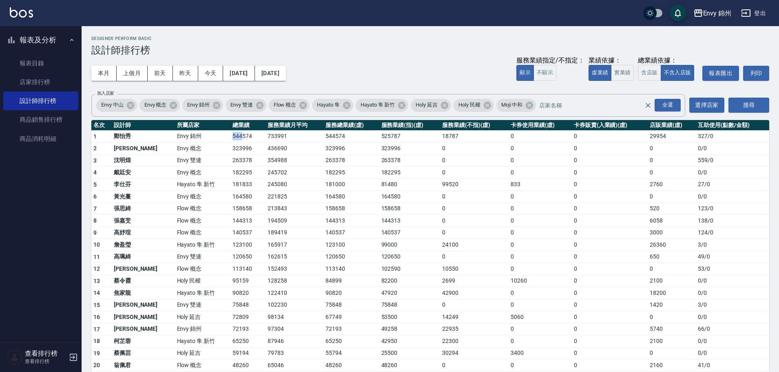
click at [230, 136] on td "544574" at bounding box center [247, 136] width 35 height 12
click at [230, 137] on td "544574" at bounding box center [247, 136] width 35 height 12
drag, startPoint x: 199, startPoint y: 136, endPoint x: 240, endPoint y: 137, distance: 40.8
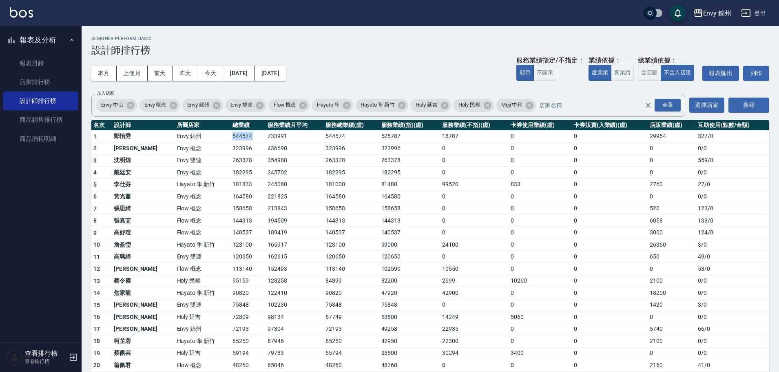
click at [240, 137] on tr "1 [PERSON_NAME][GEOGRAPHIC_DATA] 733991 544574 525787 18787 0 0 29954 327 / 0" at bounding box center [430, 136] width 678 height 12
click at [237, 137] on td "544574" at bounding box center [247, 136] width 35 height 12
drag, startPoint x: 237, startPoint y: 137, endPoint x: 252, endPoint y: 136, distance: 14.3
click at [252, 136] on tr "1 [PERSON_NAME][GEOGRAPHIC_DATA] 733991 544574 525787 18787 0 0 29954 327 / 0" at bounding box center [430, 136] width 678 height 12
click at [265, 135] on td "733991" at bounding box center [294, 136] width 58 height 12
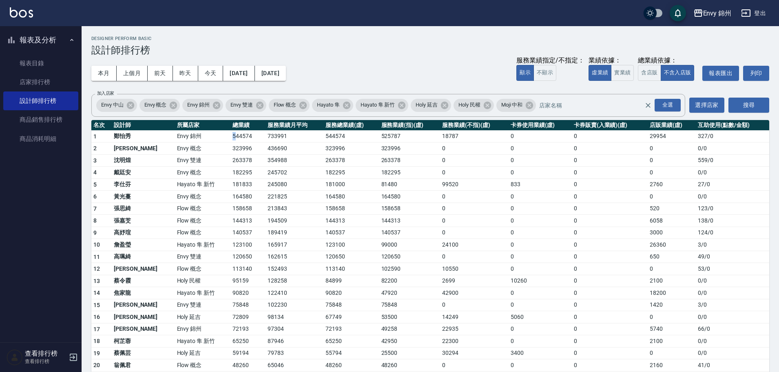
drag, startPoint x: 202, startPoint y: 139, endPoint x: 208, endPoint y: 138, distance: 5.3
click at [208, 138] on tr "1 [PERSON_NAME][GEOGRAPHIC_DATA] 733991 544574 525787 18787 0 0 29954 327 / 0" at bounding box center [430, 136] width 678 height 12
click at [230, 138] on td "544574" at bounding box center [247, 136] width 35 height 12
click at [230, 135] on td "544574" at bounding box center [247, 136] width 35 height 12
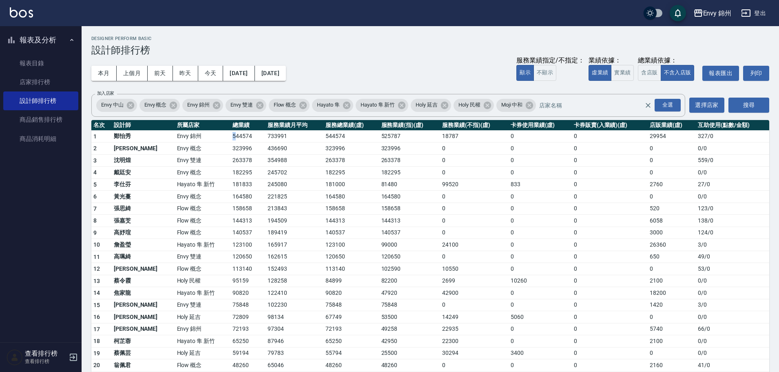
click at [230, 135] on td "544574" at bounding box center [247, 136] width 35 height 12
click at [230, 137] on td "544574" at bounding box center [247, 136] width 35 height 12
drag, startPoint x: 206, startPoint y: 137, endPoint x: 224, endPoint y: 137, distance: 18.4
click at [230, 137] on td "544574" at bounding box center [247, 136] width 35 height 12
click at [230, 135] on td "544574" at bounding box center [247, 136] width 35 height 12
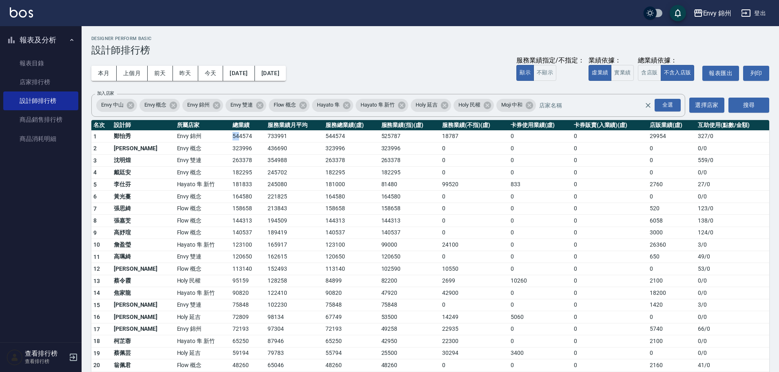
drag, startPoint x: 199, startPoint y: 136, endPoint x: 210, endPoint y: 136, distance: 11.4
click at [210, 136] on tr "1 [PERSON_NAME][GEOGRAPHIC_DATA] 733991 544574 525787 18787 0 0 29954 327 / 0" at bounding box center [430, 136] width 678 height 12
click at [230, 136] on td "544574" at bounding box center [247, 136] width 35 height 12
click at [230, 135] on td "544574" at bounding box center [247, 136] width 35 height 12
click at [323, 133] on td "544574" at bounding box center [350, 136] width 55 height 12
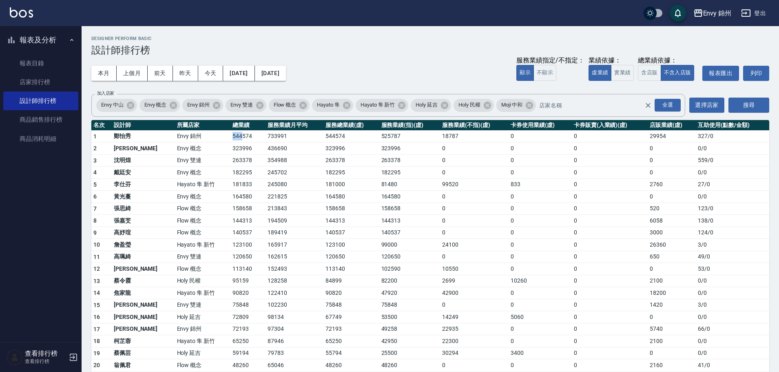
drag, startPoint x: 205, startPoint y: 138, endPoint x: 215, endPoint y: 138, distance: 9.4
click at [230, 138] on td "544574" at bounding box center [247, 136] width 35 height 12
drag, startPoint x: 206, startPoint y: 135, endPoint x: 212, endPoint y: 137, distance: 5.8
click at [230, 137] on td "544574" at bounding box center [247, 136] width 35 height 12
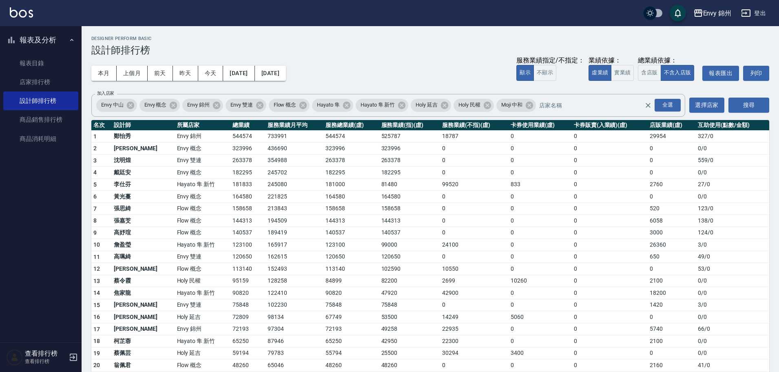
click at [230, 137] on td "544574" at bounding box center [247, 136] width 35 height 12
click at [206, 137] on tr "1 [PERSON_NAME][GEOGRAPHIC_DATA] 733991 544574 525787 18787 0 0 29954 327 / 0" at bounding box center [430, 136] width 678 height 12
click at [230, 137] on td "544574" at bounding box center [247, 136] width 35 height 12
drag, startPoint x: 204, startPoint y: 136, endPoint x: 212, endPoint y: 136, distance: 8.2
click at [230, 136] on td "544574" at bounding box center [247, 136] width 35 height 12
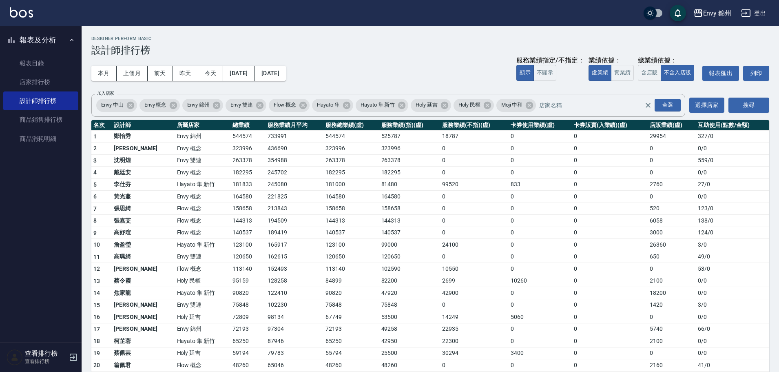
click at [230, 137] on td "544574" at bounding box center [247, 136] width 35 height 12
drag, startPoint x: 201, startPoint y: 136, endPoint x: 207, endPoint y: 136, distance: 5.3
click at [207, 136] on tr "1 [PERSON_NAME][GEOGRAPHIC_DATA] 733991 544574 525787 18787 0 0 29954 327 / 0" at bounding box center [430, 136] width 678 height 12
click at [230, 134] on td "544574" at bounding box center [247, 136] width 35 height 12
drag, startPoint x: 200, startPoint y: 136, endPoint x: 211, endPoint y: 137, distance: 11.0
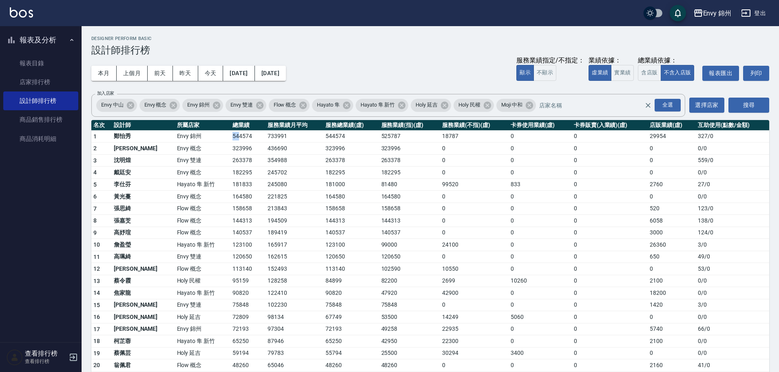
click at [211, 137] on tr "1 [PERSON_NAME][GEOGRAPHIC_DATA] 733991 544574 525787 18787 0 0 29954 327 / 0" at bounding box center [430, 136] width 678 height 12
click at [230, 137] on td "544574" at bounding box center [247, 136] width 35 height 12
drag, startPoint x: 205, startPoint y: 136, endPoint x: 209, endPoint y: 135, distance: 4.1
click at [230, 135] on td "544574" at bounding box center [247, 136] width 35 height 12
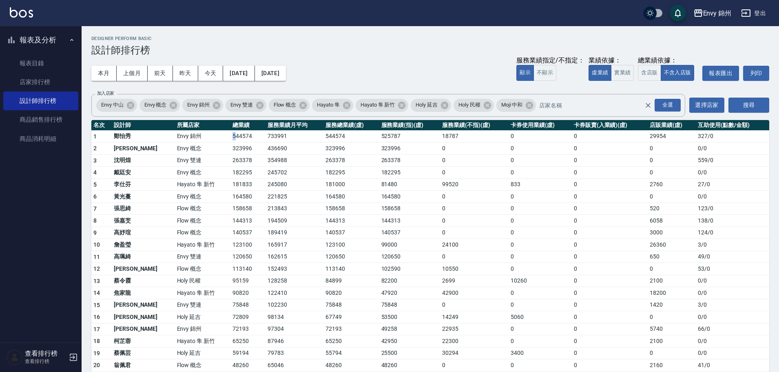
drag, startPoint x: 202, startPoint y: 136, endPoint x: 208, endPoint y: 136, distance: 6.1
click at [208, 136] on tr "1 [PERSON_NAME][GEOGRAPHIC_DATA] 733991 544574 525787 18787 0 0 29954 327 / 0" at bounding box center [430, 136] width 678 height 12
click at [230, 136] on td "544574" at bounding box center [247, 136] width 35 height 12
drag, startPoint x: 201, startPoint y: 136, endPoint x: 208, endPoint y: 135, distance: 7.0
click at [208, 135] on tr "1 [PERSON_NAME][GEOGRAPHIC_DATA] 733991 544574 525787 18787 0 0 29954 327 / 0" at bounding box center [430, 136] width 678 height 12
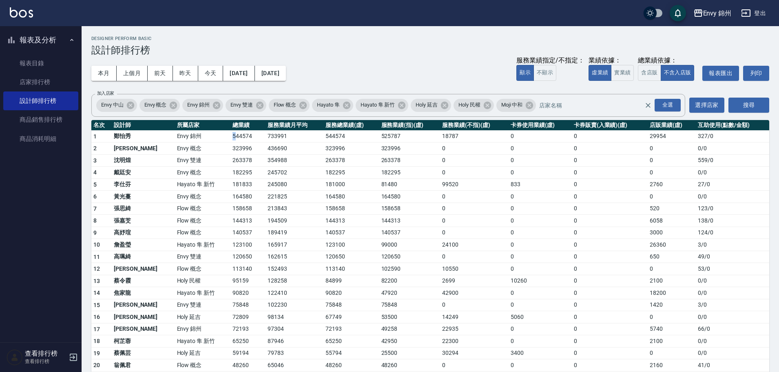
click at [230, 135] on td "544574" at bounding box center [247, 136] width 35 height 12
drag, startPoint x: 204, startPoint y: 135, endPoint x: 215, endPoint y: 135, distance: 11.0
click at [230, 135] on td "544574" at bounding box center [247, 136] width 35 height 12
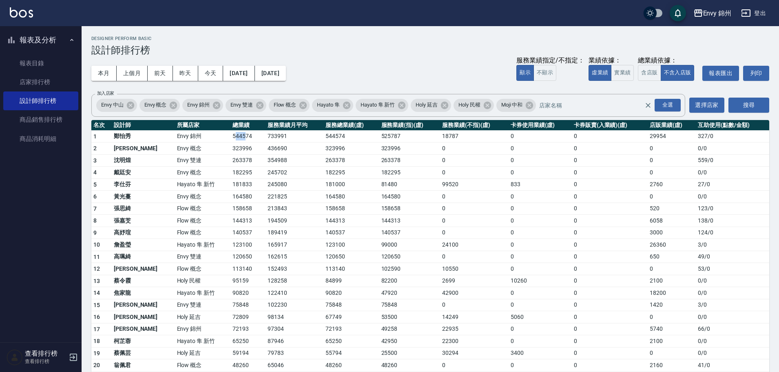
click at [230, 136] on td "544574" at bounding box center [247, 136] width 35 height 12
drag, startPoint x: 208, startPoint y: 135, endPoint x: 214, endPoint y: 135, distance: 6.1
click at [230, 135] on td "544574" at bounding box center [247, 136] width 35 height 12
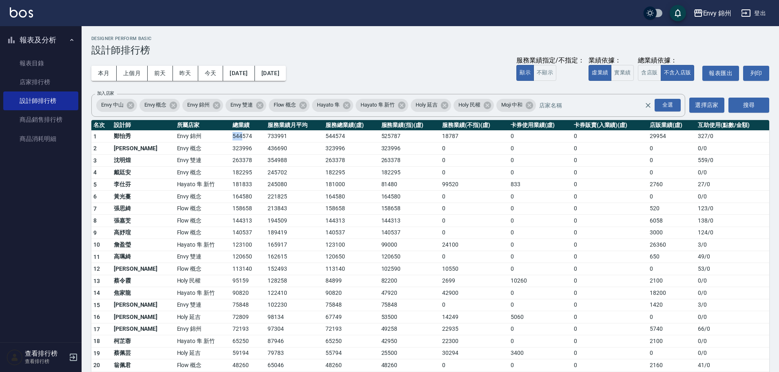
click at [230, 135] on td "544574" at bounding box center [247, 136] width 35 height 12
drag, startPoint x: 204, startPoint y: 135, endPoint x: 213, endPoint y: 136, distance: 8.6
click at [230, 136] on td "544574" at bounding box center [247, 136] width 35 height 12
click at [230, 150] on td "323996" at bounding box center [247, 148] width 35 height 12
drag, startPoint x: 203, startPoint y: 136, endPoint x: 227, endPoint y: 135, distance: 23.7
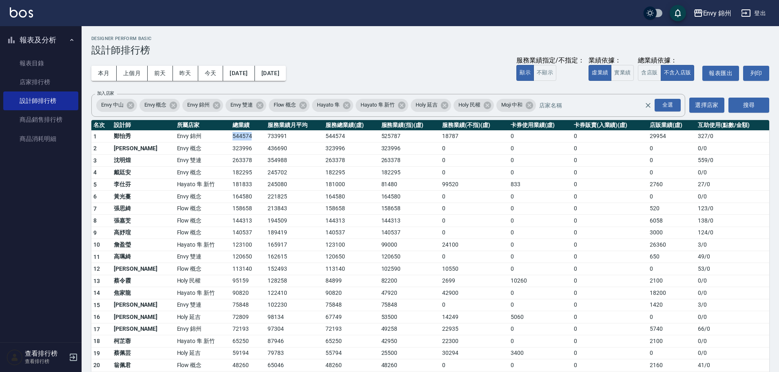
click at [230, 135] on td "544574" at bounding box center [247, 136] width 35 height 12
drag, startPoint x: 203, startPoint y: 135, endPoint x: 212, endPoint y: 135, distance: 9.0
click at [230, 135] on td "544574" at bounding box center [247, 136] width 35 height 12
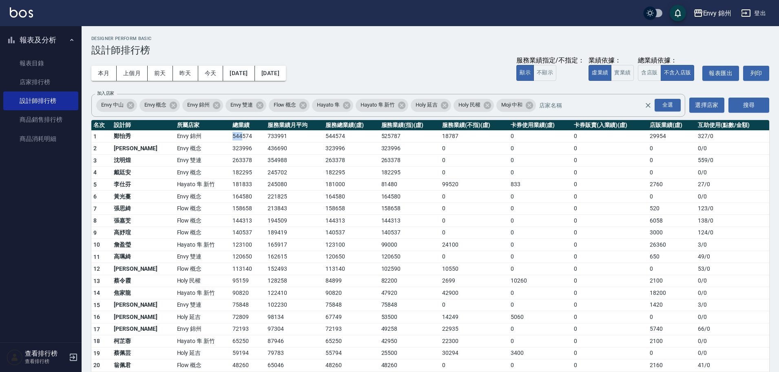
drag, startPoint x: 206, startPoint y: 136, endPoint x: 216, endPoint y: 137, distance: 10.3
click at [230, 137] on td "544574" at bounding box center [247, 136] width 35 height 12
click at [230, 136] on td "544574" at bounding box center [247, 136] width 35 height 12
drag, startPoint x: 641, startPoint y: 139, endPoint x: 658, endPoint y: 138, distance: 17.6
click at [658, 138] on tr "1 [PERSON_NAME][GEOGRAPHIC_DATA] 733991 544574 525787 18787 0 0 29954 327 / 0" at bounding box center [430, 136] width 678 height 12
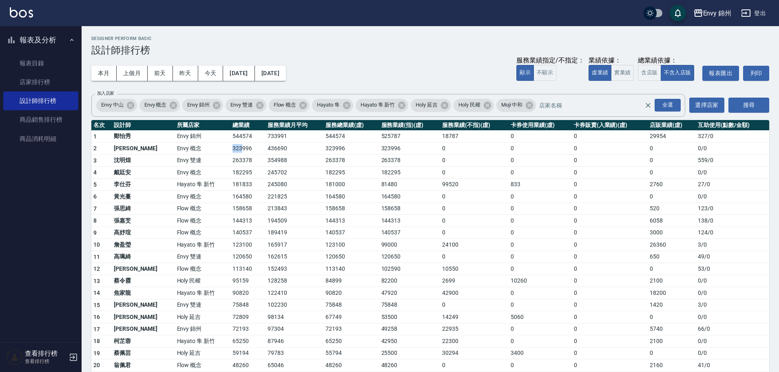
drag, startPoint x: 205, startPoint y: 146, endPoint x: 214, endPoint y: 147, distance: 9.1
click at [230, 147] on td "323996" at bounding box center [247, 148] width 35 height 12
drag, startPoint x: 206, startPoint y: 148, endPoint x: 210, endPoint y: 148, distance: 4.5
click at [230, 148] on td "323996" at bounding box center [247, 148] width 35 height 12
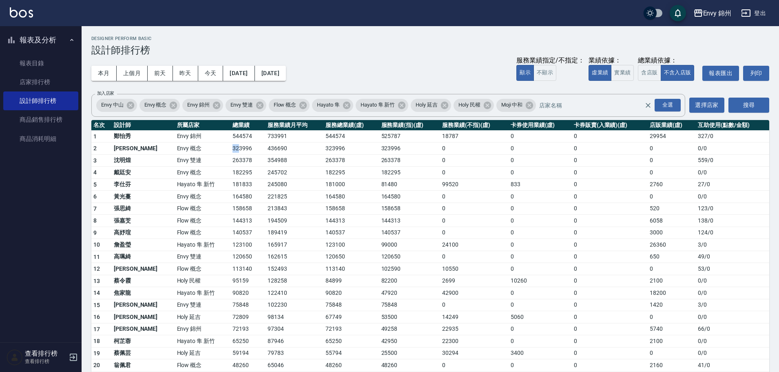
click at [230, 148] on td "323996" at bounding box center [247, 148] width 35 height 12
drag, startPoint x: 204, startPoint y: 329, endPoint x: 212, endPoint y: 329, distance: 8.2
click at [230, 329] on td "72193" at bounding box center [247, 329] width 35 height 12
drag, startPoint x: 206, startPoint y: 136, endPoint x: 211, endPoint y: 137, distance: 5.3
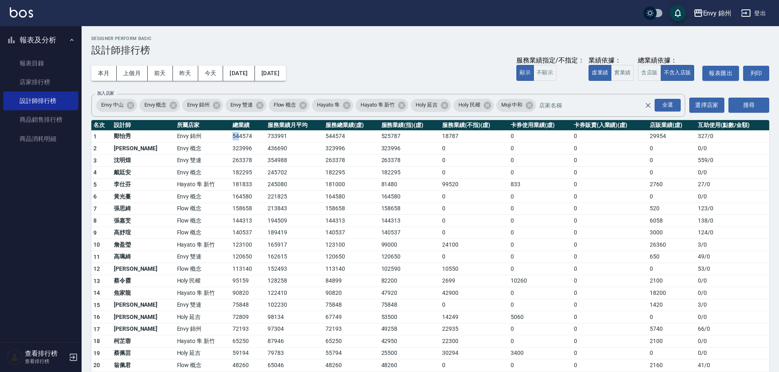
click at [230, 137] on td "544574" at bounding box center [247, 136] width 35 height 12
click at [230, 136] on td "544574" at bounding box center [247, 136] width 35 height 12
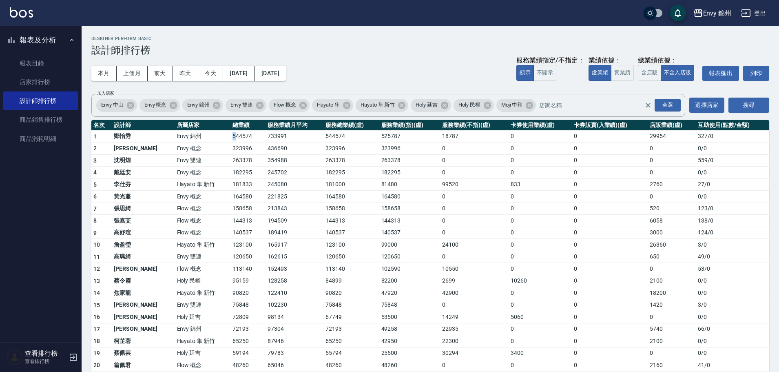
click at [230, 136] on td "544574" at bounding box center [247, 136] width 35 height 12
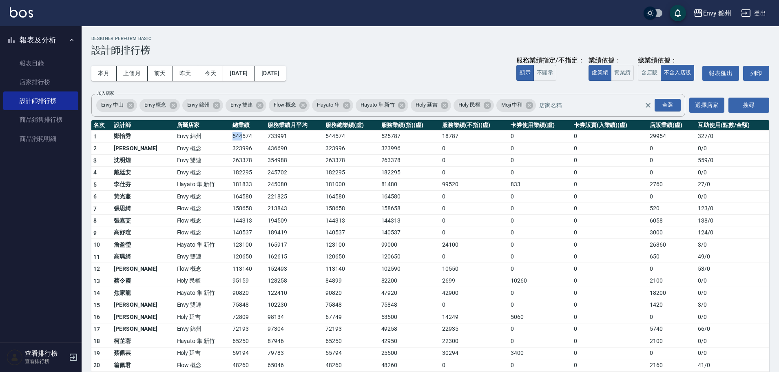
drag, startPoint x: 206, startPoint y: 135, endPoint x: 215, endPoint y: 137, distance: 9.0
click at [230, 137] on td "544574" at bounding box center [247, 136] width 35 height 12
drag, startPoint x: 206, startPoint y: 135, endPoint x: 222, endPoint y: 137, distance: 16.0
click at [230, 137] on td "544574" at bounding box center [247, 136] width 35 height 12
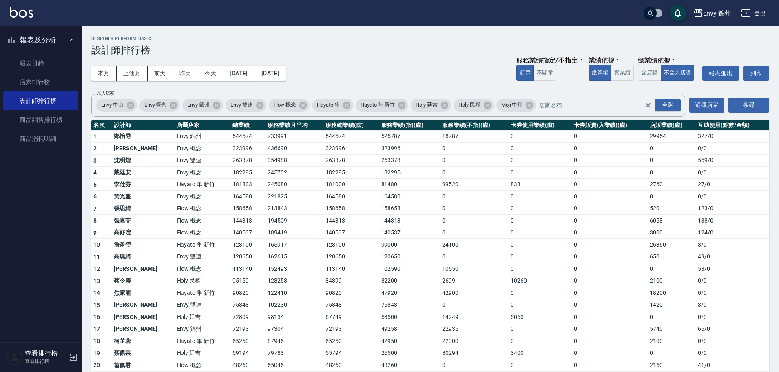
click at [230, 137] on td "544574" at bounding box center [247, 136] width 35 height 12
drag, startPoint x: 205, startPoint y: 135, endPoint x: 223, endPoint y: 138, distance: 18.2
click at [230, 138] on td "544574" at bounding box center [247, 136] width 35 height 12
drag, startPoint x: 204, startPoint y: 135, endPoint x: 219, endPoint y: 138, distance: 14.6
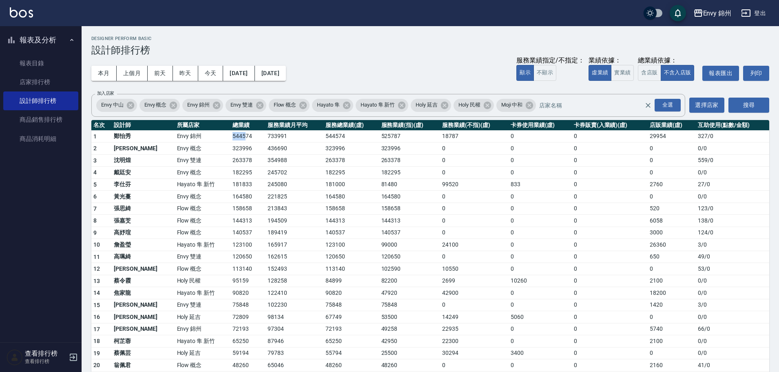
click at [230, 138] on td "544574" at bounding box center [247, 136] width 35 height 12
click at [230, 140] on td "544574" at bounding box center [247, 136] width 35 height 12
click at [213, 73] on button "今天" at bounding box center [210, 73] width 25 height 15
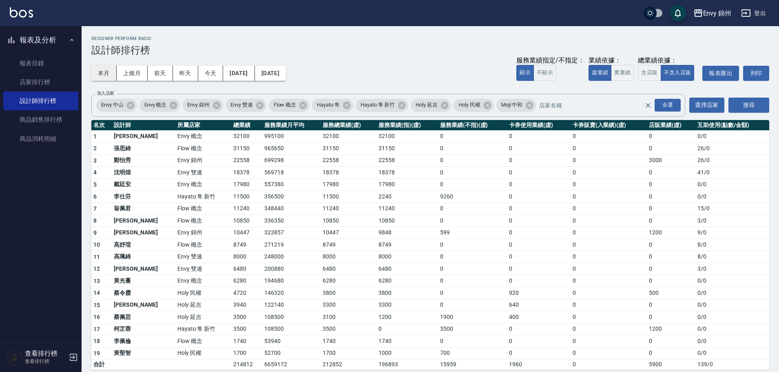
click at [106, 71] on button "本月" at bounding box center [103, 73] width 25 height 15
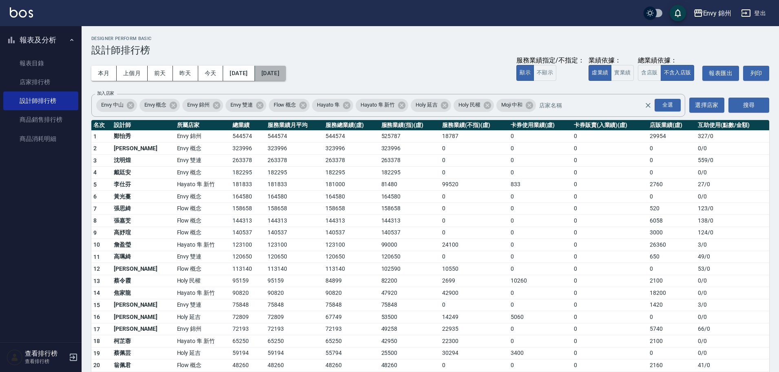
click at [286, 73] on button "[DATE]" at bounding box center [270, 73] width 31 height 15
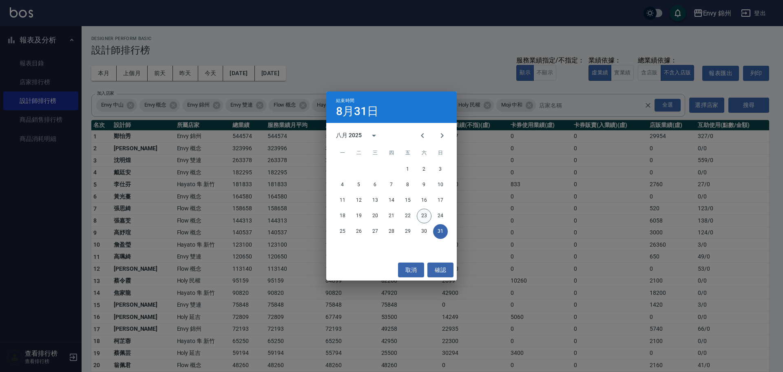
click at [422, 216] on button "23" at bounding box center [424, 215] width 15 height 15
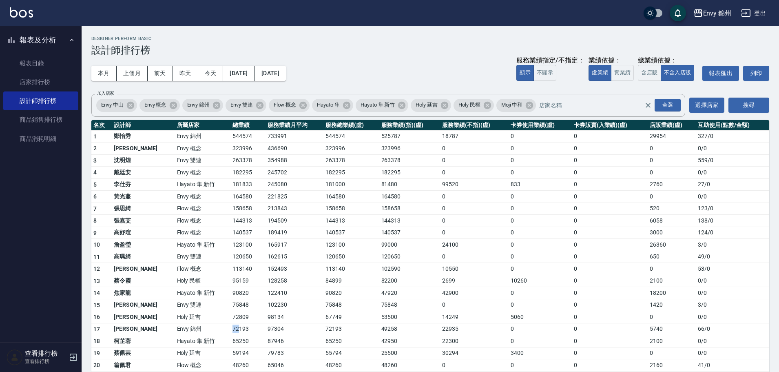
drag, startPoint x: 205, startPoint y: 331, endPoint x: 213, endPoint y: 327, distance: 8.8
click at [230, 328] on td "72193" at bounding box center [247, 329] width 35 height 12
click at [272, 330] on td "97304" at bounding box center [294, 329] width 58 height 12
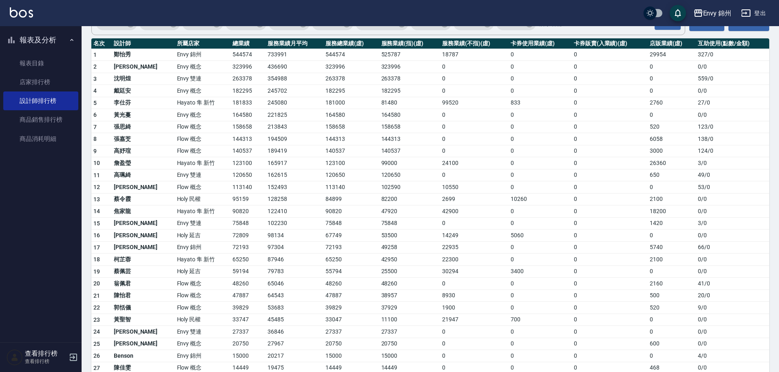
click at [447, 232] on td "14249" at bounding box center [474, 235] width 69 height 12
drag, startPoint x: 204, startPoint y: 54, endPoint x: 224, endPoint y: 57, distance: 20.2
click at [230, 57] on td "544574" at bounding box center [247, 55] width 35 height 12
click at [230, 60] on td "544574" at bounding box center [247, 55] width 35 height 12
drag, startPoint x: 641, startPoint y: 55, endPoint x: 652, endPoint y: 54, distance: 11.1
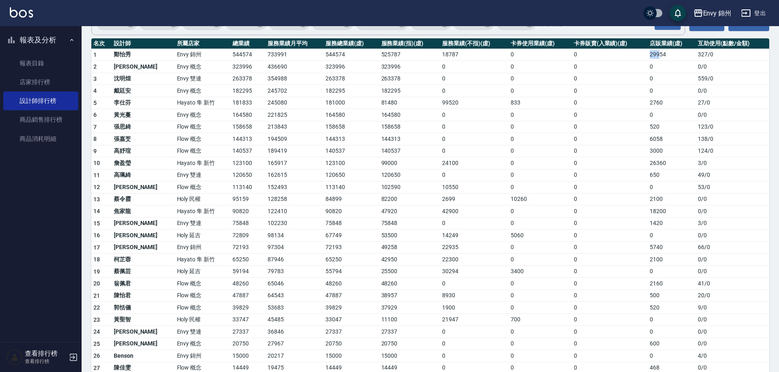
click at [652, 54] on td "29954" at bounding box center [672, 55] width 48 height 12
drag, startPoint x: 205, startPoint y: 53, endPoint x: 232, endPoint y: 53, distance: 27.3
click at [232, 53] on td "544574" at bounding box center [247, 55] width 35 height 12
drag, startPoint x: 262, startPoint y: 207, endPoint x: 270, endPoint y: 222, distance: 17.0
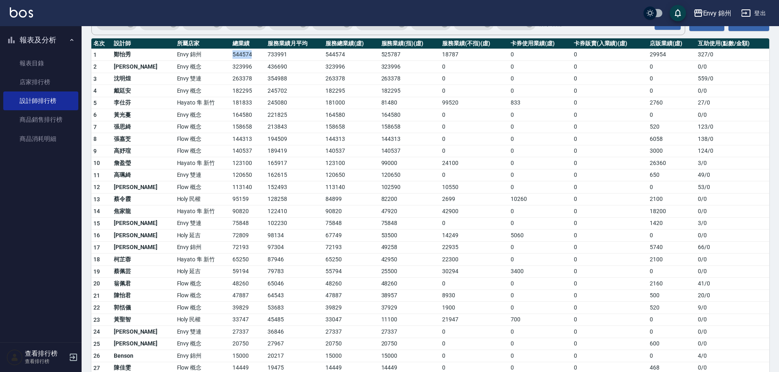
click at [265, 207] on td "122410" at bounding box center [294, 211] width 58 height 12
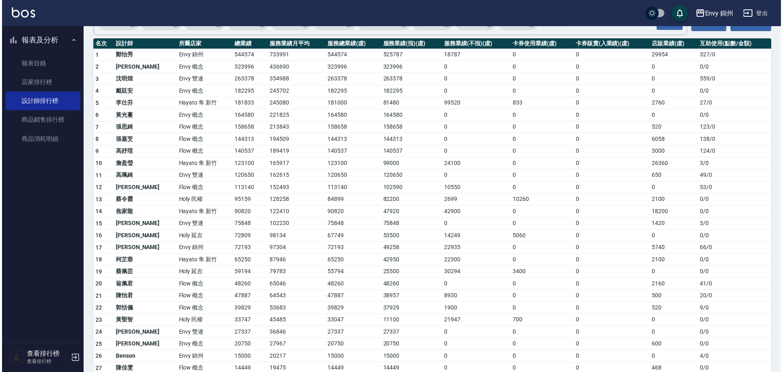
scroll to position [0, 0]
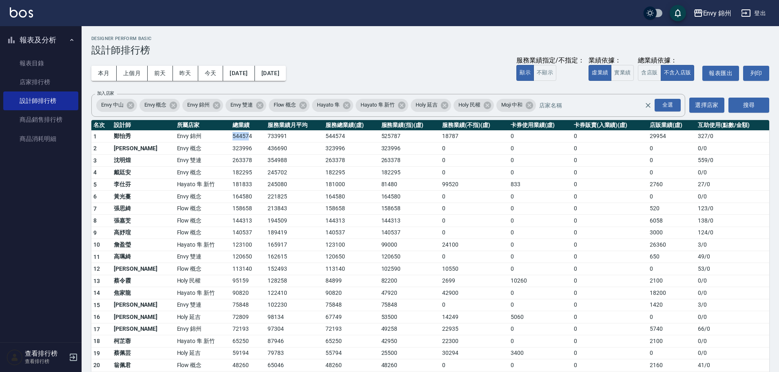
drag, startPoint x: 203, startPoint y: 134, endPoint x: 222, endPoint y: 134, distance: 18.8
click at [230, 134] on td "544574" at bounding box center [247, 136] width 35 height 12
drag, startPoint x: 202, startPoint y: 137, endPoint x: 219, endPoint y: 138, distance: 16.8
click at [219, 138] on tr "1 [PERSON_NAME][GEOGRAPHIC_DATA] 733991 544574 525787 18787 0 0 29954 327 / 0" at bounding box center [430, 136] width 678 height 12
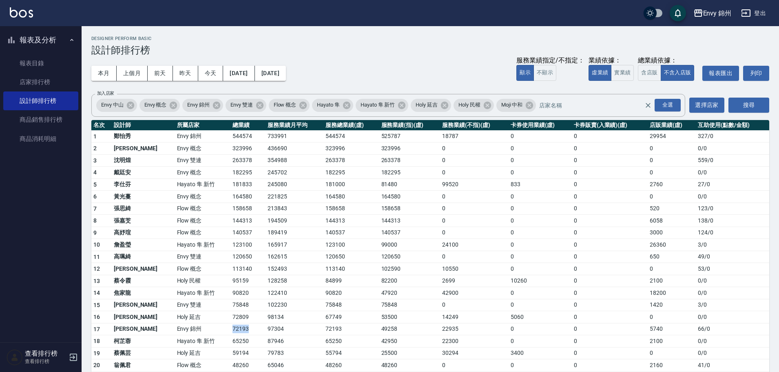
drag, startPoint x: 203, startPoint y: 327, endPoint x: 222, endPoint y: 330, distance: 19.8
click at [230, 330] on td "72193" at bounding box center [247, 329] width 35 height 12
click at [230, 329] on td "72193" at bounding box center [247, 329] width 35 height 12
click at [230, 328] on td "72193" at bounding box center [247, 329] width 35 height 12
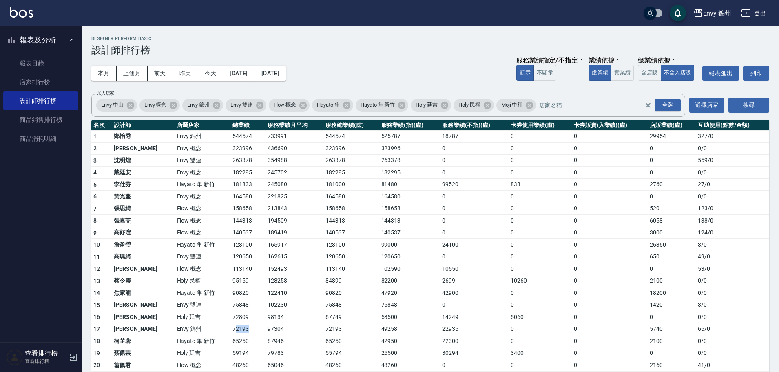
drag, startPoint x: 208, startPoint y: 325, endPoint x: 226, endPoint y: 330, distance: 18.5
click at [230, 330] on td "72193" at bounding box center [247, 329] width 35 height 12
click at [230, 328] on td "72193" at bounding box center [247, 329] width 35 height 12
drag, startPoint x: 207, startPoint y: 327, endPoint x: 221, endPoint y: 327, distance: 14.7
click at [230, 327] on td "72193" at bounding box center [247, 329] width 35 height 12
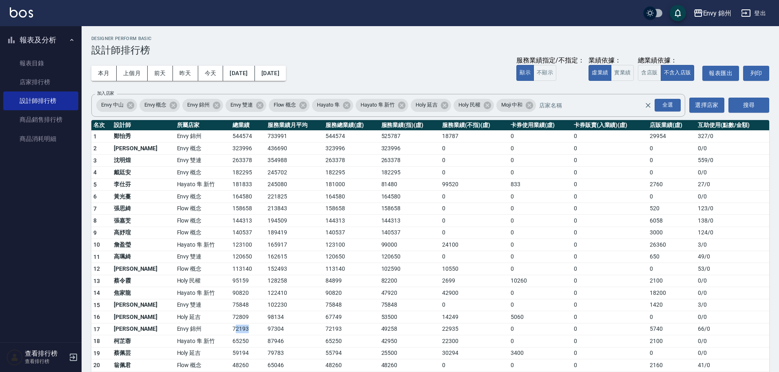
click at [230, 327] on td "72193" at bounding box center [247, 329] width 35 height 12
drag, startPoint x: 206, startPoint y: 136, endPoint x: 210, endPoint y: 136, distance: 4.5
click at [230, 136] on td "544574" at bounding box center [247, 136] width 35 height 12
click at [230, 135] on td "544574" at bounding box center [247, 136] width 35 height 12
click at [230, 134] on td "544574" at bounding box center [247, 136] width 35 height 12
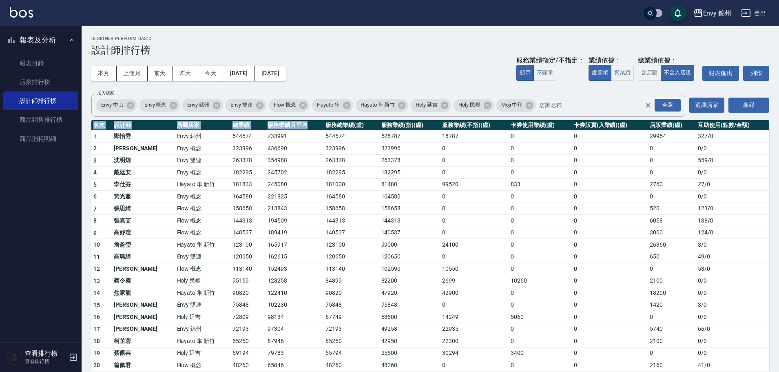
drag, startPoint x: 299, startPoint y: 126, endPoint x: 403, endPoint y: 117, distance: 104.7
click at [403, 117] on div "Envy 錦州 [DATE] - [DATE] 設計師排行榜 列印時間： [DATE][PHONE_NUMBER]:15 Designer Perform B…" at bounding box center [430, 269] width 697 height 486
click at [404, 122] on th "服務業績(指)(虛)" at bounding box center [409, 125] width 61 height 11
drag, startPoint x: 340, startPoint y: 326, endPoint x: 429, endPoint y: 334, distance: 90.1
click at [403, 332] on tr "17 [PERSON_NAME] [GEOGRAPHIC_DATA] 97304 72193 49258 22935 0 0 5740 66 / 0" at bounding box center [430, 329] width 678 height 12
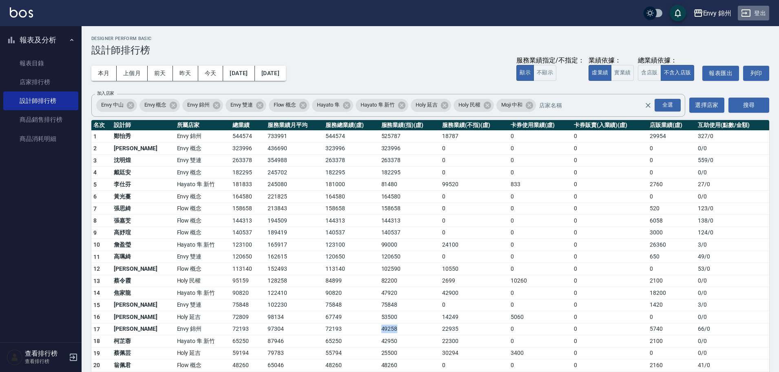
click at [762, 16] on button "登出" at bounding box center [753, 13] width 31 height 15
